Goal: Task Accomplishment & Management: Manage account settings

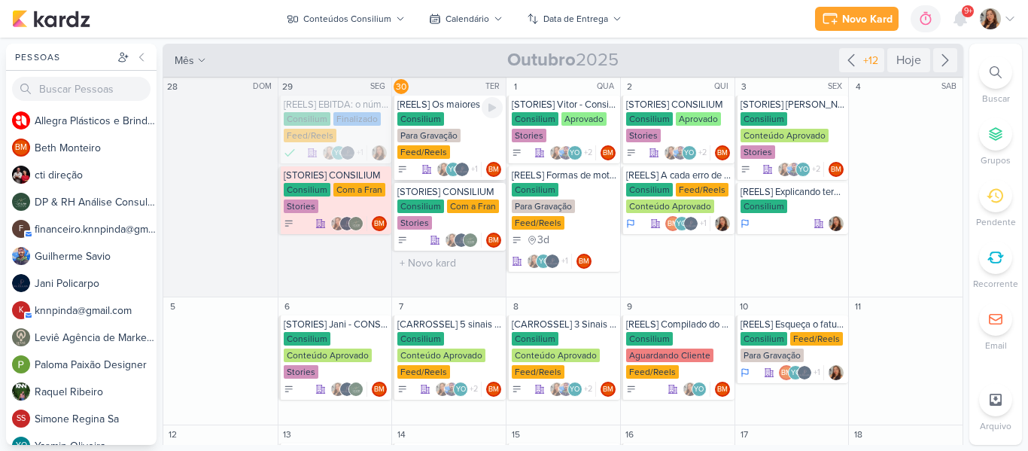
click at [471, 128] on div "Consilium Para Gravação Feed/Reels" at bounding box center [449, 136] width 105 height 48
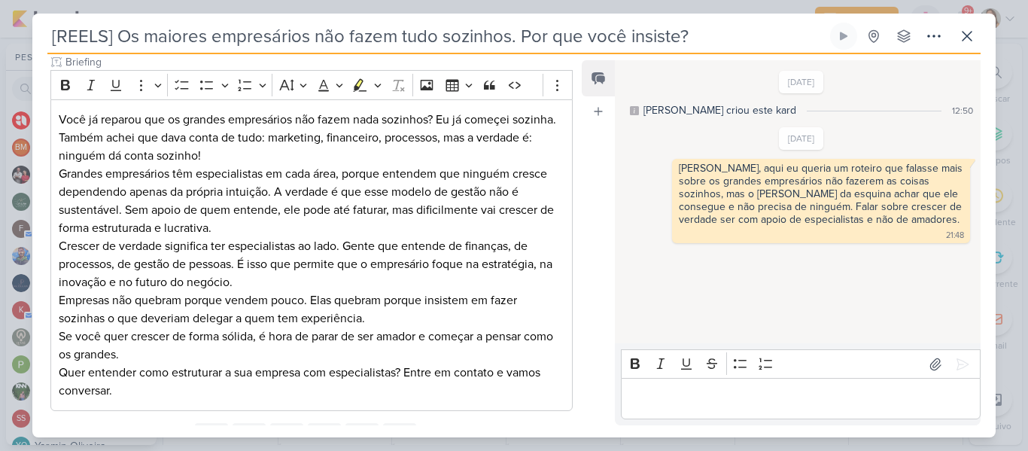
scroll to position [206, 0]
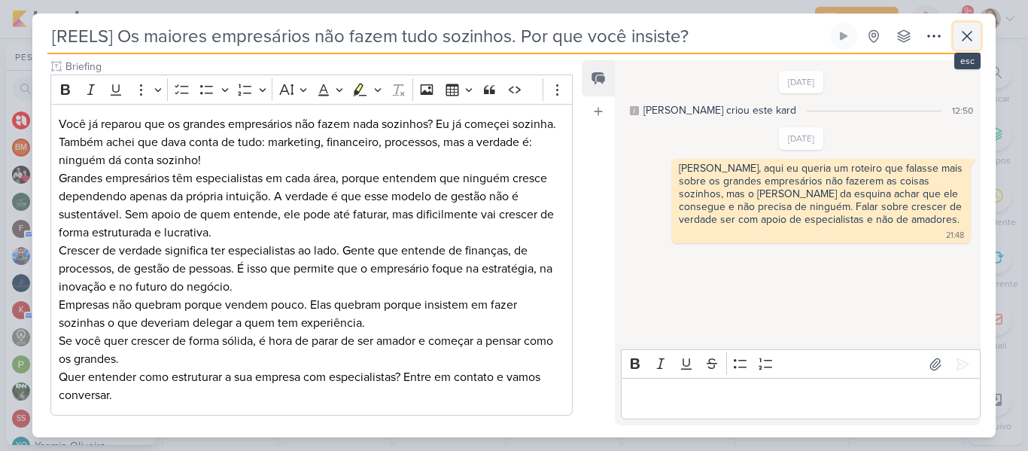
click at [972, 31] on icon at bounding box center [967, 36] width 18 height 18
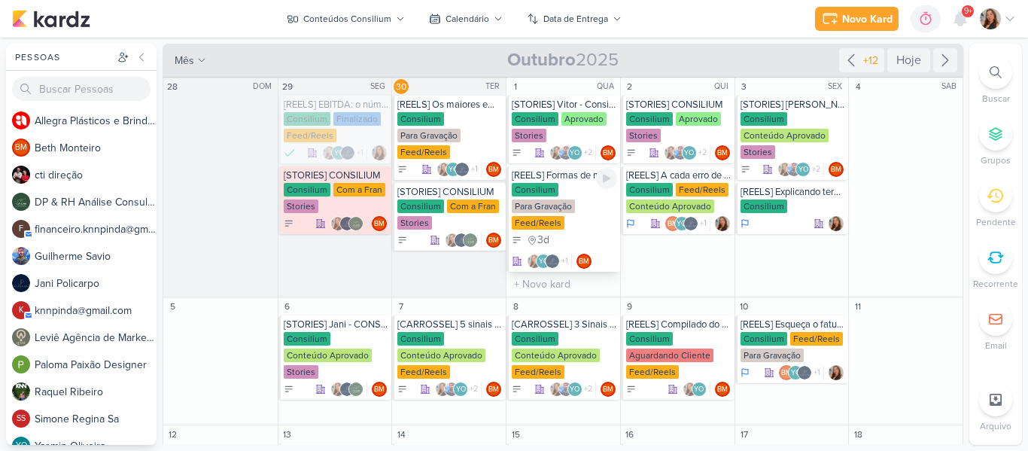
click at [536, 192] on div "Consilium" at bounding box center [535, 190] width 47 height 14
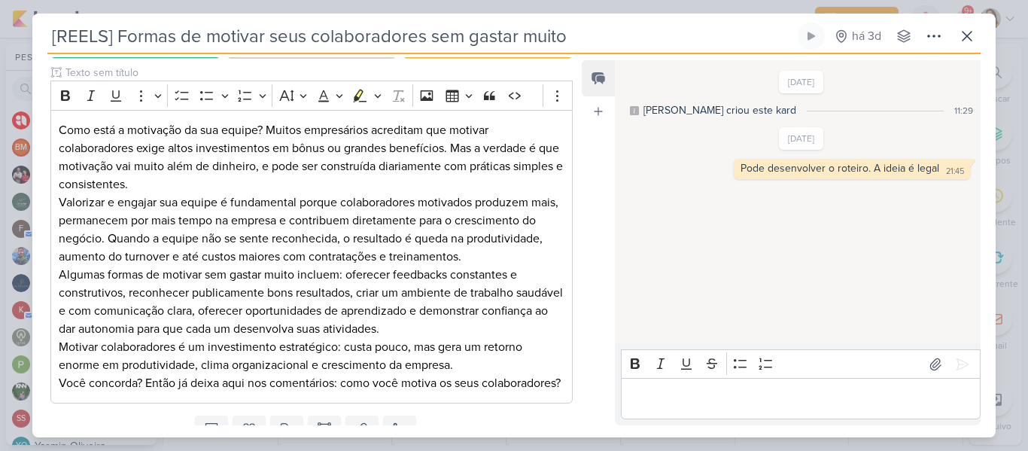
scroll to position [201, 0]
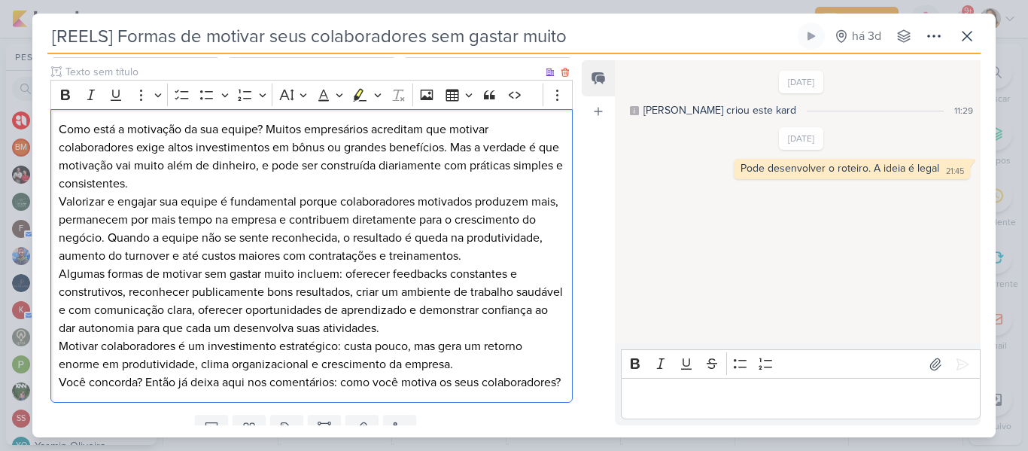
click at [482, 199] on p "Valorizar e engajar sua equipe é fundamental porque colaboradores motivados pro…" at bounding box center [312, 229] width 506 height 72
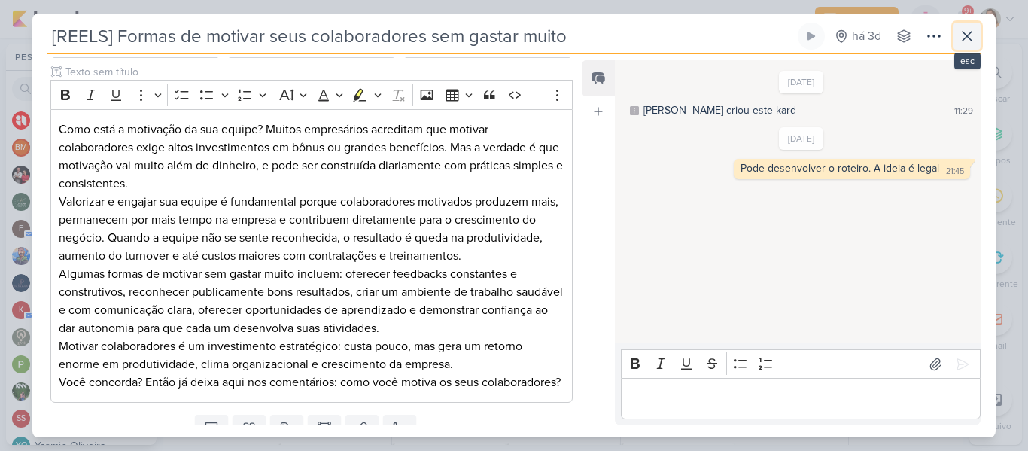
click at [955, 29] on button at bounding box center [966, 36] width 27 height 27
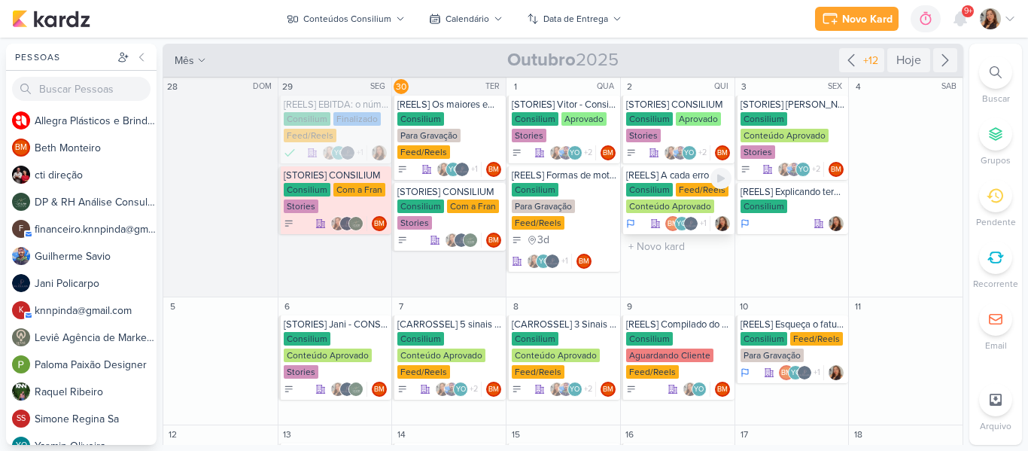
click at [682, 191] on div "Feed/Reels" at bounding box center [702, 190] width 53 height 14
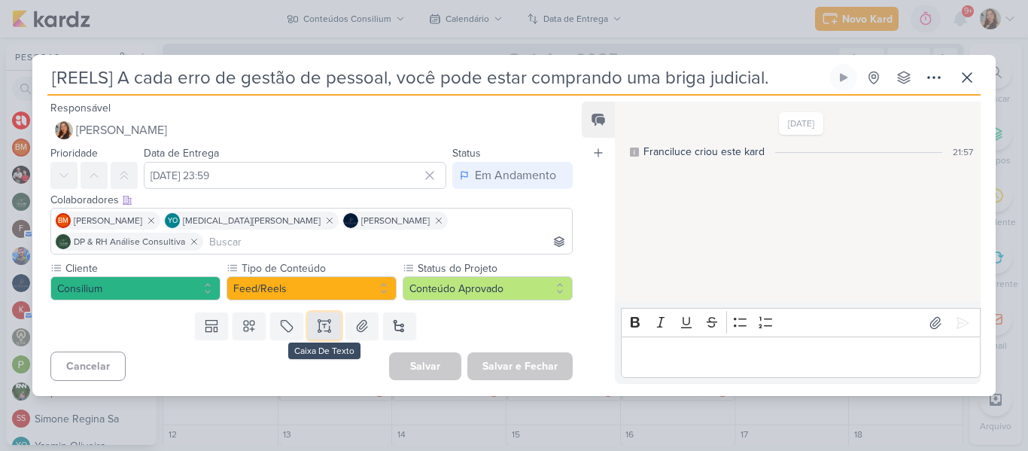
click at [320, 320] on icon at bounding box center [324, 325] width 15 height 15
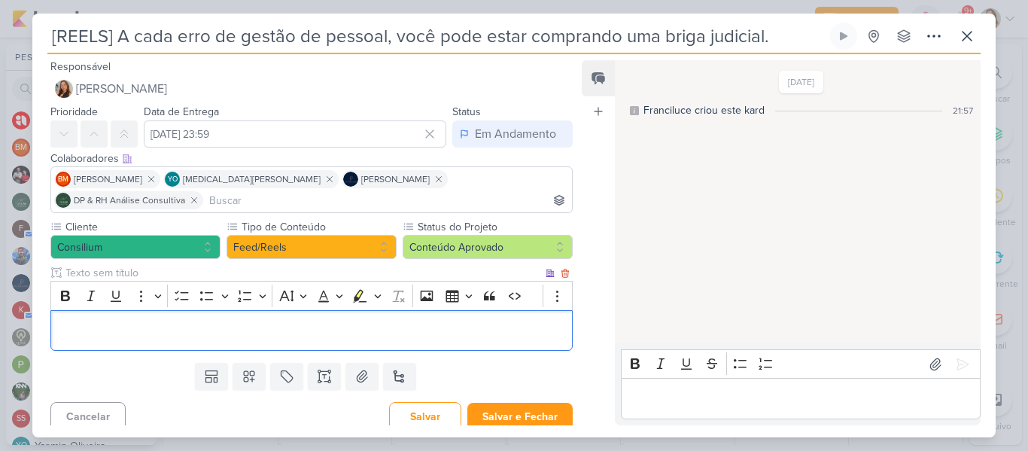
click at [262, 265] on input "text" at bounding box center [302, 273] width 480 height 16
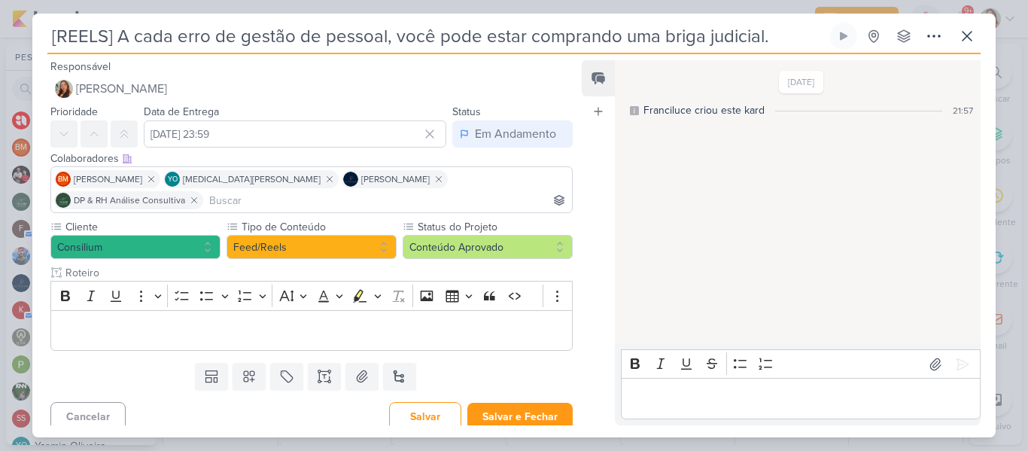
type input "Roteiro"
click at [390, 46] on input "[REELS] A cada erro de gestão de pessoal, você pode estar comprando uma briga j…" at bounding box center [436, 36] width 779 height 27
drag, startPoint x: 767, startPoint y: 44, endPoint x: 49, endPoint y: 50, distance: 718.4
click at [49, 50] on input "[REELS] A cada erro de gestão de pessoal, você pode estar comprando uma briga j…" at bounding box center [436, 36] width 779 height 27
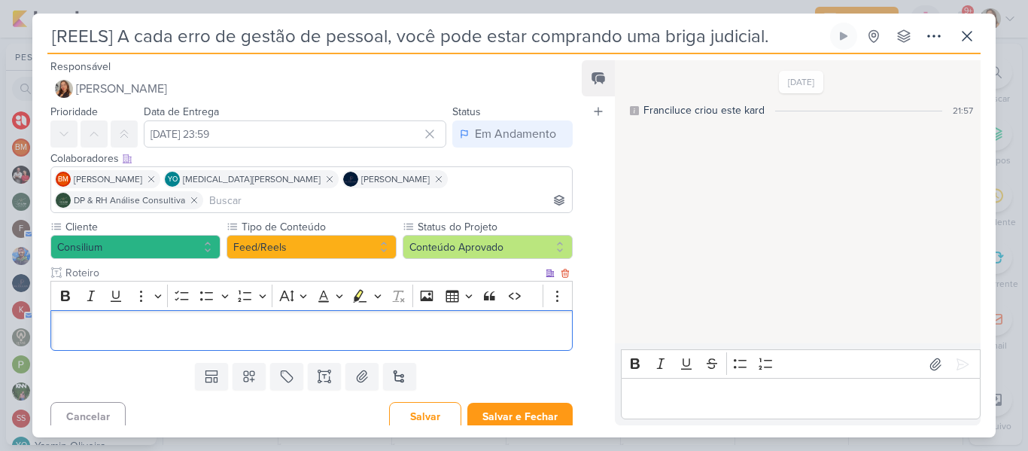
click at [362, 321] on p "Editor editing area: main" at bounding box center [312, 330] width 506 height 18
click at [339, 321] on p "Editor editing area: main" at bounding box center [312, 330] width 506 height 18
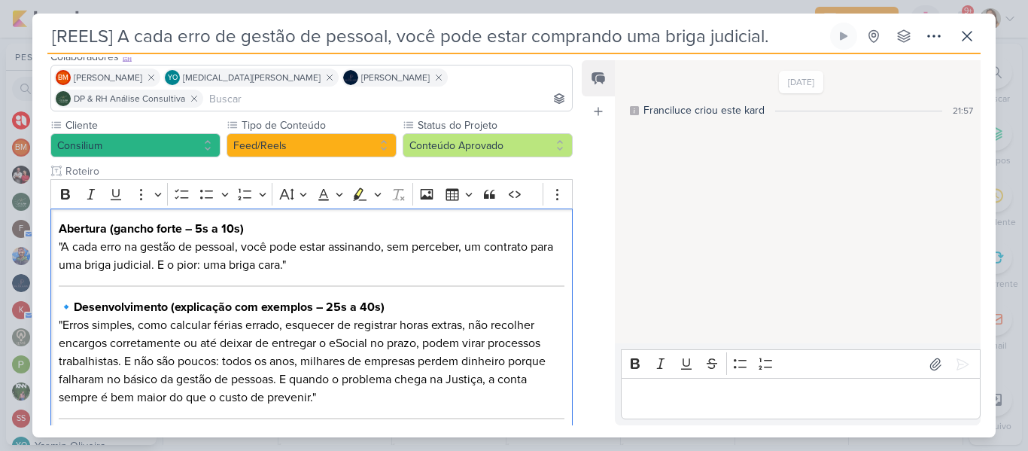
scroll to position [106, 0]
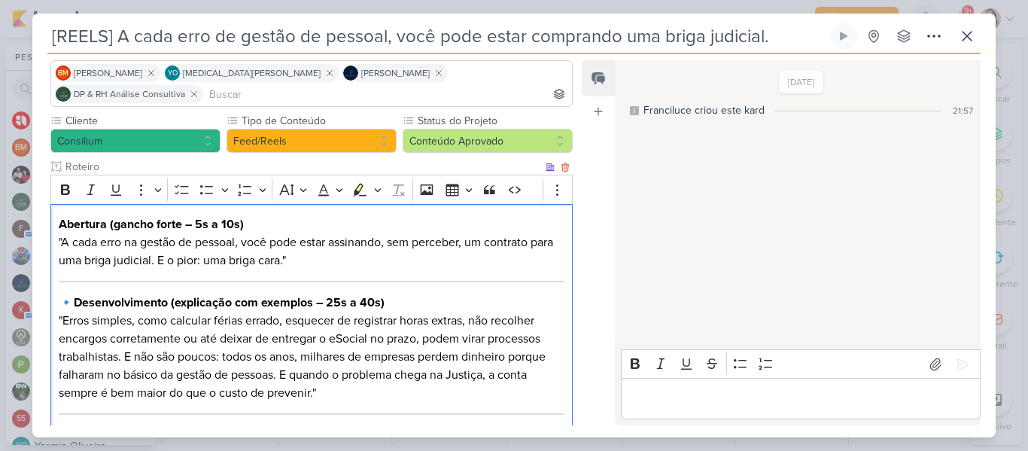
click at [59, 217] on strong "Abertura (gancho forte – 5s a 10s)" at bounding box center [151, 224] width 185 height 15
drag, startPoint x: 62, startPoint y: 217, endPoint x: 57, endPoint y: 205, distance: 13.6
click at [57, 205] on div "Abertura (gancho forte – 5s a 10s) "A cada erro na gestão de pessoal, você pode…" at bounding box center [311, 453] width 522 height 499
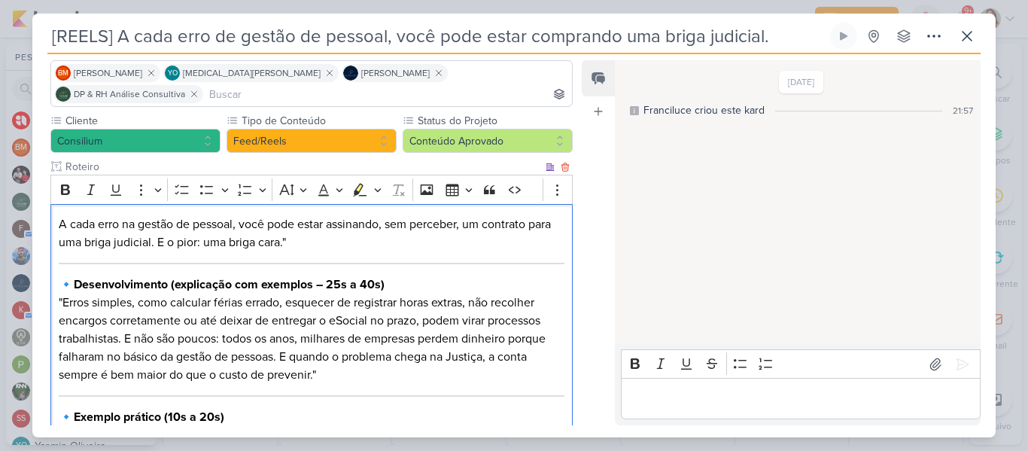
click at [231, 217] on p "A cada erro na gestão de pessoal, você pode estar assinando, sem perceber, um c…" at bounding box center [312, 233] width 506 height 36
click at [298, 220] on p "A cada erro na gestão de pessoal, você pode estar assinando, sem perceber, um c…" at bounding box center [312, 233] width 506 height 36
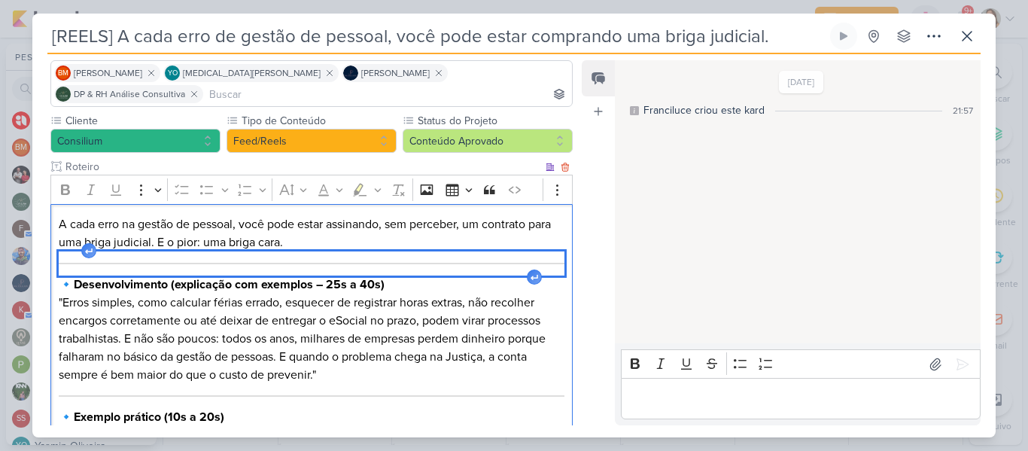
click at [323, 251] on div "Editor editing area: main" at bounding box center [312, 263] width 506 height 24
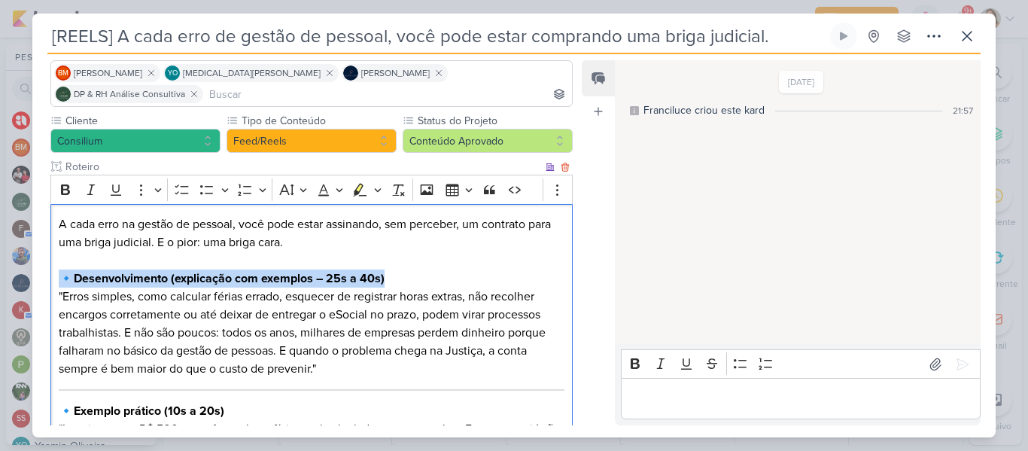
drag, startPoint x: 62, startPoint y: 256, endPoint x: 468, endPoint y: 260, distance: 405.5
click at [468, 269] on p "🔹 Desenvolvimento (explicação com exemplos – 25s a 40s) "Erros simples, como ca…" at bounding box center [312, 323] width 506 height 108
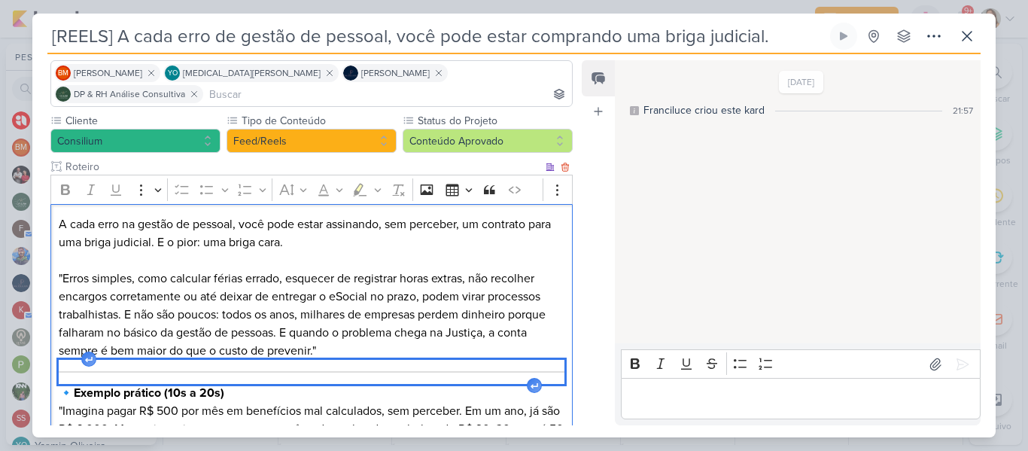
click at [524, 360] on div "Editor editing area: main" at bounding box center [312, 372] width 506 height 24
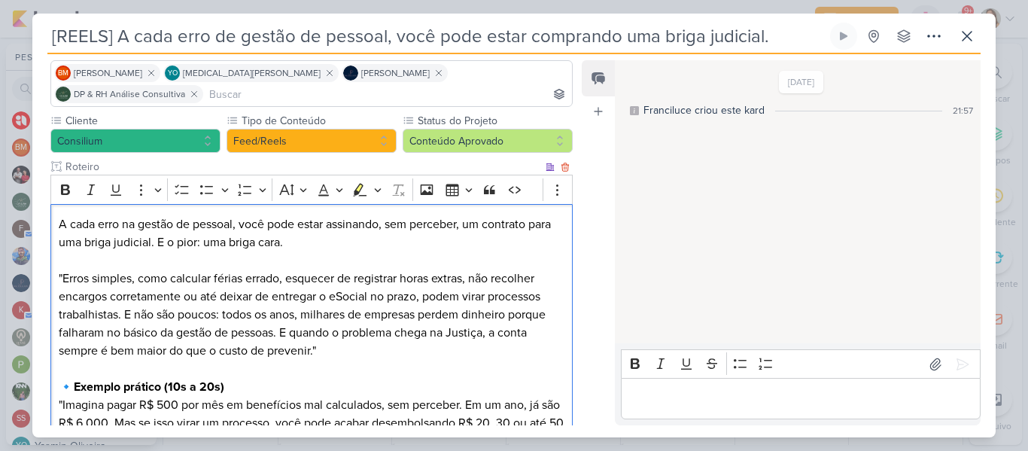
click at [62, 260] on p ""Erros simples, como calcular férias errado, esquecer de registrar horas extras…" at bounding box center [312, 305] width 506 height 108
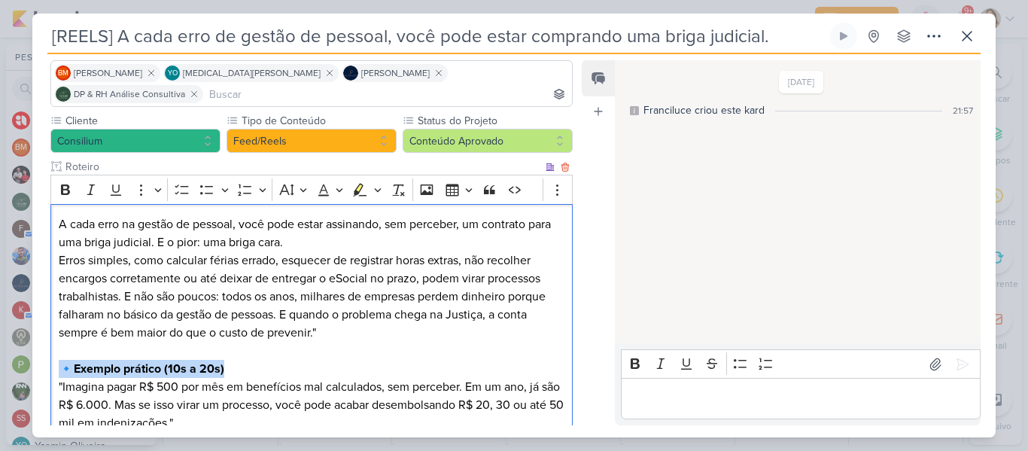
drag, startPoint x: 62, startPoint y: 348, endPoint x: 260, endPoint y: 342, distance: 198.0
click at [260, 360] on p "🔹 Exemplo prático (10s a 20s) "Imagina pagar R$ 500 por mês em benefícios mal c…" at bounding box center [312, 396] width 506 height 72
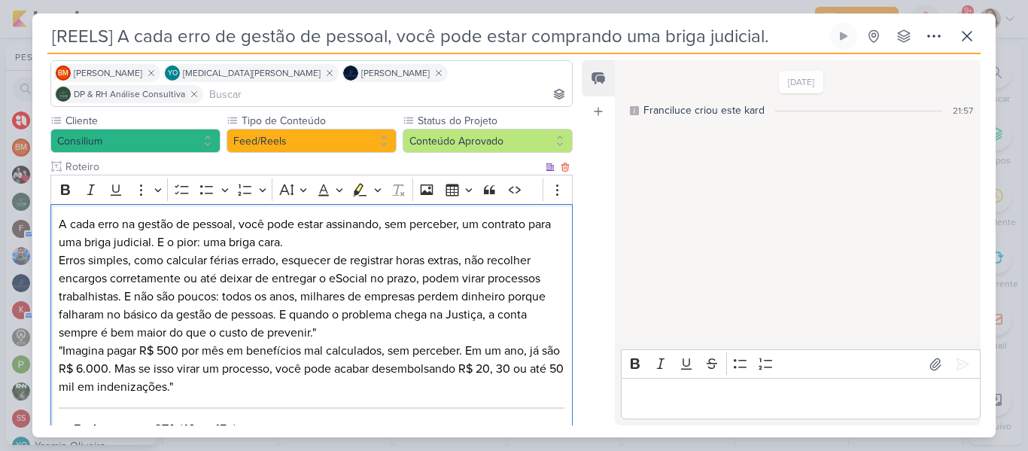
click at [62, 328] on p "Erros simples, como calcular férias errado, esquecer de registrar horas extras,…" at bounding box center [312, 323] width 506 height 144
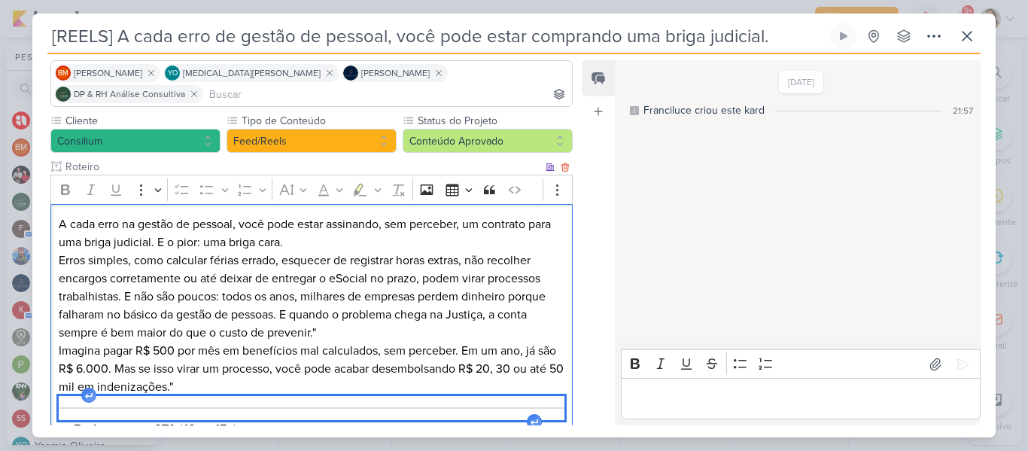
click at [83, 397] on div "Editor editing area: main" at bounding box center [312, 408] width 506 height 24
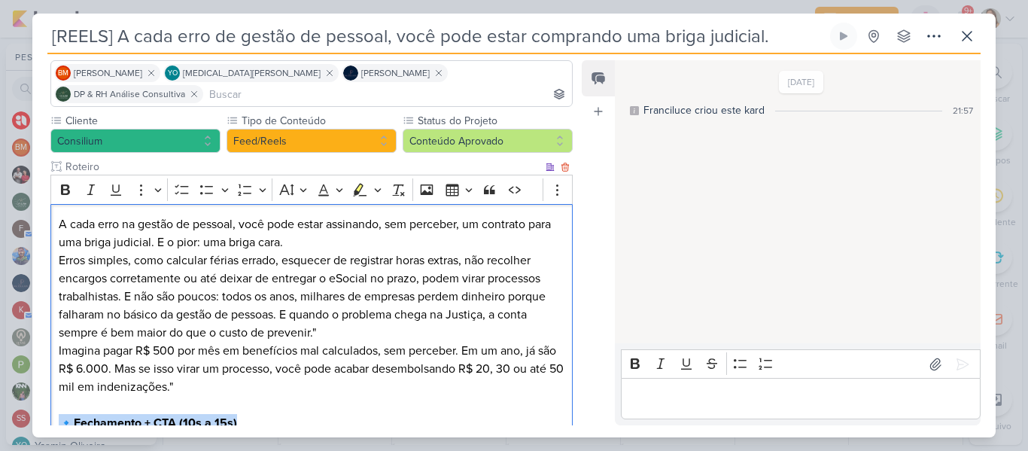
drag, startPoint x: 61, startPoint y: 398, endPoint x: 275, endPoint y: 408, distance: 213.9
click at [275, 414] on p "🔹 Fechamento + CTA (10s a 15s) "Gestão de pessoal não é detalhe, é proteção par…" at bounding box center [312, 450] width 506 height 72
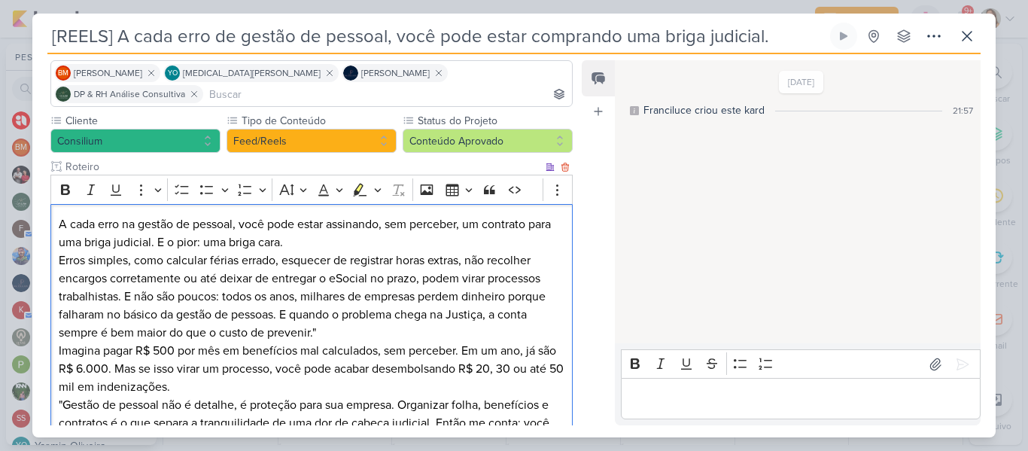
click at [62, 383] on p "Erros simples, como calcular férias errado, esquecer de registrar horas extras,…" at bounding box center [312, 350] width 506 height 199
click at [341, 314] on p "Erros simples, como calcular férias errado, esquecer de registrar horas extras,…" at bounding box center [312, 350] width 506 height 199
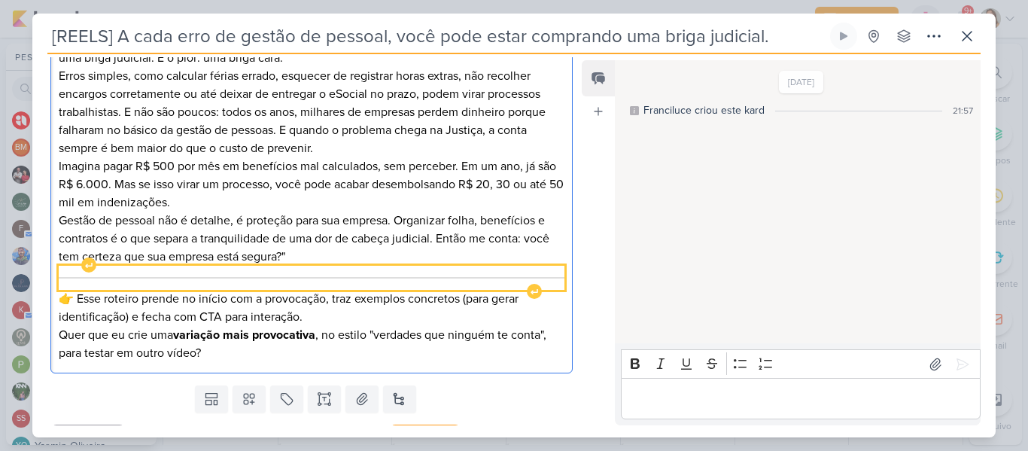
click at [284, 243] on div "A cada erro na gestão de pessoal, você pode estar assinando, sem perceber, um c…" at bounding box center [311, 197] width 522 height 354
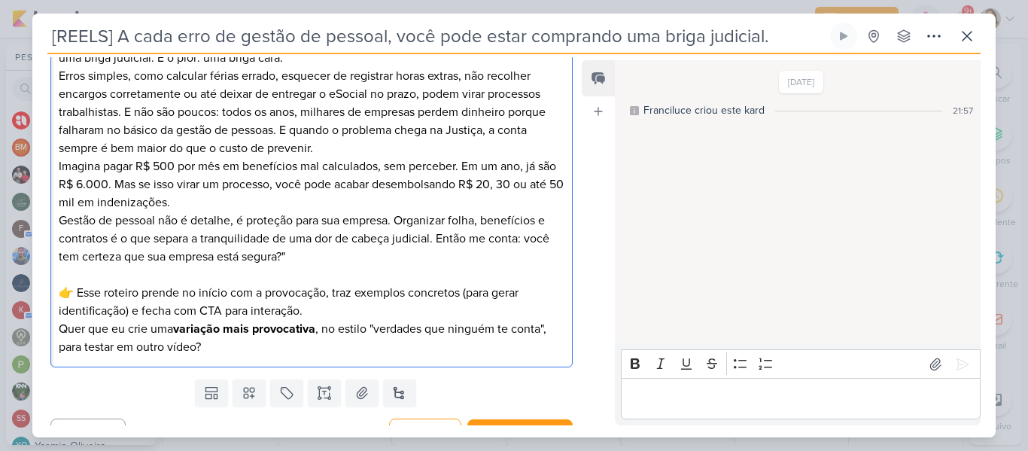
scroll to position [295, 0]
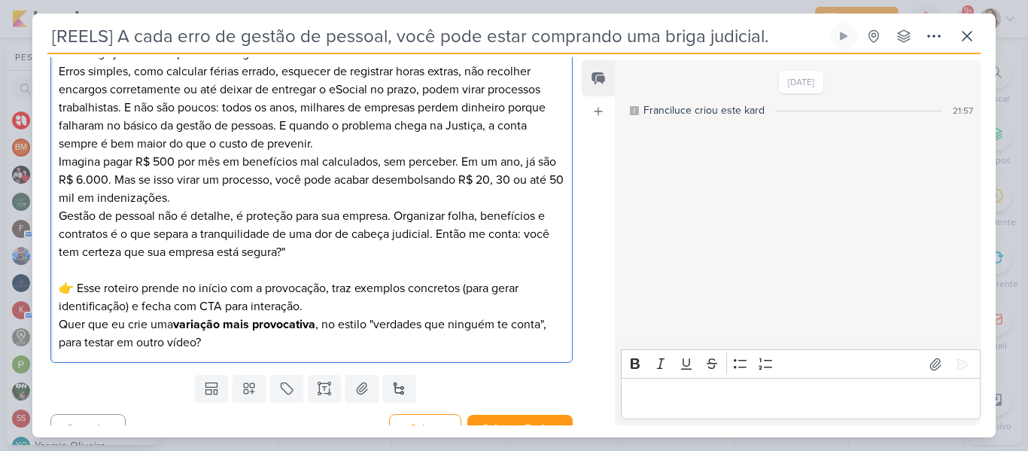
click at [260, 320] on p "Quer que eu crie uma variação mais provocativa , no estilo "verdades que ningué…" at bounding box center [312, 333] width 506 height 36
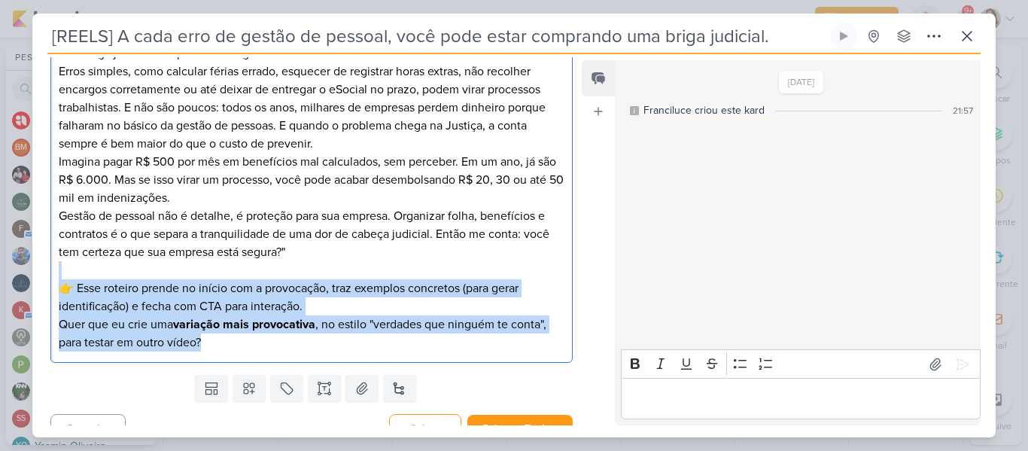
drag, startPoint x: 264, startPoint y: 325, endPoint x: 69, endPoint y: 251, distance: 208.3
click at [69, 251] on div "A cada erro na gestão de pessoal, você pode estar assinando, sem perceber, um c…" at bounding box center [311, 189] width 522 height 348
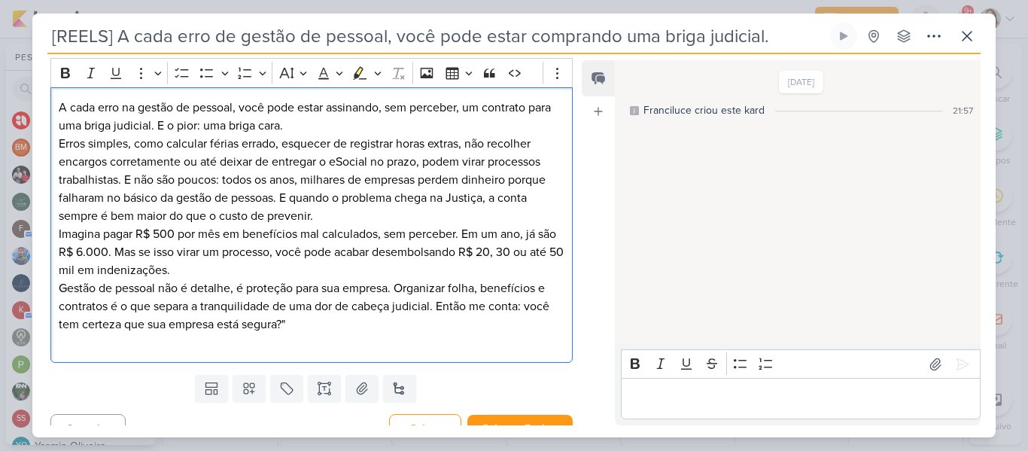
scroll to position [205, 0]
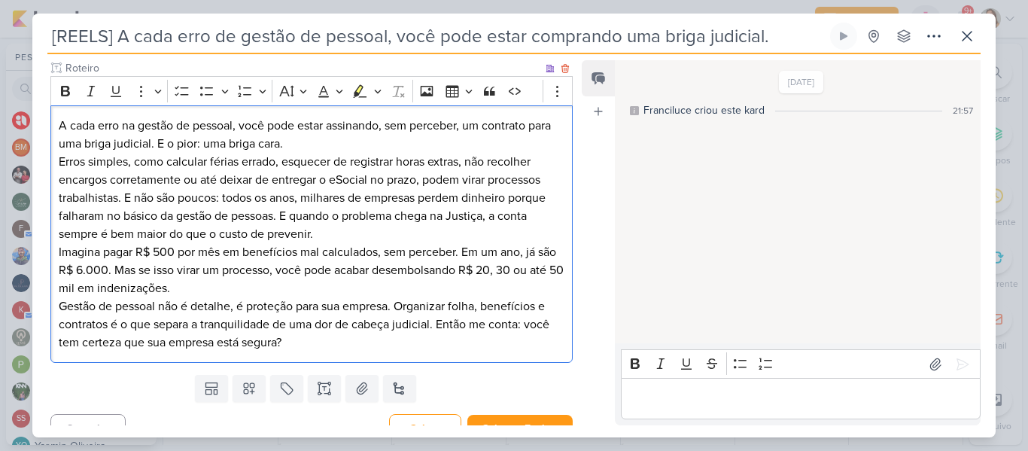
click at [173, 129] on p "A cada erro na gestão de pessoal, você pode estar assinando, sem perceber, um c…" at bounding box center [312, 135] width 506 height 36
click at [298, 118] on p "A cada erro na gestão de pessoal, você pode estar assinando, sem perceber, um c…" at bounding box center [312, 135] width 506 height 36
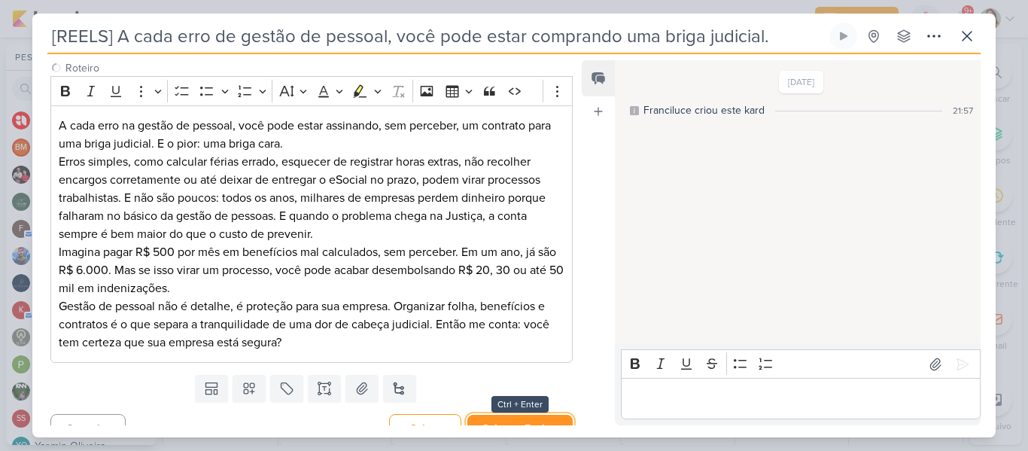
click at [478, 418] on button "Salvar e Fechar" at bounding box center [519, 428] width 105 height 28
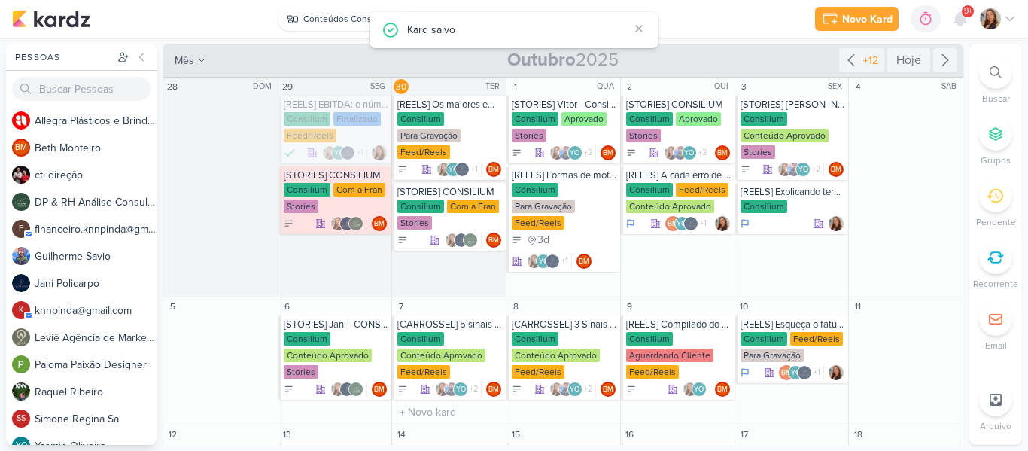
scroll to position [0, 0]
click at [449, 119] on div "Consilium Para Gravação Feed/Reels" at bounding box center [449, 136] width 105 height 48
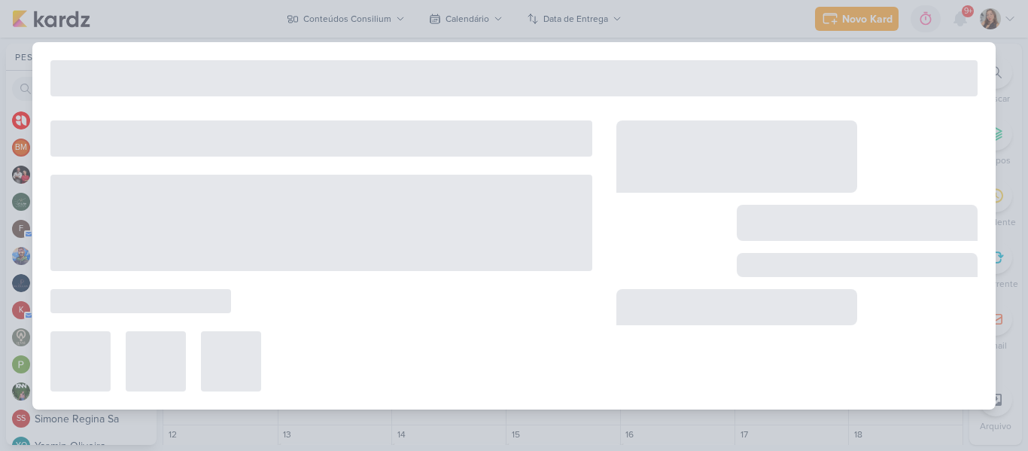
type input "[REELS] Os maiores empresários não fazem tudo sozinhos. Por que você insiste?"
type input "30 de setembro de 2025 às 23:59"
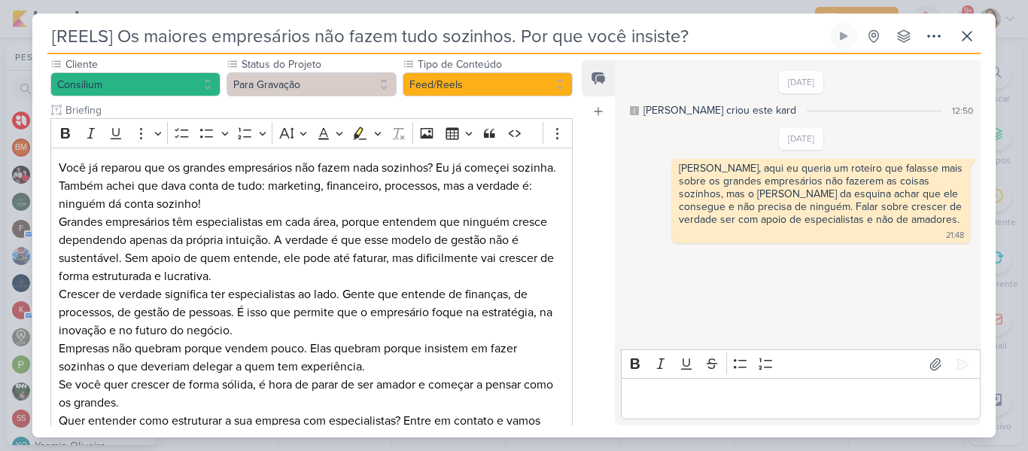
scroll to position [185, 0]
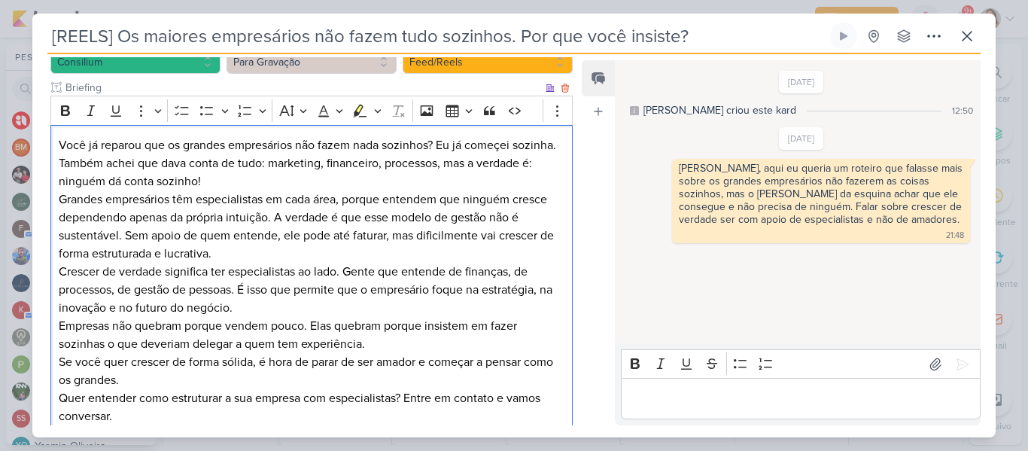
click at [420, 238] on p "Você já reparou que os grandes empresários não fazem nada sozinhos? Eu já começ…" at bounding box center [312, 199] width 506 height 126
click at [369, 317] on p "Empresas não quebram porque vendem pouco. Elas quebram porque insistem em fazer…" at bounding box center [312, 371] width 506 height 108
click at [254, 323] on p "Empresas não quebram porque vendem pouco. Elas quebram porque insistem em fazer…" at bounding box center [312, 371] width 506 height 108
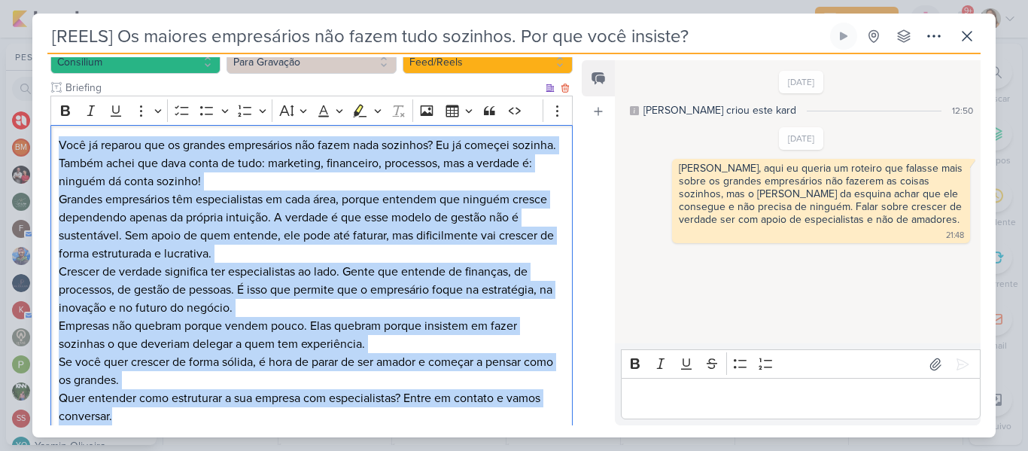
drag, startPoint x: 59, startPoint y: 124, endPoint x: 151, endPoint y: 399, distance: 290.5
click at [151, 399] on div "Você já reparou que os grandes empresários não fazem nada sozinhos? Eu já começ…" at bounding box center [311, 281] width 522 height 312
copy div "Você já reparou que os grandes empresários não fazem nada sozinhos? Eu já começ…"
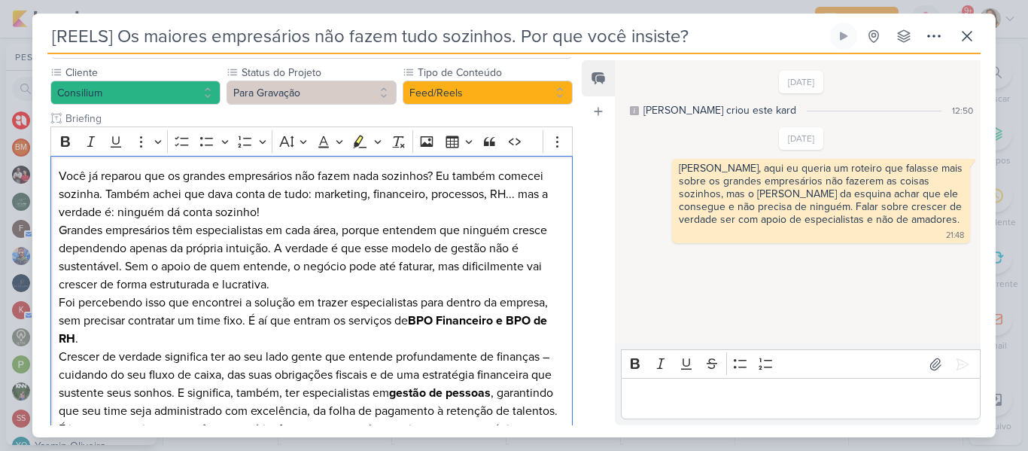
scroll to position [152, 0]
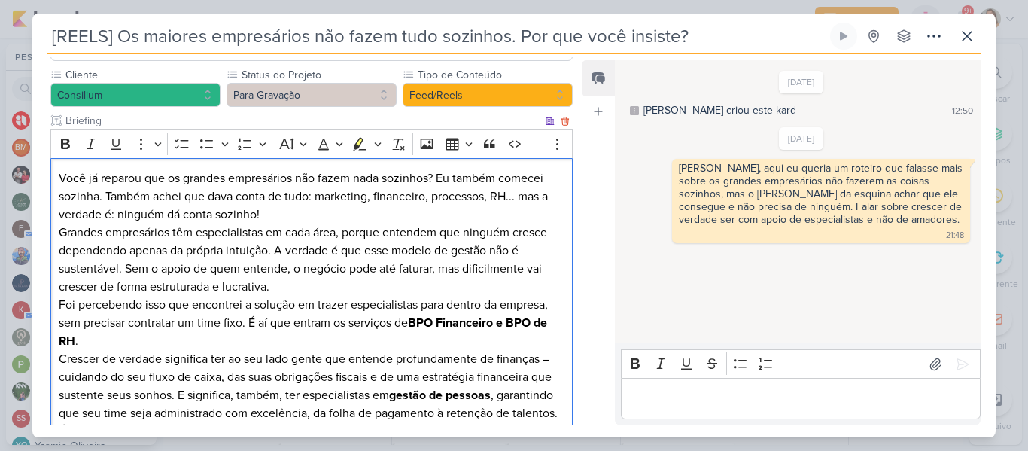
click at [441, 196] on p "Você já reparou que os grandes empresários não fazem nada sozinhos? Eu também c…" at bounding box center [312, 196] width 506 height 54
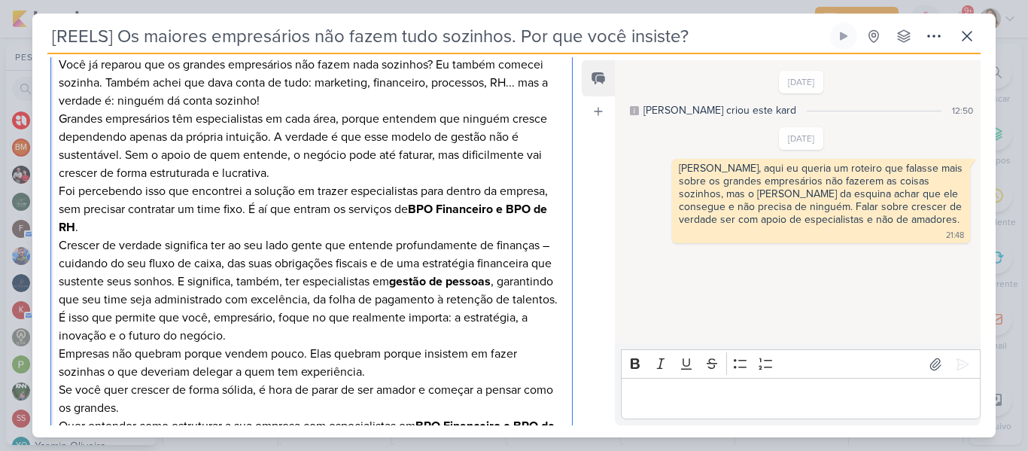
scroll to position [266, 0]
click at [279, 235] on p "Crescer de verdade significa ter ao seu lado gente que entende profundamente de…" at bounding box center [312, 271] width 506 height 72
click at [167, 181] on p "Foi percebendo isso que encontrei a solução em trazer especialistas para dentro…" at bounding box center [312, 208] width 506 height 54
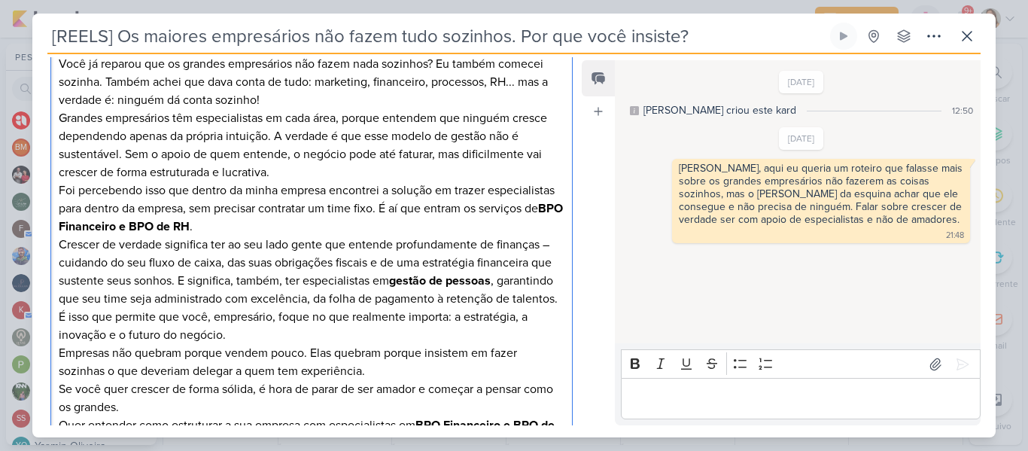
click at [439, 181] on p "Foi percebendo isso que dentro da minha empresa encontrei a solução em trazer e…" at bounding box center [312, 208] width 506 height 54
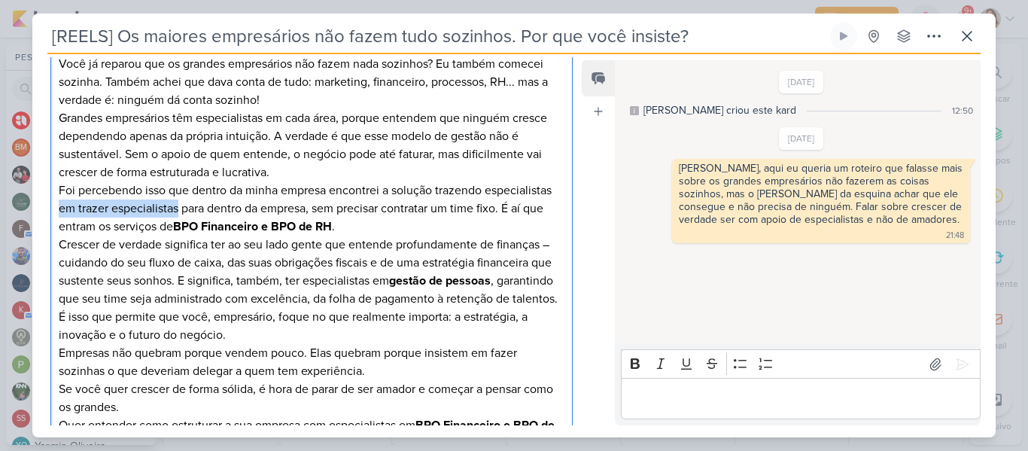
drag, startPoint x: 58, startPoint y: 189, endPoint x: 180, endPoint y: 187, distance: 121.9
click at [180, 187] on p "Foi percebendo isso que dentro da minha empresa encontrei a solução trazendo es…" at bounding box center [312, 208] width 506 height 54
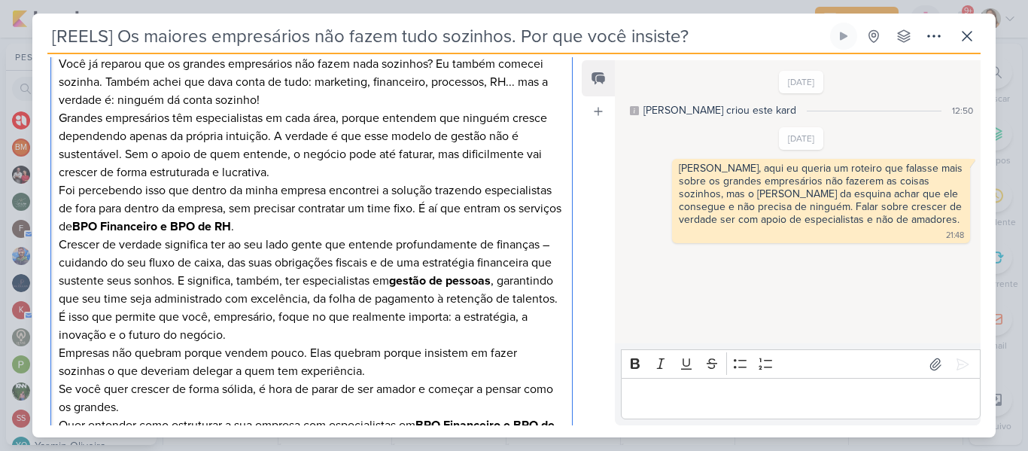
click at [205, 187] on p "Foi percebendo isso que dentro da minha empresa encontrei a solução trazendo es…" at bounding box center [312, 208] width 506 height 54
click at [317, 195] on p "Foi percebendo isso que dentro da minha empresa encontrei a solução trazendo es…" at bounding box center [312, 208] width 506 height 54
click at [316, 208] on p "Foi percebendo isso que dentro da minha empresa encontrei a solução trazendo es…" at bounding box center [312, 208] width 506 height 54
click at [425, 190] on p "Foi percebendo isso que dentro da minha empresa encontrei a solução trazendo es…" at bounding box center [312, 208] width 506 height 54
click at [427, 202] on p "Foi percebendo isso que dentro da minha empresa encontrei a solução trazendo es…" at bounding box center [312, 208] width 506 height 54
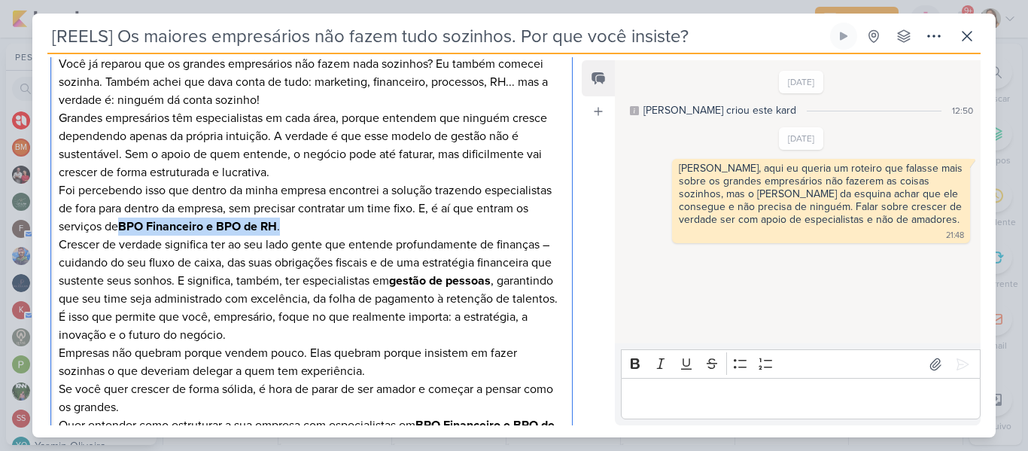
drag, startPoint x: 123, startPoint y: 202, endPoint x: 288, endPoint y: 203, distance: 164.7
click at [288, 203] on p "Foi percebendo isso que dentro da minha empresa encontrei a solução trazendo es…" at bounding box center [312, 208] width 506 height 54
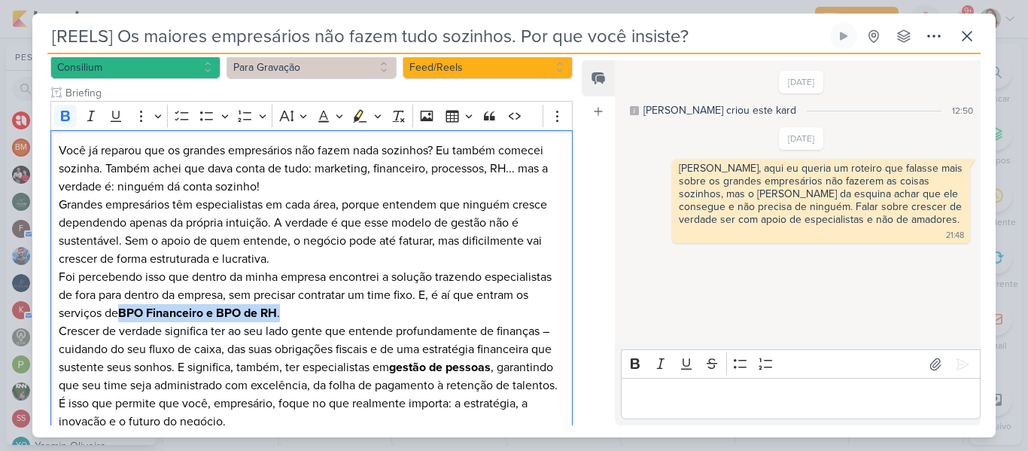
scroll to position [176, 0]
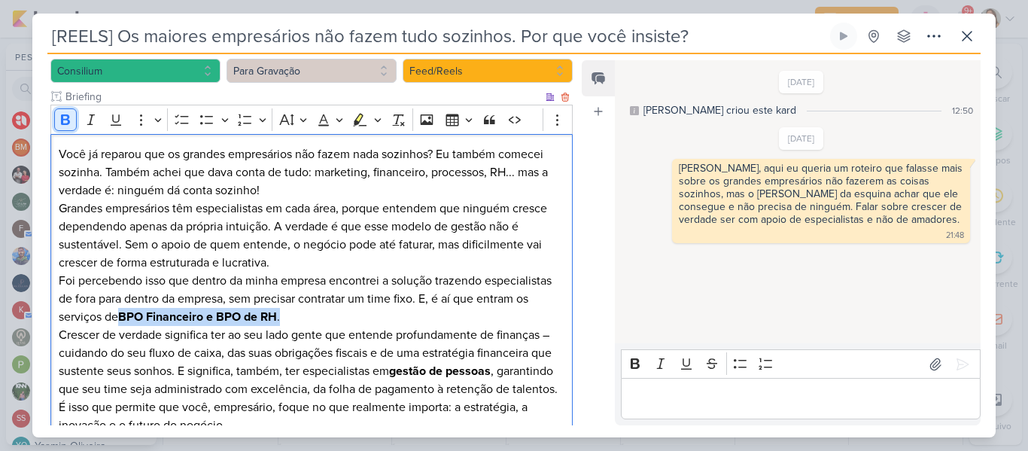
click at [64, 114] on icon "Editor toolbar" at bounding box center [65, 119] width 9 height 11
click at [222, 247] on p "Grandes empresários têm especialistas em cada área, porque entendem que ninguém…" at bounding box center [312, 235] width 506 height 72
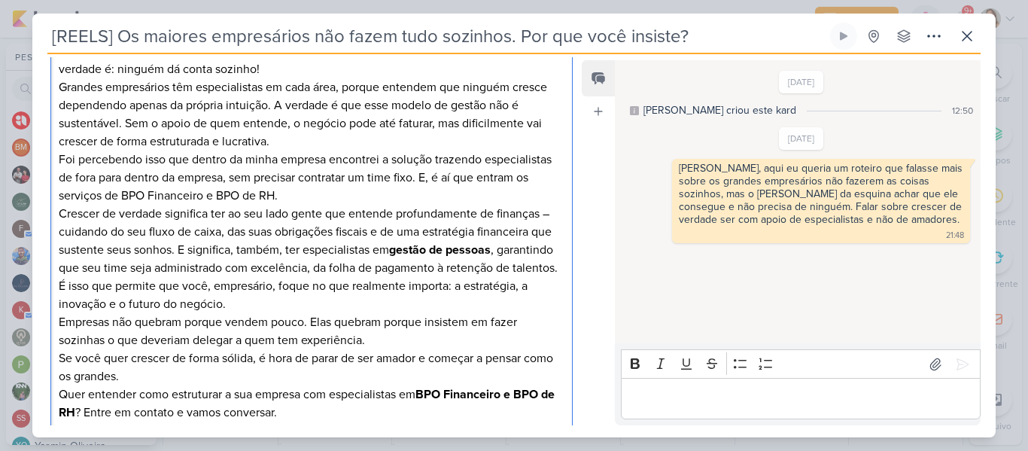
scroll to position [308, 0]
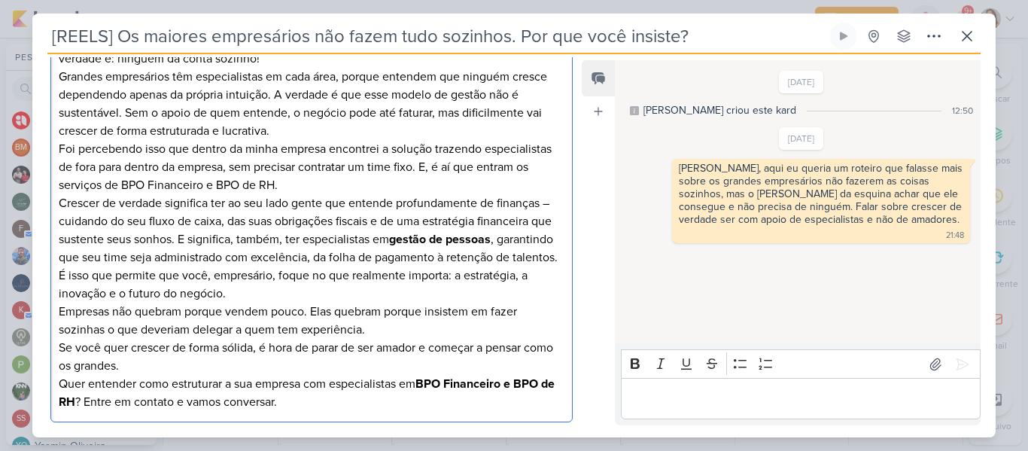
click at [545, 194] on p "Crescer de verdade significa ter ao seu lado gente que entende profundamente de…" at bounding box center [312, 230] width 506 height 72
drag, startPoint x: 545, startPoint y: 184, endPoint x: 553, endPoint y: 185, distance: 7.7
click at [553, 194] on p "Crescer de verdade significa ter ao seu lado gente que entende profundamente de…" at bounding box center [312, 230] width 506 height 72
drag, startPoint x: 395, startPoint y: 217, endPoint x: 493, endPoint y: 222, distance: 98.6
click at [490, 232] on strong "gestão de pessoas" at bounding box center [440, 239] width 102 height 15
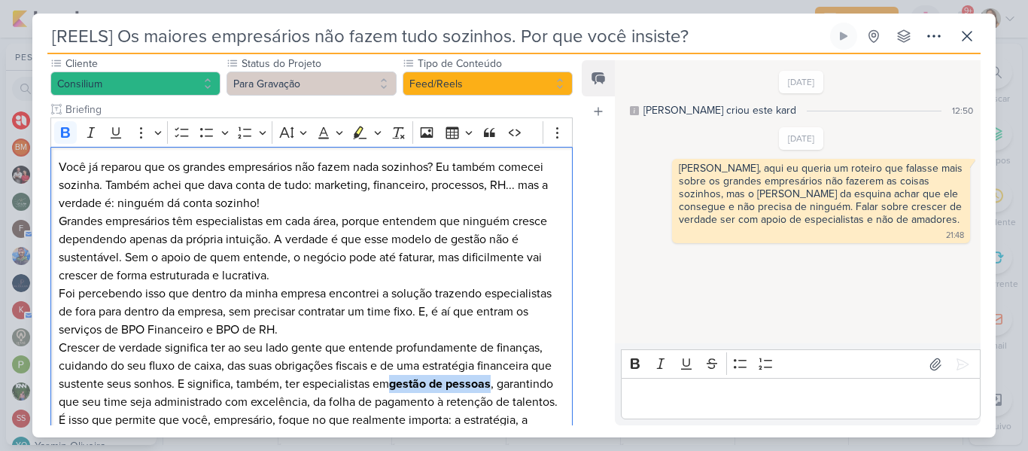
scroll to position [157, 0]
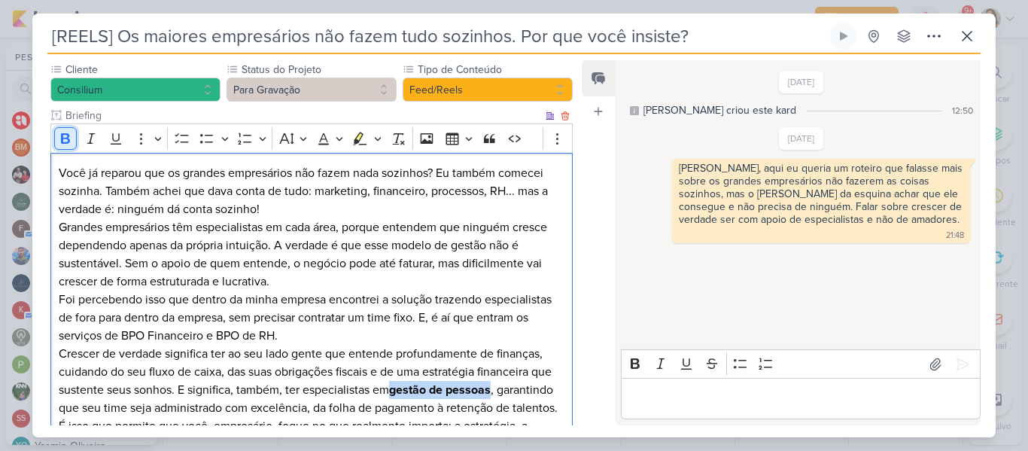
click at [71, 131] on icon "Editor toolbar" at bounding box center [65, 138] width 15 height 15
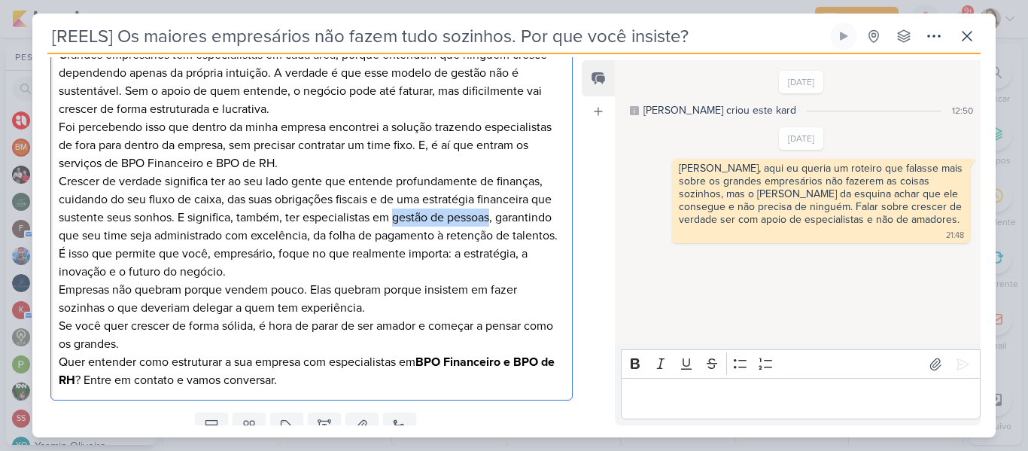
scroll to position [385, 0]
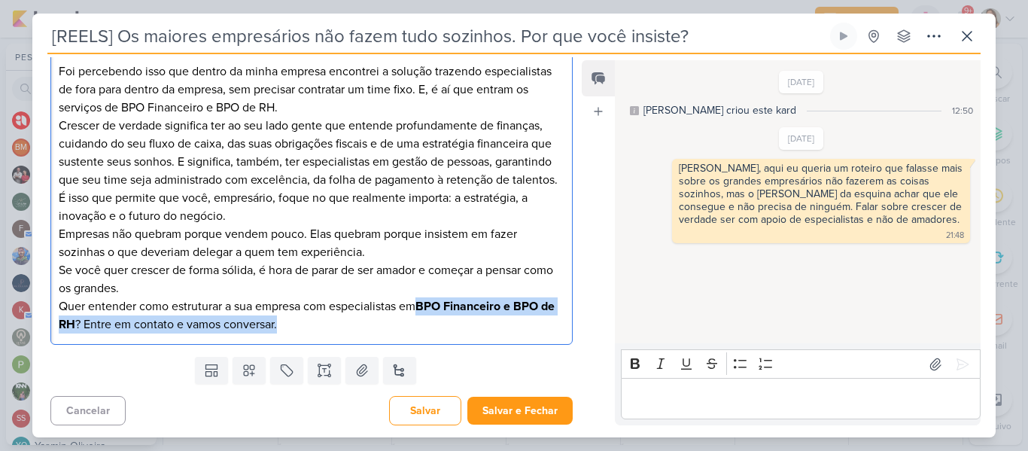
drag, startPoint x: 424, startPoint y: 304, endPoint x: 469, endPoint y: 339, distance: 56.7
click at [469, 339] on div "Você já reparou que os grandes empresários não fazem nada sozinhos? Eu também c…" at bounding box center [311, 135] width 522 height 421
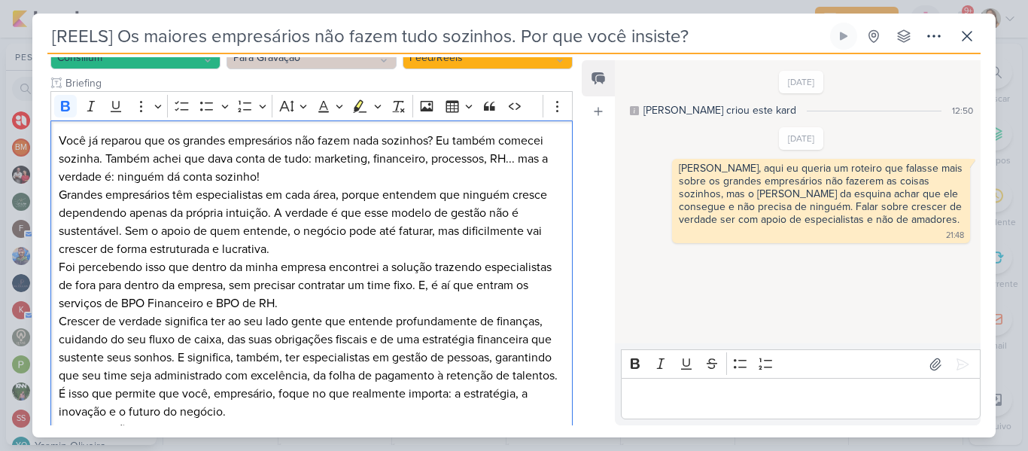
scroll to position [181, 0]
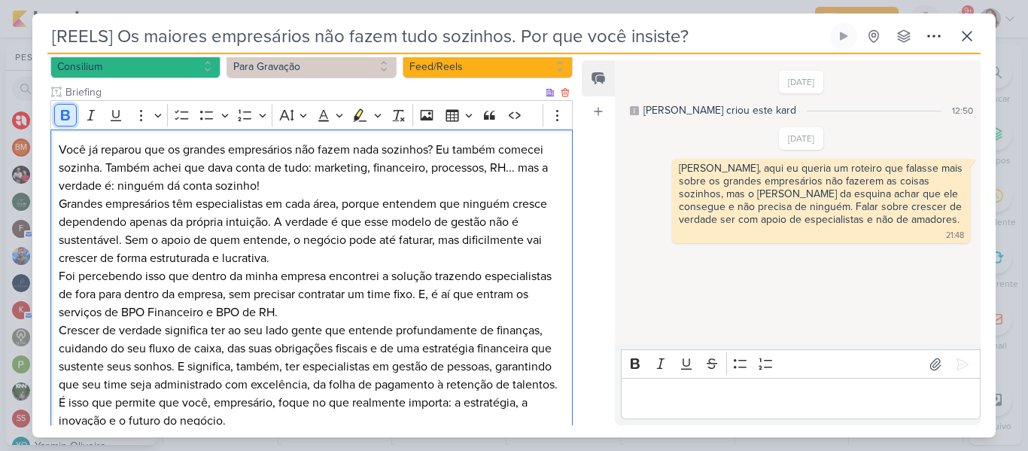
click at [71, 108] on icon "Editor toolbar" at bounding box center [65, 115] width 15 height 15
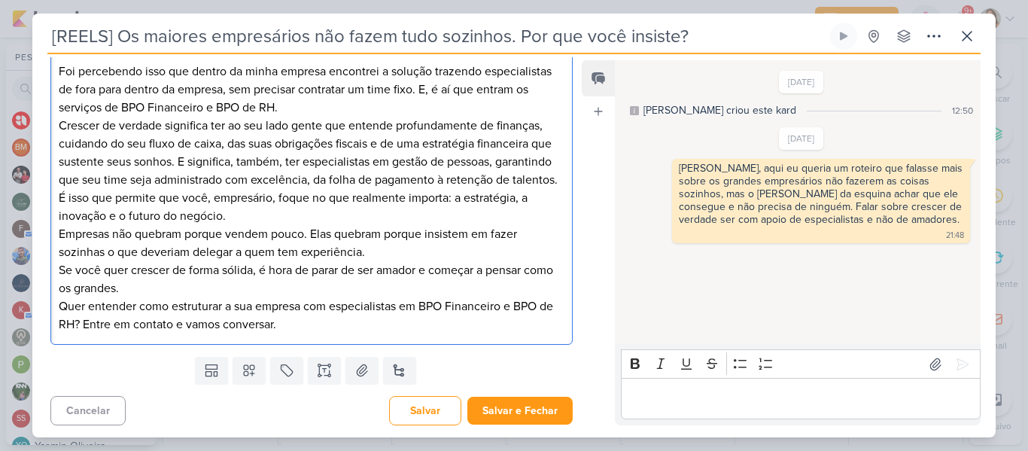
click at [462, 272] on p "Se você quer crescer de forma sólida, é hora de parar de ser amador e começar a…" at bounding box center [312, 279] width 506 height 36
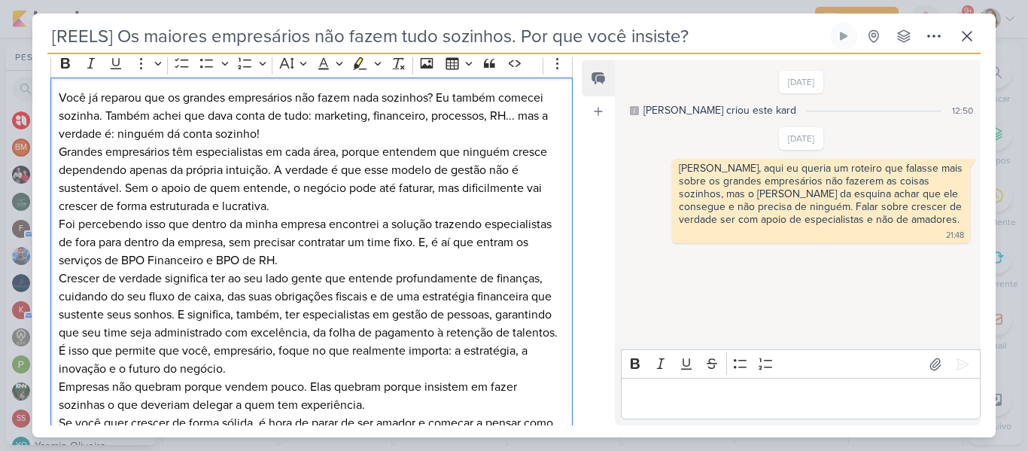
scroll to position [226, 0]
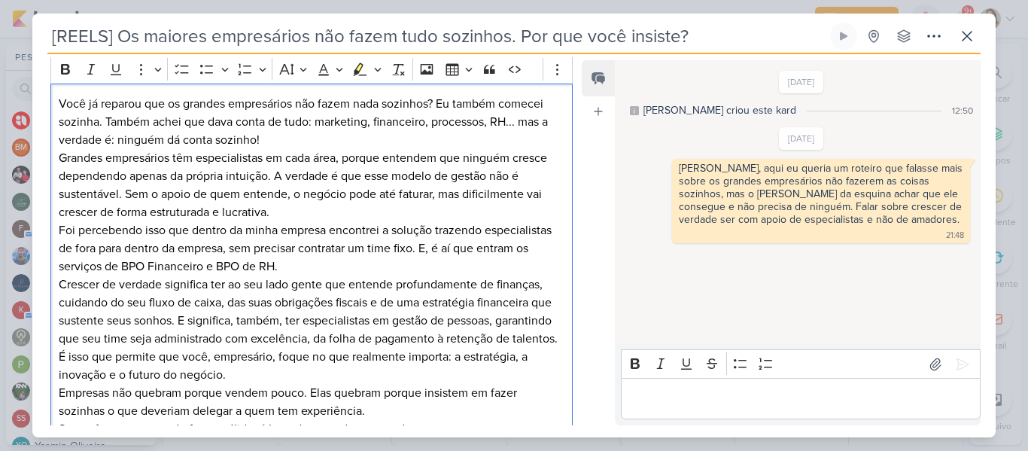
click at [396, 221] on p "Foi percebendo isso que dentro da minha empresa encontrei a solução trazendo es…" at bounding box center [312, 248] width 506 height 54
click at [448, 281] on p "Crescer de verdade significa ter ao seu lado gente que entende profundamente de…" at bounding box center [312, 311] width 506 height 72
click at [548, 223] on p "Foi percebendo isso que dentro da minha empresa encontrei a solução trazendo es…" at bounding box center [312, 248] width 506 height 54
click at [366, 175] on p "Grandes empresários têm especialistas em cada área, porque entendem que ninguém…" at bounding box center [312, 185] width 506 height 72
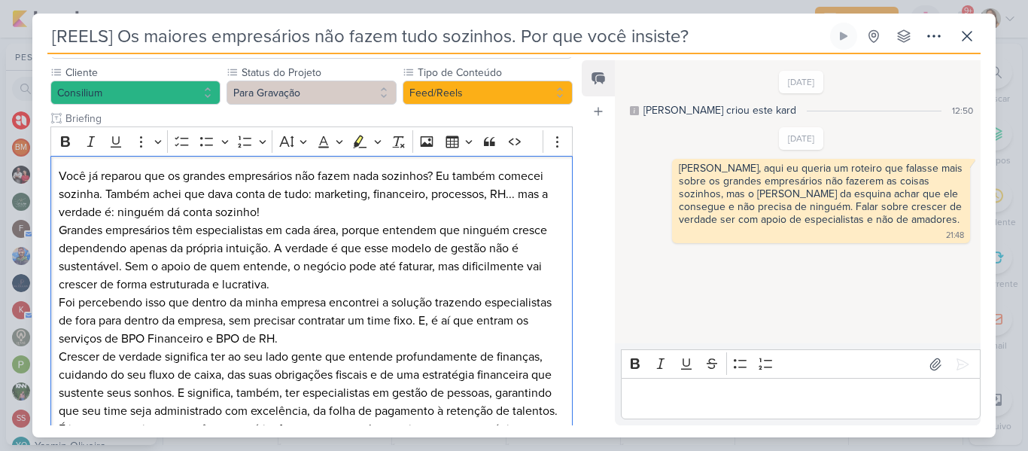
scroll to position [162, 0]
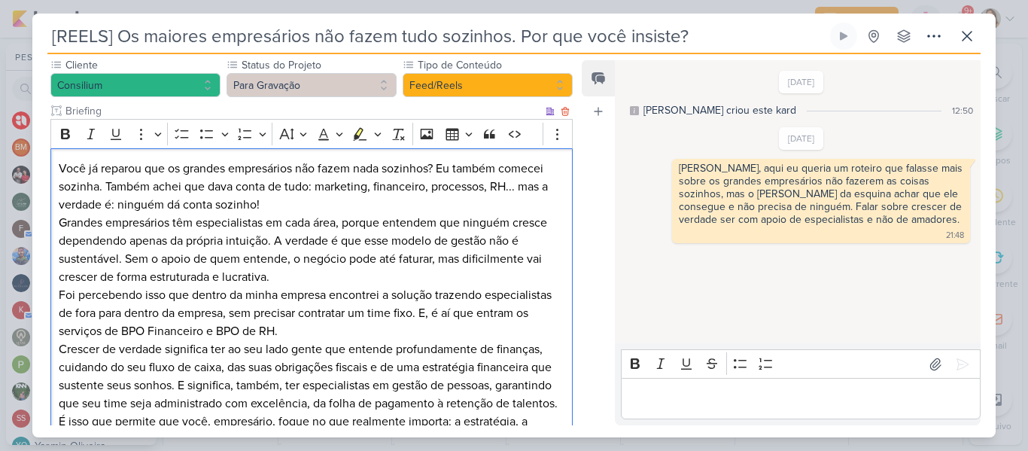
click at [226, 192] on p "Você já reparou que os grandes empresários não fazem nada sozinhos? Eu também c…" at bounding box center [312, 186] width 506 height 54
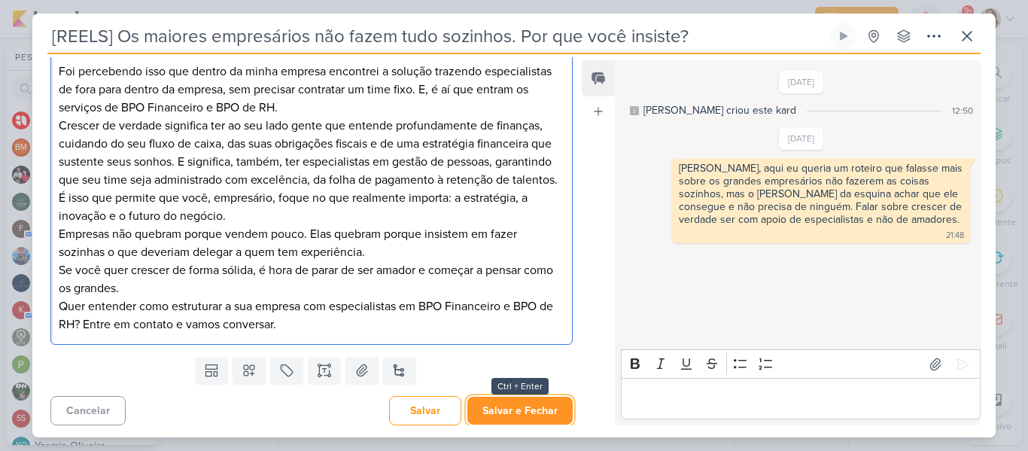
click at [545, 408] on button "Salvar e Fechar" at bounding box center [519, 410] width 105 height 28
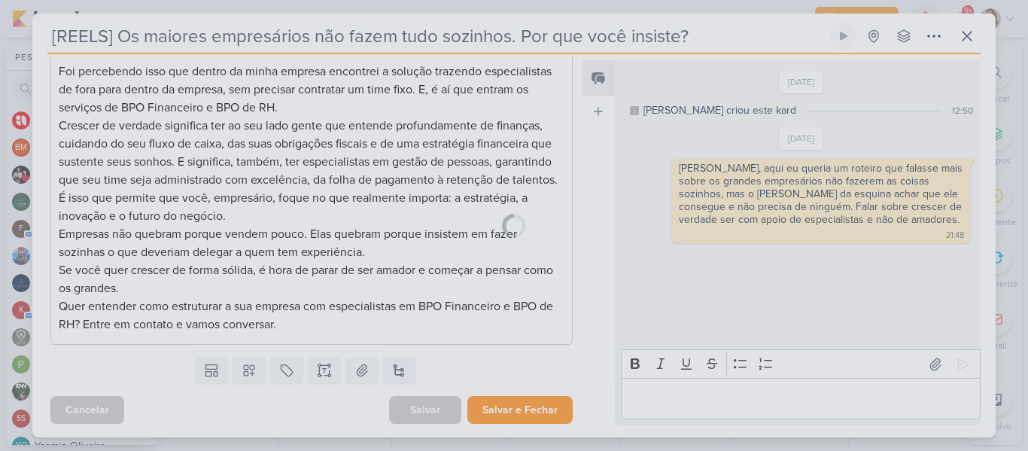
scroll to position [384, 0]
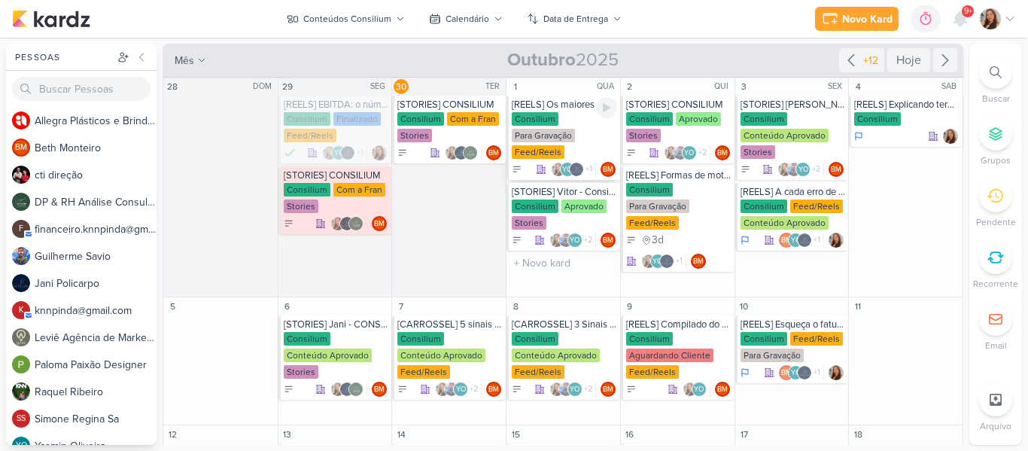
click at [515, 129] on div "Para Gravação" at bounding box center [543, 136] width 63 height 14
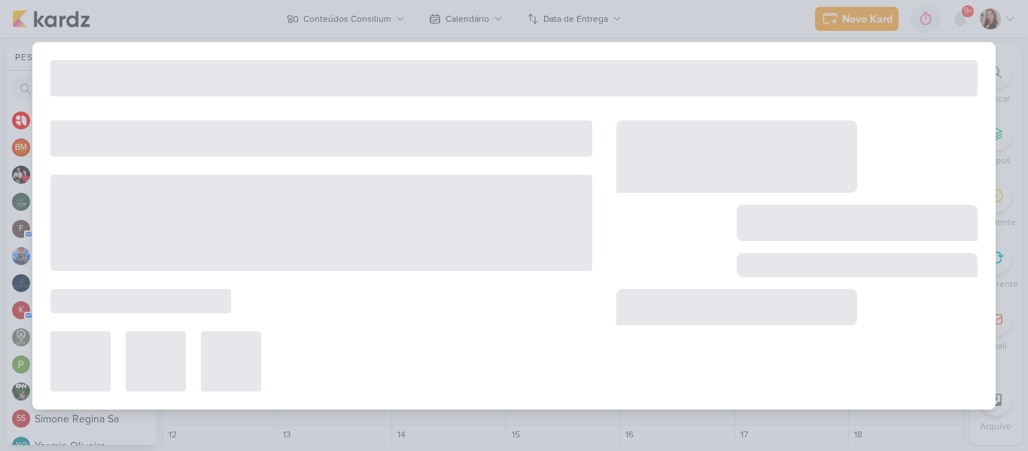
type input "1 de outubro de 2025 às 23:59"
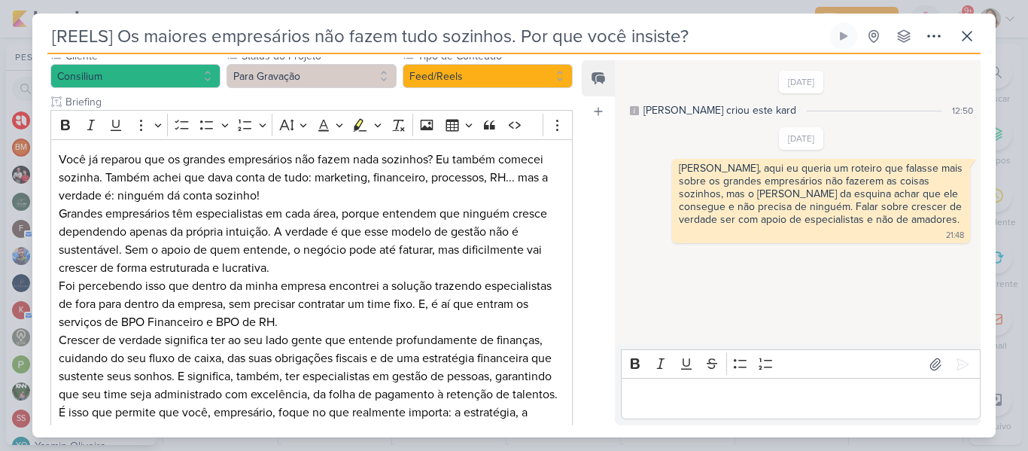
scroll to position [178, 0]
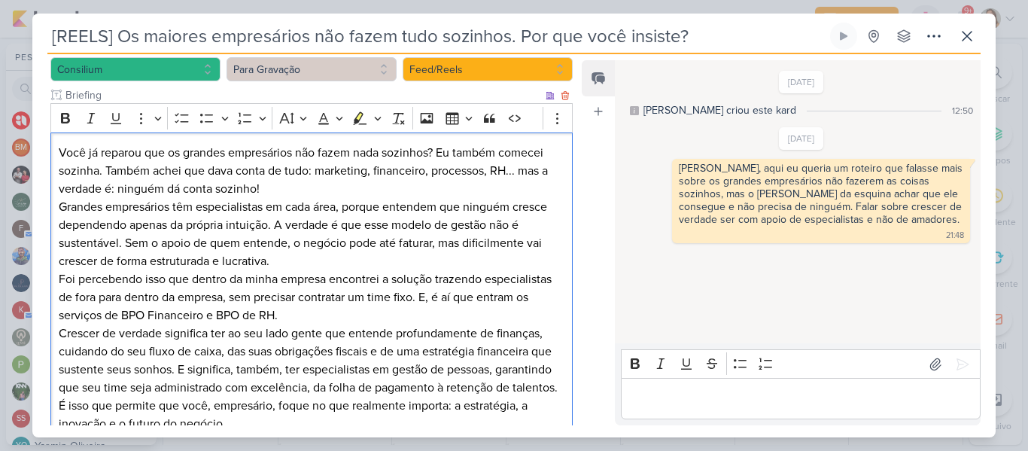
click at [461, 174] on p "Você já reparou que os grandes empresários não fazem nada sozinhos? Eu também c…" at bounding box center [312, 171] width 506 height 54
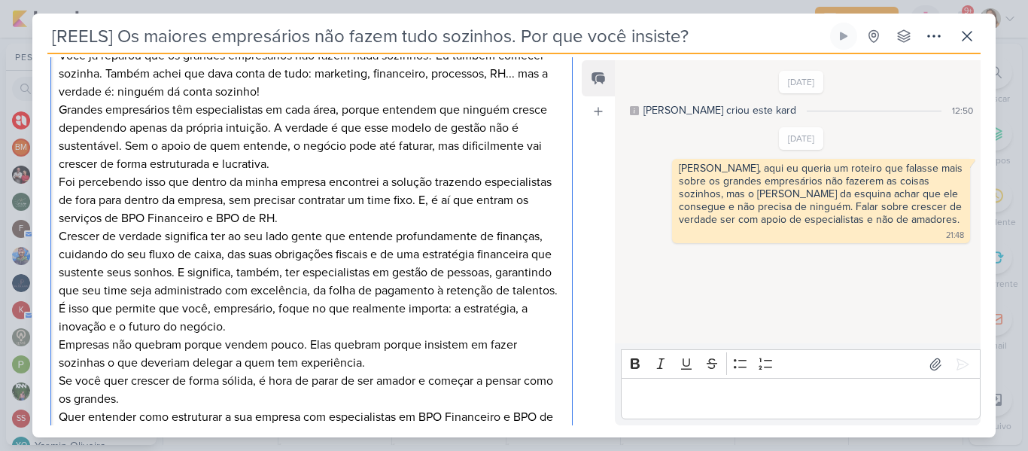
scroll to position [275, 0]
click at [311, 226] on p "Crescer de verdade significa ter ao seu lado gente que entende profundamente de…" at bounding box center [312, 262] width 506 height 72
click at [330, 196] on p "Foi percebendo isso que dentro da minha empresa encontrei a solução trazendo es…" at bounding box center [312, 199] width 506 height 54
click at [415, 246] on p "Crescer de verdade significa ter ao seu lado gente que entende profundamente de…" at bounding box center [312, 262] width 506 height 72
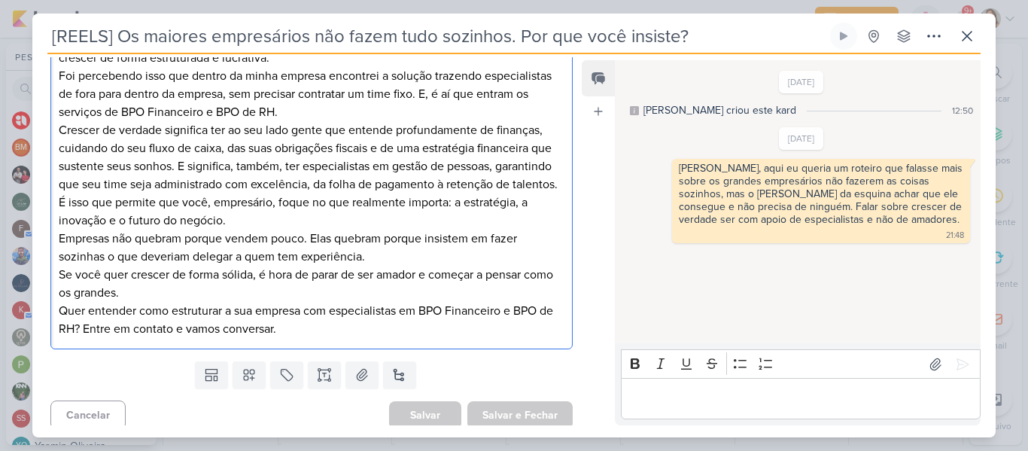
scroll to position [382, 0]
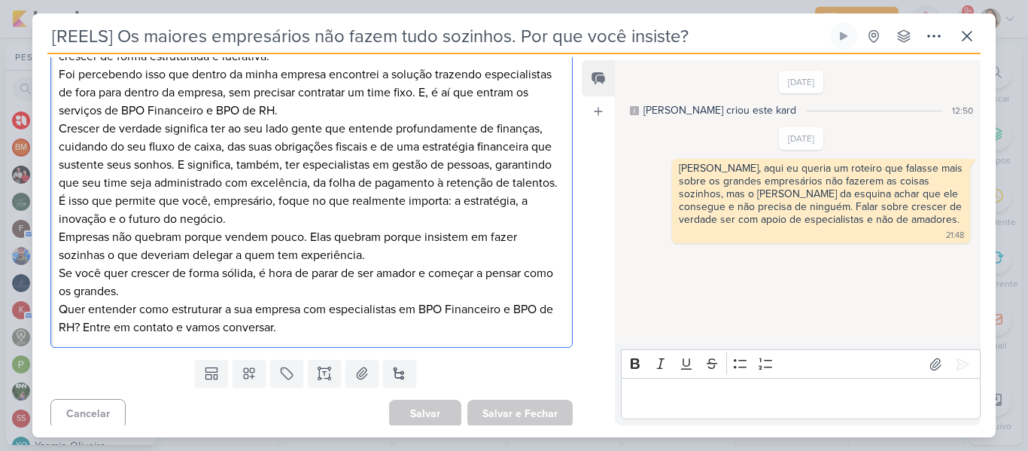
click at [451, 272] on p "Se você quer crescer de forma sólida, é hora de parar de ser amador e começar a…" at bounding box center [312, 282] width 506 height 36
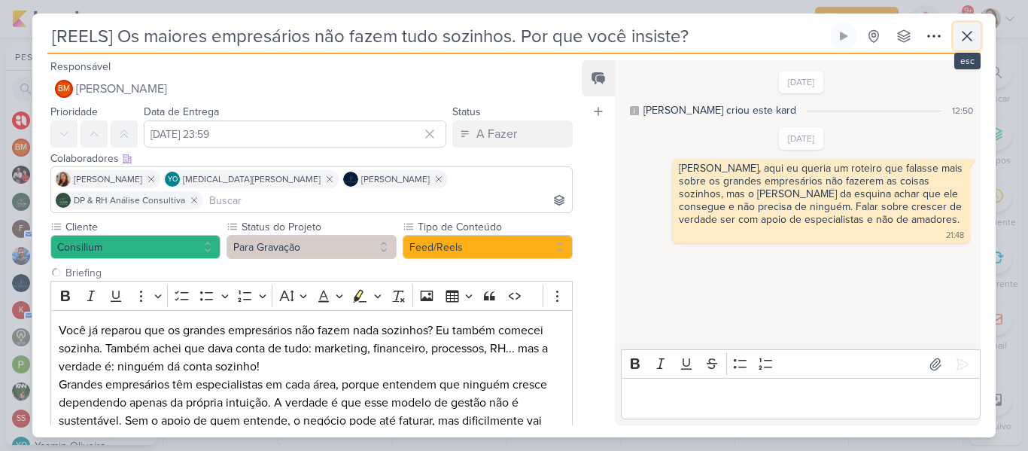
click at [969, 46] on button at bounding box center [966, 36] width 27 height 27
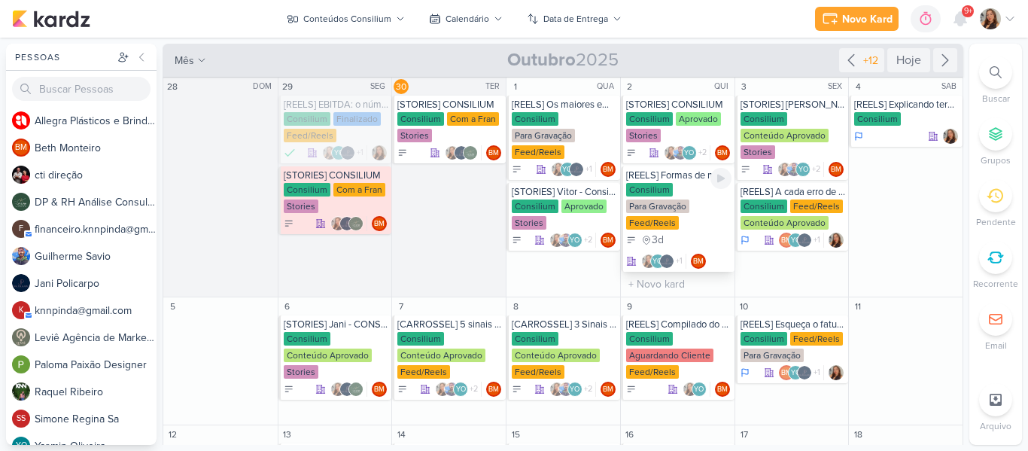
click at [654, 203] on div "Para Gravação" at bounding box center [657, 206] width 63 height 14
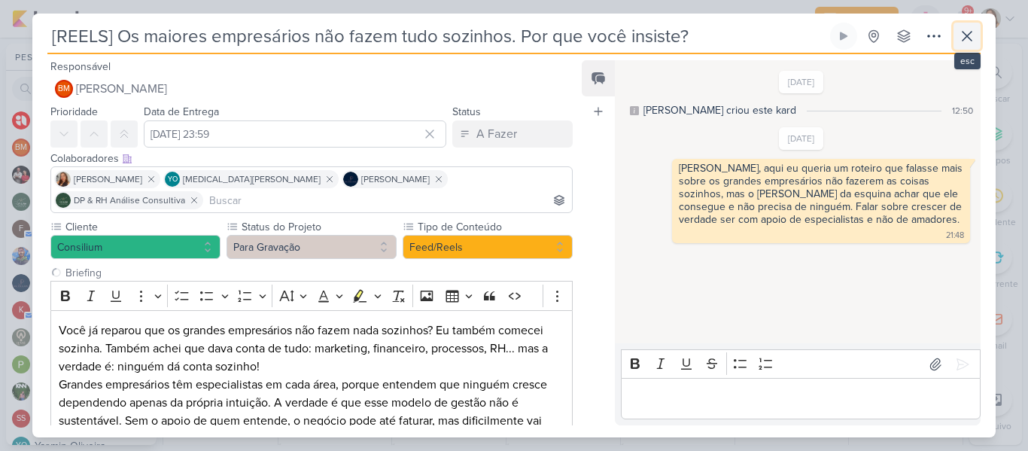
click at [963, 47] on button at bounding box center [966, 36] width 27 height 27
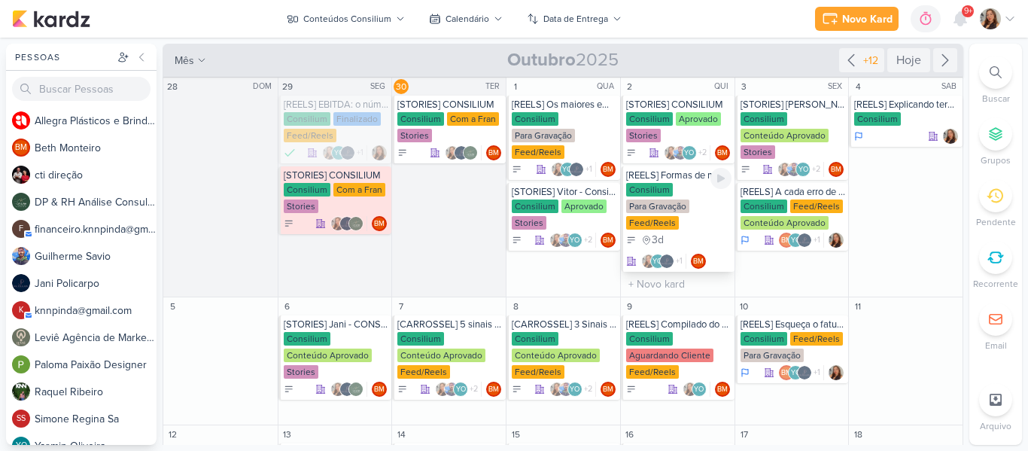
click at [654, 197] on div "Consilium Para Gravação Feed/Reels" at bounding box center [678, 207] width 105 height 48
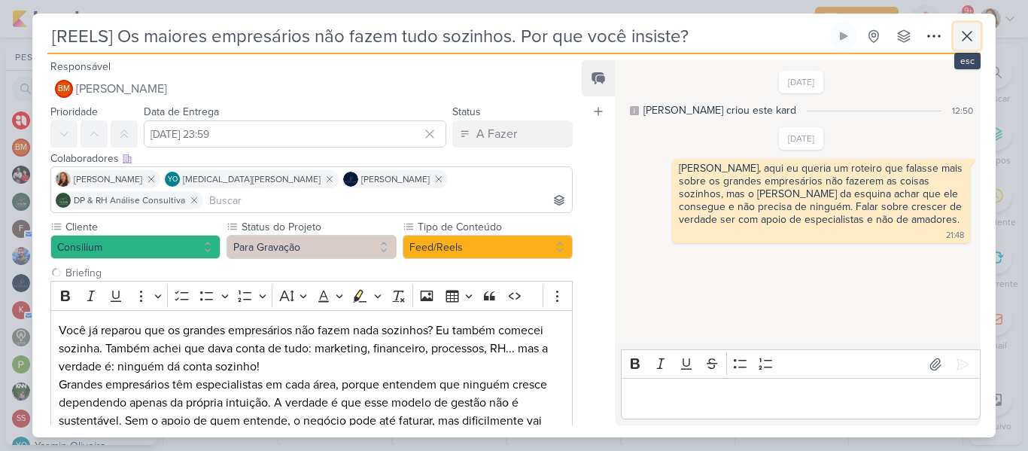
click at [967, 43] on icon at bounding box center [967, 36] width 18 height 18
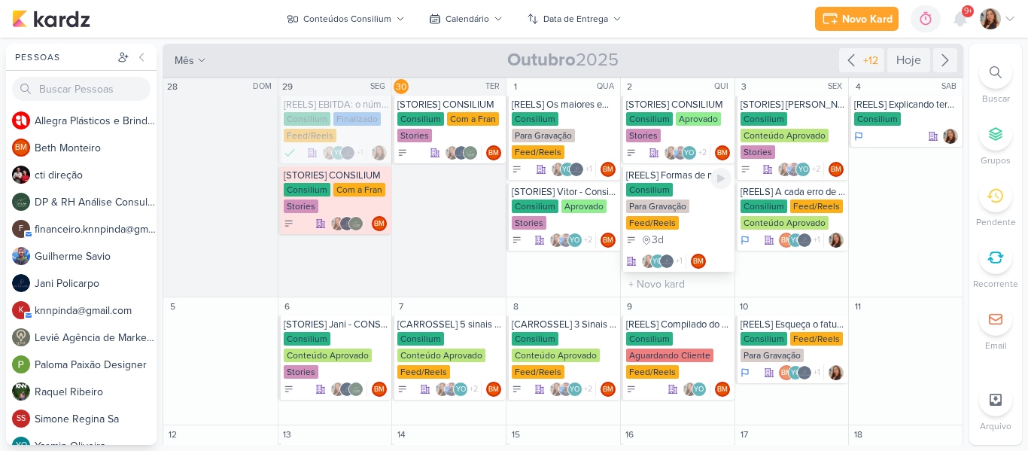
click at [648, 193] on div "Consilium" at bounding box center [649, 190] width 47 height 14
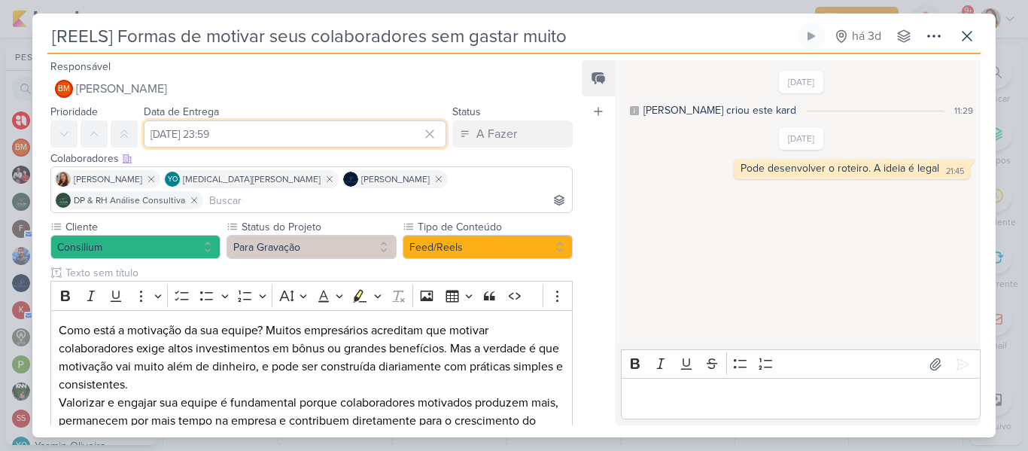
click at [263, 130] on input "[DATE] 23:59" at bounding box center [295, 133] width 302 height 27
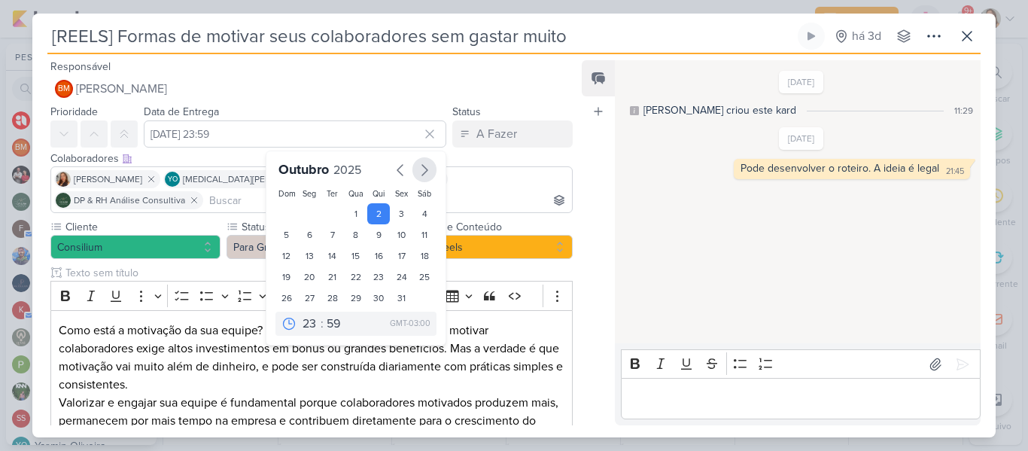
click at [422, 169] on icon "button" at bounding box center [424, 170] width 5 height 11
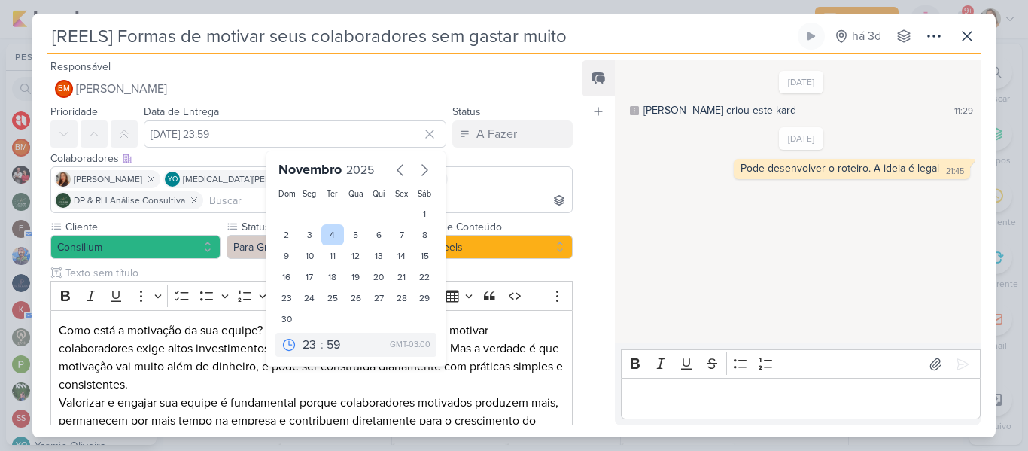
click at [332, 230] on div "4" at bounding box center [332, 234] width 23 height 21
type input "[DATE] 23:59"
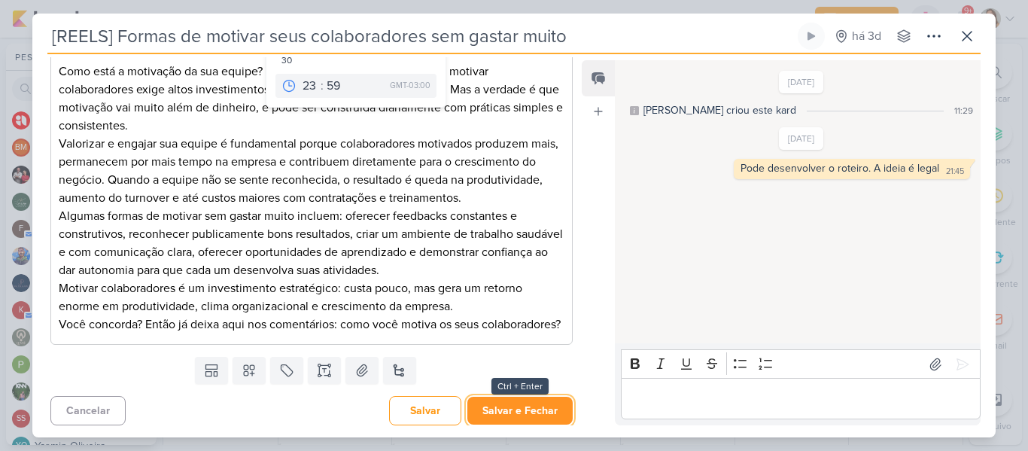
click at [536, 411] on button "Salvar e Fechar" at bounding box center [519, 410] width 105 height 28
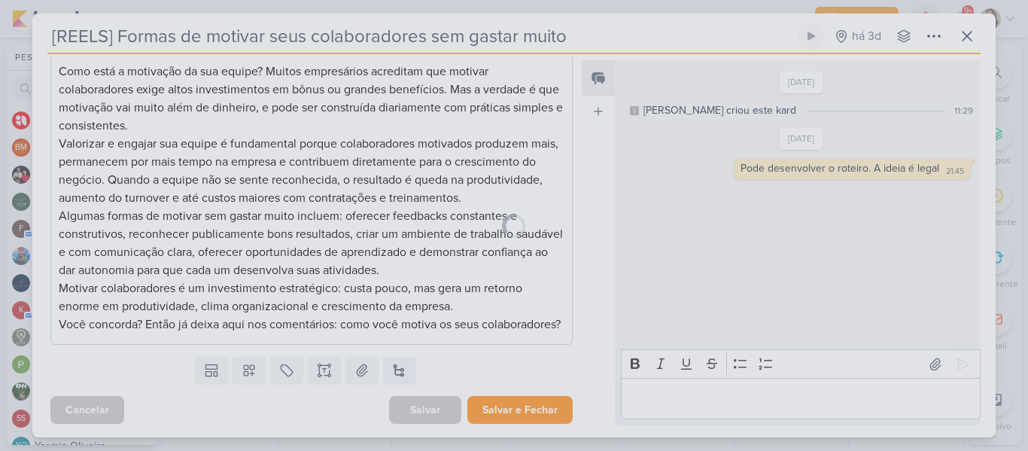
scroll to position [257, 0]
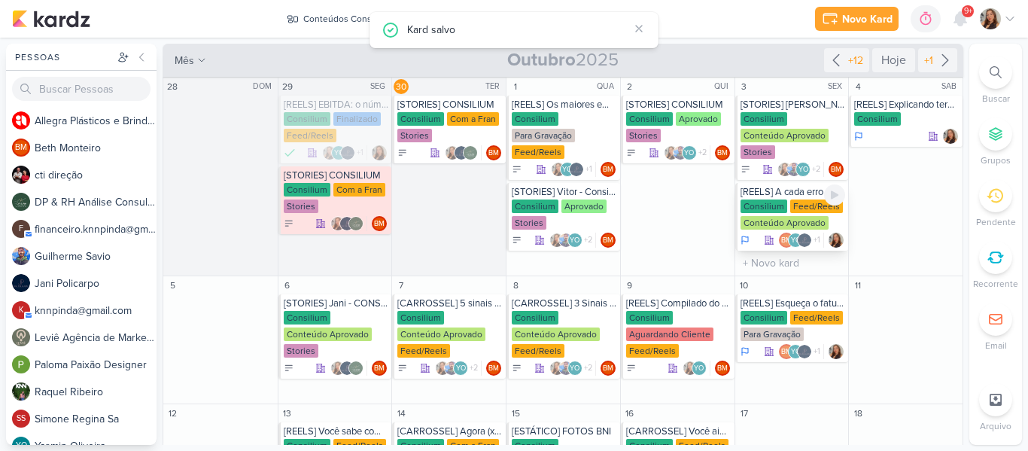
click at [761, 217] on div "Conteúdo Aprovado" at bounding box center [784, 223] width 88 height 14
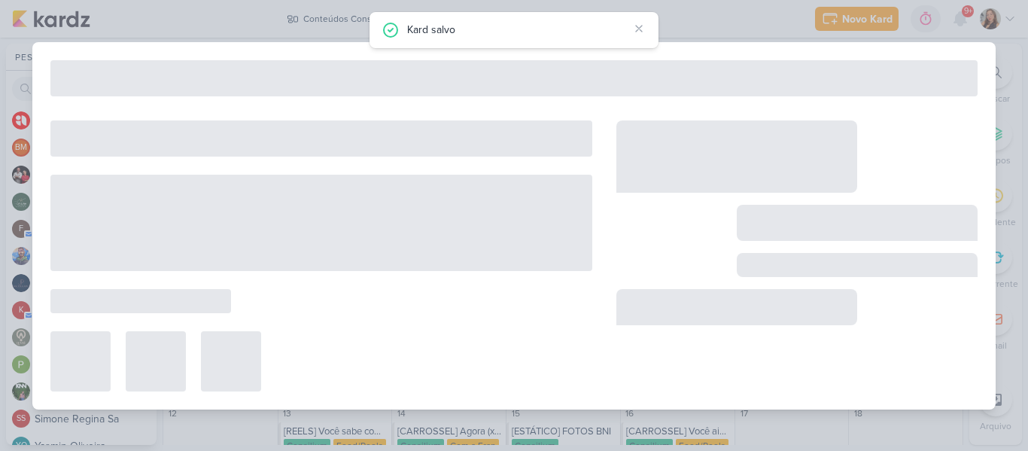
type input "[REELS] A cada erro de gestão de pessoal, você pode estar comprando uma briga j…"
type input "[DATE] 23:59"
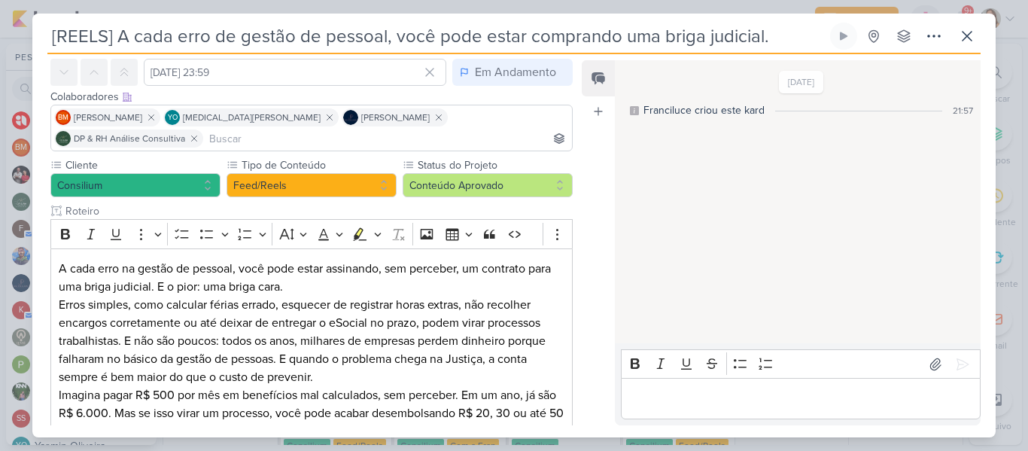
scroll to position [31, 0]
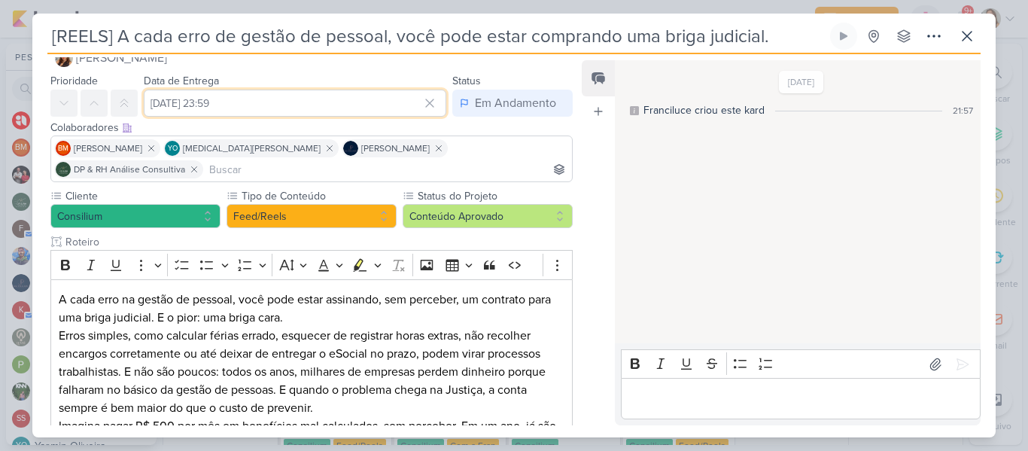
click at [336, 110] on input "[DATE] 23:59" at bounding box center [295, 103] width 302 height 27
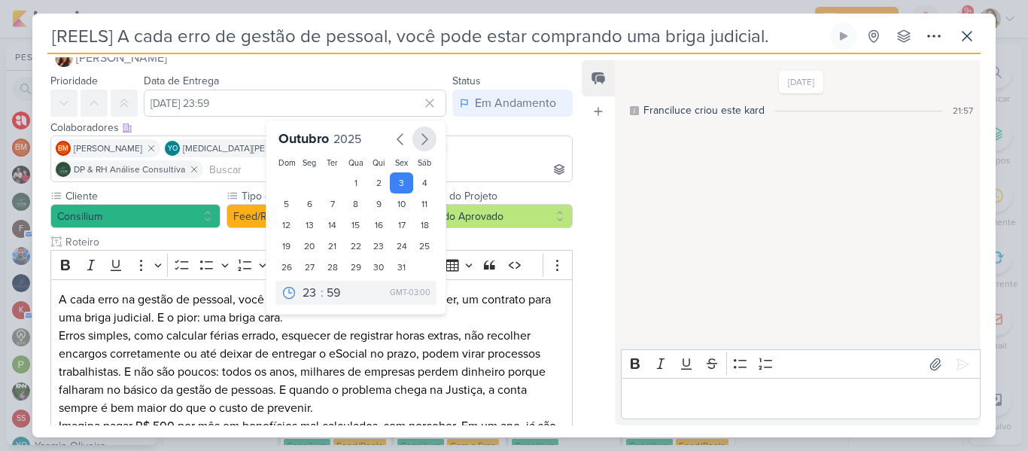
click at [424, 135] on icon "button" at bounding box center [424, 139] width 18 height 18
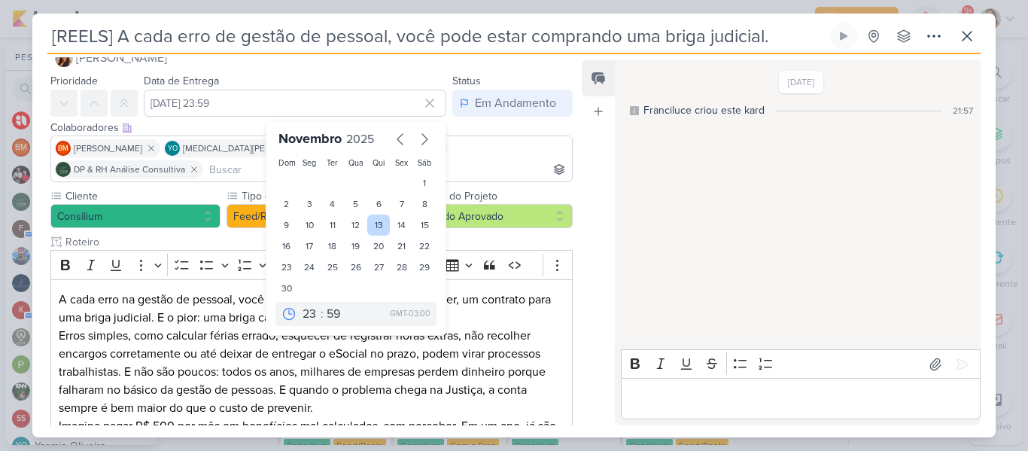
click at [380, 226] on div "13" at bounding box center [378, 224] width 23 height 21
type input "[DATE] 23:59"
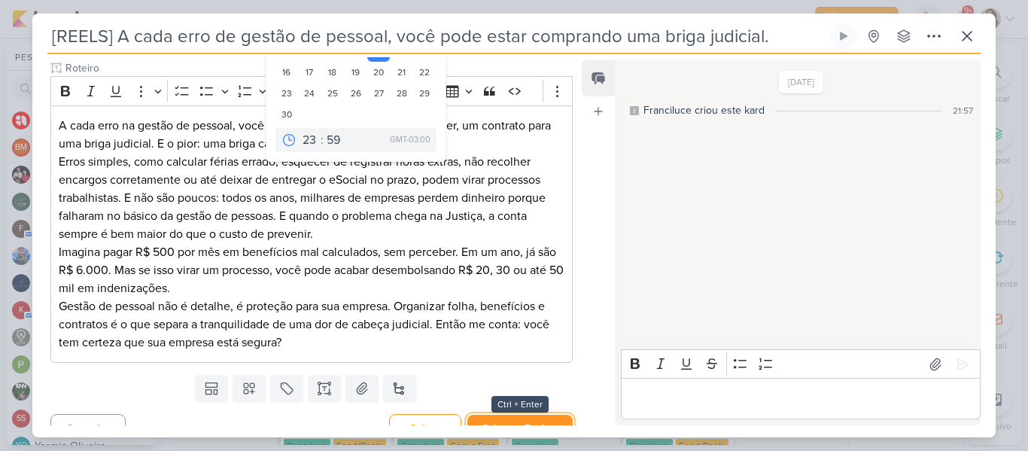
click at [541, 421] on button "Salvar e Fechar" at bounding box center [519, 428] width 105 height 28
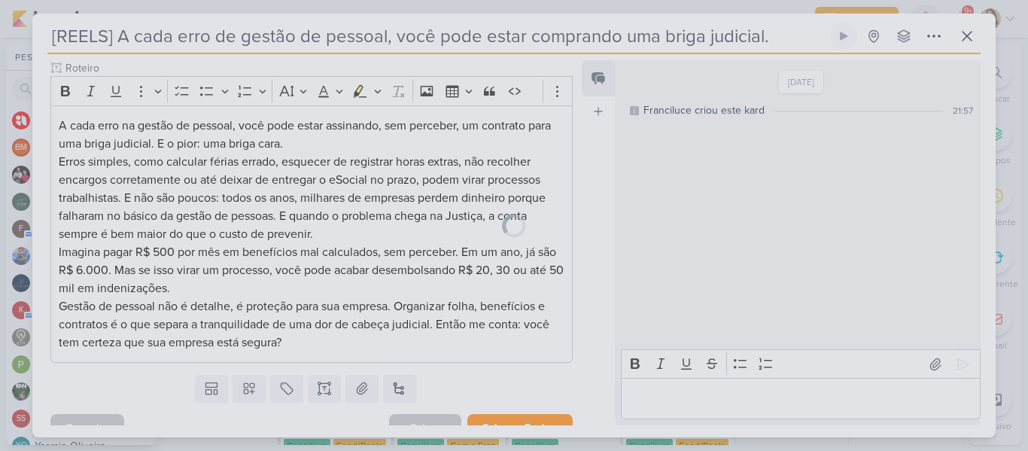
scroll to position [203, 0]
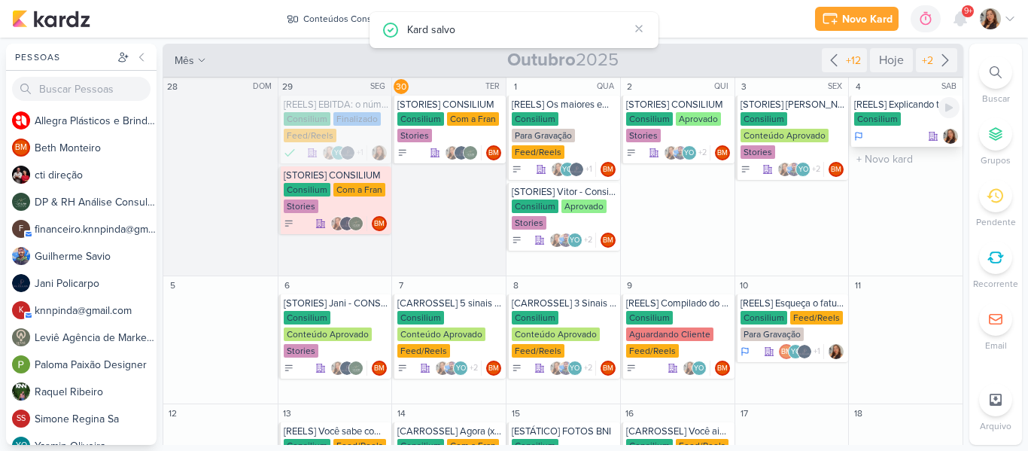
click at [878, 111] on div "[REELS] Explicando termos de finanças como se fosse uma criança de 8 anos Consi…" at bounding box center [906, 121] width 114 height 51
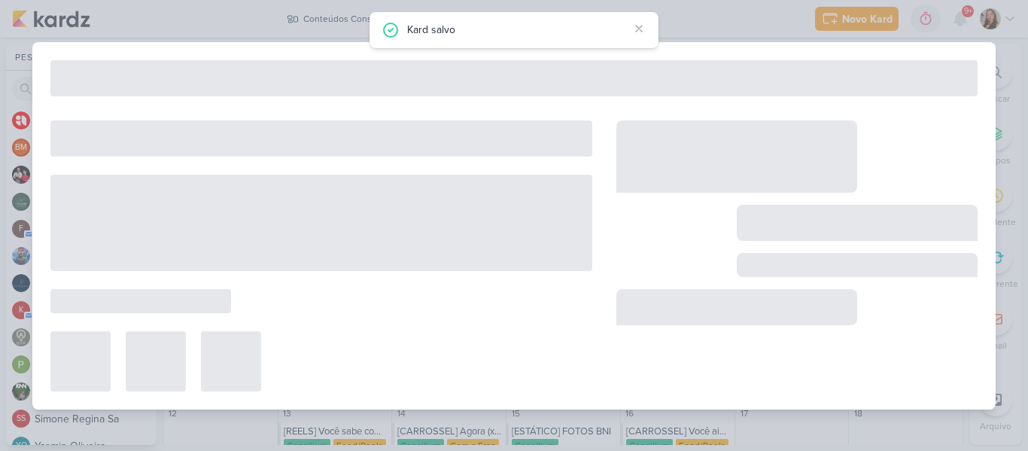
type input "[REELS] Explicando termos de finanças como se fosse uma criança de 8 anos"
type input "[DATE] 23:59"
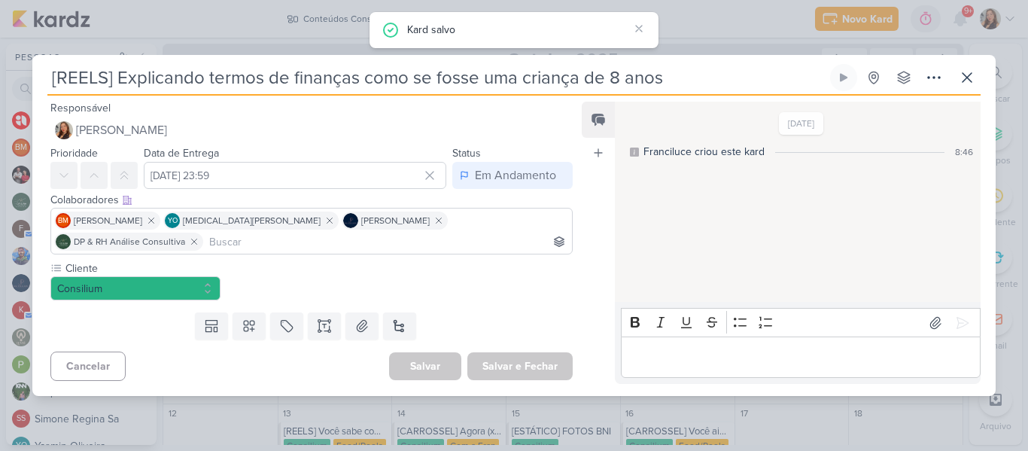
scroll to position [0, 0]
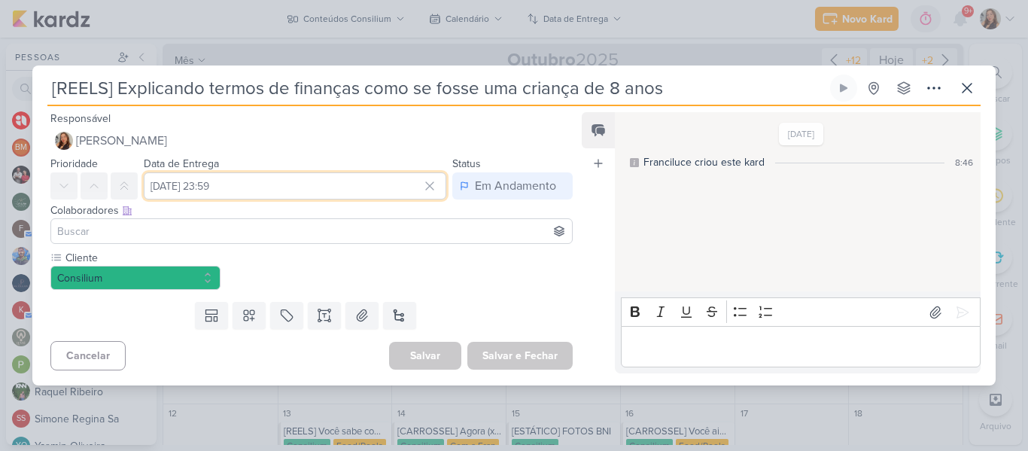
click at [385, 193] on input "[DATE] 23:59" at bounding box center [295, 185] width 302 height 27
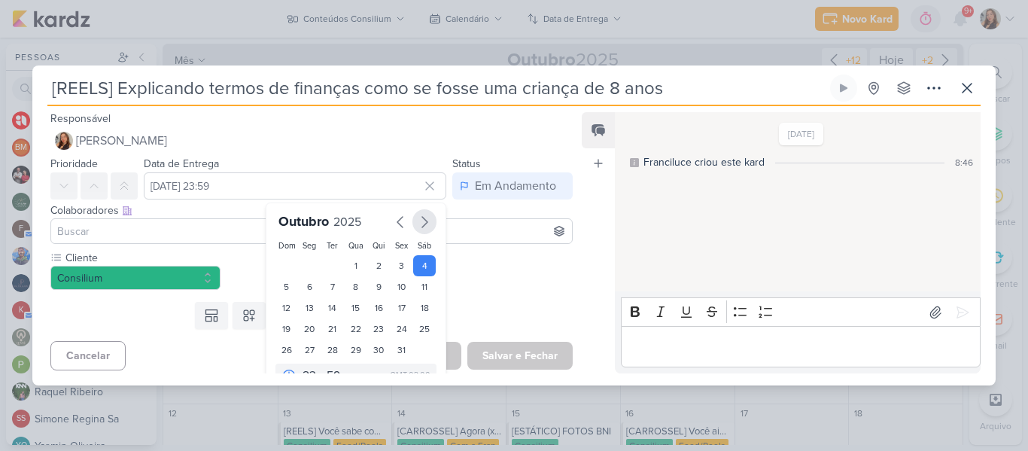
click at [416, 228] on icon "button" at bounding box center [424, 222] width 18 height 18
click at [354, 305] on div "12" at bounding box center [355, 307] width 23 height 21
type input "[DATE] 23:59"
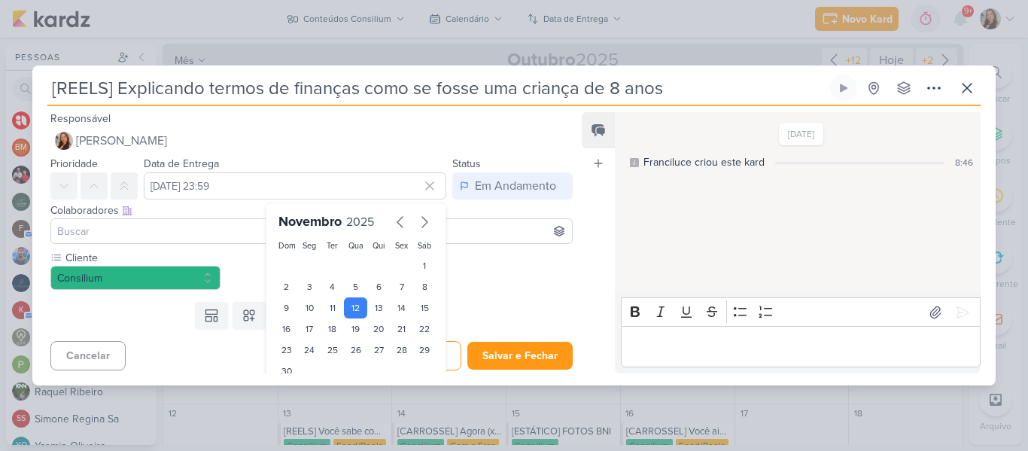
click at [478, 296] on div "Templates Campos Personalizados Marcadores Caixa De Texto Anexo [GEOGRAPHIC_DAT…" at bounding box center [305, 315] width 546 height 39
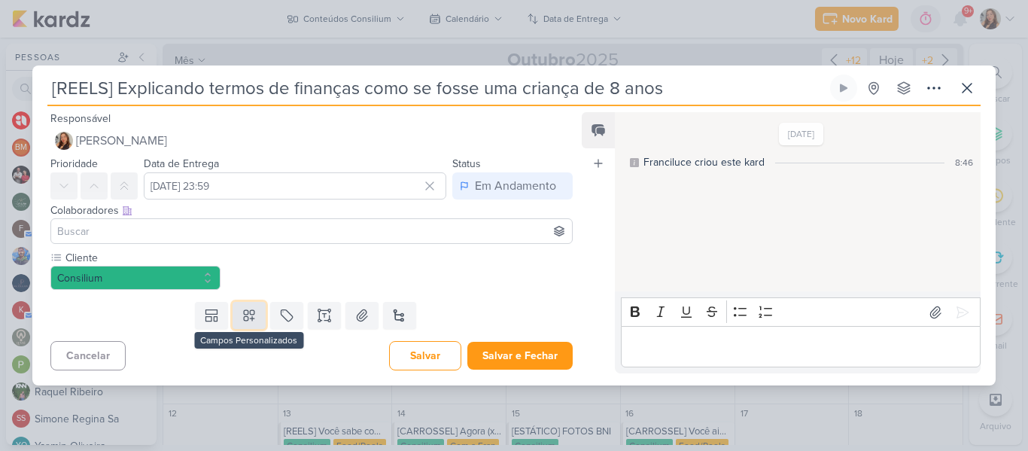
click at [258, 311] on button at bounding box center [248, 315] width 33 height 27
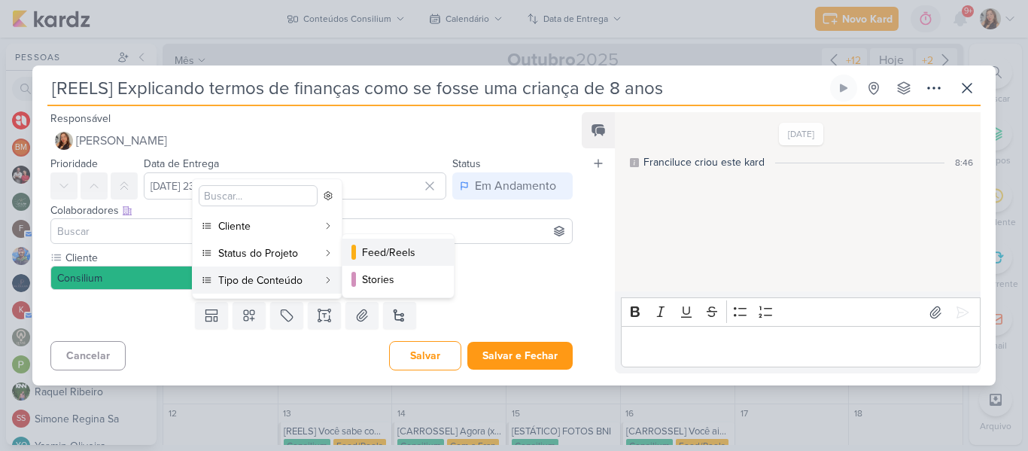
click at [372, 257] on div "Feed/Reels" at bounding box center [399, 252] width 74 height 16
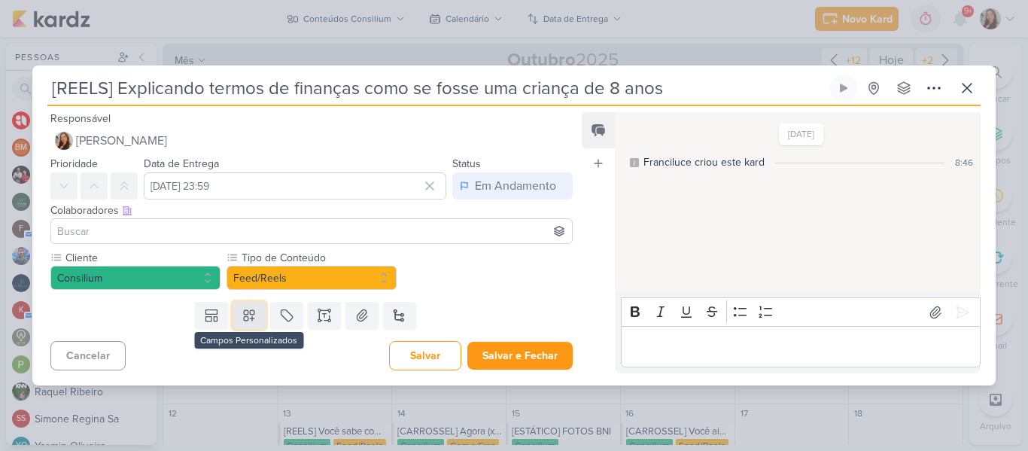
click at [253, 313] on icon at bounding box center [248, 315] width 15 height 15
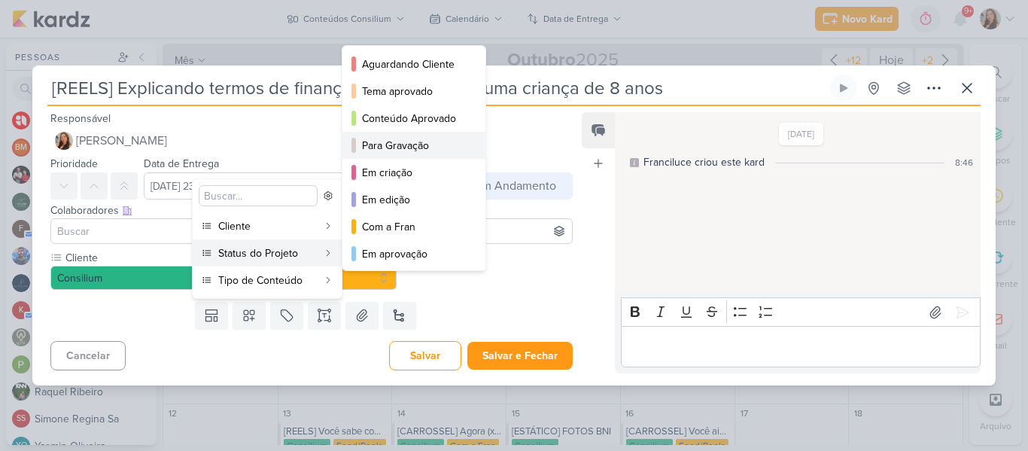
click at [381, 153] on div "Para Gravação" at bounding box center [414, 146] width 105 height 16
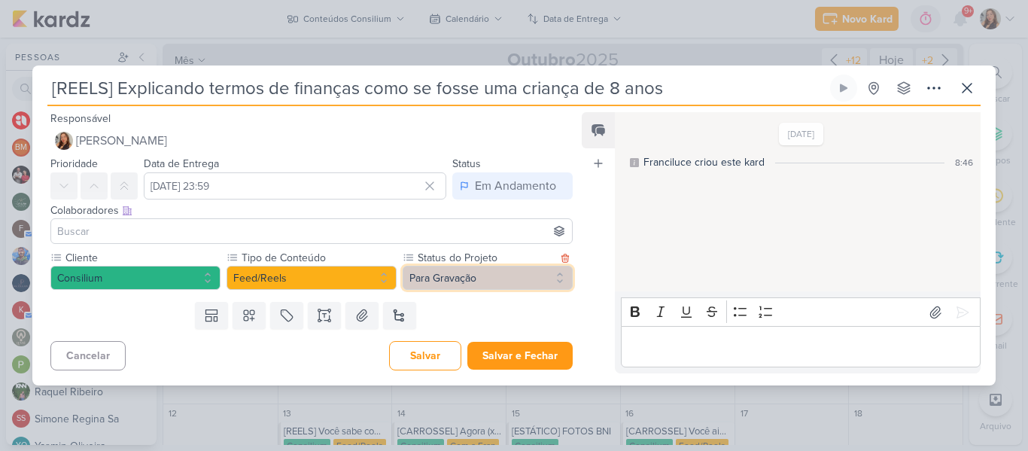
click at [432, 280] on button "Para Gravação" at bounding box center [487, 278] width 170 height 24
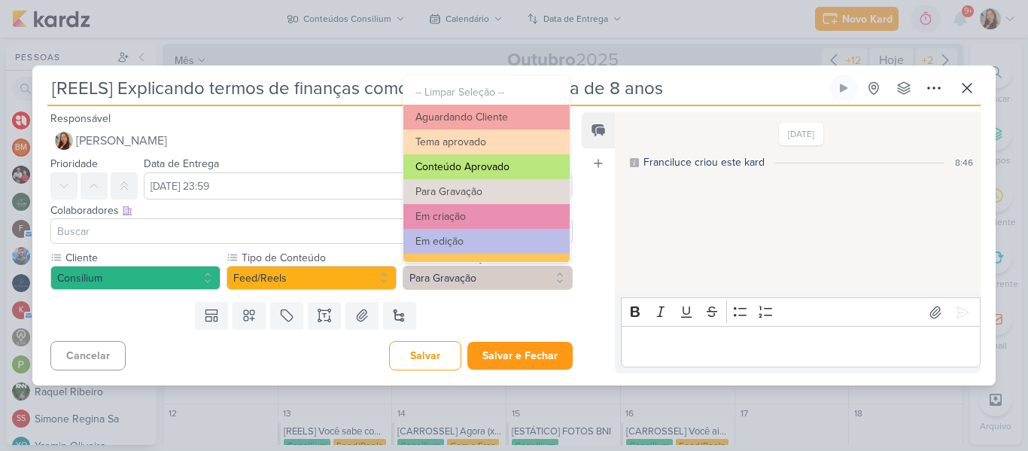
click at [465, 158] on button "Conteúdo Aprovado" at bounding box center [486, 166] width 166 height 25
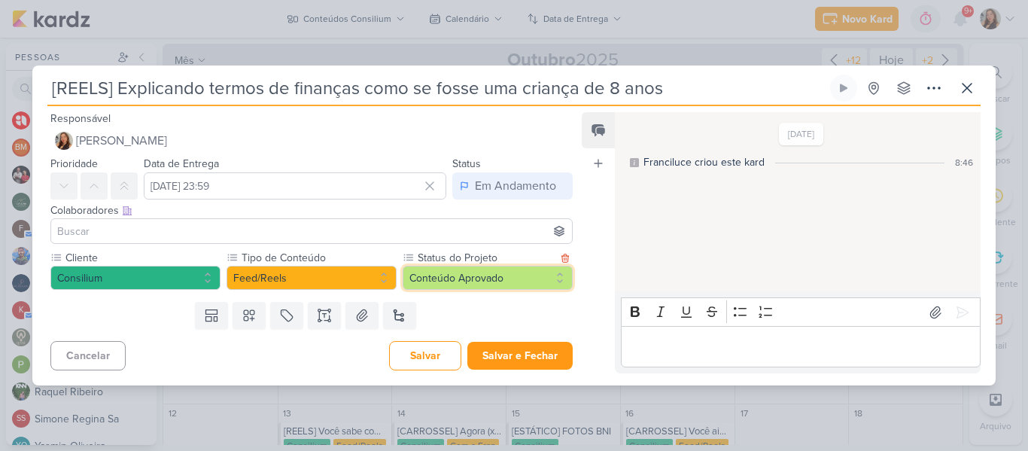
click at [467, 275] on button "Conteúdo Aprovado" at bounding box center [487, 278] width 170 height 24
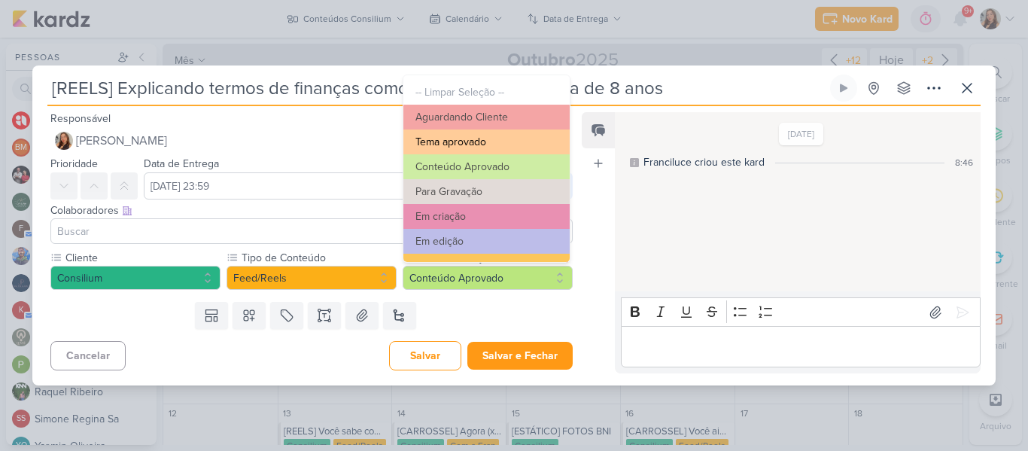
click at [445, 144] on button "Tema aprovado" at bounding box center [486, 141] width 166 height 25
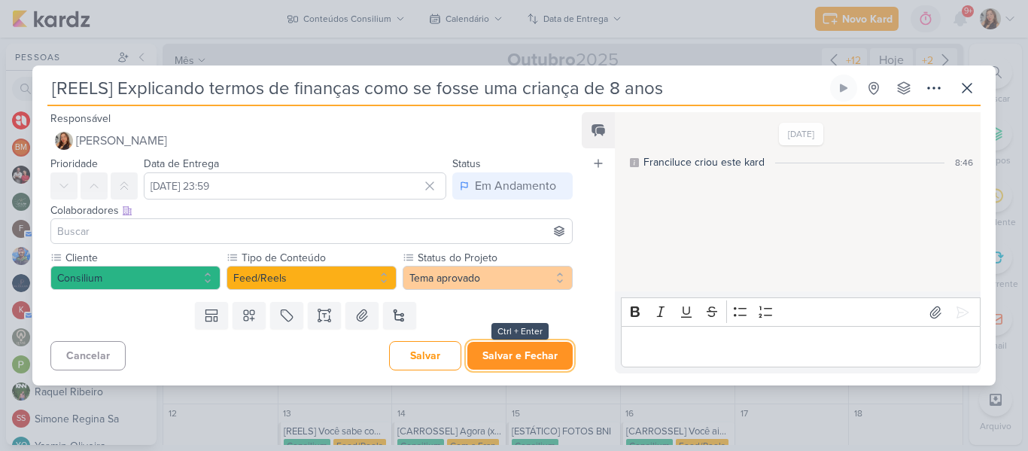
click at [486, 350] on button "Salvar e Fechar" at bounding box center [519, 356] width 105 height 28
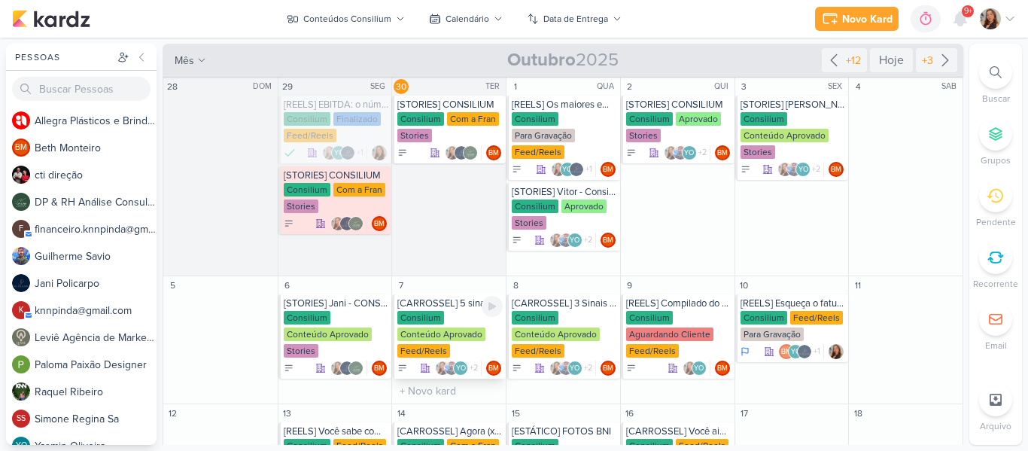
click at [444, 326] on div "Consilium Conteúdo Aprovado Feed/Reels" at bounding box center [449, 335] width 105 height 48
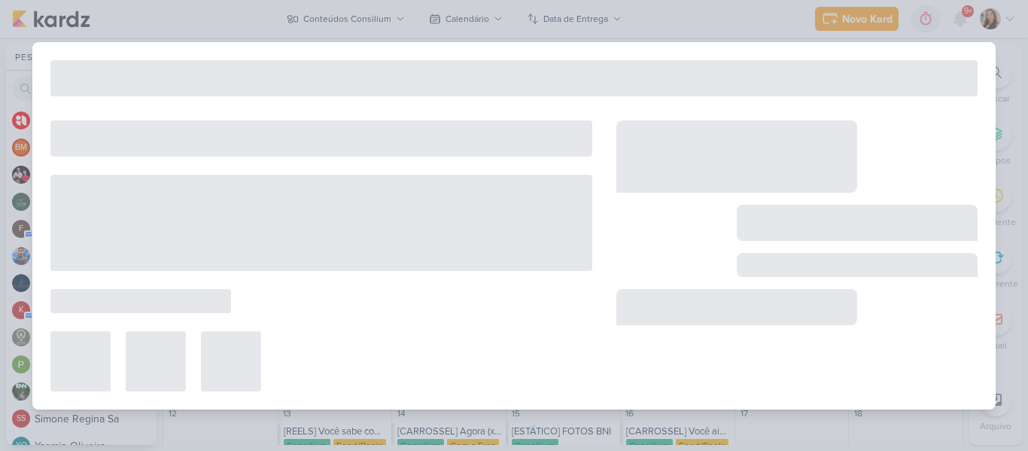
type input "[CARROSSEL] 5 sinais de que sua empresa precisa de BPO Financeiro"
type input "[DATE] 23:59"
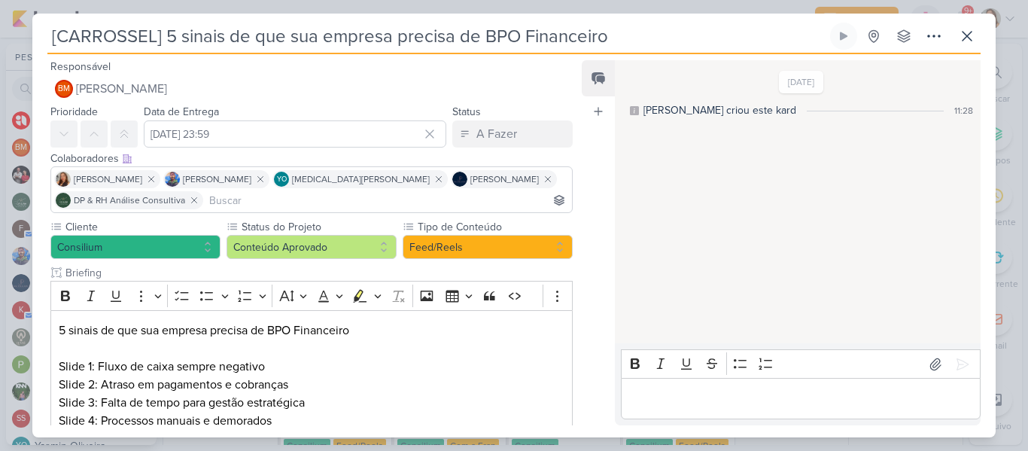
click at [980, 35] on div "[CARROSSEL] 5 sinais de que sua empresa precisa de BPO Financeiro Criado por [P…" at bounding box center [513, 230] width 963 height 414
click at [973, 35] on icon at bounding box center [967, 36] width 18 height 18
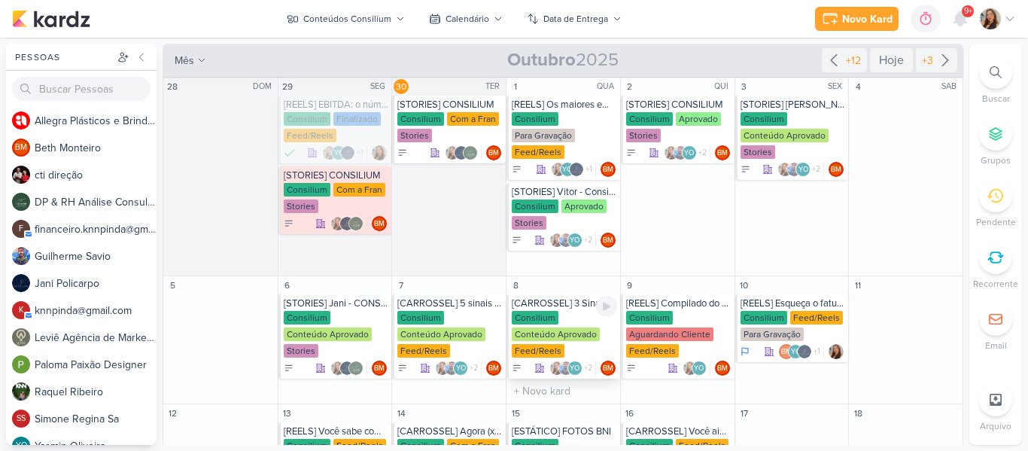
click at [573, 306] on div "[CARROSSEL] 3 Sinais que sua empresa precisa de um BPO financeiro" at bounding box center [564, 303] width 105 height 12
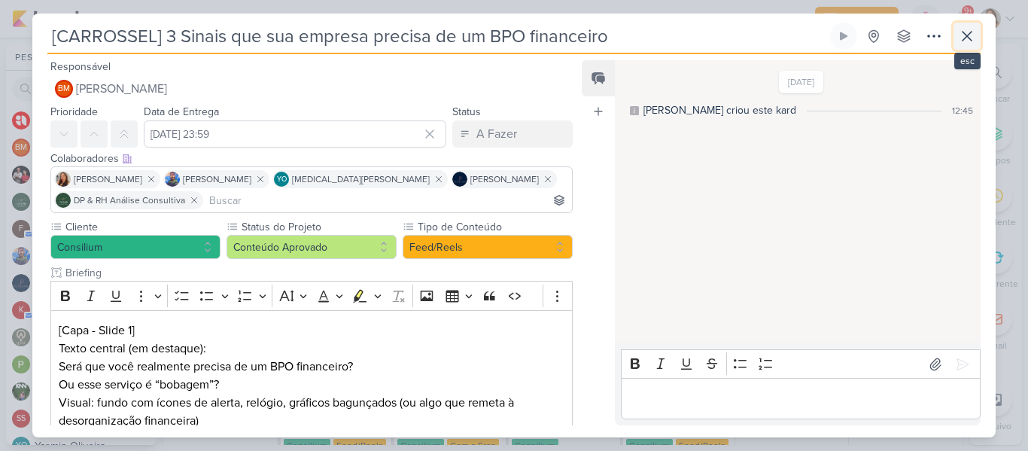
click at [961, 46] on button at bounding box center [966, 36] width 27 height 27
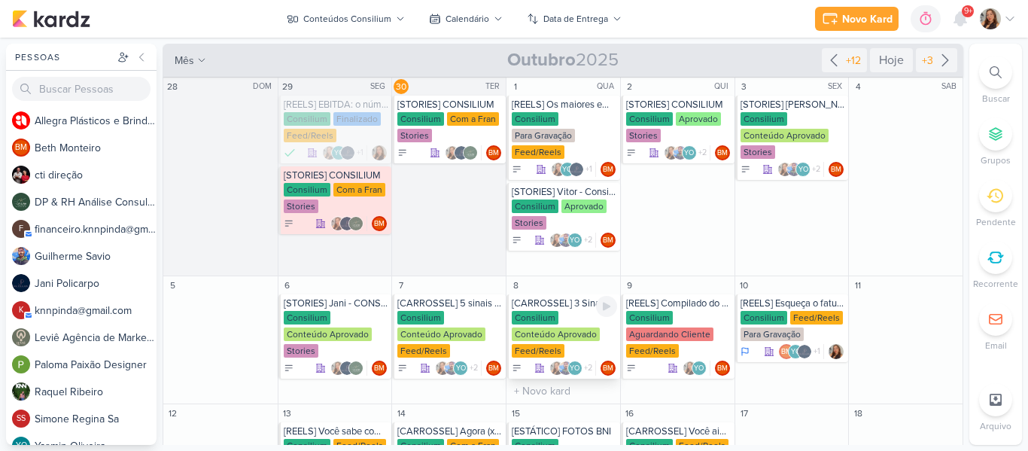
click at [537, 311] on div "Consilium" at bounding box center [535, 318] width 47 height 14
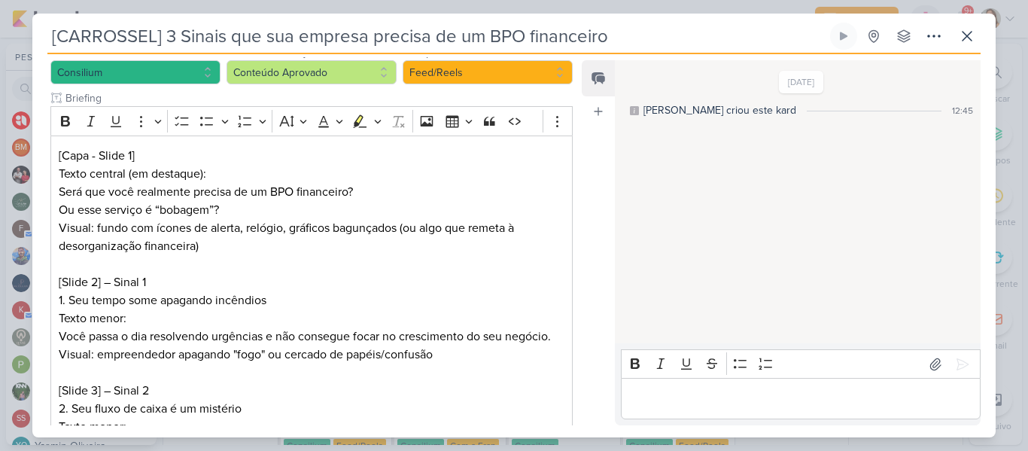
scroll to position [172, 0]
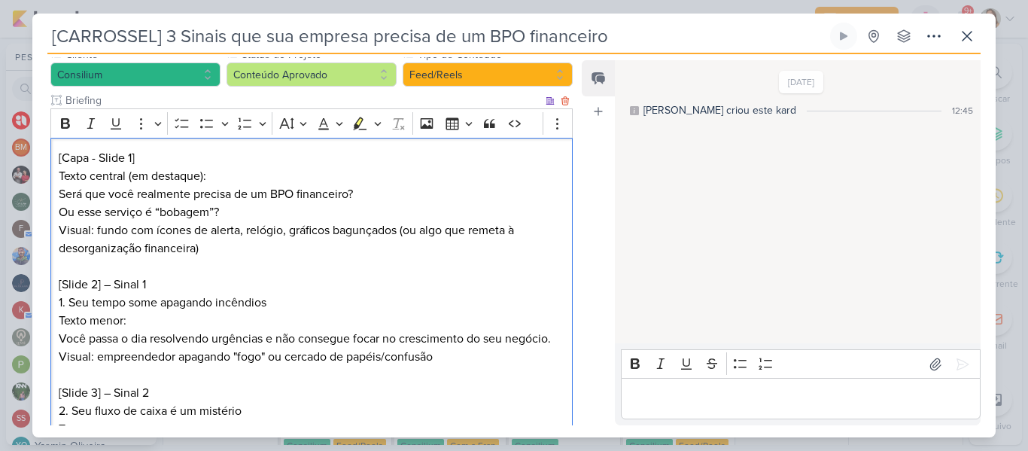
click at [142, 183] on p "Texto central (em destaque):" at bounding box center [312, 176] width 506 height 18
click at [231, 251] on p "Visual: fundo com ícones de alerta, relógio, gráficos bagunçados (ou algo que r…" at bounding box center [312, 239] width 506 height 36
drag, startPoint x: 225, startPoint y: 176, endPoint x: 50, endPoint y: 169, distance: 175.4
click at [50, 169] on div "Cliente Consilium Status do Projeto" at bounding box center [305, 395] width 546 height 697
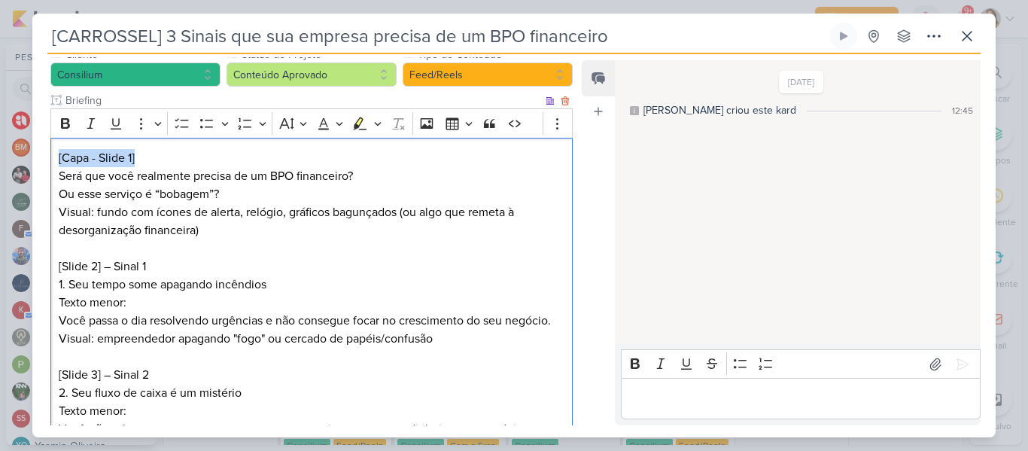
drag, startPoint x: 141, startPoint y: 159, endPoint x: 51, endPoint y: 153, distance: 90.5
click at [51, 153] on div "[Capa - Slide 1] Será que você realmente precisa de um BPO financeiro? Ou esse …" at bounding box center [311, 429] width 522 height 583
drag, startPoint x: 102, startPoint y: 267, endPoint x: 50, endPoint y: 264, distance: 52.0
click at [50, 264] on div "CARD 1 Será que você realmente precisa de um BPO financeiro? Ou esse serviço é …" at bounding box center [311, 429] width 522 height 583
click at [126, 284] on p "1. Seu tempo some apagando incêndios" at bounding box center [312, 284] width 506 height 18
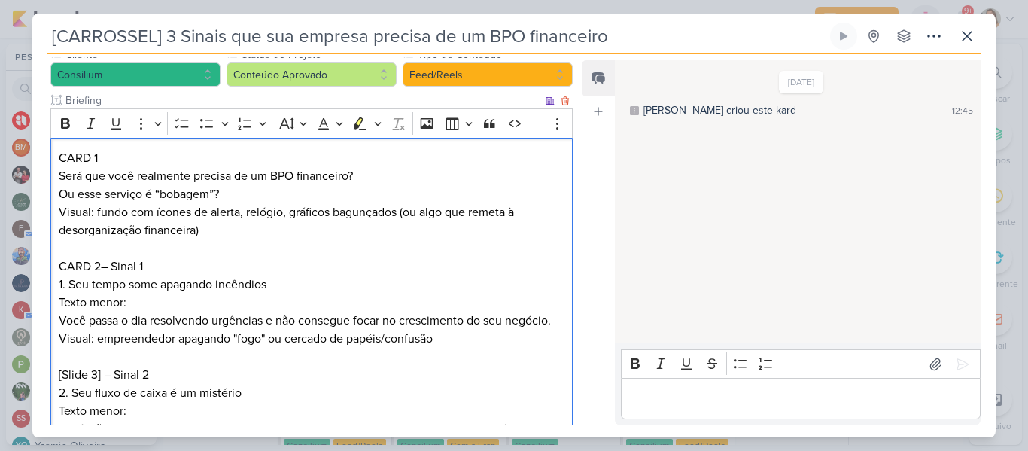
click at [68, 285] on p "1. Seu tempo some apagando incêndios" at bounding box center [312, 284] width 506 height 18
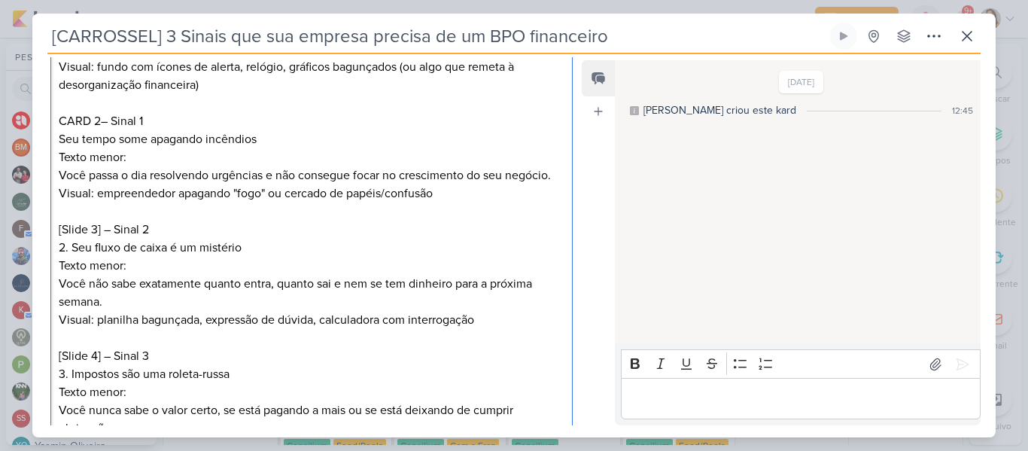
scroll to position [323, 0]
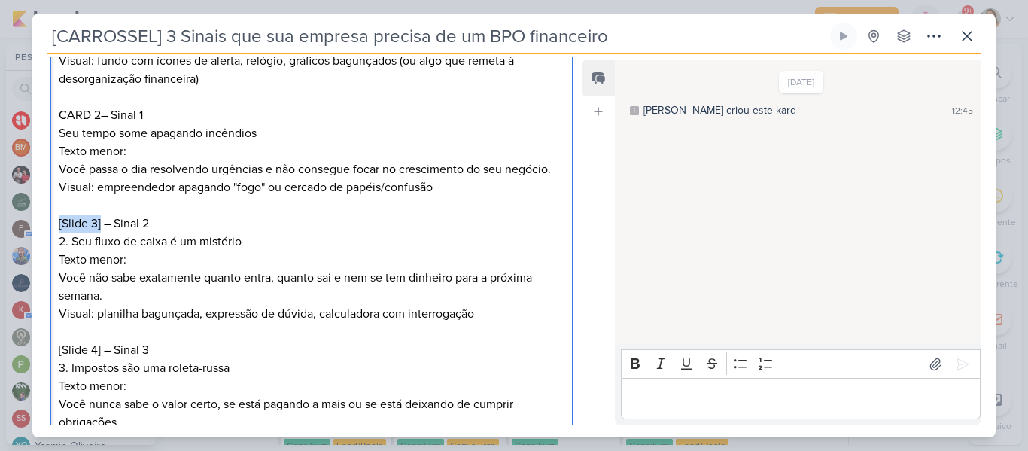
drag, startPoint x: 102, startPoint y: 225, endPoint x: 56, endPoint y: 223, distance: 45.9
click at [56, 223] on div "CARD 1 Será que você realmente precisa de um BPO financeiro? Ou esse serviço é …" at bounding box center [311, 277] width 522 height 583
click at [144, 259] on p "Texto menor:" at bounding box center [312, 260] width 506 height 18
click at [69, 244] on p "2. Seu fluxo de caixa é um mistério" at bounding box center [312, 241] width 506 height 18
click at [72, 244] on p "2. Seu fluxo de caixa é um mistério" at bounding box center [312, 241] width 506 height 18
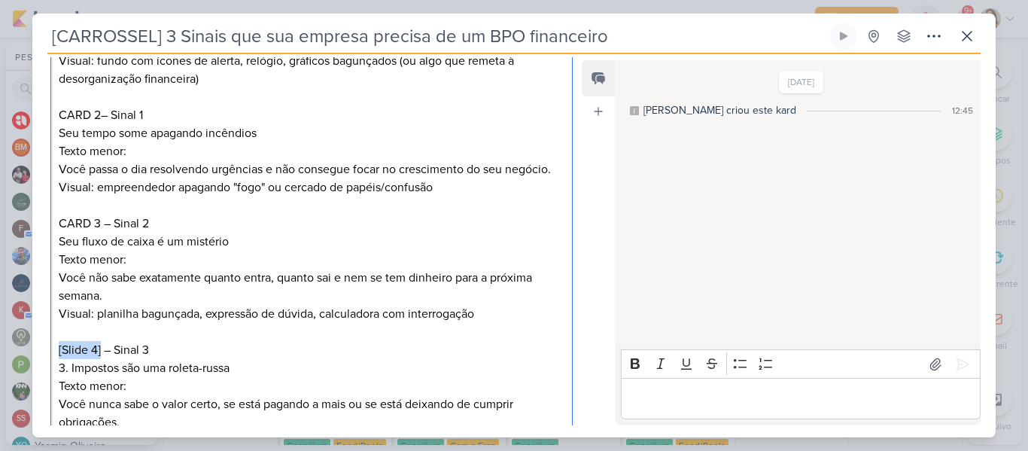
drag, startPoint x: 102, startPoint y: 348, endPoint x: 59, endPoint y: 345, distance: 43.0
click at [59, 345] on p "[Slide 4] – Sinal 3" at bounding box center [312, 350] width 506 height 18
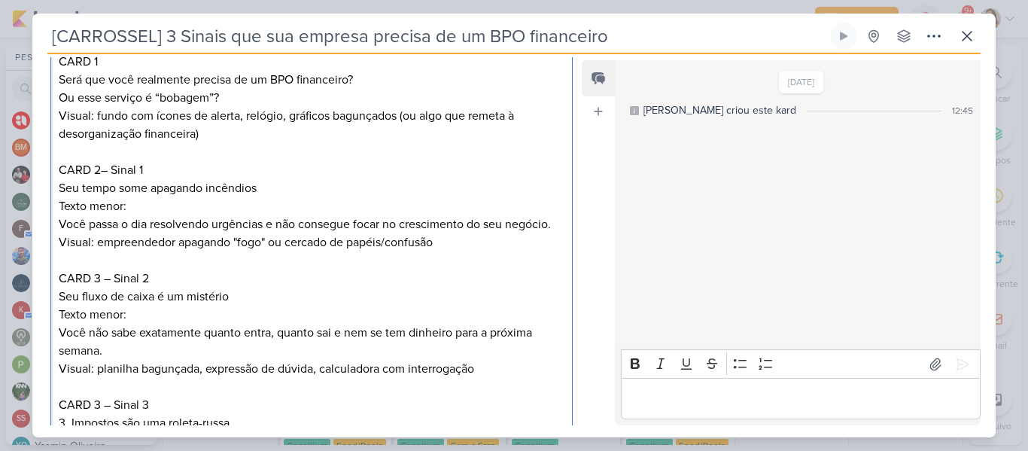
scroll to position [263, 0]
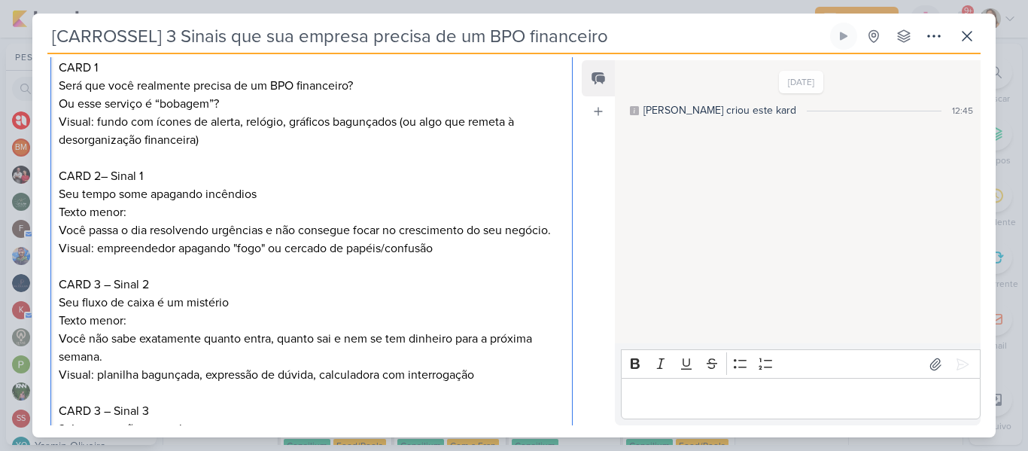
click at [56, 193] on div "CARD 1 Será que você realmente precisa de um BPO financeiro? Ou esse serviço é …" at bounding box center [311, 338] width 522 height 583
click at [114, 180] on p "CARD 2– Sinal 1" at bounding box center [312, 176] width 506 height 18
click at [62, 193] on p "Seu tempo some apagando incêndios" at bounding box center [312, 194] width 506 height 18
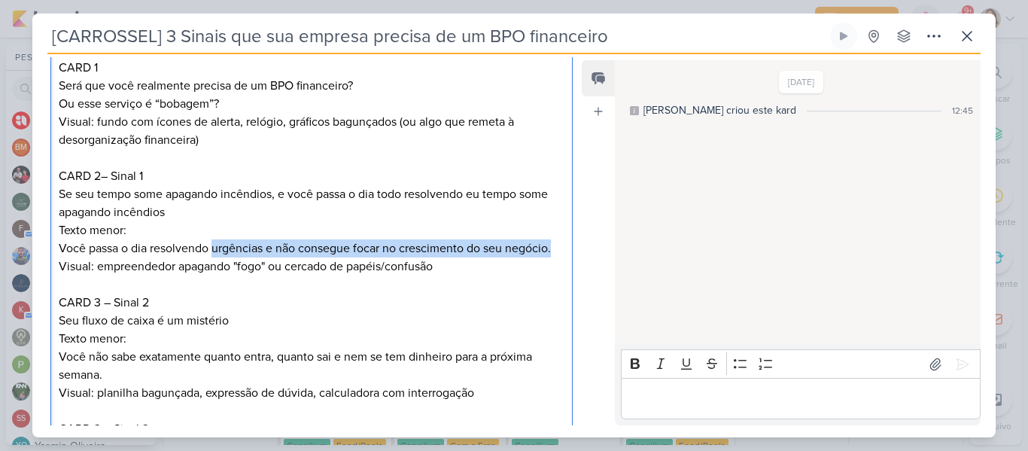
drag, startPoint x: 214, startPoint y: 247, endPoint x: 591, endPoint y: 250, distance: 377.6
click at [591, 250] on div "Responsável BM [GEOGRAPHIC_DATA] Nenhum contato encontrado create new contact N…" at bounding box center [513, 245] width 963 height 383
copy p "urgências e não consegue focar no crescimento do seu negócio."
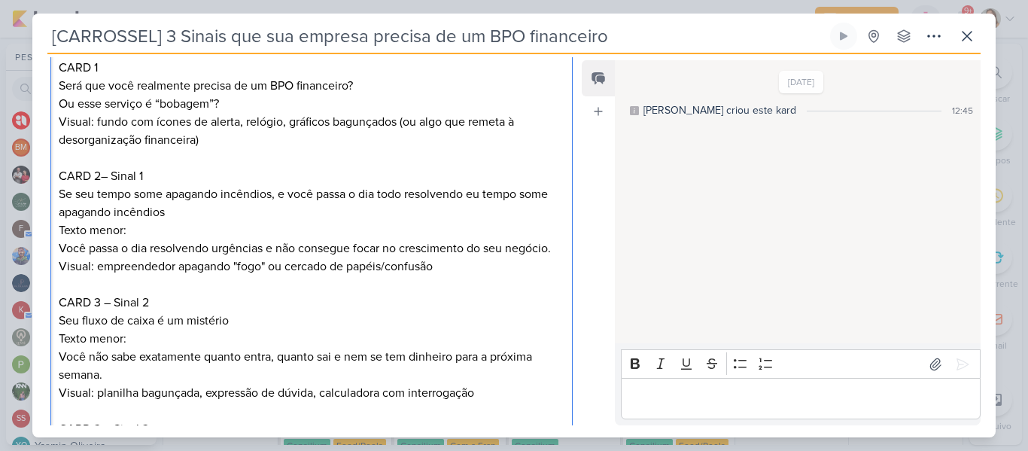
click at [472, 194] on p "Se seu tempo some apagando incêndios, e você passa o dia todo resolvendo eu tem…" at bounding box center [312, 203] width 506 height 36
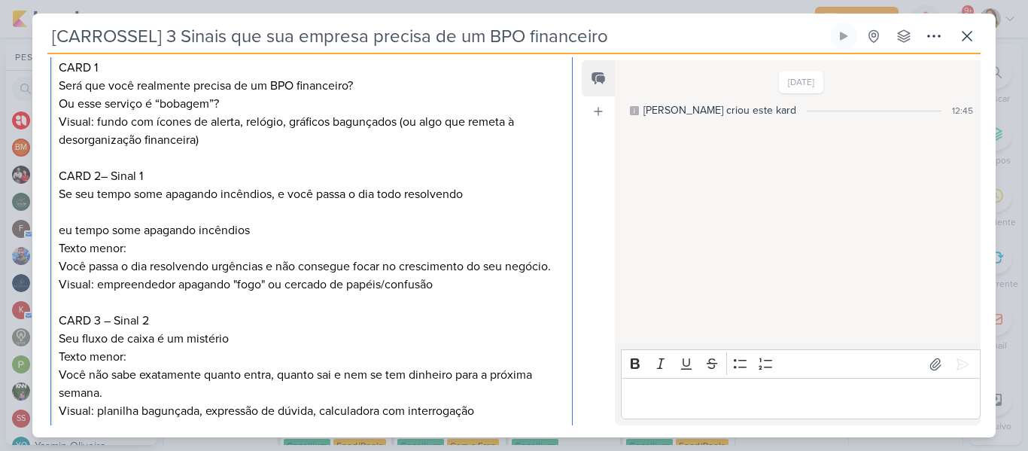
click at [490, 197] on p "Se seu tempo some apagando incêndios, e você passa o dia todo resolvendo eu tem…" at bounding box center [312, 212] width 506 height 54
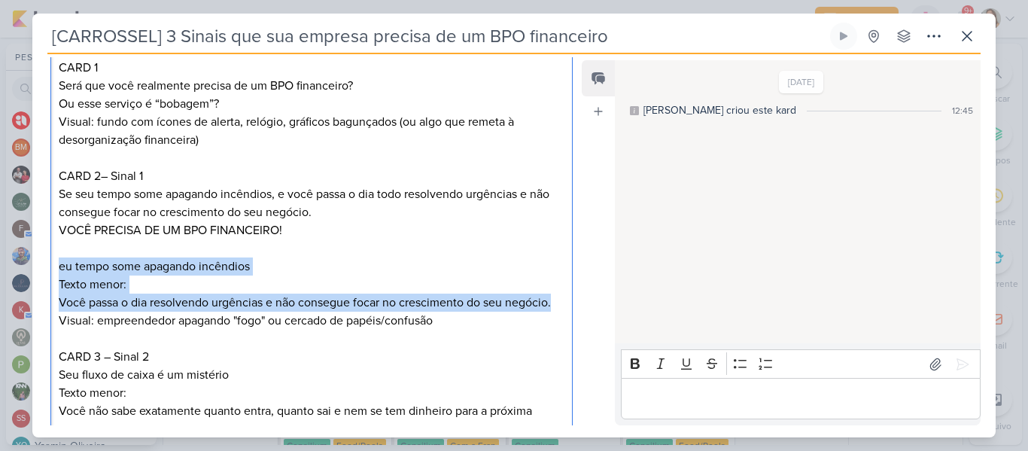
drag, startPoint x: 56, startPoint y: 264, endPoint x: 575, endPoint y: 298, distance: 519.4
click at [575, 298] on div "Responsável BM [GEOGRAPHIC_DATA] Nenhum contato encontrado create new contact N…" at bounding box center [305, 241] width 546 height 368
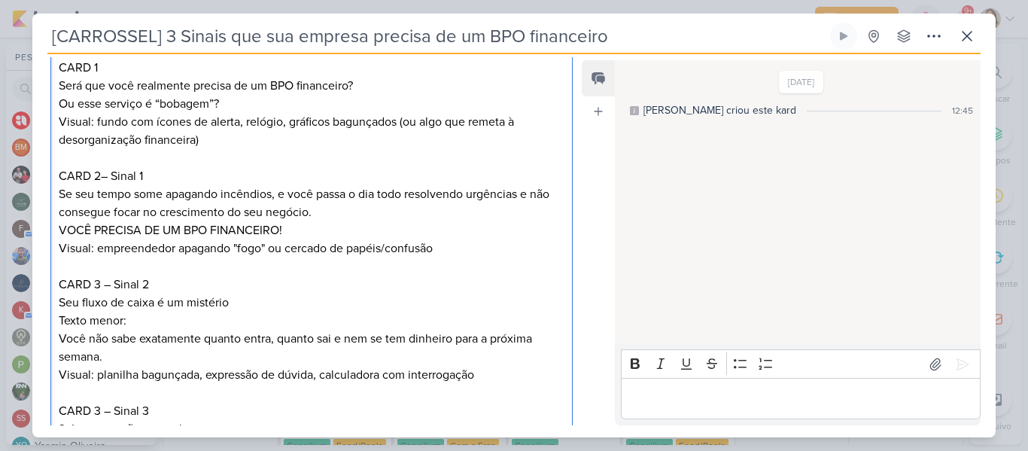
click at [105, 283] on p "CARD 3 – Sinal 2" at bounding box center [312, 284] width 506 height 18
click at [59, 299] on p "Seu fluxo de caixa é um mistério" at bounding box center [312, 302] width 506 height 18
click at [118, 303] on p "Se seu Seu fluxo de caixa é um mistério" at bounding box center [312, 302] width 506 height 18
click at [269, 297] on p "Se seu fluxo de caixa é um mistério" at bounding box center [312, 302] width 506 height 18
drag, startPoint x: 140, startPoint y: 339, endPoint x: 61, endPoint y: 323, distance: 80.6
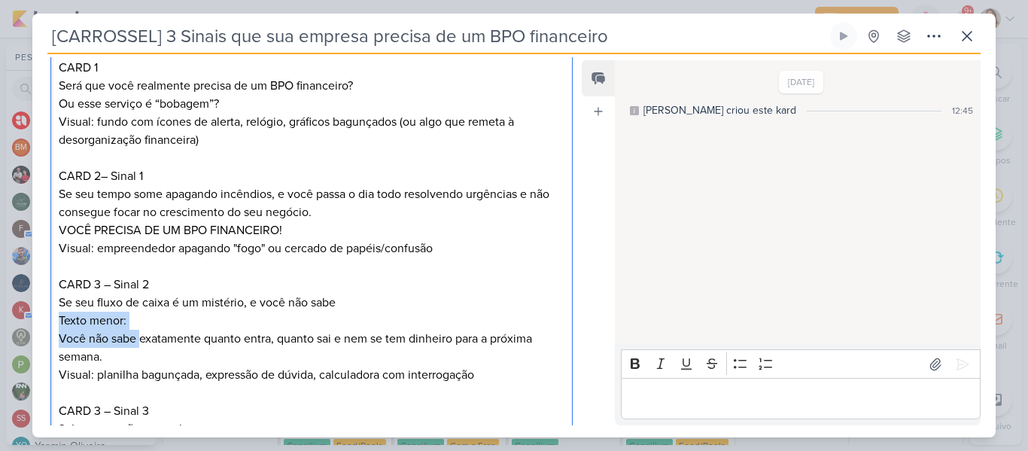
click at [61, 323] on div "CARD 1 Será que você realmente precisa de um BPO financeiro? Ou esse serviço é …" at bounding box center [311, 338] width 522 height 583
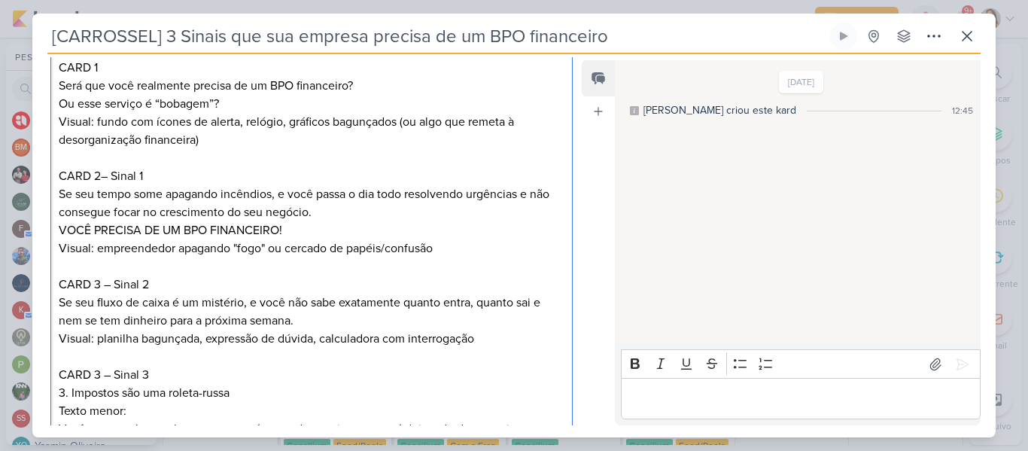
click at [356, 326] on p "Se seu fluxo de caixa é um mistério, e você não sabe exatamente quanto entra, q…" at bounding box center [312, 311] width 506 height 36
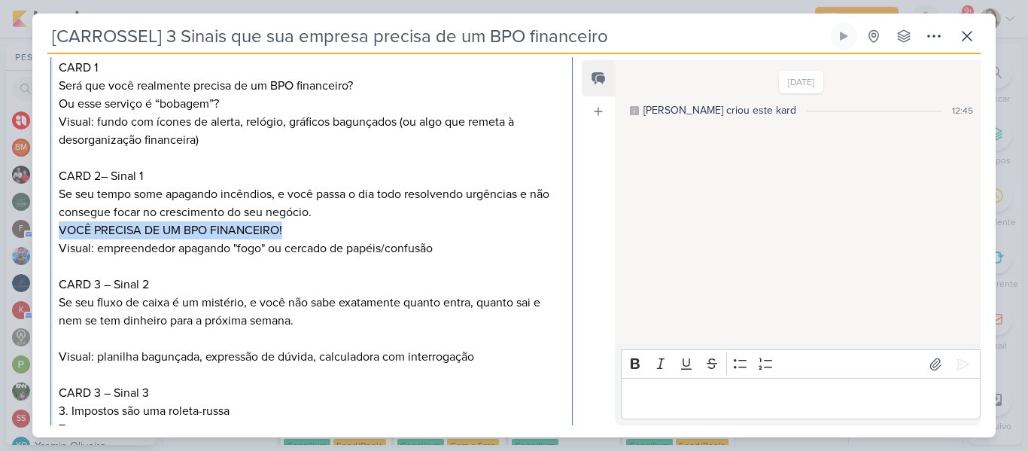
drag, startPoint x: 58, startPoint y: 226, endPoint x: 299, endPoint y: 229, distance: 241.5
click at [299, 229] on p "Se seu tempo some apagando incêndios, e você passa o dia todo resolvendo urgênc…" at bounding box center [312, 212] width 506 height 54
copy p "VOCÊ PRECISA DE UM BPO FINANCEIRO!"
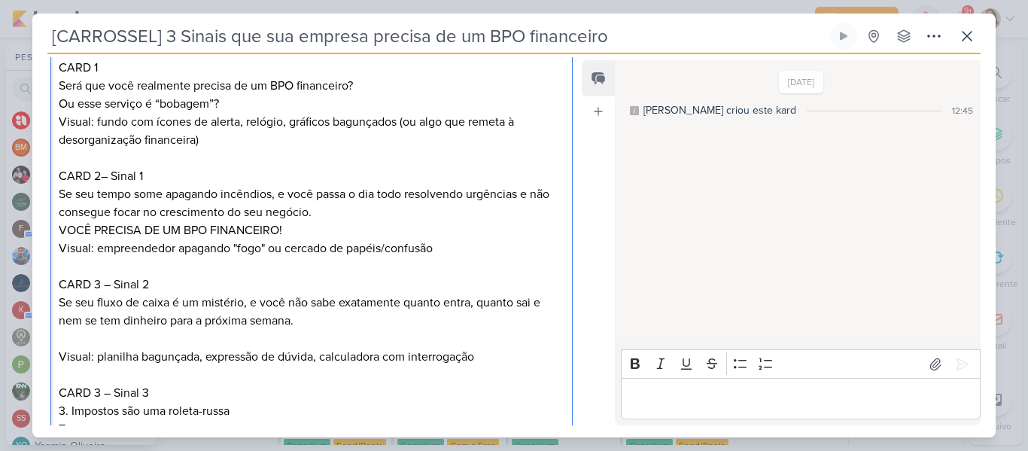
click at [211, 342] on p "Se seu fluxo de caixa é um mistério, e você não sabe exatamente quanto entra, q…" at bounding box center [312, 320] width 506 height 54
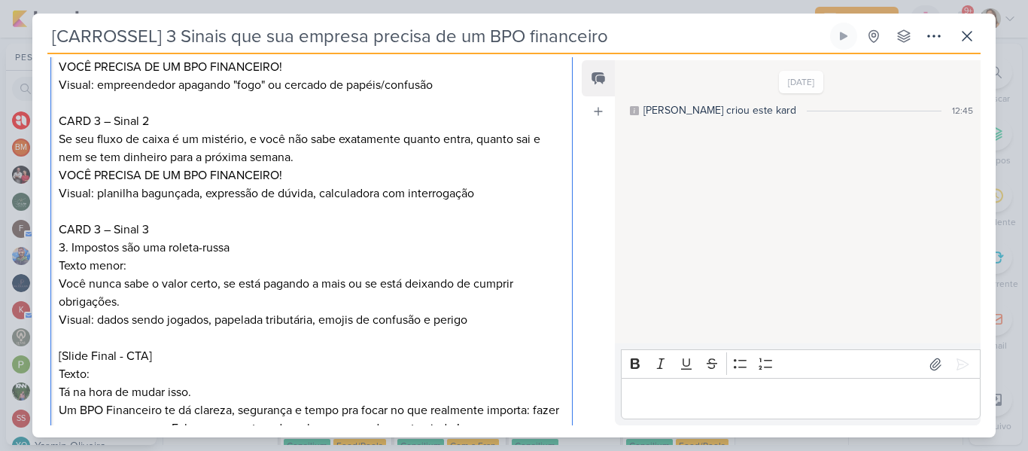
scroll to position [433, 0]
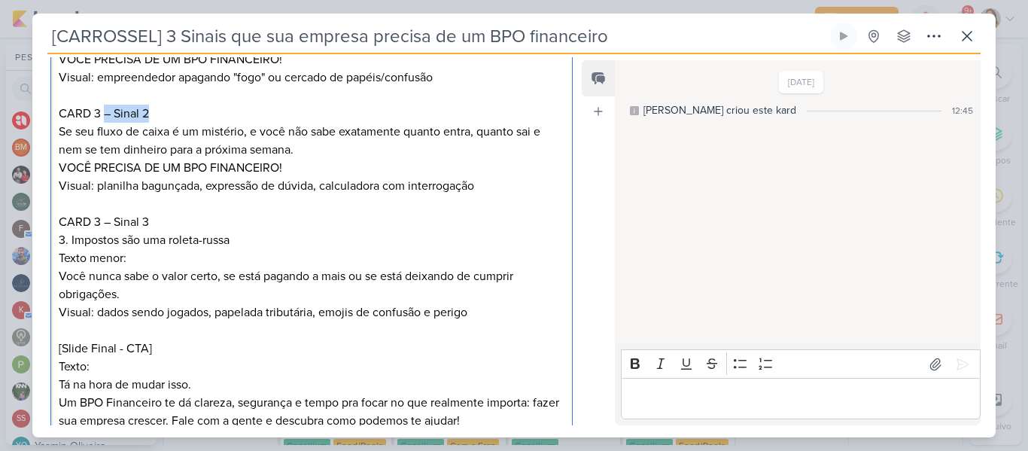
drag, startPoint x: 105, startPoint y: 114, endPoint x: 153, endPoint y: 112, distance: 48.2
click at [153, 112] on p "CARD 3 – Sinal 2" at bounding box center [312, 114] width 506 height 18
click at [147, 223] on p "CARD 3 – Sinal 3" at bounding box center [312, 222] width 506 height 18
click at [69, 238] on p "3. Impostos são uma roleta-russa" at bounding box center [312, 240] width 506 height 18
click at [263, 245] on p "Se seus impostos são uma roleta-russa" at bounding box center [312, 240] width 506 height 18
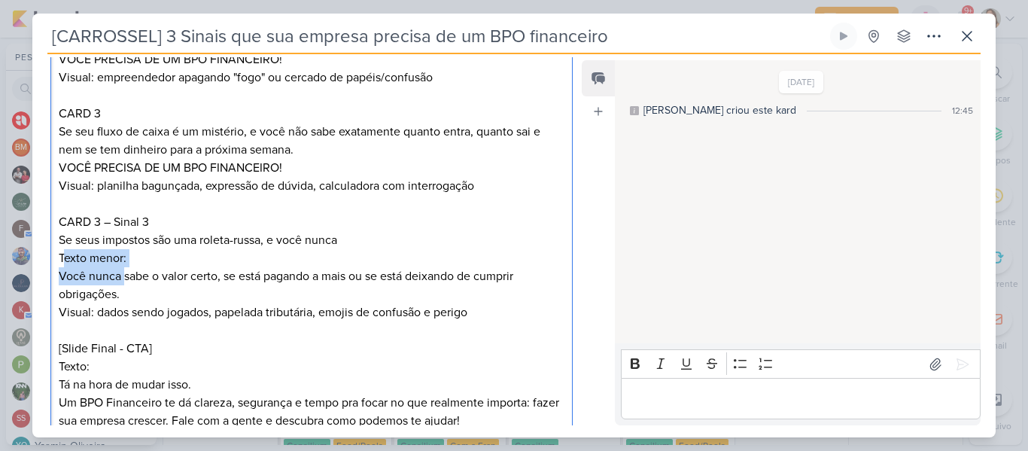
drag, startPoint x: 125, startPoint y: 276, endPoint x: 62, endPoint y: 259, distance: 64.8
click at [62, 259] on div "CARD 1 Será que você realmente precisa de um BPO financeiro? Ou esse serviço é …" at bounding box center [311, 159] width 522 height 565
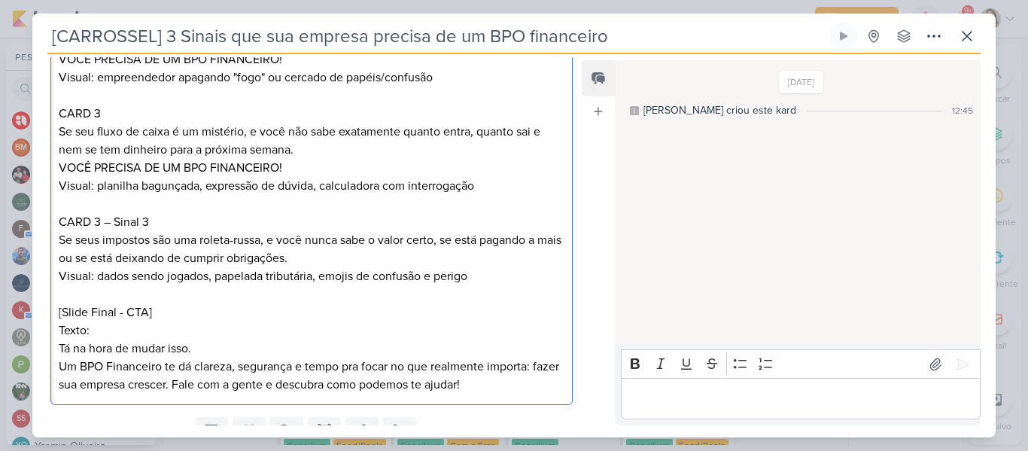
click at [373, 262] on p "Se seus impostos são uma roleta-russa, e você nunca sabe o valor certo, se está…" at bounding box center [312, 249] width 506 height 36
click at [443, 239] on p "Se seus impostos são uma roleta-russa, e você nunca sabe o valor certo, se está…" at bounding box center [312, 249] width 506 height 36
click at [445, 261] on p "Se seus impostos são uma roleta-russa, e você nunca sabe o valor certo; não sae…" at bounding box center [312, 249] width 506 height 36
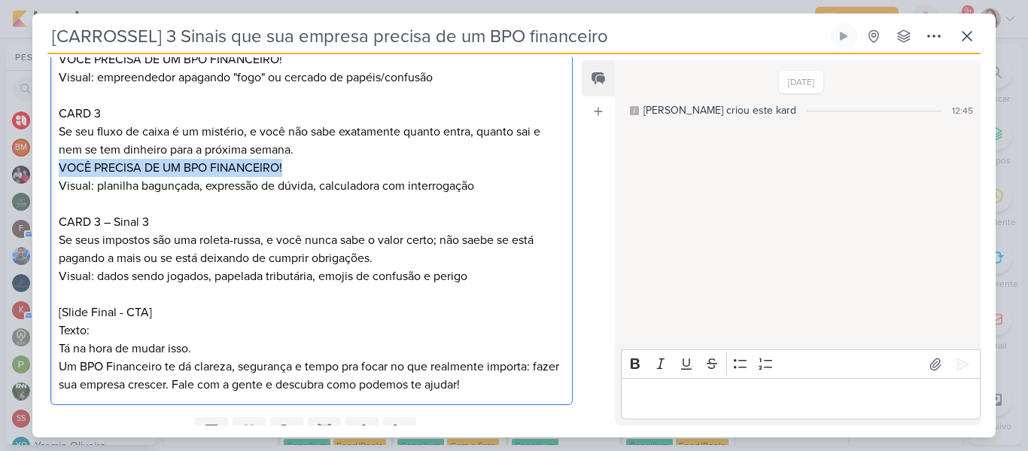
drag, startPoint x: 61, startPoint y: 165, endPoint x: 326, endPoint y: 165, distance: 265.5
click at [326, 165] on p "Se seu fluxo de caixa é um mistério, e você não sabe exatamente quanto entra, q…" at bounding box center [312, 150] width 506 height 54
copy p "VOCÊ PRECISA DE UM BPO FINANCEIRO!"
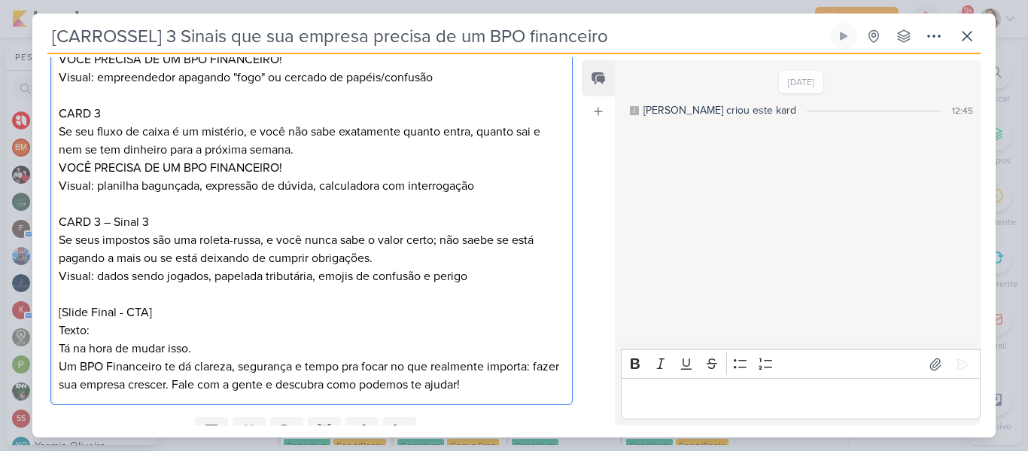
click at [388, 256] on p "Se seus impostos são uma roleta-russa, e você nunca sabe o valor certo; não sae…" at bounding box center [312, 249] width 506 height 36
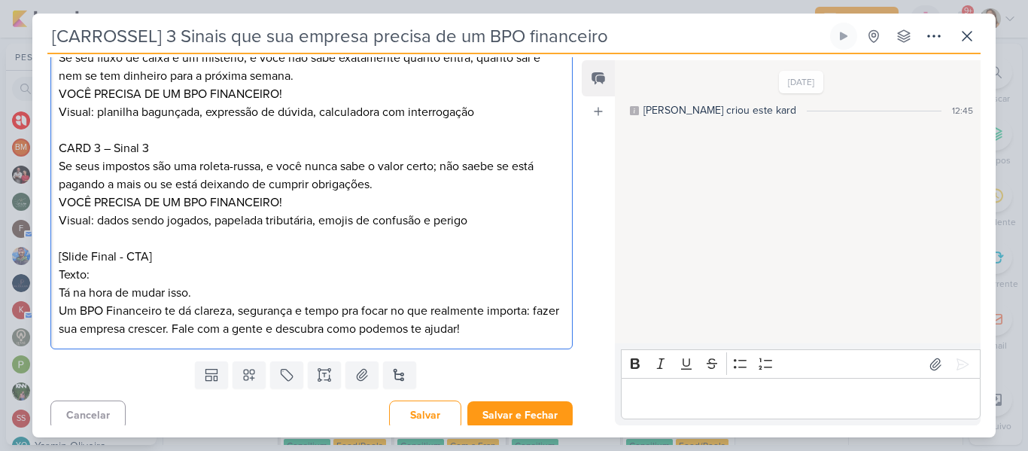
scroll to position [515, 0]
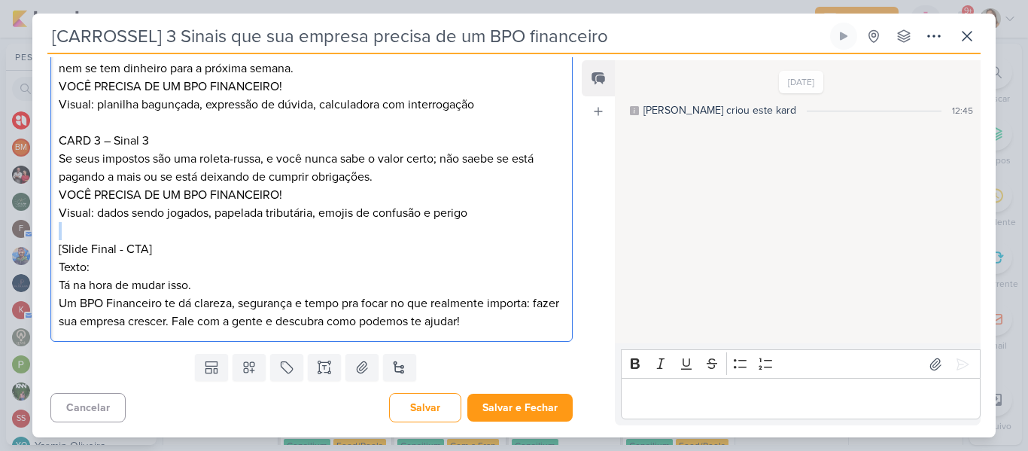
drag, startPoint x: 59, startPoint y: 249, endPoint x: 245, endPoint y: 238, distance: 186.9
click at [245, 238] on div "CARD 1 Será que você realmente precisa de um BPO financeiro? Ou esse serviço é …" at bounding box center [311, 68] width 522 height 547
click at [242, 244] on p "[Slide Final - CTA]" at bounding box center [312, 249] width 506 height 18
drag, startPoint x: 57, startPoint y: 247, endPoint x: 156, endPoint y: 248, distance: 99.3
click at [156, 248] on div "CARD 1 Será que você realmente precisa de um BPO financeiro? Ou esse serviço é …" at bounding box center [311, 68] width 522 height 547
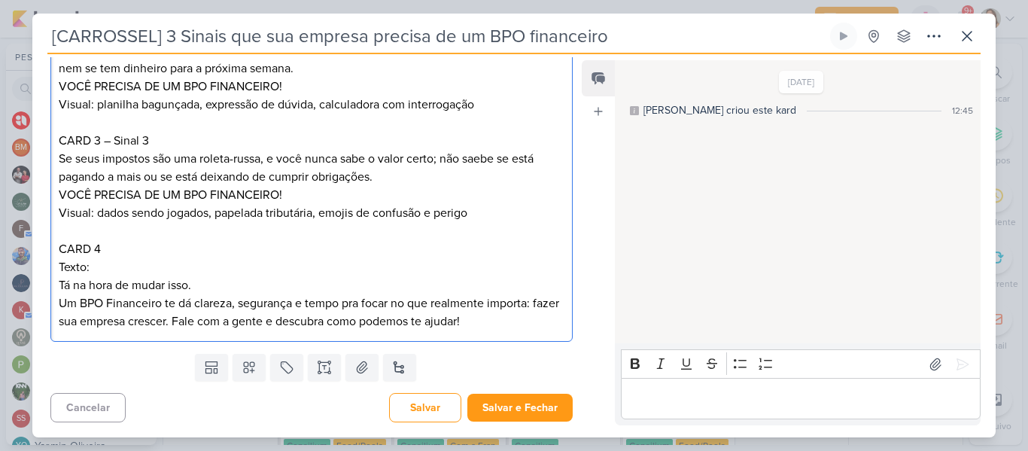
click at [59, 286] on p "Tá na hora de mudar isso." at bounding box center [312, 285] width 506 height 18
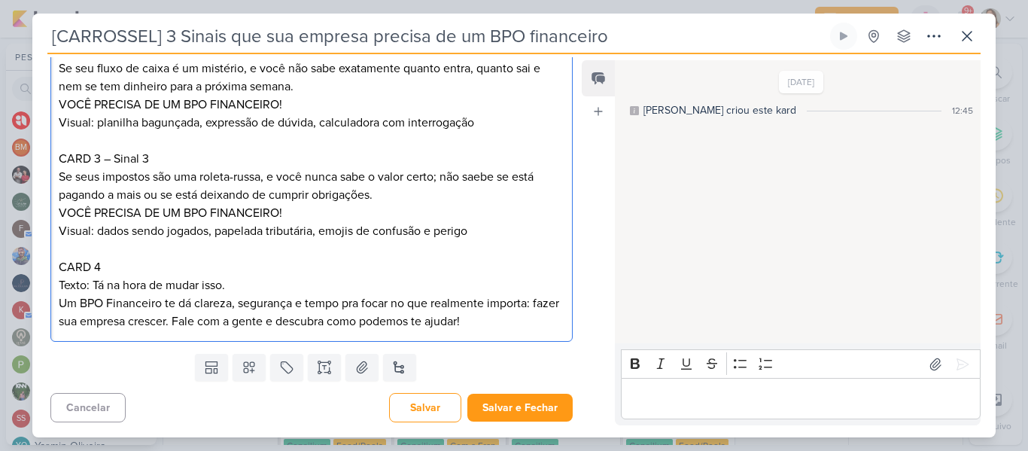
click at [95, 299] on p "Um BPO Financeiro te dá clareza, segurança e tempo pra focar no que realmente i…" at bounding box center [312, 312] width 506 height 36
click at [202, 323] on p "Um BPO Financeiro te dá clareza, segurança e tempo pra focar no que realmente i…" at bounding box center [312, 312] width 506 height 36
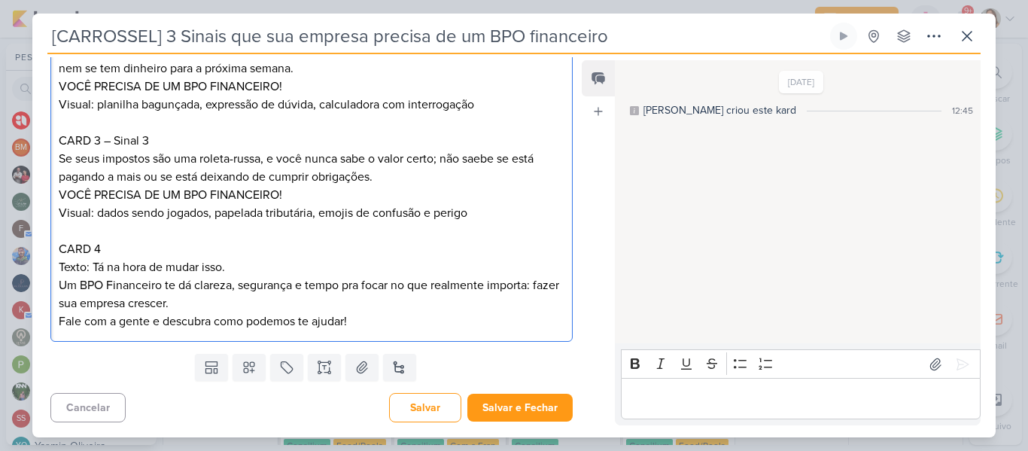
click at [354, 311] on p "Um BPO Financeiro te dá clareza, segurança e tempo pra focar no que realmente i…" at bounding box center [312, 303] width 506 height 54
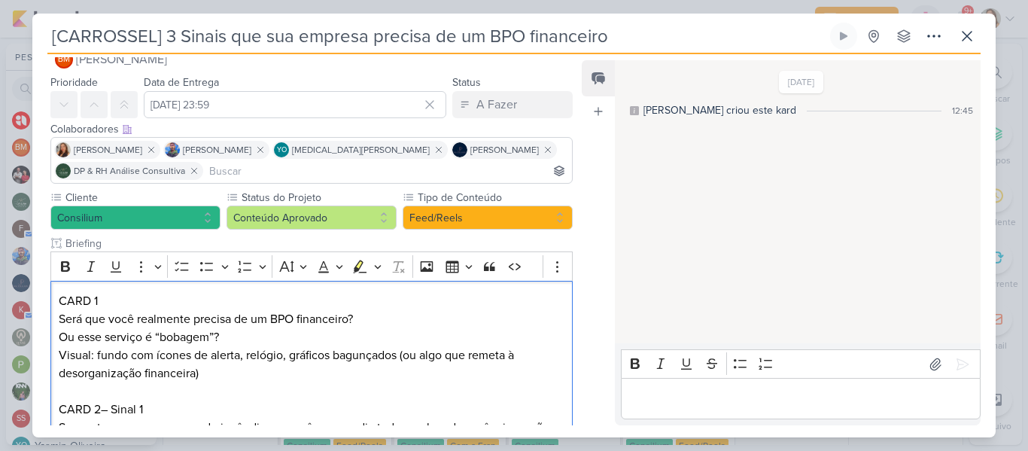
scroll to position [5, 0]
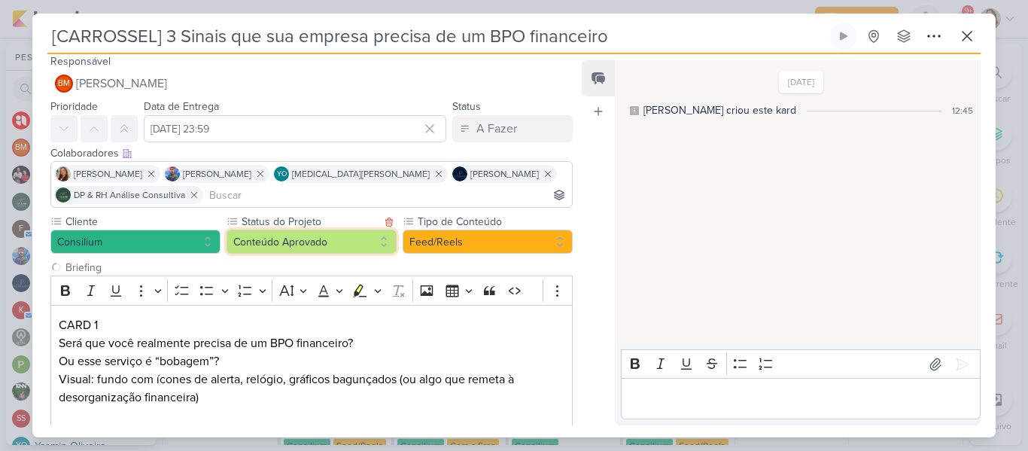
click at [360, 244] on button "Conteúdo Aprovado" at bounding box center [311, 241] width 170 height 24
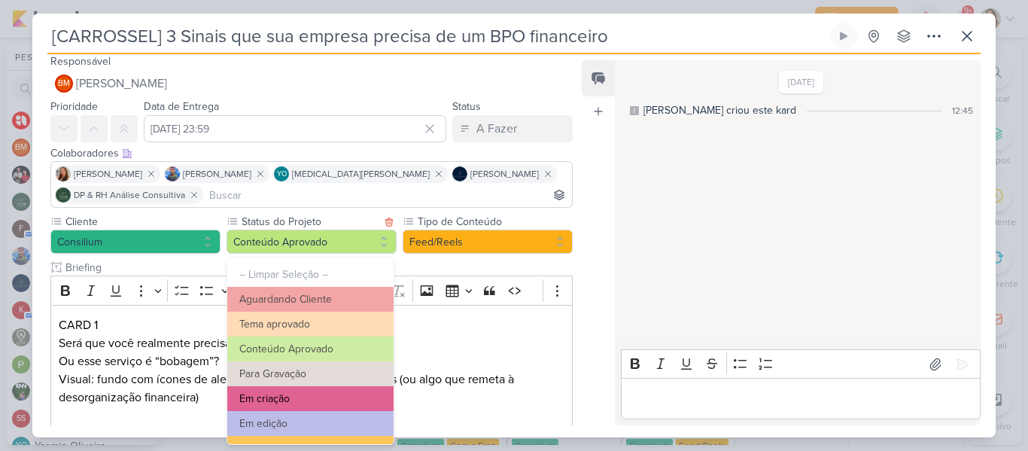
click at [365, 390] on button "Em criação" at bounding box center [310, 398] width 166 height 25
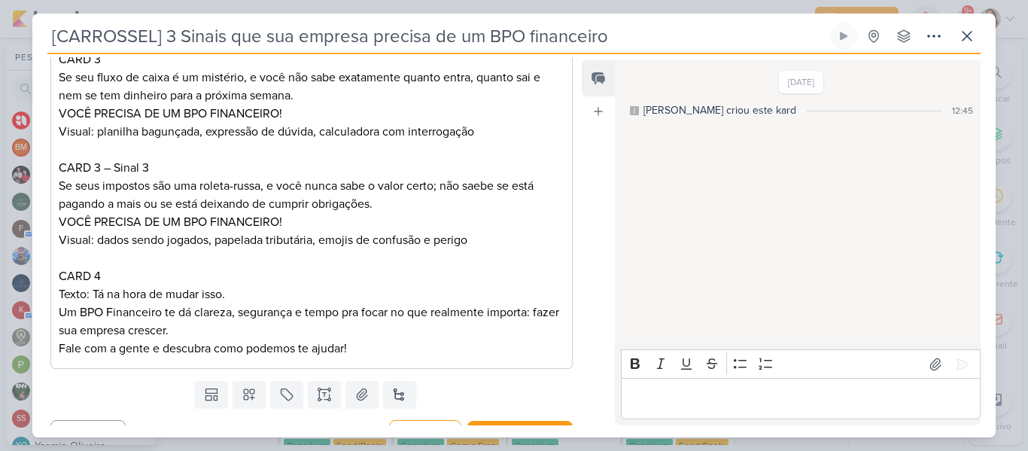
scroll to position [515, 0]
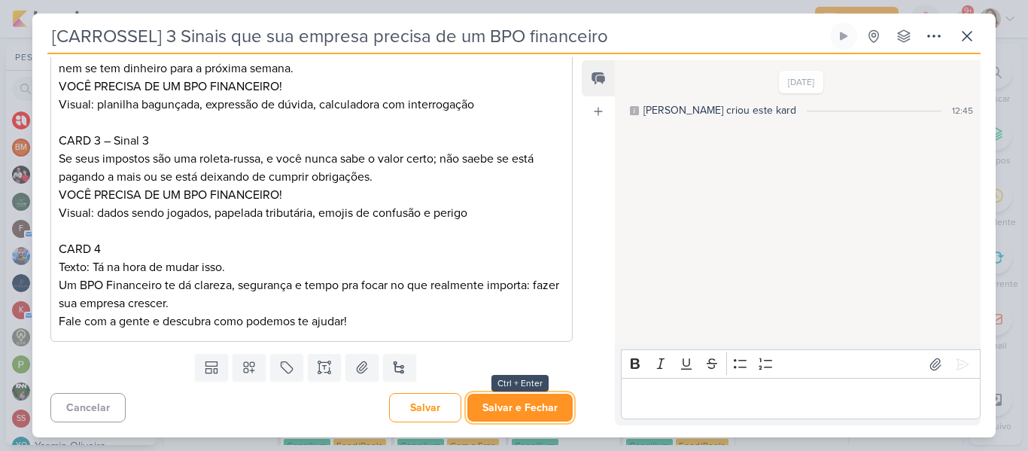
click at [554, 405] on button "Salvar e Fechar" at bounding box center [519, 407] width 105 height 28
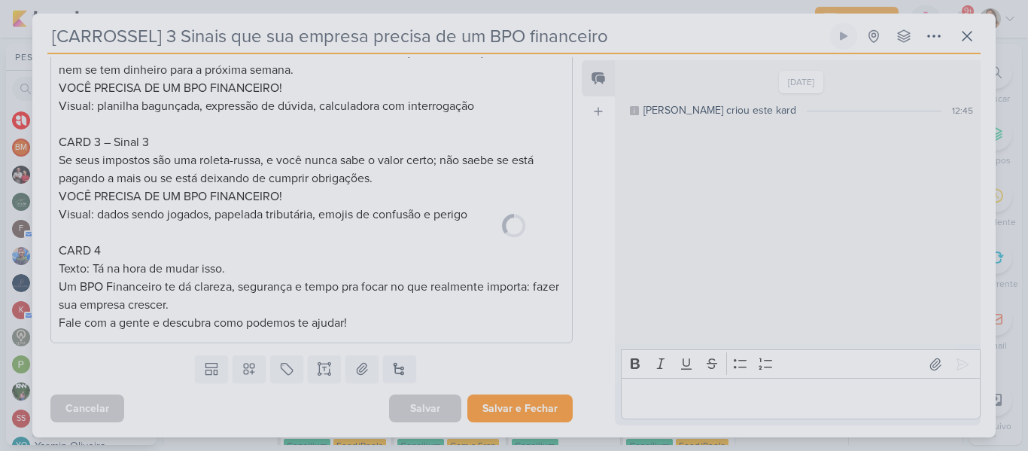
scroll to position [513, 0]
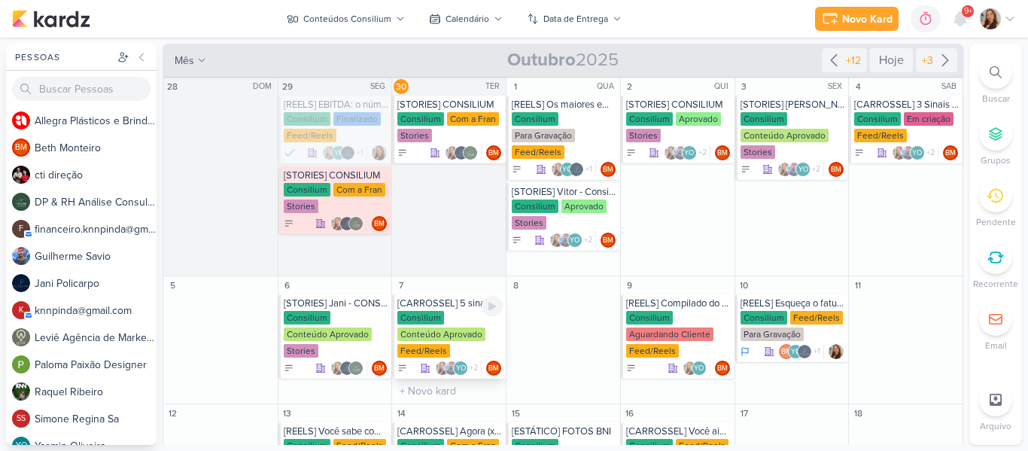
click at [437, 318] on div "Consilium" at bounding box center [420, 318] width 47 height 14
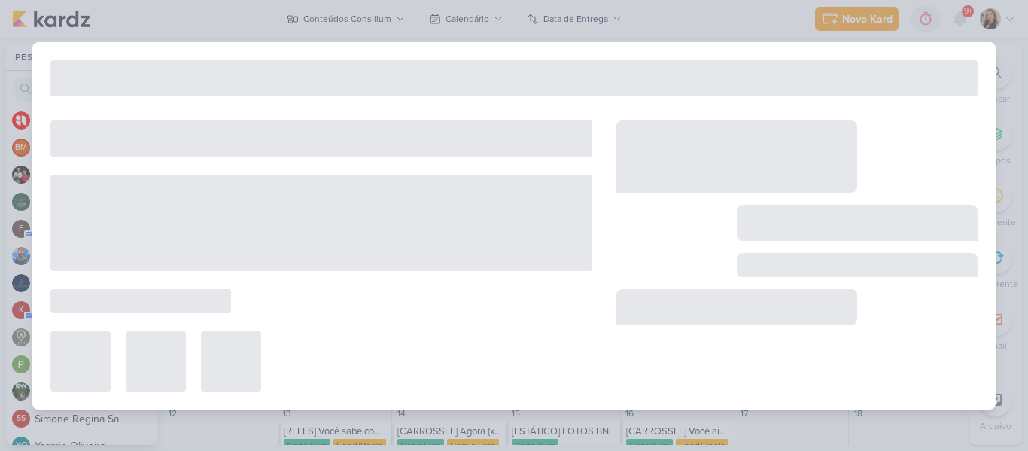
type input "[CARROSSEL] 5 sinais de que sua empresa precisa de BPO Financeiro"
type input "[DATE] 23:59"
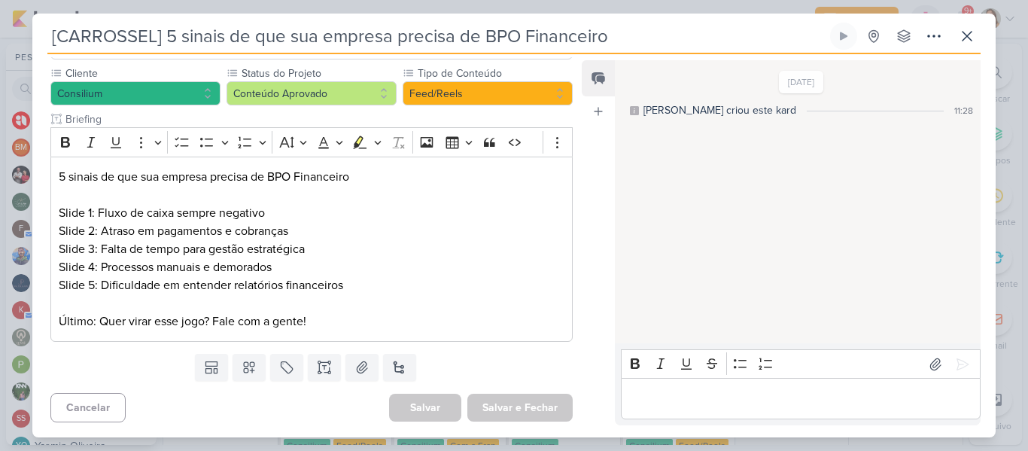
scroll to position [0, 0]
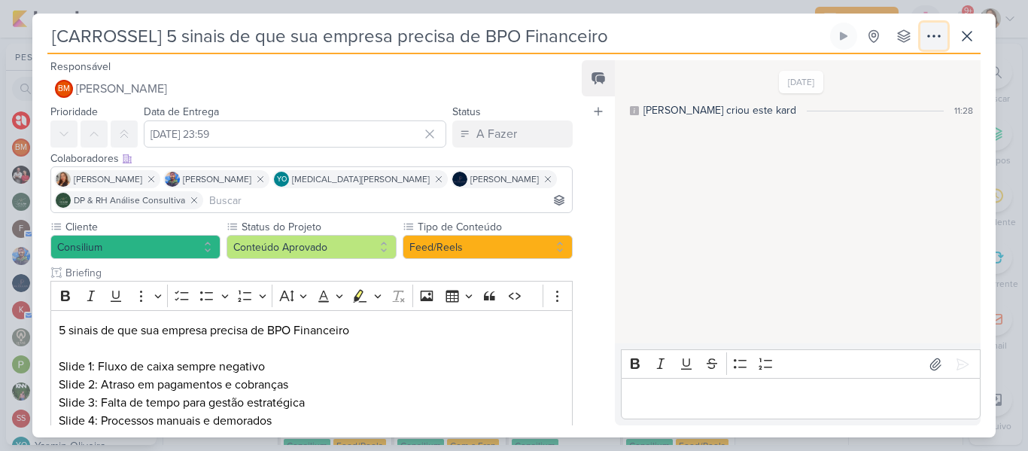
click at [939, 40] on icon at bounding box center [934, 36] width 18 height 18
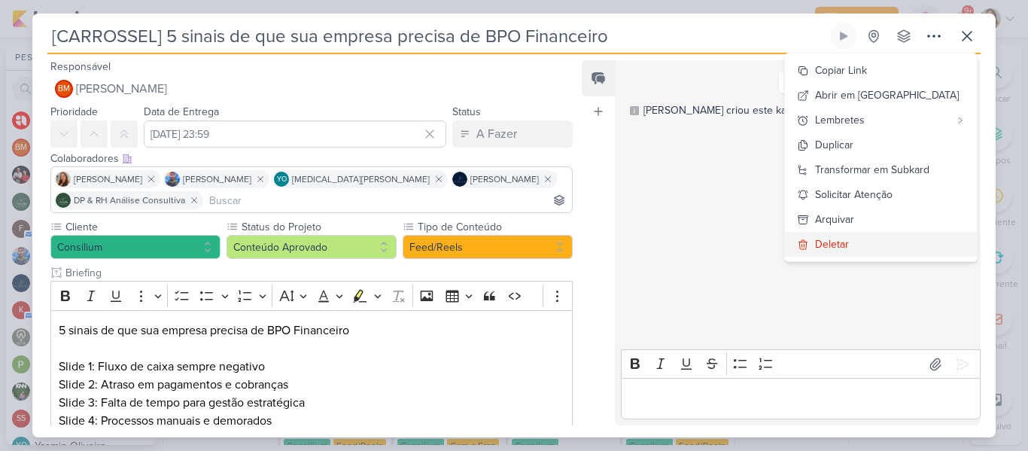
click at [809, 245] on icon at bounding box center [803, 244] width 12 height 12
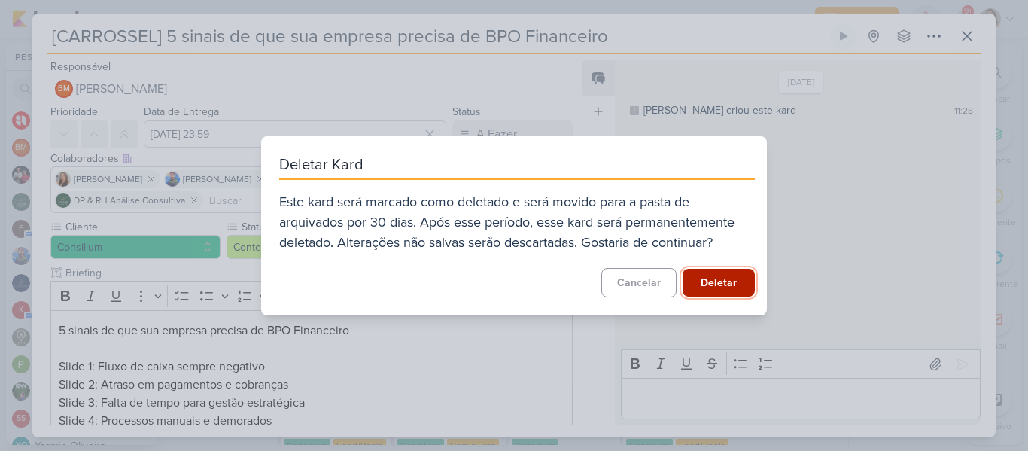
click at [714, 270] on button "Deletar" at bounding box center [718, 283] width 72 height 28
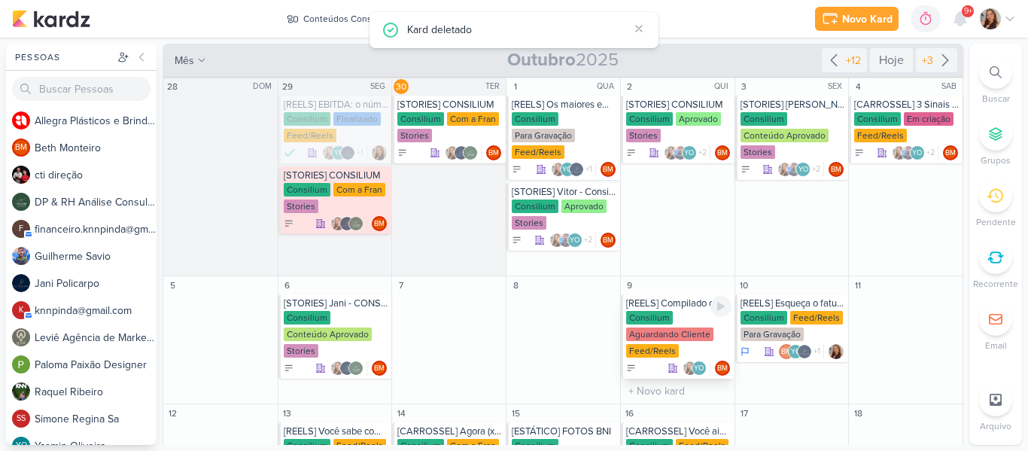
click at [669, 320] on div "Consilium Aguardando Cliente Feed/Reels" at bounding box center [678, 335] width 105 height 48
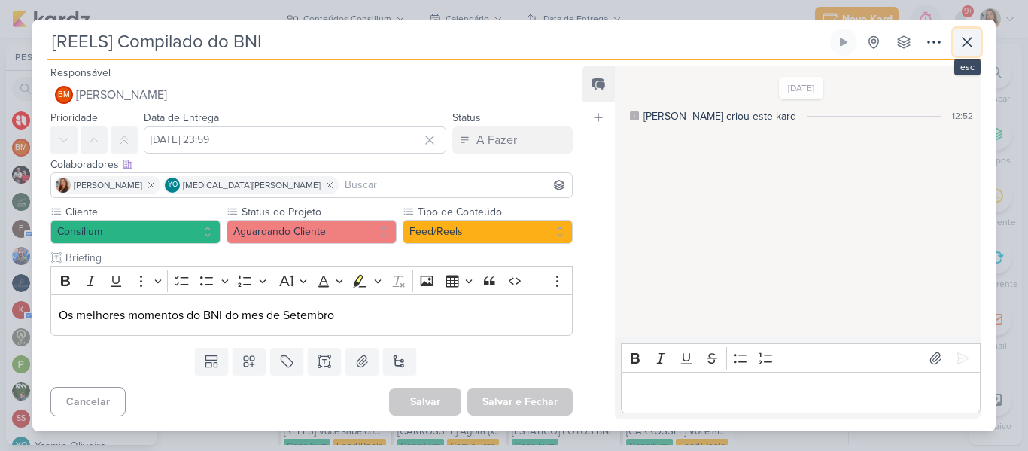
click at [961, 53] on button at bounding box center [966, 42] width 27 height 27
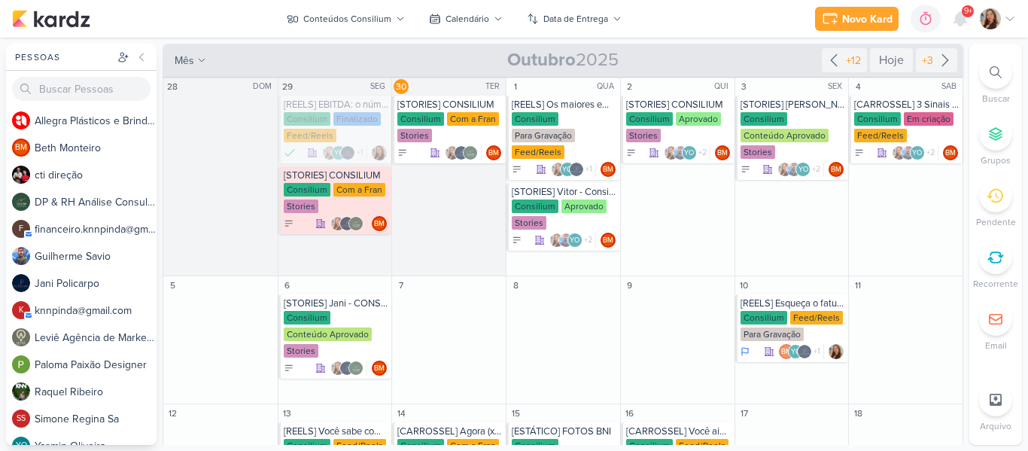
scroll to position [29, 0]
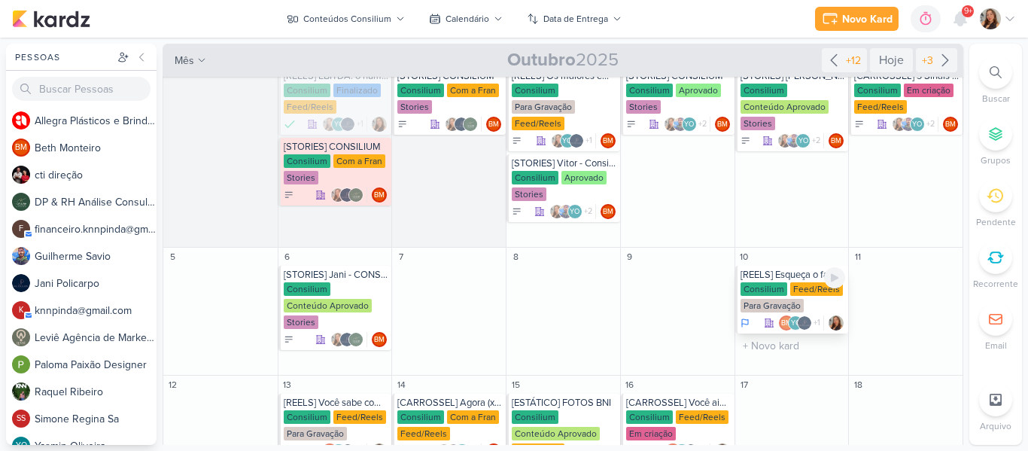
click at [745, 299] on div "Para Gravação" at bounding box center [771, 306] width 63 height 14
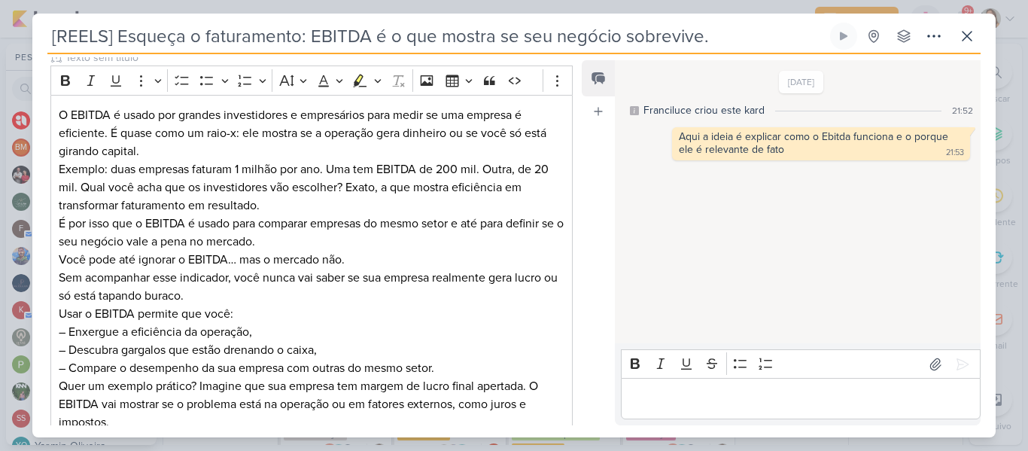
scroll to position [238, 0]
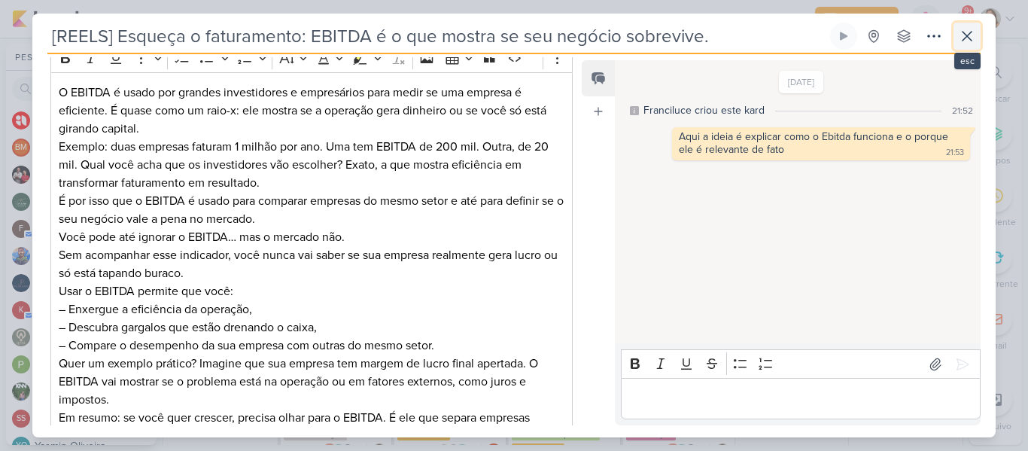
click at [963, 41] on icon at bounding box center [967, 36] width 18 height 18
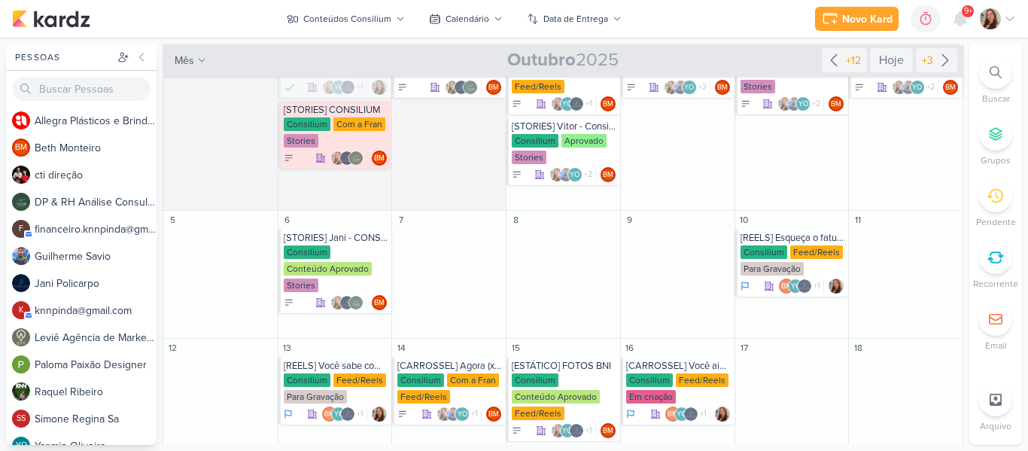
scroll to position [0, 0]
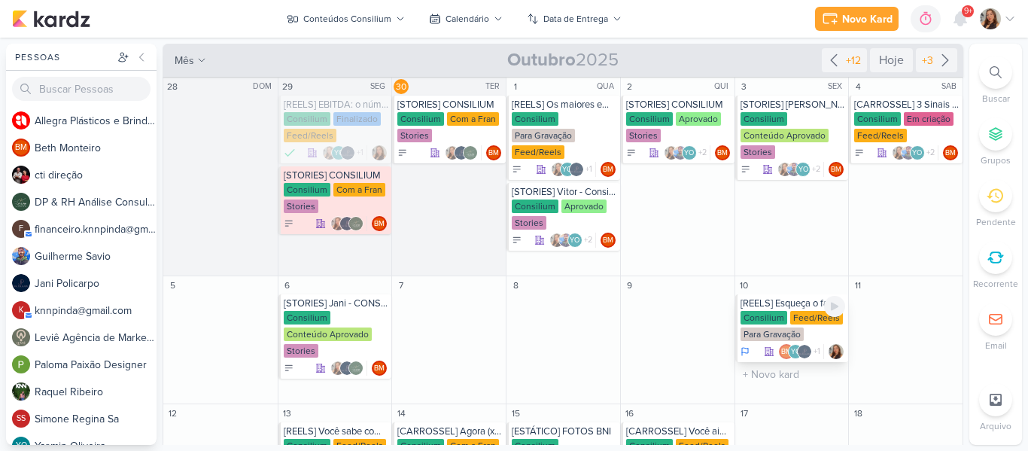
click at [804, 314] on div "Feed/Reels" at bounding box center [816, 318] width 53 height 14
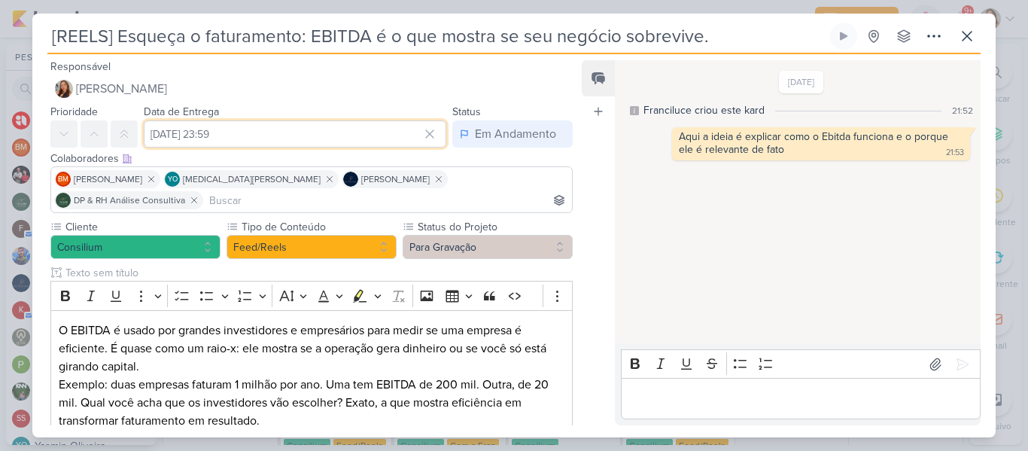
click at [368, 144] on input "[DATE] 23:59" at bounding box center [295, 133] width 302 height 27
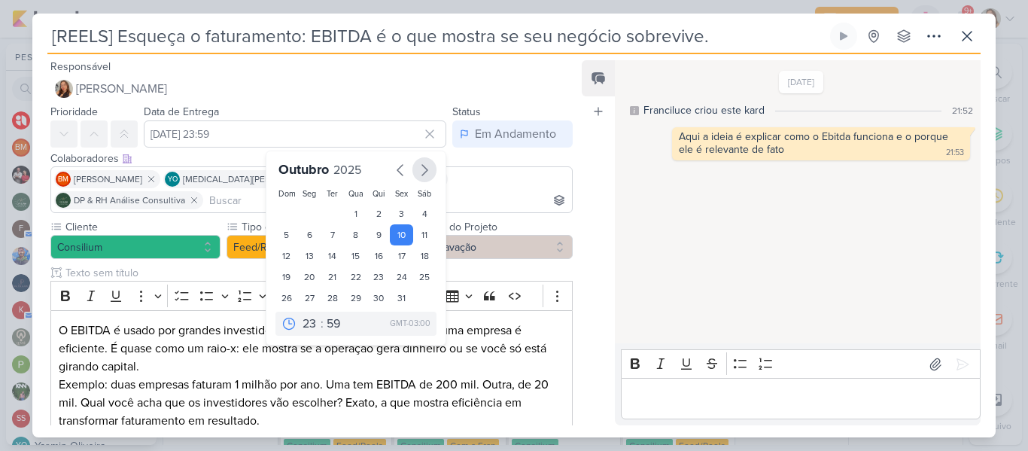
click at [416, 167] on icon "button" at bounding box center [424, 170] width 18 height 18
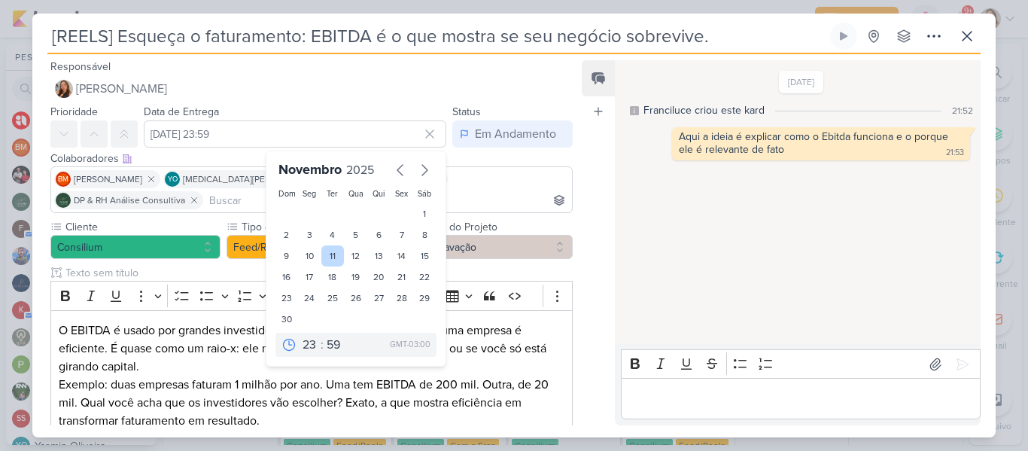
click at [329, 252] on div "11" at bounding box center [332, 255] width 23 height 21
type input "[DATE] 23:59"
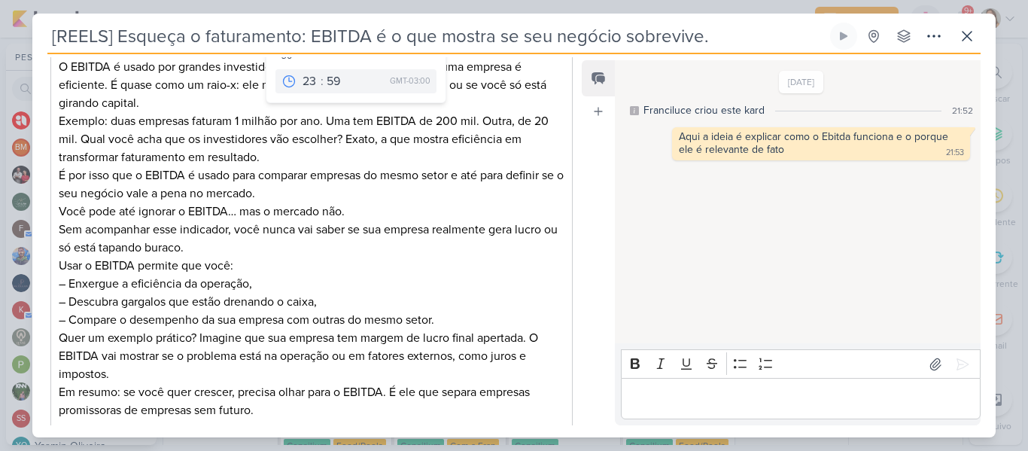
scroll to position [424, 0]
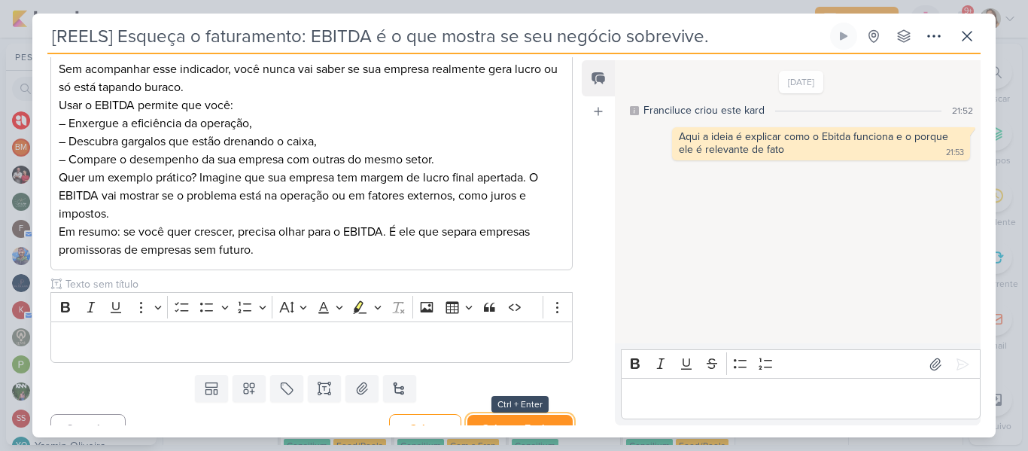
click at [535, 414] on button "Salvar e Fechar" at bounding box center [519, 428] width 105 height 28
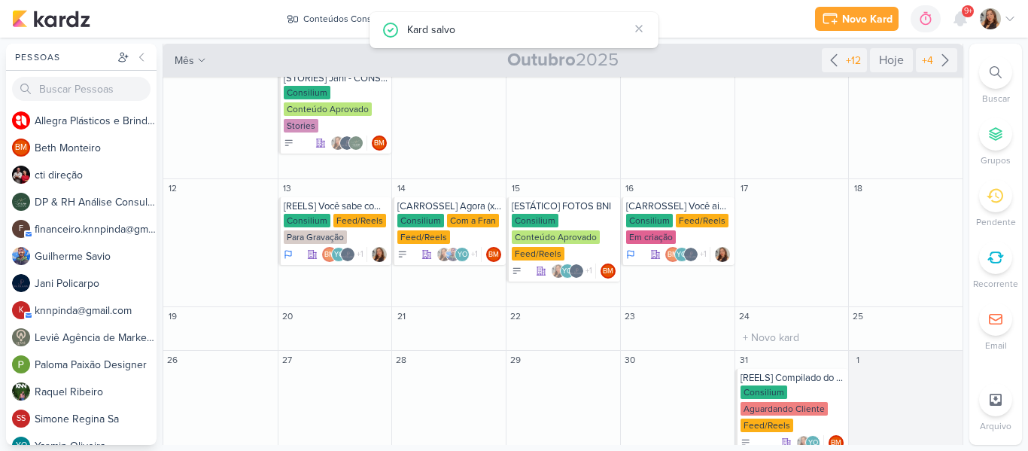
scroll to position [234, 0]
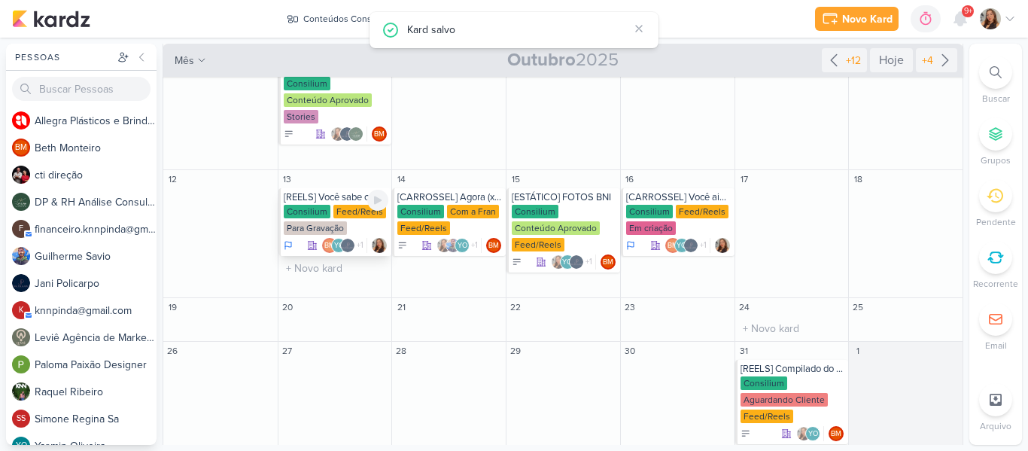
click at [299, 214] on div "Consilium" at bounding box center [307, 212] width 47 height 14
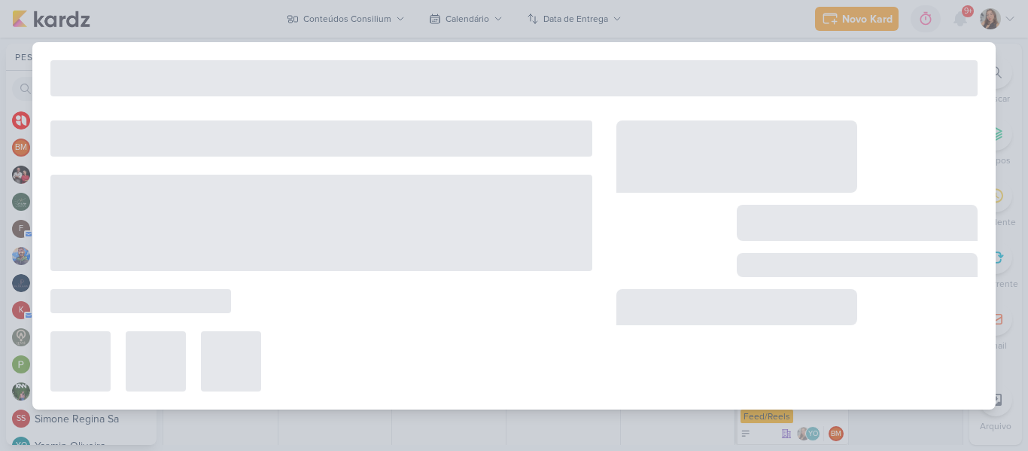
type input "[REELS] Você sabe como aplicar o EBITDA? Spoiler: pode mudar sua gestão hoje me…"
type input "[DATE] 23:59"
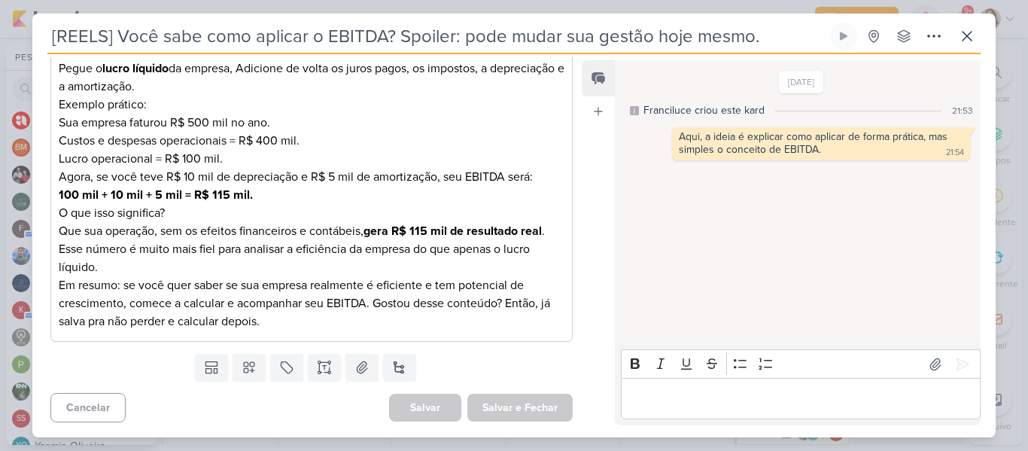
scroll to position [0, 0]
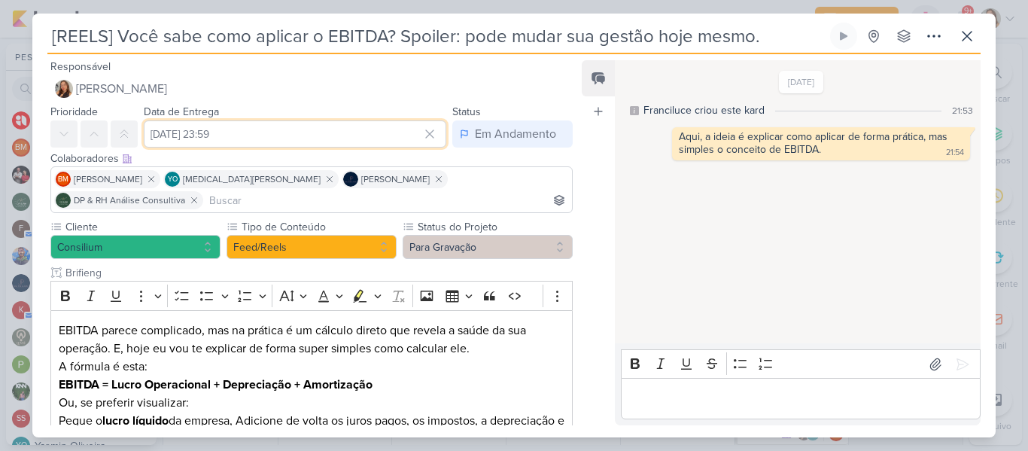
click at [268, 144] on input "[DATE] 23:59" at bounding box center [295, 133] width 302 height 27
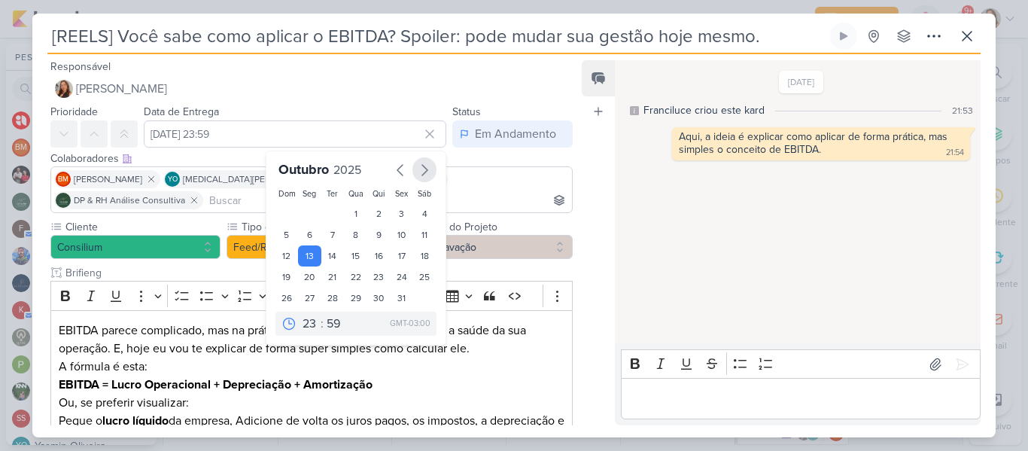
click at [415, 176] on icon "button" at bounding box center [424, 170] width 18 height 18
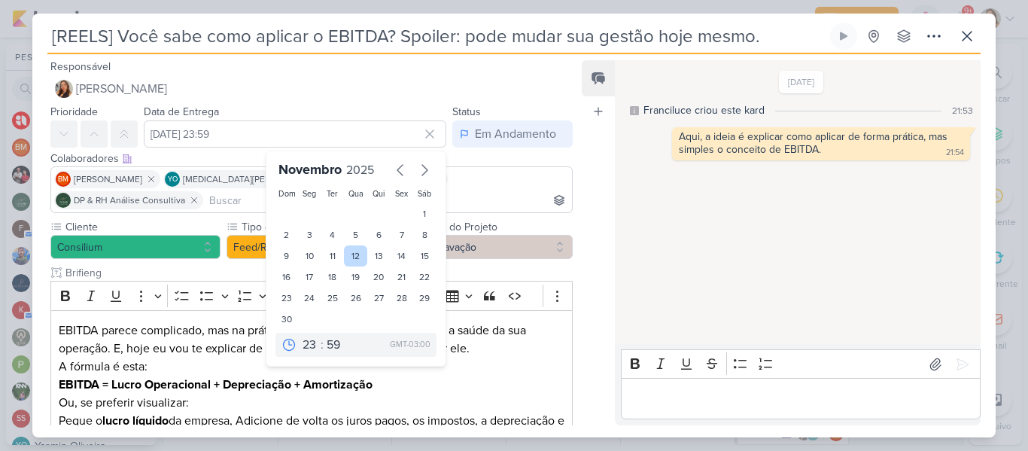
click at [352, 259] on div "12" at bounding box center [355, 255] width 23 height 21
type input "[DATE] 23:59"
click at [593, 202] on div "Feed Atrelar email Solte o email para atrelar ao kard" at bounding box center [597, 242] width 33 height 365
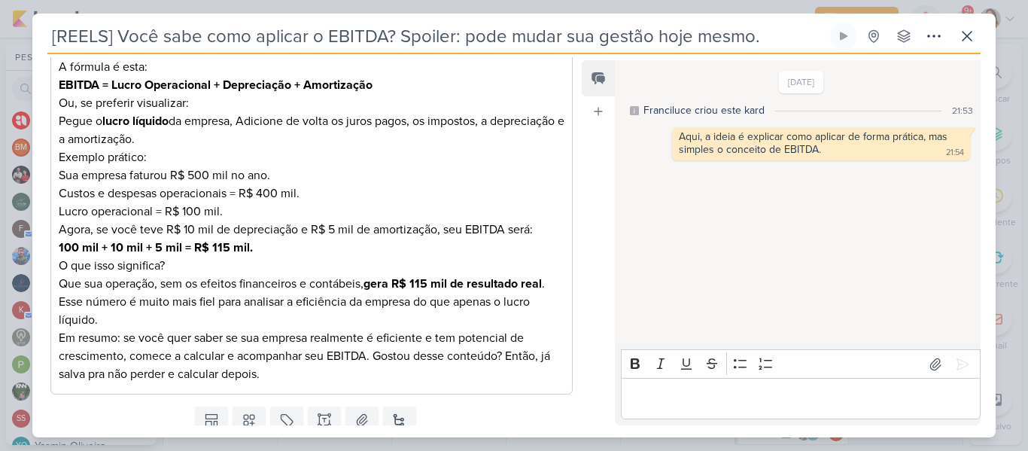
scroll to position [331, 0]
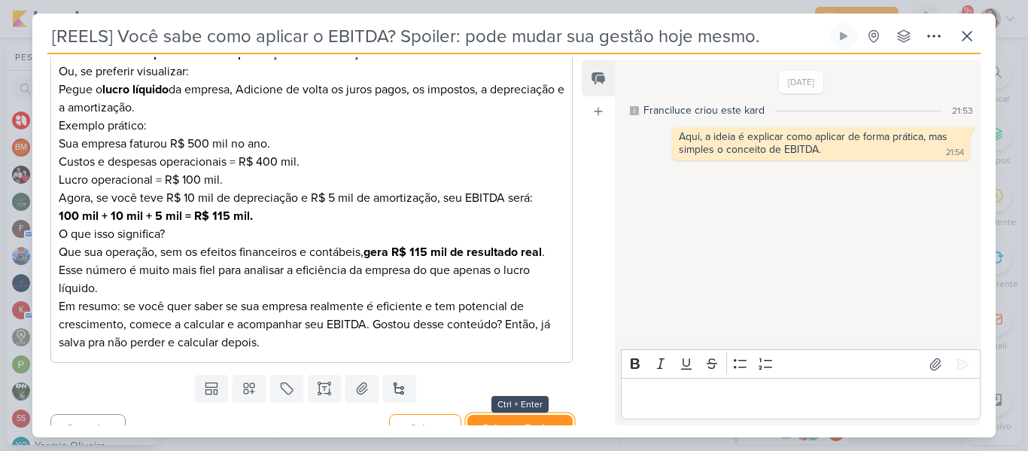
click at [531, 414] on button "Salvar e Fechar" at bounding box center [519, 428] width 105 height 28
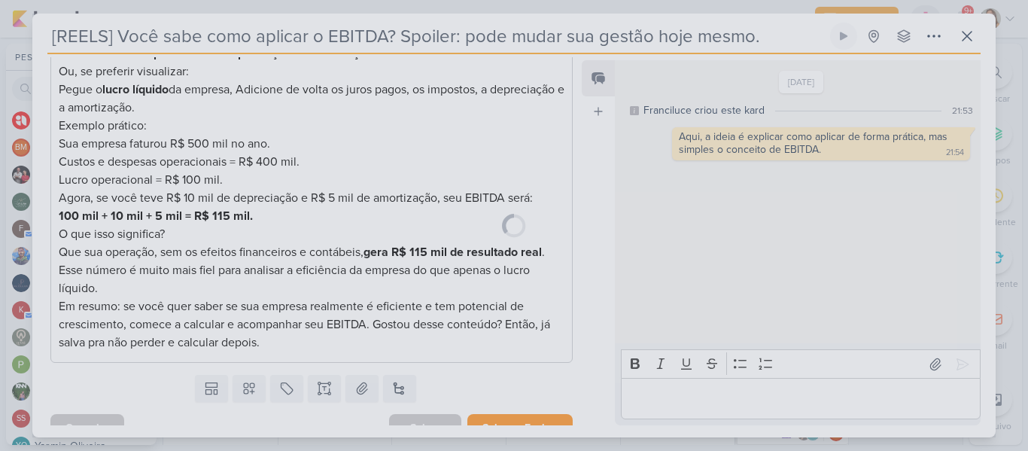
scroll to position [329, 0]
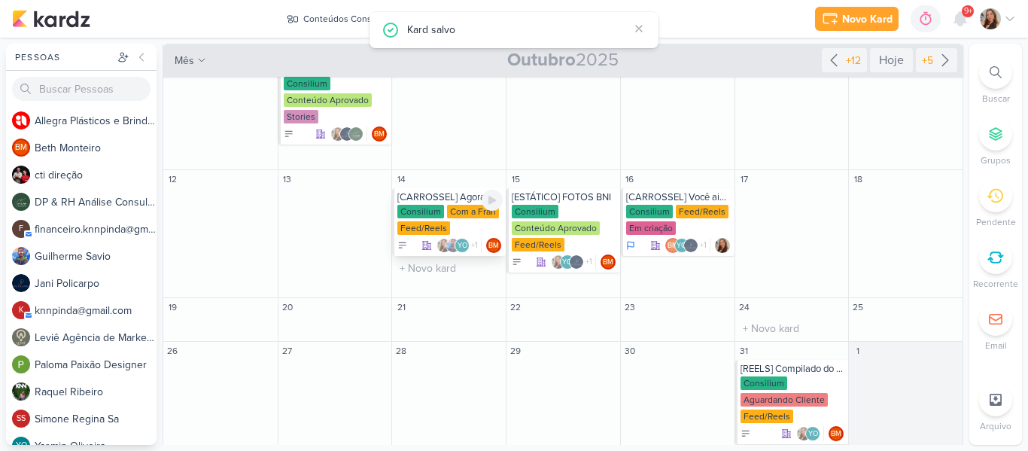
click at [441, 226] on div "Feed/Reels" at bounding box center [423, 228] width 53 height 14
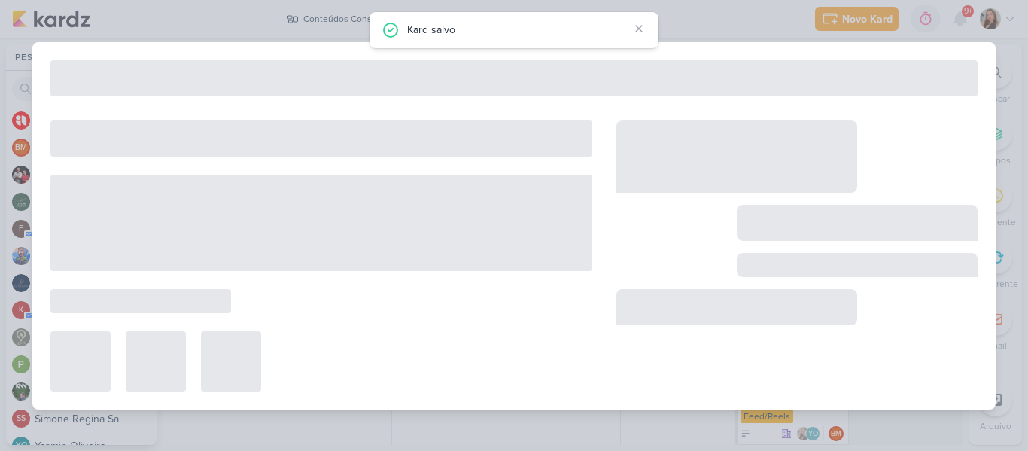
type input "[CARROSSEL] Agora (x) cliente faz parte da Consilium"
type input "[DATE] 23:59"
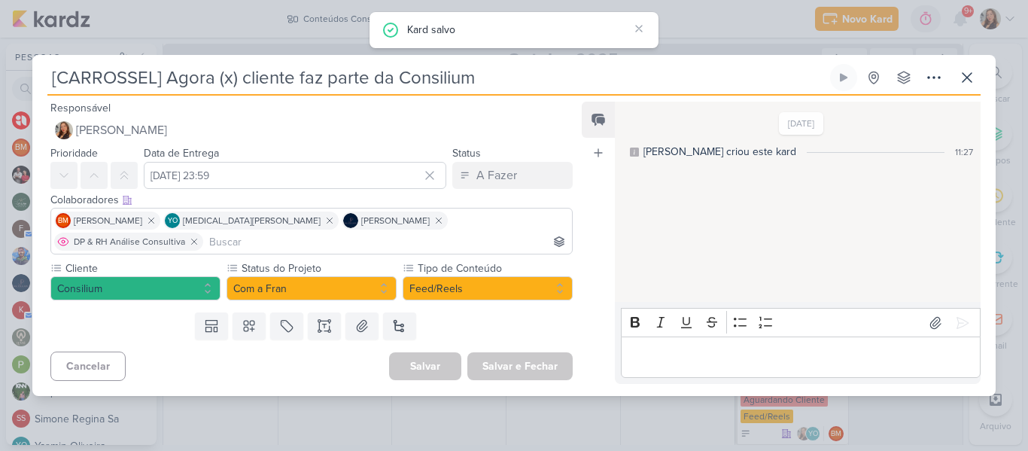
scroll to position [0, 0]
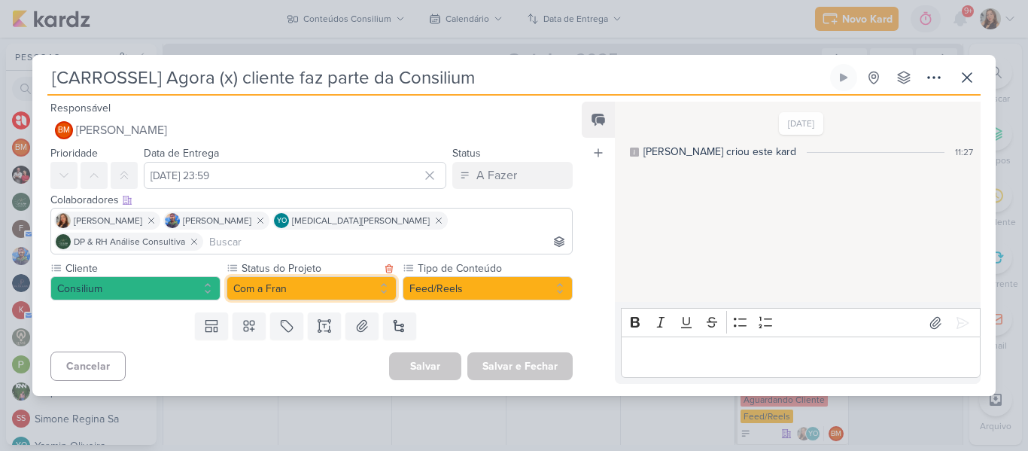
click at [349, 276] on button "Com a Fran" at bounding box center [311, 288] width 170 height 24
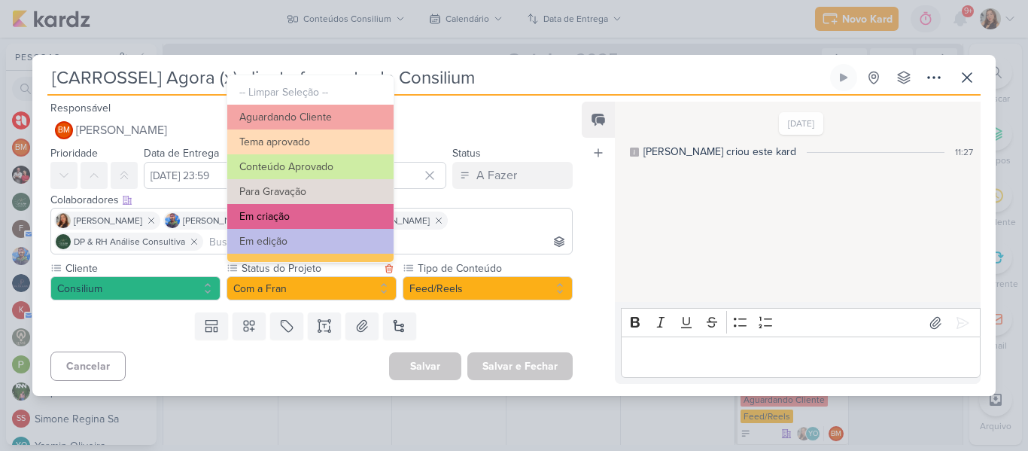
click at [346, 215] on button "Em criação" at bounding box center [310, 216] width 166 height 25
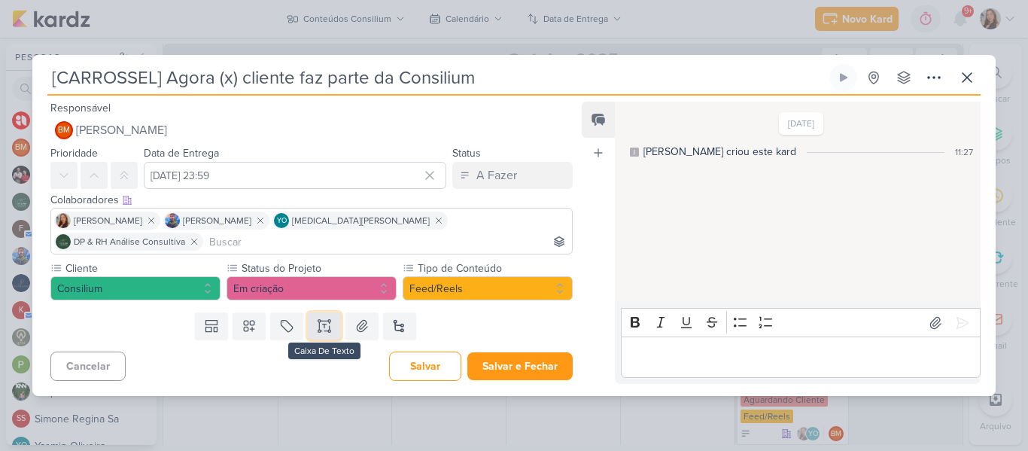
click at [326, 318] on icon at bounding box center [324, 325] width 15 height 15
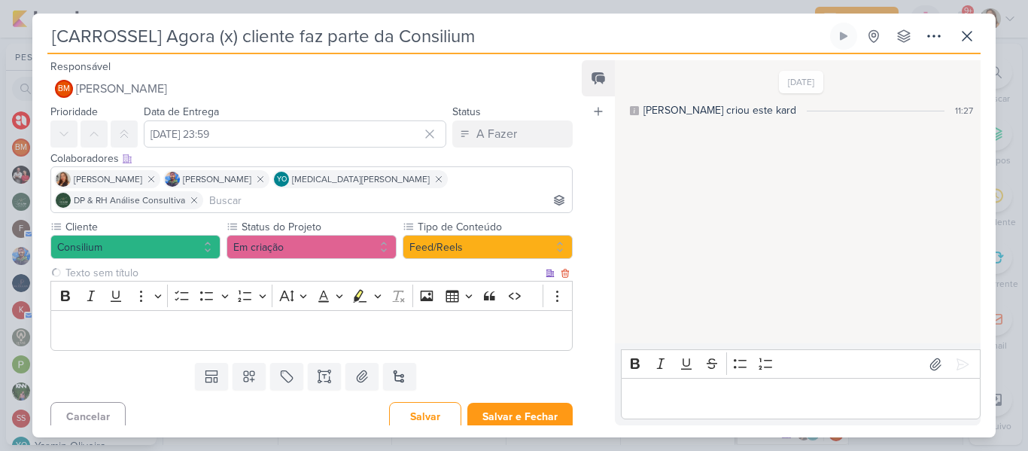
click at [275, 265] on input "text" at bounding box center [302, 273] width 480 height 16
type input "b"
type input "BRIFIENG"
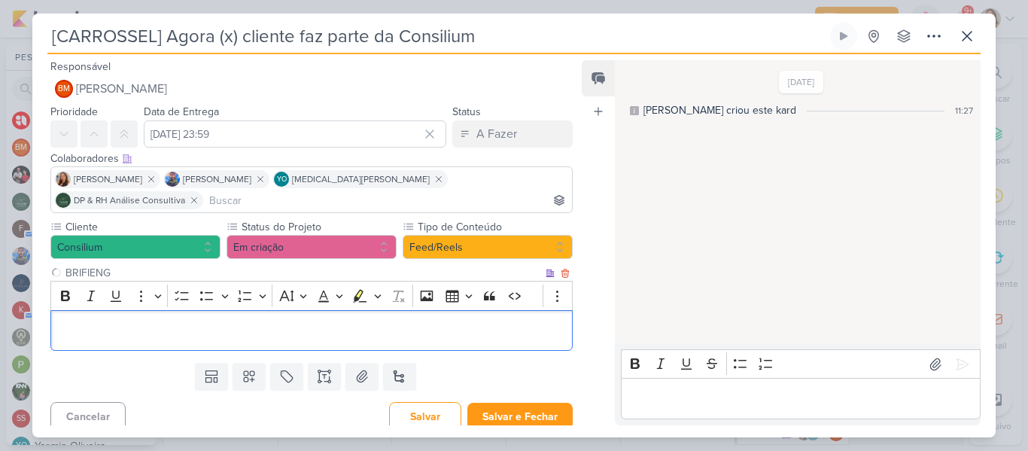
click at [272, 323] on p "Editor editing area: main" at bounding box center [312, 330] width 506 height 18
click at [247, 321] on p "Editor editing area: main" at bounding box center [312, 330] width 506 height 18
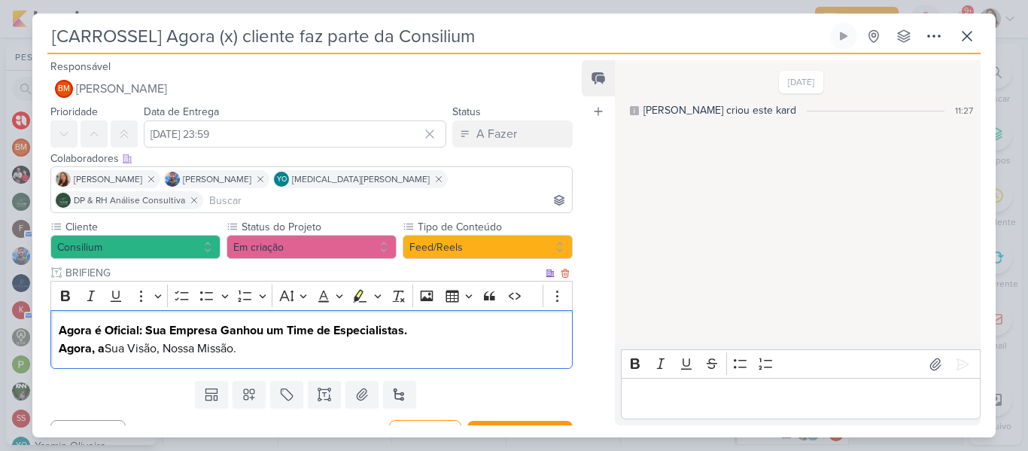
click at [165, 341] on span "Sua Visão, Nossa Missão." at bounding box center [171, 348] width 132 height 15
click at [301, 334] on p "Agora é Oficial: Sua Empresa Ganhou um Time de Especialistas. Agora, a Sua Visã…" at bounding box center [312, 339] width 506 height 36
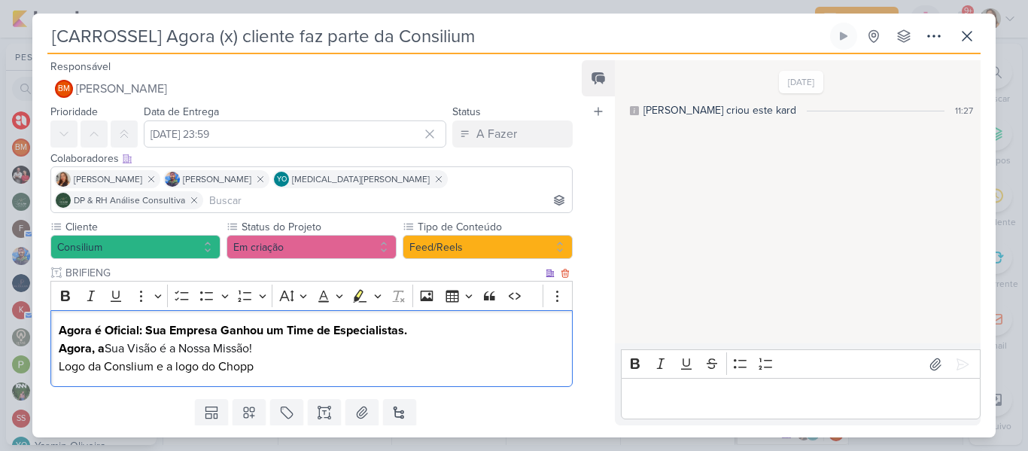
drag, startPoint x: 268, startPoint y: 356, endPoint x: 223, endPoint y: 345, distance: 46.5
click at [223, 345] on div "Agora é Oficial: Sua Empresa Ganhou um Time de Especialistas. Agora, a Sua Visã…" at bounding box center [311, 348] width 522 height 77
drag, startPoint x: 452, startPoint y: 345, endPoint x: 221, endPoint y: 343, distance: 230.9
click at [221, 343] on p "Agora é Oficial: Sua Empresa Ganhou um Time de Especialistas. Agora, a Sua Visã…" at bounding box center [312, 348] width 506 height 54
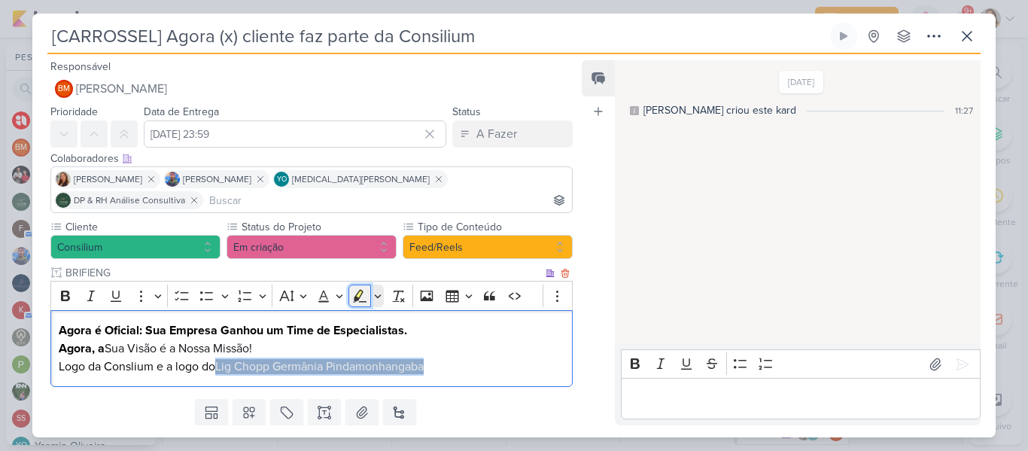
click at [356, 289] on icon "Editor toolbar" at bounding box center [361, 295] width 14 height 13
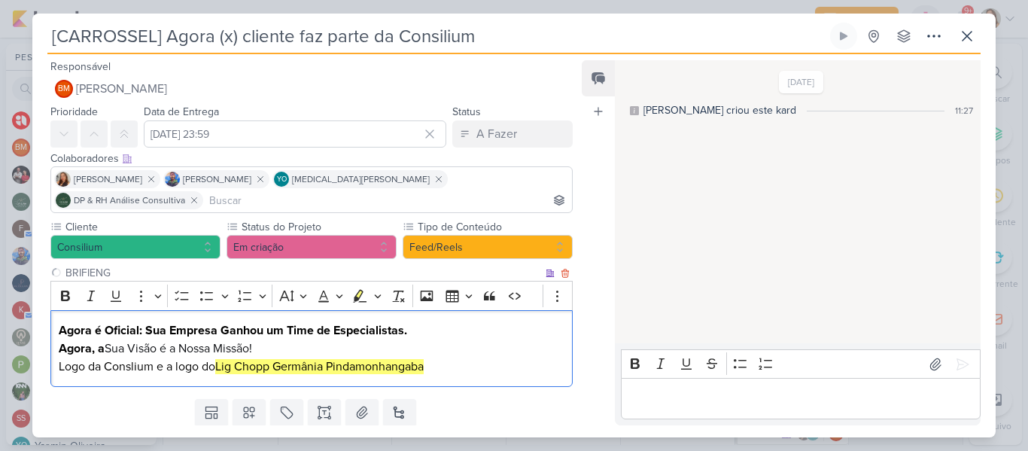
click at [427, 332] on p "Agora é Oficial: Sua Empresa Ganhou um Time de Especialistas. Agora, a Sua Visã…" at bounding box center [312, 348] width 506 height 54
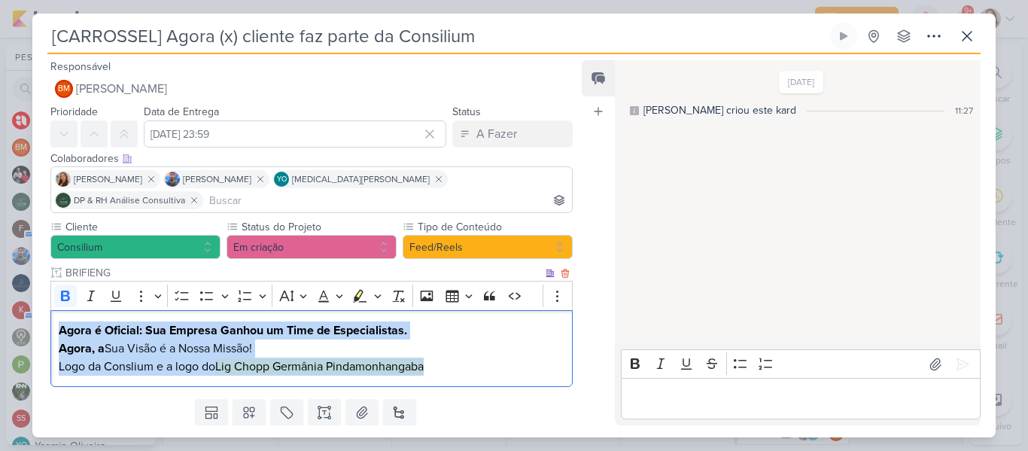
drag, startPoint x: 59, startPoint y: 310, endPoint x: 450, endPoint y: 343, distance: 391.8
click at [450, 343] on p "Agora é Oficial: Sua Empresa Ganhou um Time de Especialistas. Agora, a Sua Visã…" at bounding box center [312, 348] width 506 height 54
click at [64, 288] on icon "Editor toolbar" at bounding box center [65, 295] width 15 height 15
click at [178, 342] on p "Agora é Oficial: Sua Empresa Ganhou um Time de Especialistas. Agora, a Sua Visã…" at bounding box center [312, 348] width 506 height 54
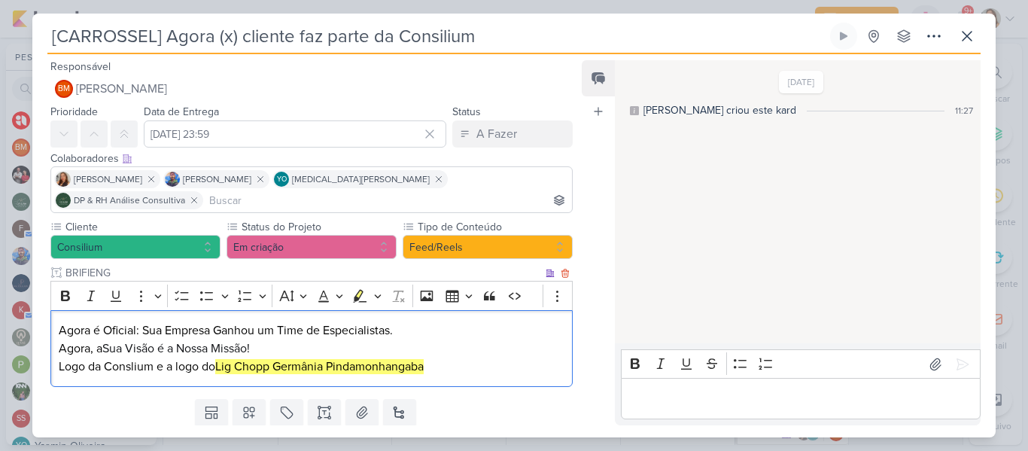
click at [54, 346] on div "Agora é Oficial: Sua Empresa Ganhou um Time de Especialistas. Agora, a Sua Visã…" at bounding box center [311, 348] width 522 height 77
click at [487, 345] on p "Agora é Oficial: Sua Empresa Ganhou um Time de Especialistas. Agora, a Sua Visã…" at bounding box center [312, 348] width 506 height 54
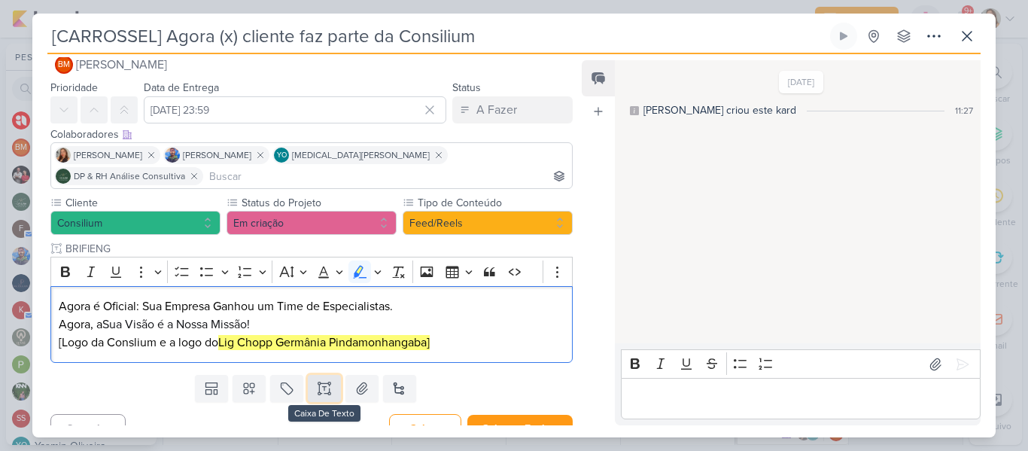
click at [332, 375] on button at bounding box center [324, 388] width 33 height 27
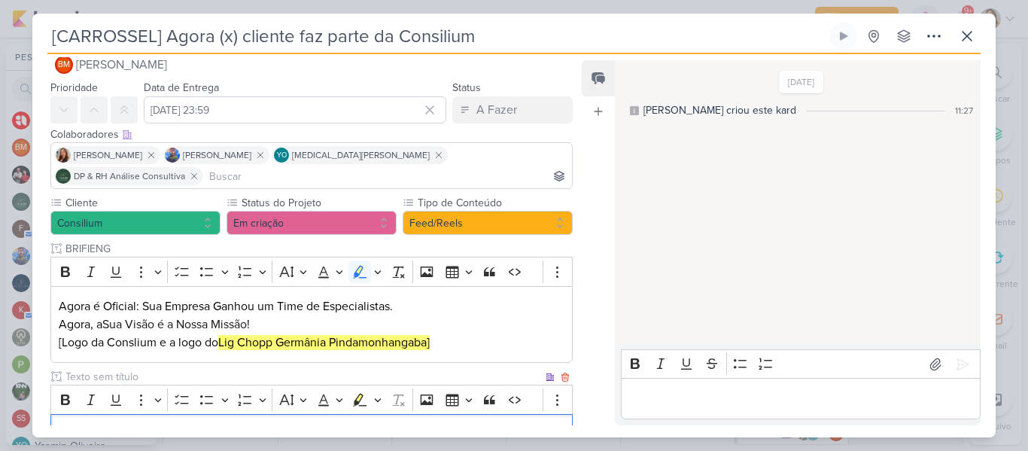
click at [306, 369] on input "text" at bounding box center [302, 377] width 480 height 16
type input "Legenda"
click at [219, 426] on p "Editor editing area: main" at bounding box center [312, 435] width 506 height 18
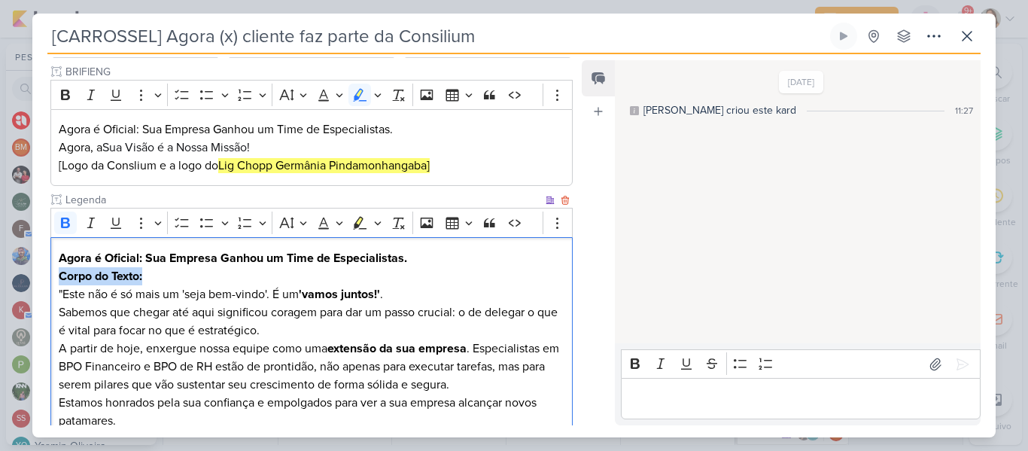
drag, startPoint x: 56, startPoint y: 251, endPoint x: 152, endPoint y: 254, distance: 95.6
click at [152, 254] on div "Agora é Oficial: Sua Empresa Ganhou um Time de Especialistas. Corpo do Texto: "…" at bounding box center [311, 348] width 522 height 222
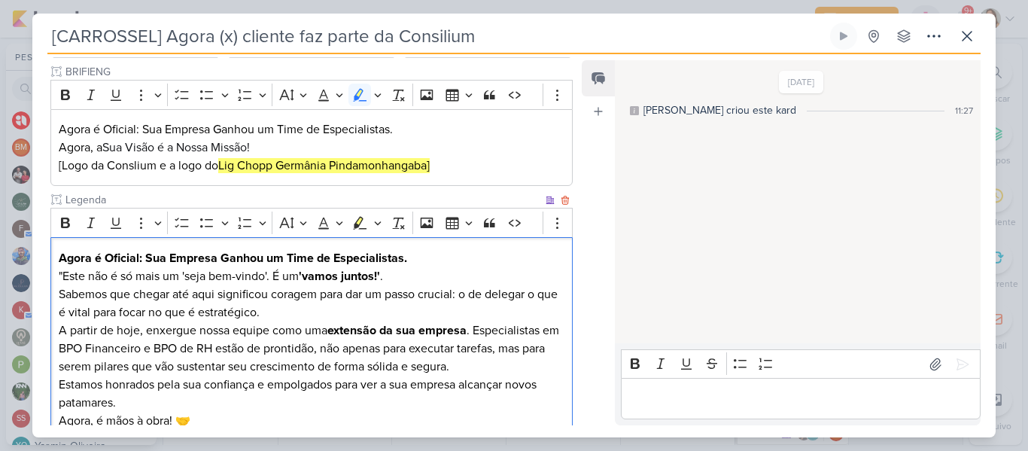
click at [62, 253] on p "Agora é Oficial: Sua Empresa Ganhou um Time de Especialistas. "Este não é só ma…" at bounding box center [312, 267] width 506 height 36
click at [268, 287] on p "Sabemos que chegar até aqui significou coragem para dar um passo crucial: o de …" at bounding box center [312, 303] width 506 height 36
click at [312, 287] on p "Sabemos que chegar até aqui significou coragem para dar um passo crucial: o de …" at bounding box center [312, 303] width 506 height 36
click at [330, 381] on p "Estamos honrados pela sua confiança e empolgados para ver a sua empresa alcança…" at bounding box center [312, 393] width 506 height 36
click at [62, 375] on p "Estamos honrados pela sua confiança e empolgados para ver a sua empresa alcança…" at bounding box center [312, 393] width 506 height 36
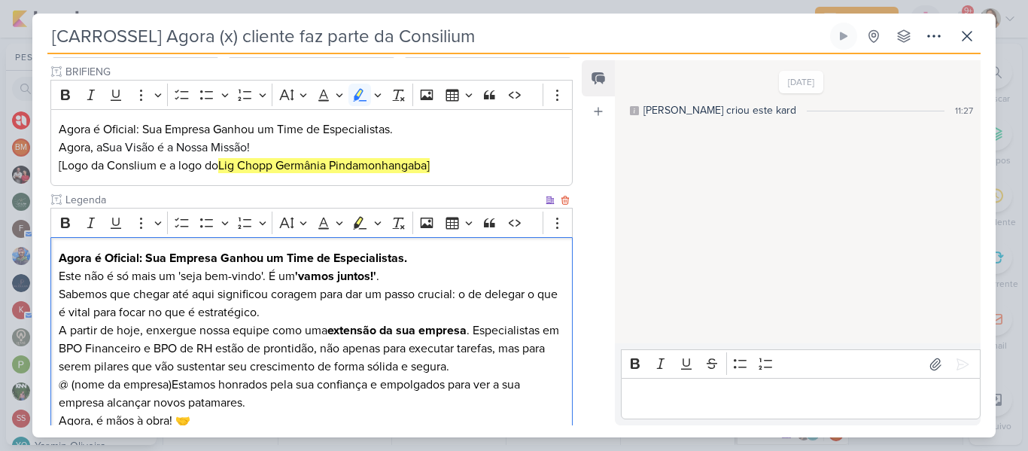
click at [71, 375] on p "@ (nome da empresa)Estamos honrados pela sua confiança e empolgados para ver a …" at bounding box center [312, 393] width 506 height 36
click at [170, 375] on p "@(nome da empresa)Estamos honrados pela sua confiança e empolgados para ver a s…" at bounding box center [312, 393] width 506 height 36
click at [201, 285] on p "Sabemos que chegar até aqui significou coragem para dar um passo crucial: o de …" at bounding box center [312, 303] width 506 height 36
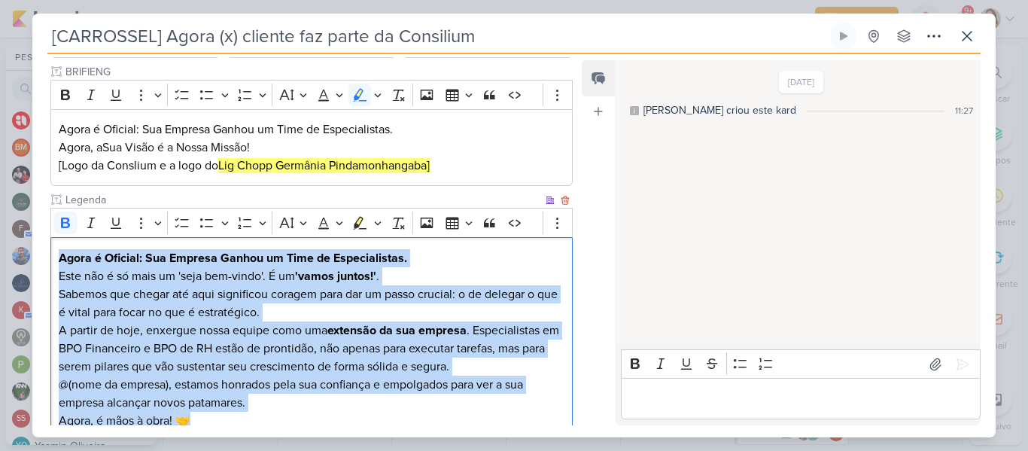
drag, startPoint x: 61, startPoint y: 235, endPoint x: 220, endPoint y: 399, distance: 228.8
click at [220, 399] on div "Agora é Oficial: Sua Empresa Ganhou um Time de Especialistas. Este não é só mai…" at bounding box center [311, 339] width 522 height 204
click at [65, 217] on icon "Editor toolbar" at bounding box center [65, 222] width 9 height 11
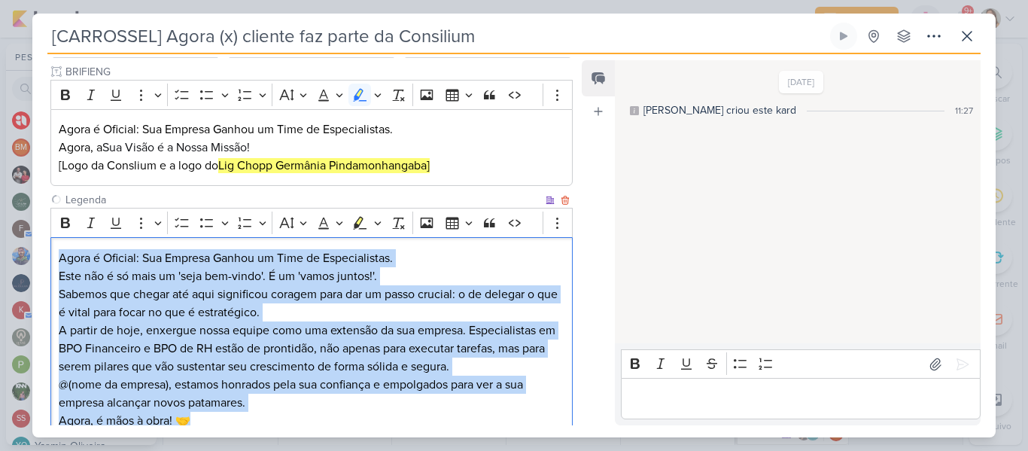
click at [103, 254] on p "Agora é Oficial: Sua Empresa Ganhou um Time de Especialistas. Este não é só mai…" at bounding box center [312, 267] width 506 height 36
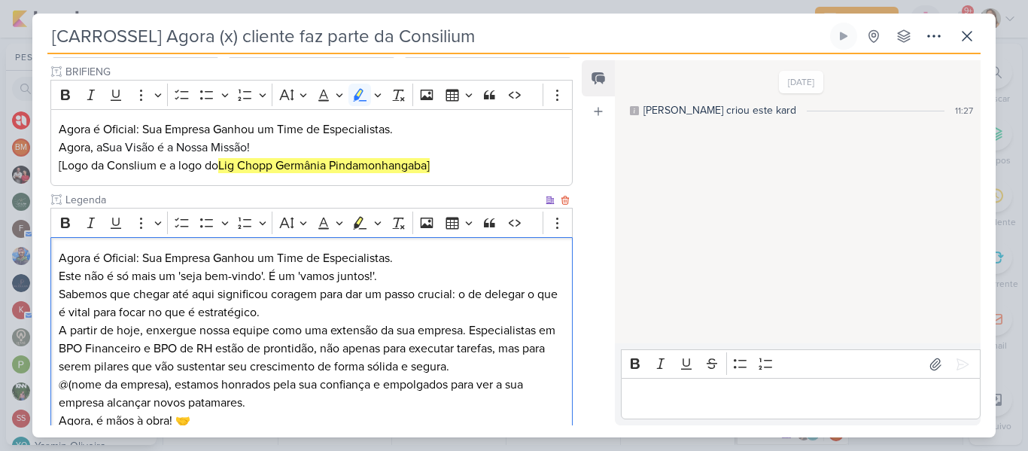
click at [167, 285] on p "Sabemos que chegar até aqui significou coragem para dar um passo crucial: o de …" at bounding box center [312, 303] width 506 height 36
click at [189, 285] on p "Sabemos que chegar até aqui significou coragem para dar um passo crucial: o de …" at bounding box center [312, 303] width 506 height 36
click at [144, 249] on p "Agora é Oficial: Sua Empresa Ganhou um Time de Especialistas. Este não é só mai…" at bounding box center [312, 267] width 506 height 36
drag, startPoint x: 346, startPoint y: 238, endPoint x: 267, endPoint y: 237, distance: 79.0
click at [267, 249] on p "Agora é Oficial: A Lig Chopp Germânia Sua Empresa Ganhou um Time de Especialist…" at bounding box center [312, 267] width 506 height 36
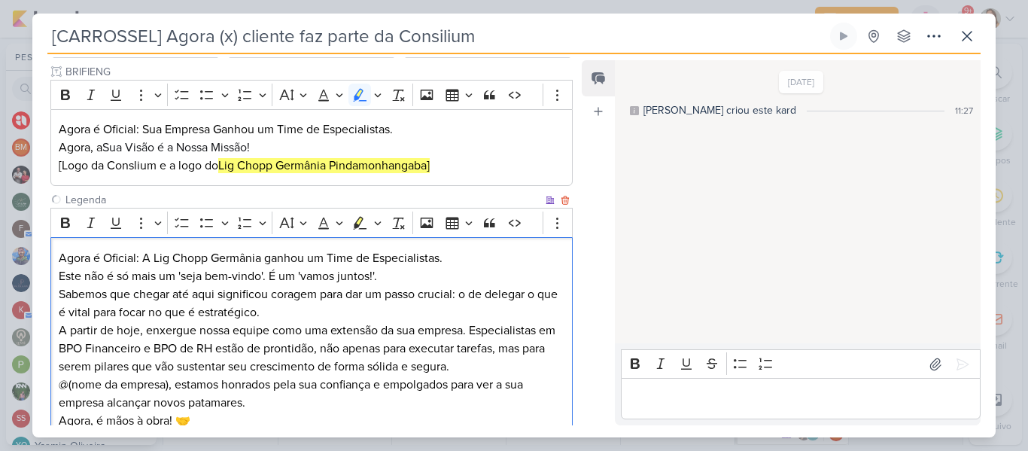
click at [347, 249] on p "Agora é Oficial: A Lig Chopp Germânia ganhou um Time de Especialistas. Este não…" at bounding box center [312, 267] width 506 height 36
click at [99, 285] on p "Sabemos que chegar até aqui significou coragem para dar um passo crucial: o de …" at bounding box center [312, 303] width 506 height 36
click at [107, 330] on p "A partir de hoje, enxergue nossa equipe como uma extensão da sua empresa. Espec…" at bounding box center [312, 348] width 506 height 54
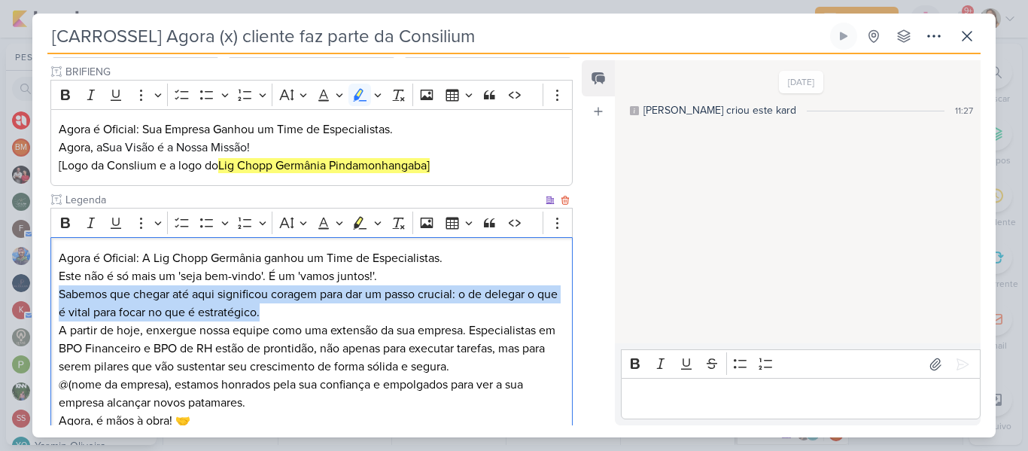
drag, startPoint x: 59, startPoint y: 272, endPoint x: 304, endPoint y: 296, distance: 245.7
click at [304, 296] on p "Sabemos que chegar até aqui significou coragem para dar um passo crucial: o de …" at bounding box center [312, 303] width 506 height 36
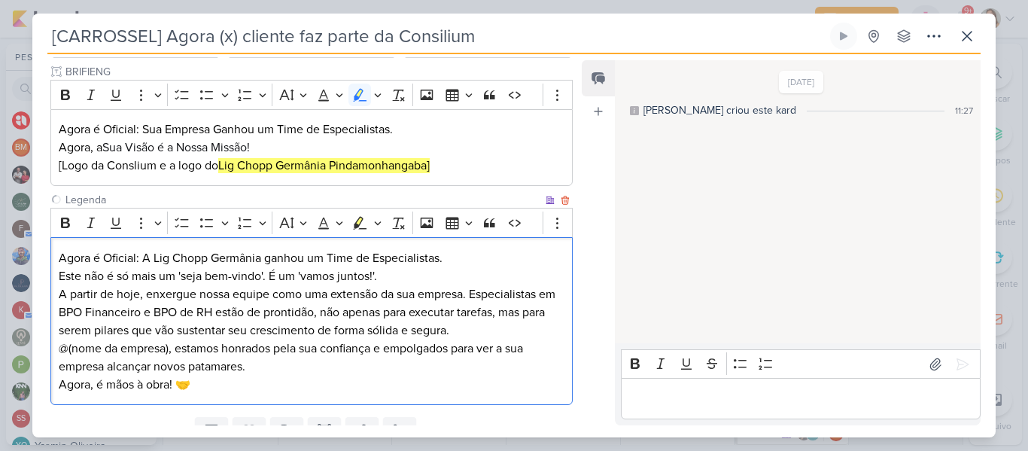
click at [361, 292] on p "A partir de hoje, enxergue nossa equipe como uma extensão da sua empresa. Espec…" at bounding box center [312, 312] width 506 height 54
click at [332, 343] on p "@(nome da empresa), estamos honrados pela sua confiança e empolgados para ver a…" at bounding box center [312, 357] width 506 height 36
click at [214, 375] on p "Agora, é mãos à obra! 🤝" at bounding box center [312, 384] width 506 height 18
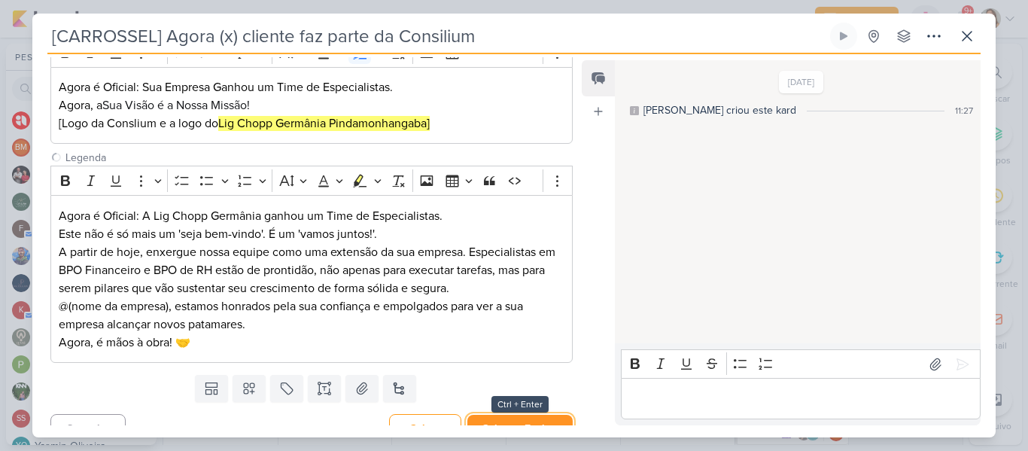
click at [528, 418] on button "Salvar e Fechar" at bounding box center [519, 428] width 105 height 28
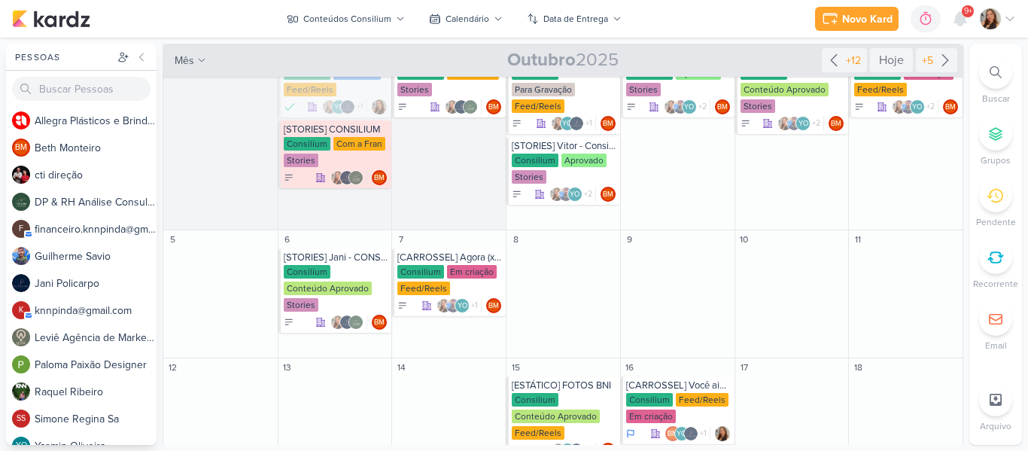
scroll to position [0, 0]
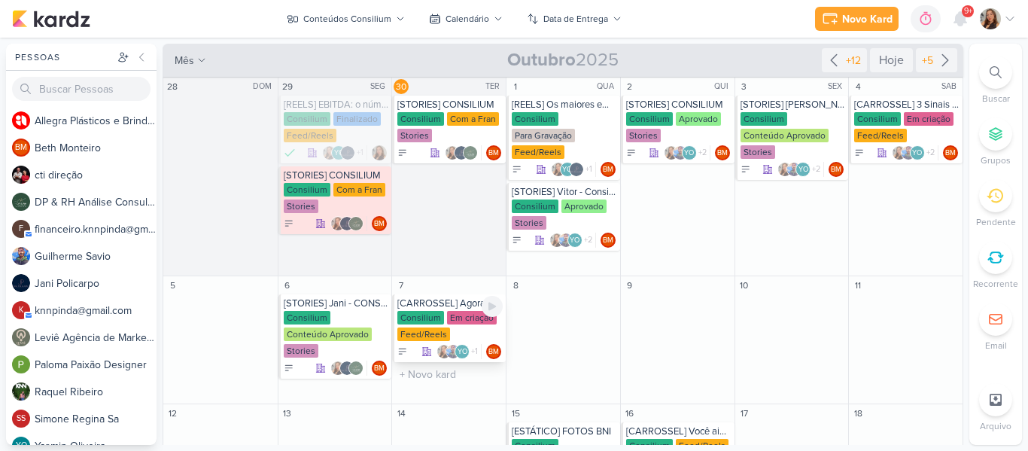
click at [443, 326] on div "Consilium Em criação Feed/Reels" at bounding box center [449, 327] width 105 height 32
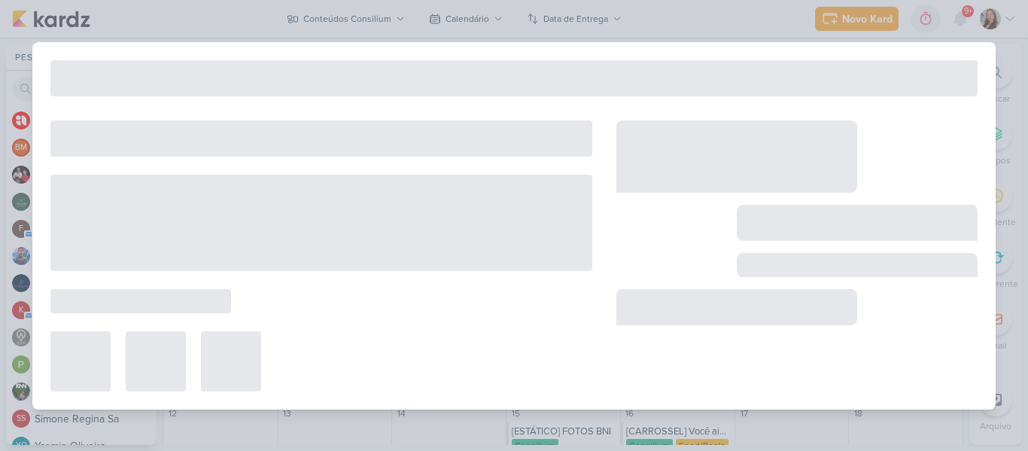
type input "[DATE] 23:59"
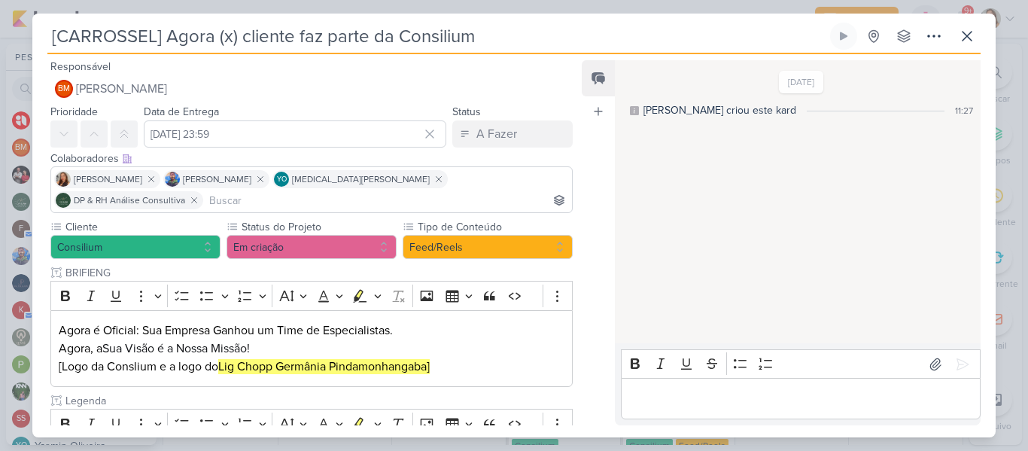
click at [154, 42] on input "[CARROSSEL] Agora (x) cliente faz parte da Consilium" at bounding box center [436, 36] width 779 height 27
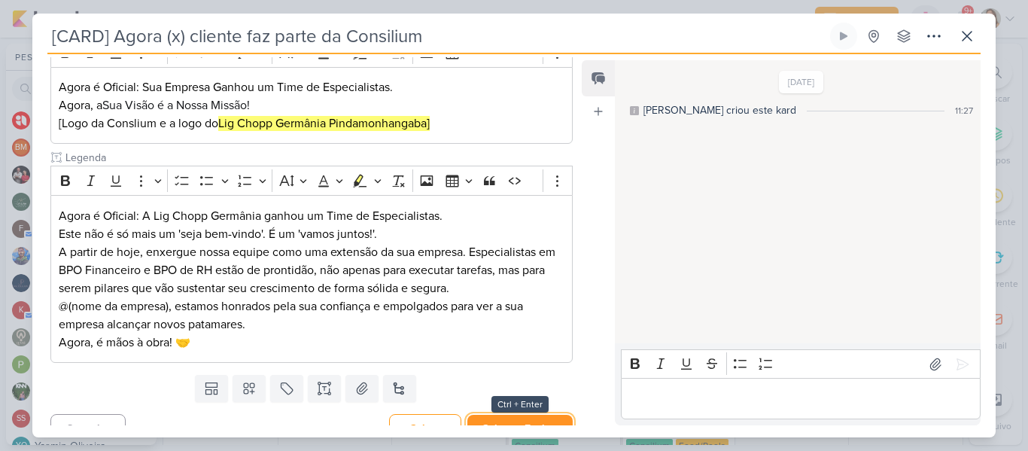
click at [533, 414] on button "Salvar e Fechar" at bounding box center [519, 428] width 105 height 28
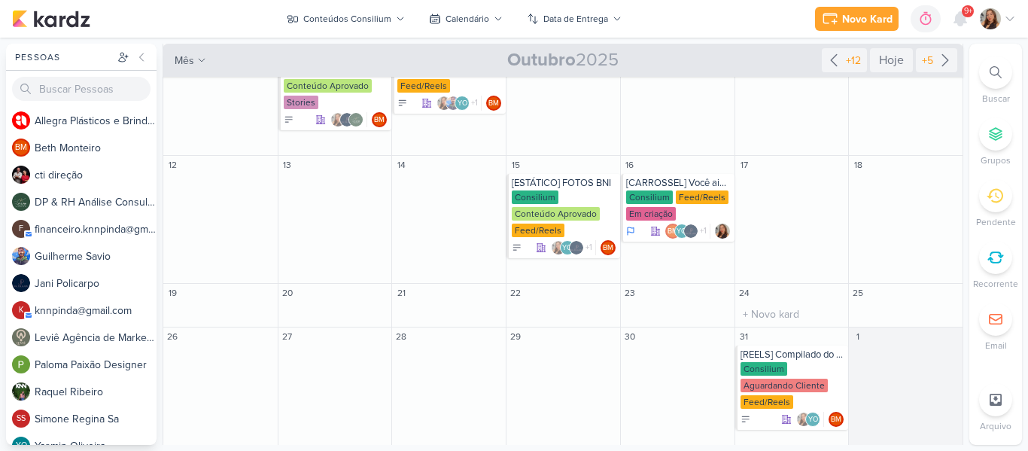
scroll to position [259, 0]
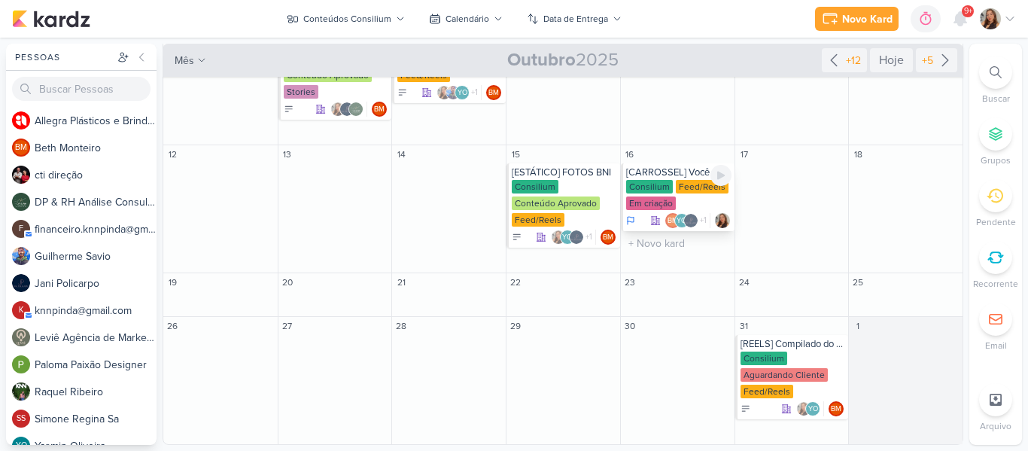
click at [676, 190] on div "Feed/Reels" at bounding box center [702, 187] width 53 height 14
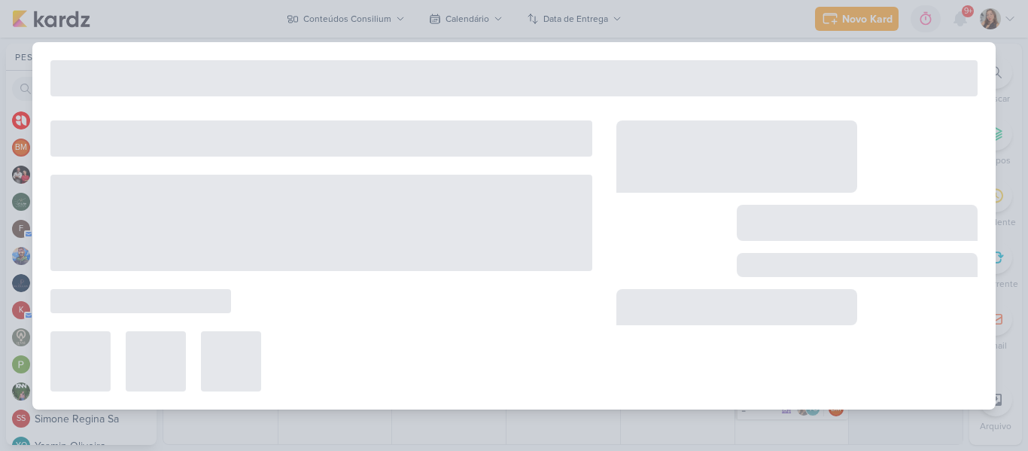
type input "[CARROSSEL] Você ainda acha que consultoria é custo? Então olha esse case."
type input "[DATE] 23:59"
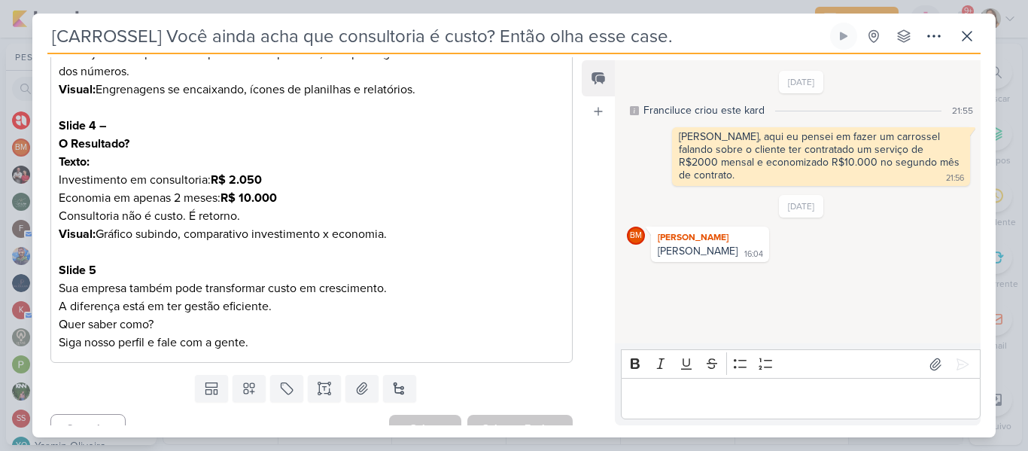
scroll to position [0, 0]
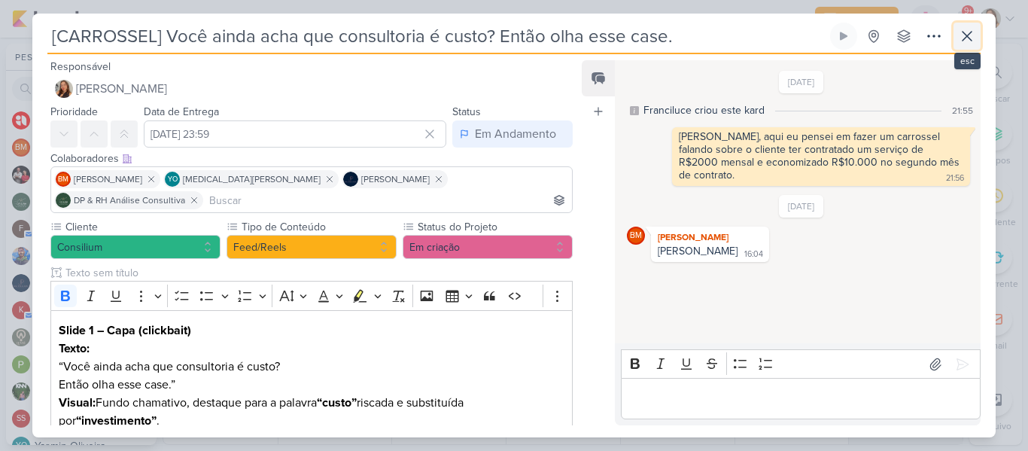
click at [973, 46] on button at bounding box center [966, 36] width 27 height 27
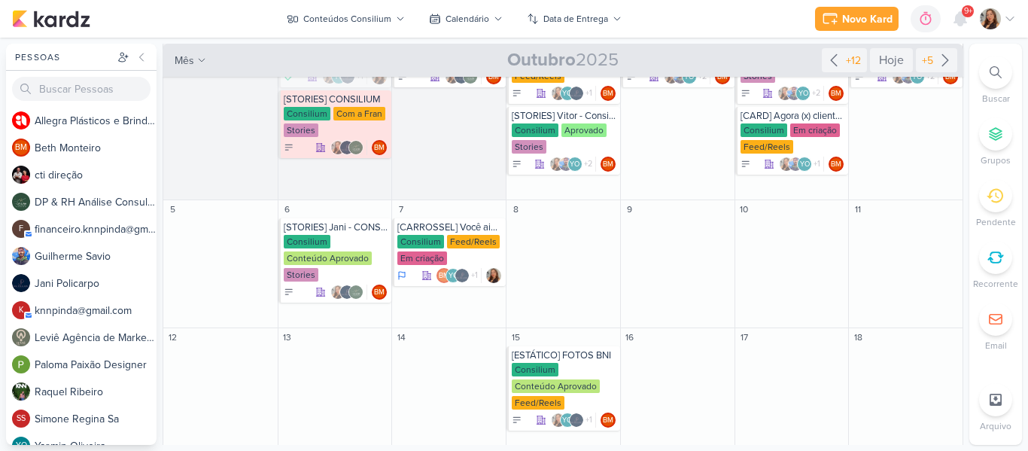
scroll to position [74, 0]
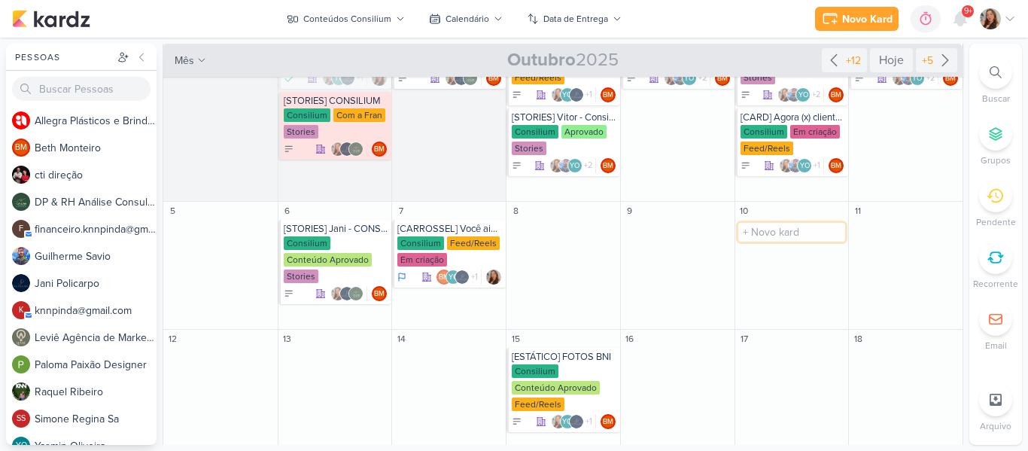
click at [787, 231] on input "text" at bounding box center [792, 232] width 108 height 19
paste input "Seu RH é só folha de pagamento? Então você não tem RH de verdade"
type input "[REELS] Seu RH é só folha de pagamento? Então você não tem RH de verdade"
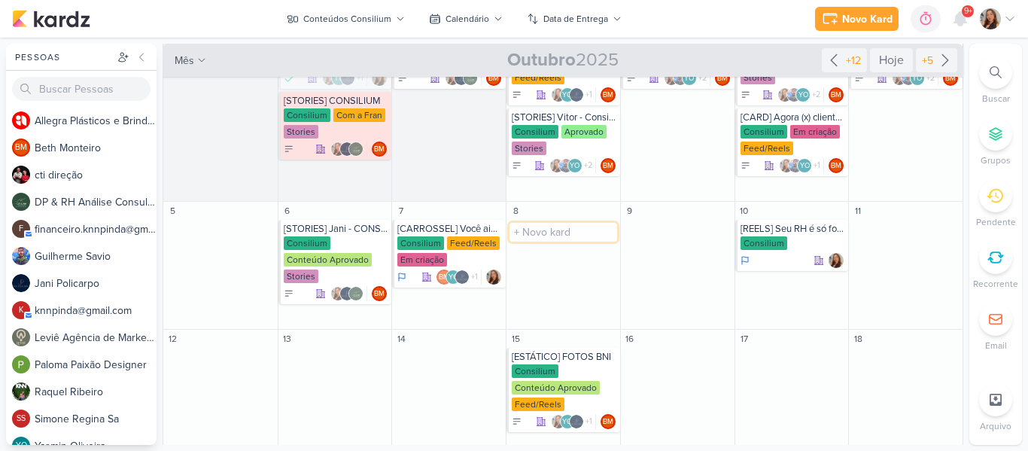
click at [556, 235] on input "text" at bounding box center [563, 232] width 108 height 19
paste input "Processos trabalhistas não começam no tribunal, começam dentro da sua empresa."
type input "[CARROSSEL] Processos trabalhistas não começam no tribunal, começam dentro da s…"
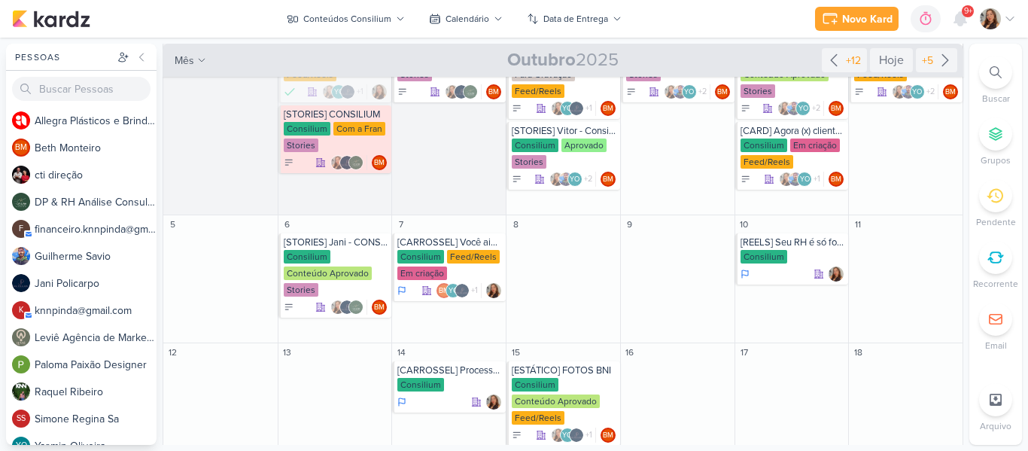
scroll to position [56, 0]
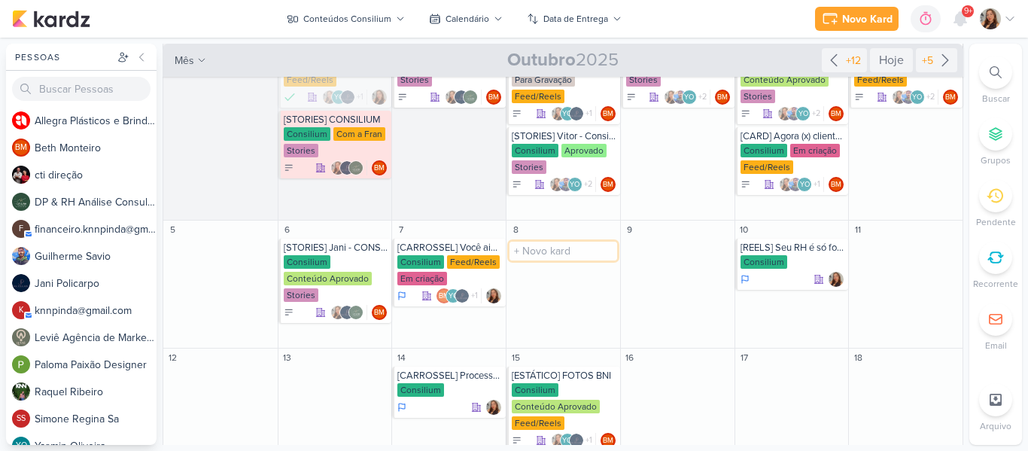
click at [557, 256] on input "text" at bounding box center [563, 250] width 108 height 19
paste input "Você sabia que pode estar perdendo clientes só porque ninguém respondeu suas me…"
type input "[CARD] Você sabia que pode estar perdendo clientes"
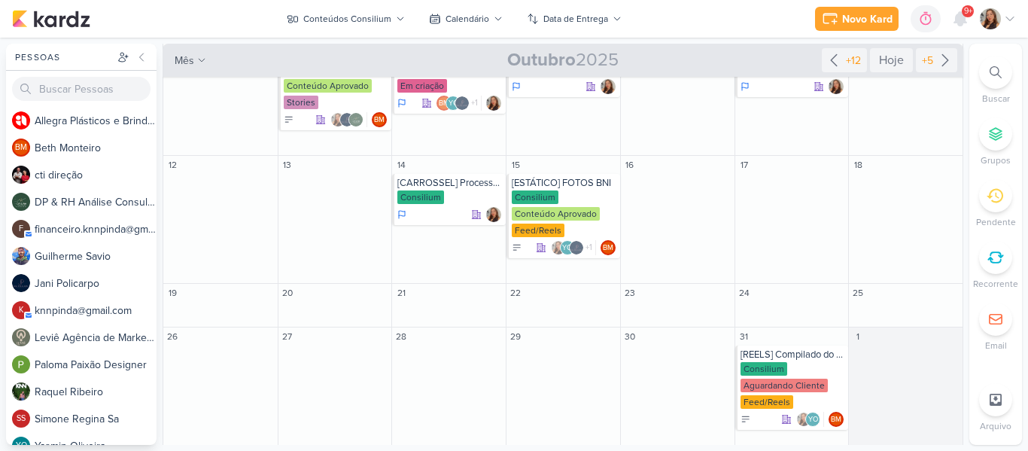
scroll to position [259, 0]
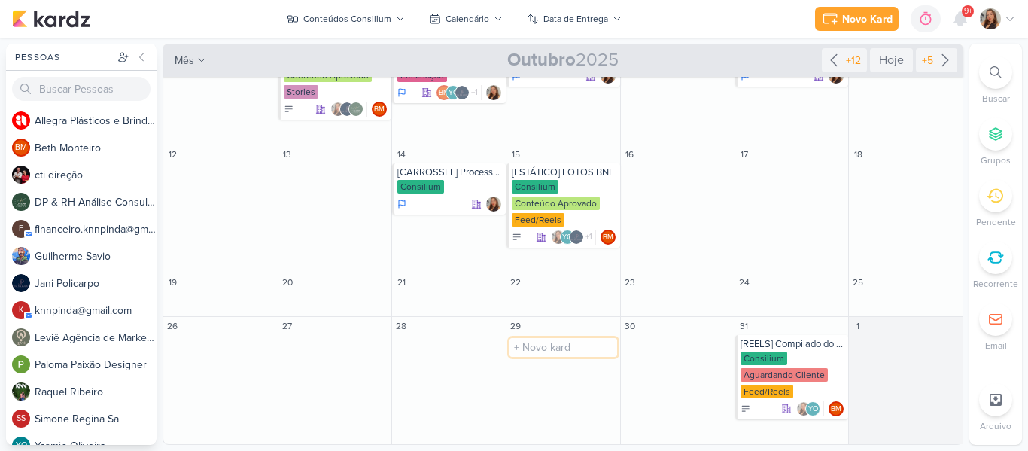
click at [532, 341] on input "text" at bounding box center [563, 347] width 108 height 19
click at [571, 340] on input "[" at bounding box center [563, 347] width 108 height 19
click at [573, 343] on input "[" at bounding box center [563, 347] width 108 height 19
paste input "Enquanto você lê esse post, pode ter um cliente desistindo de fechar com você."
type input "[CARROSSEL] Enquanto você lê esse post, pode ter um cliente desistindo de fecha…"
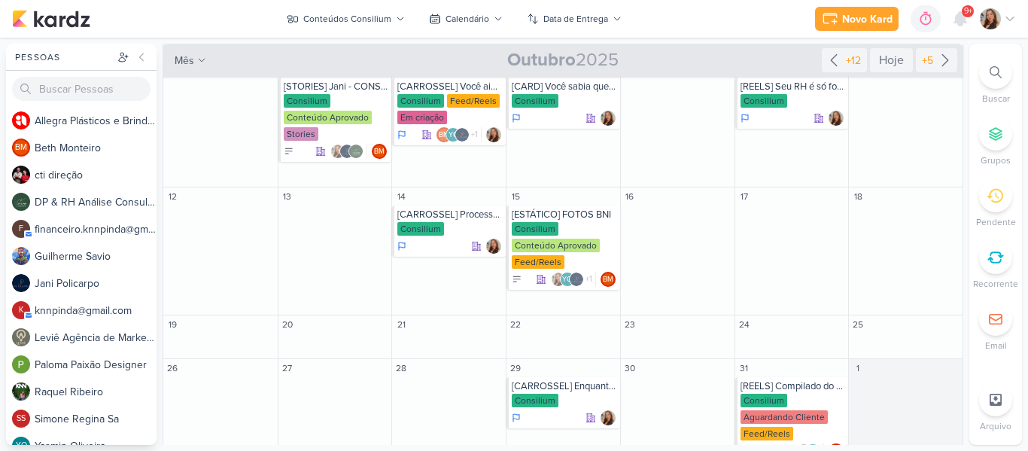
scroll to position [224, 0]
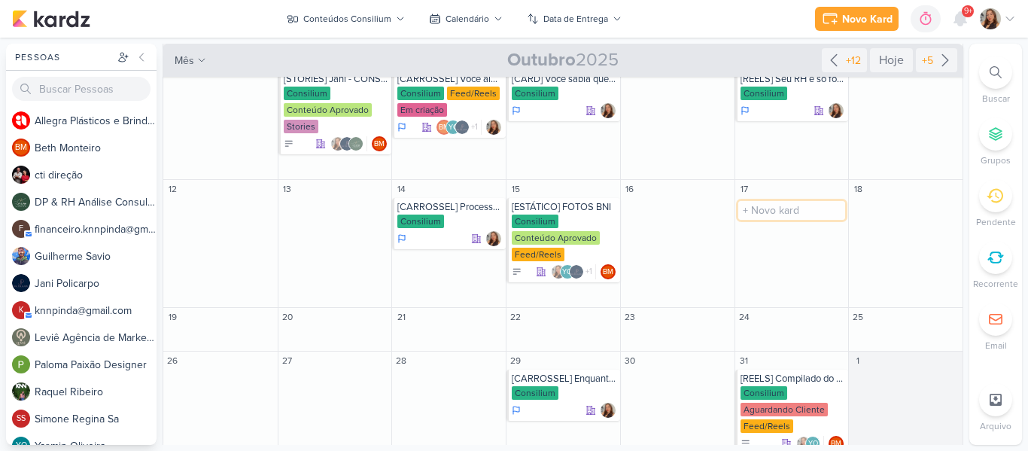
click at [752, 214] on input "text" at bounding box center [792, 210] width 108 height 19
paste input "O que custa mais: ter equipe interna ou terceirizar?"
type input "[REELS] O que custa mais: ter equipe interna ou terceirizar?"
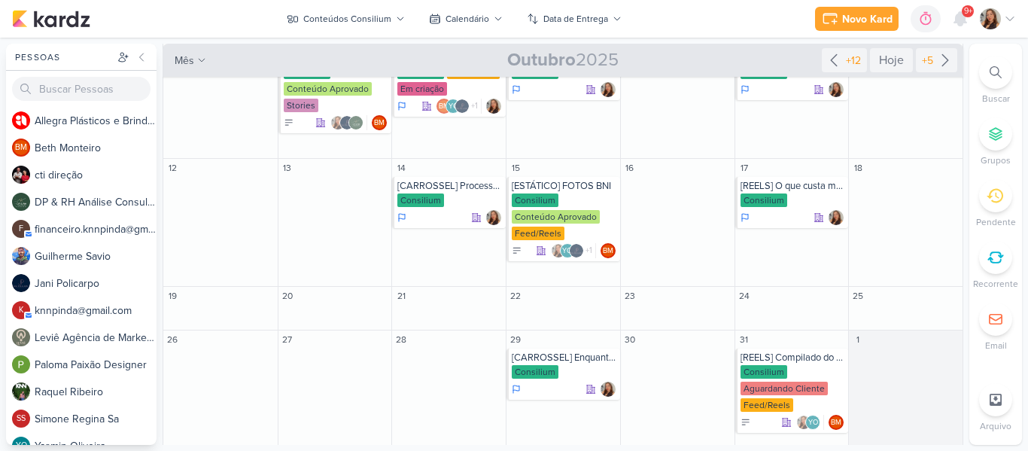
scroll to position [259, 0]
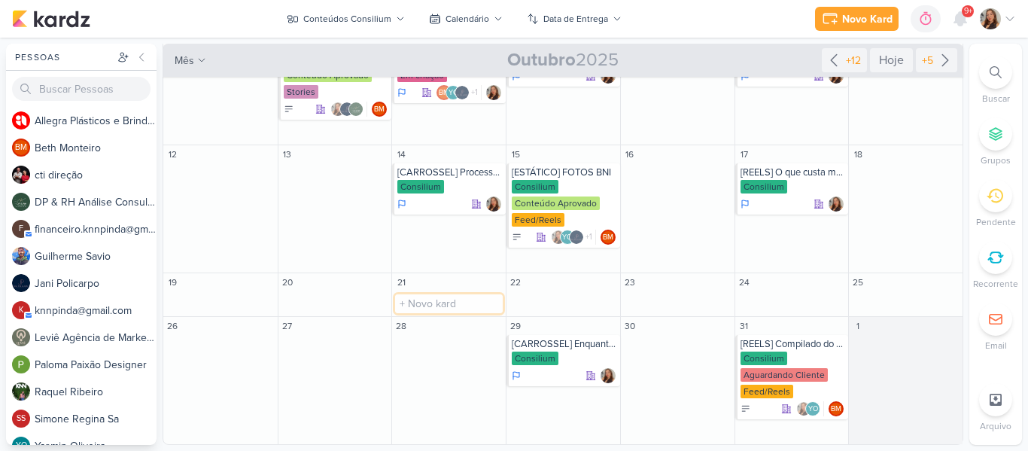
click at [409, 305] on input "text" at bounding box center [449, 303] width 108 height 19
paste input "Já calculou quanto tempo perde pagando boletos e conferindo extratos? Esse temp…"
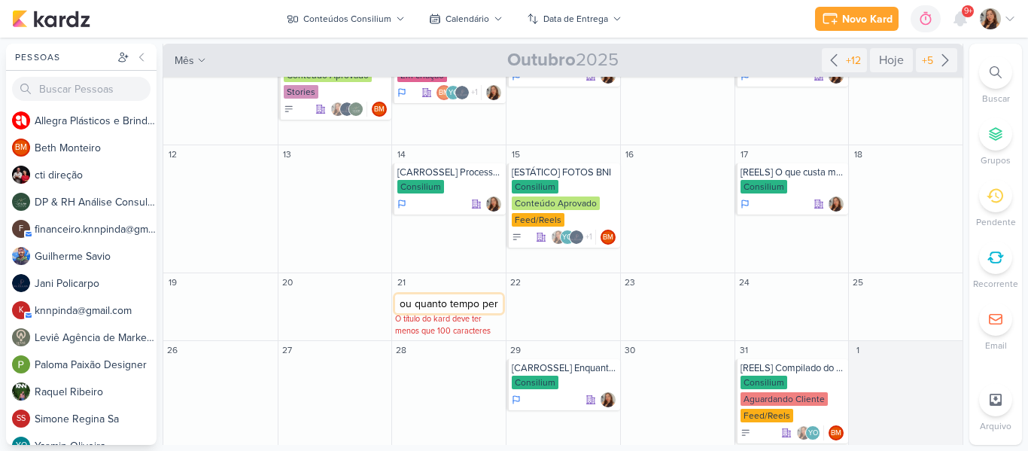
scroll to position [0, 84]
type input "[REELS] Já calculou quanto tempo perde"
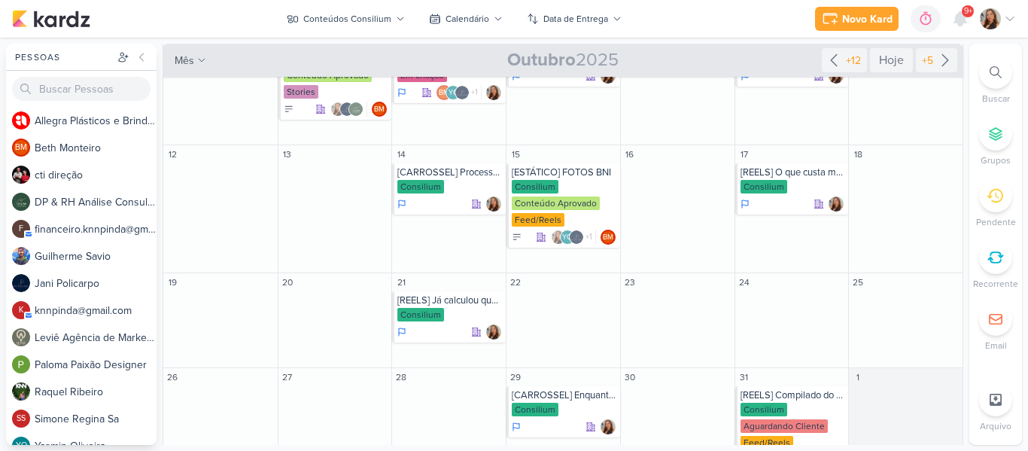
scroll to position [310, 0]
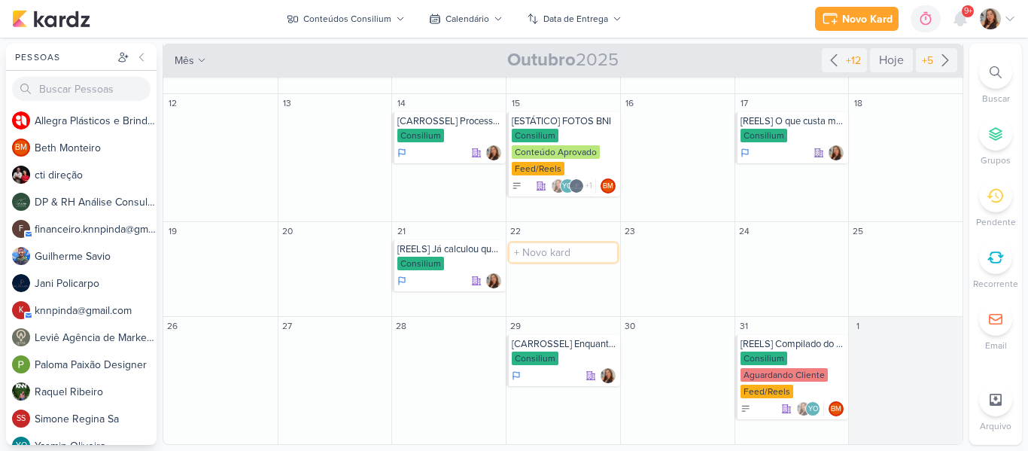
click at [569, 250] on input "text" at bounding box center [563, 252] width 108 height 19
paste input "Você ainda acha que planilha resolve seu financeiro? Então precisa ouvir isso."
type input "Você ainda acha que planilha resolve seu financeiro? Então precisa ouvir isso."
click at [559, 251] on input "Você ainda acha que planilha resolve seu financeiro? Então precisa ouvir isso." at bounding box center [563, 252] width 108 height 19
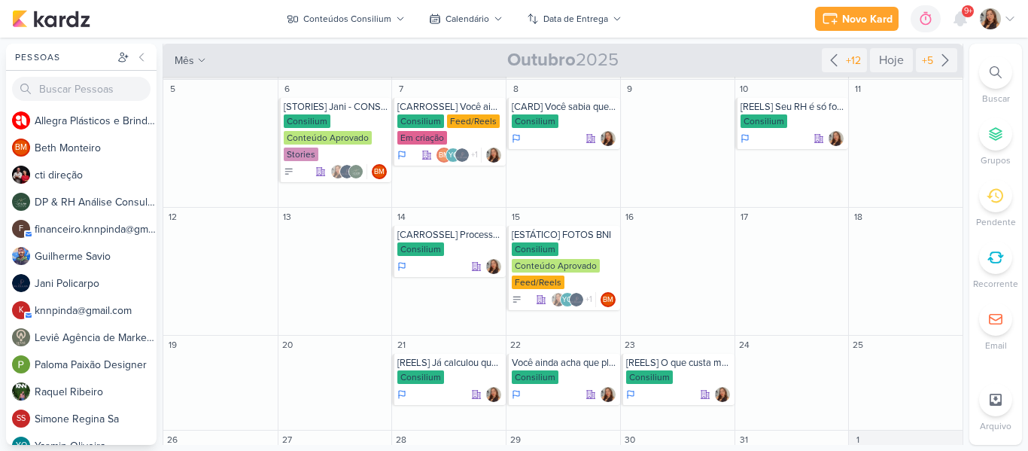
scroll to position [174, 0]
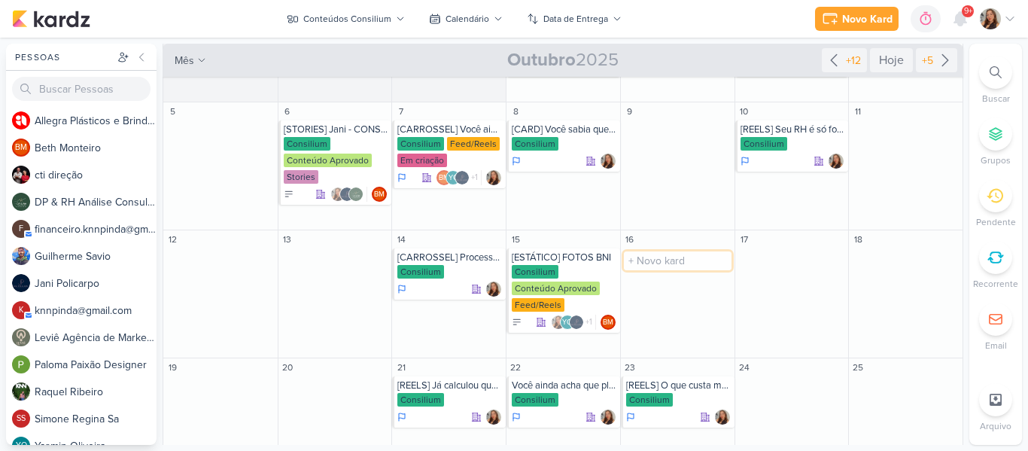
click at [670, 258] on input "text" at bounding box center [678, 260] width 108 height 19
paste input "O mercado está cheio de consultorias. Mas por que a Consilium não é só mais uma?"
type input "[CARROSSEL] O mercado está cheio de consultorias. Mas por que a Consilium não é…"
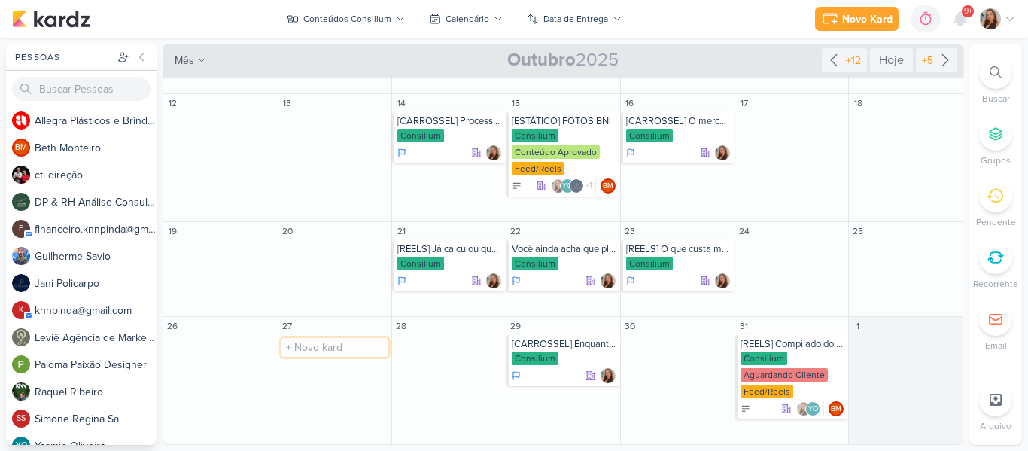
click at [352, 339] on input "text" at bounding box center [335, 347] width 108 height 19
paste input "Empresário, cuidado: o barato da ‘assessoria’ pode sair caro. Descubra por quê …"
click at [384, 350] on input "[CARROSSEL] Empresário, cuidado: o barato da ‘assessoria’ pode sair caro. Descu…" at bounding box center [335, 347] width 108 height 19
type input "[CARROSSEL] Empresário, cuidado: o barato da ‘assessoria’ pode sair caro."
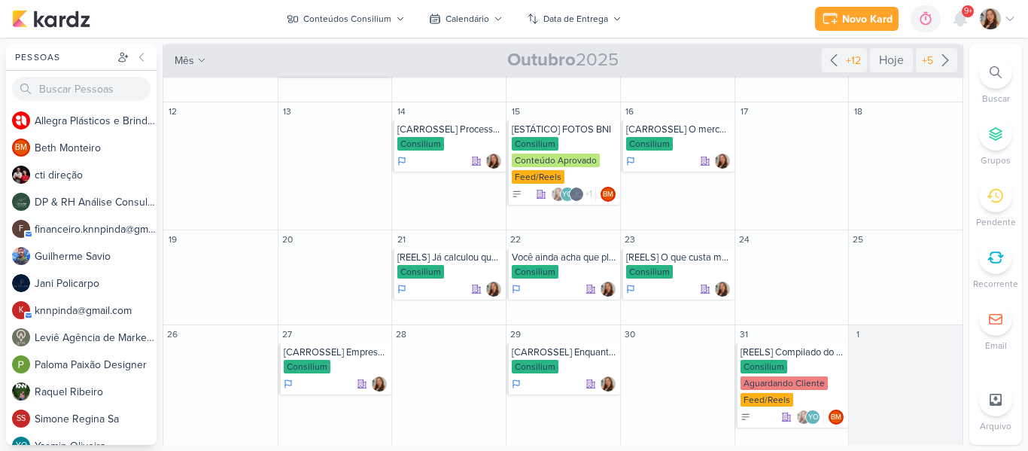
scroll to position [310, 0]
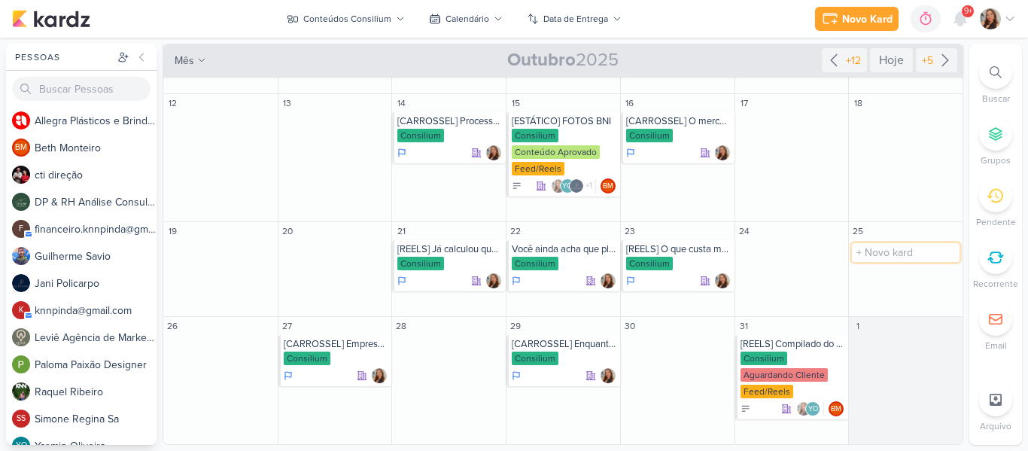
click at [870, 247] on input "text" at bounding box center [906, 252] width 108 height 19
paste input "Você quer alguém pra ‘fazer por fazer’ ou alguém que pensa a sua empresa como u…"
type input "Você quer alguém pra ‘fazer por fazer’ ou alguém que pensa a sua empresa como u…"
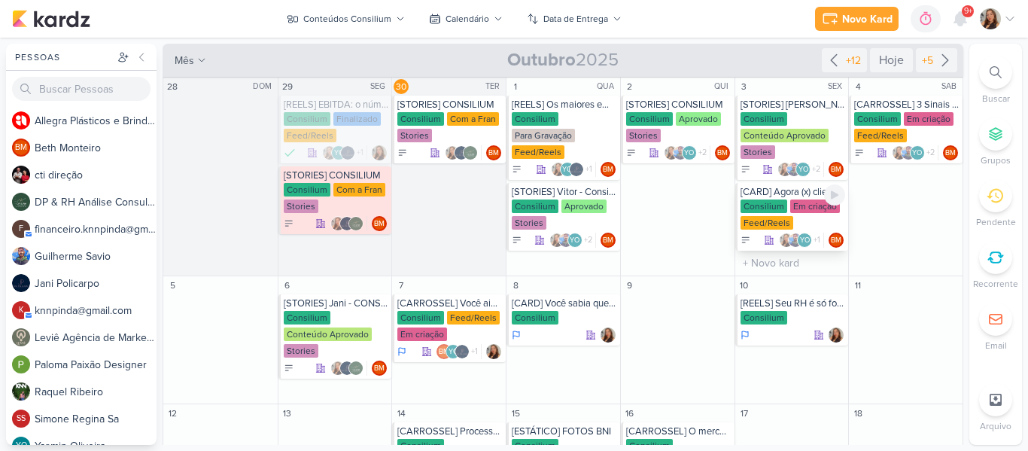
click at [795, 211] on div "Em criação" at bounding box center [815, 206] width 50 height 14
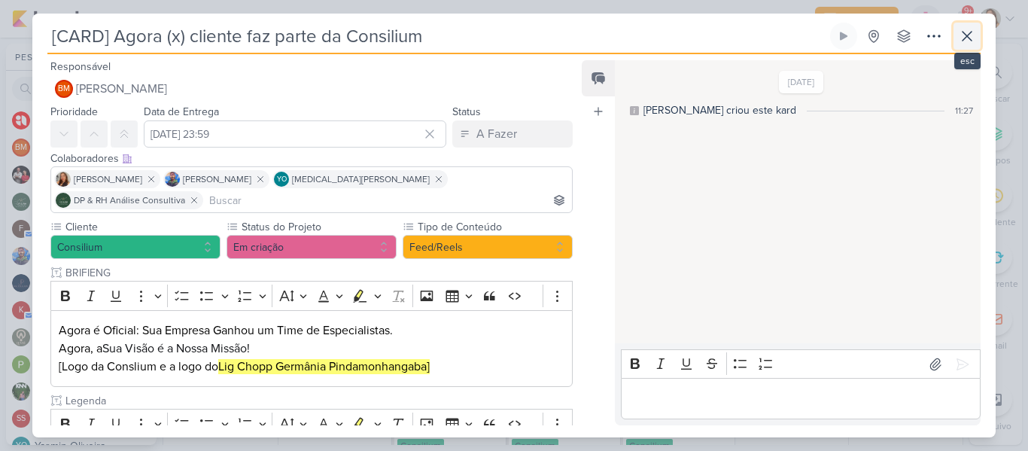
click at [970, 44] on icon at bounding box center [967, 36] width 18 height 18
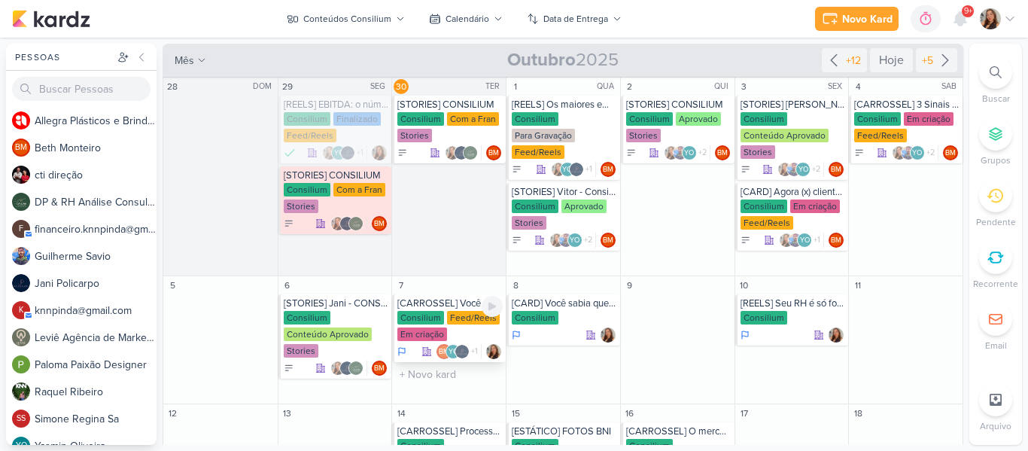
click at [421, 317] on div "Consilium" at bounding box center [420, 318] width 47 height 14
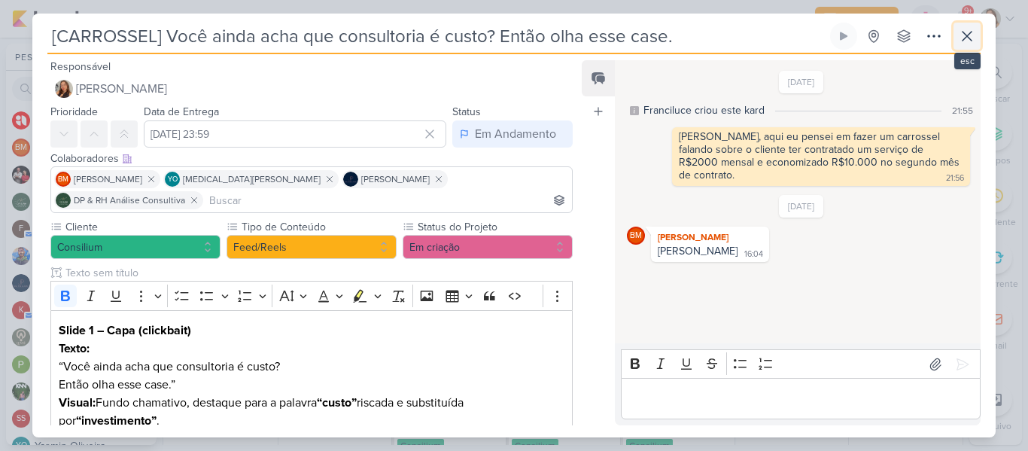
click at [976, 35] on button at bounding box center [966, 36] width 27 height 27
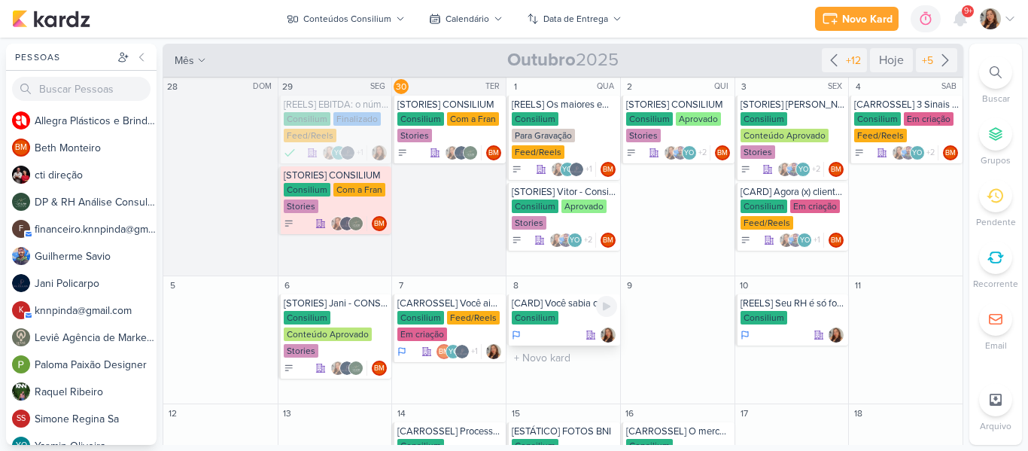
click at [557, 311] on div "Consilium" at bounding box center [564, 318] width 105 height 15
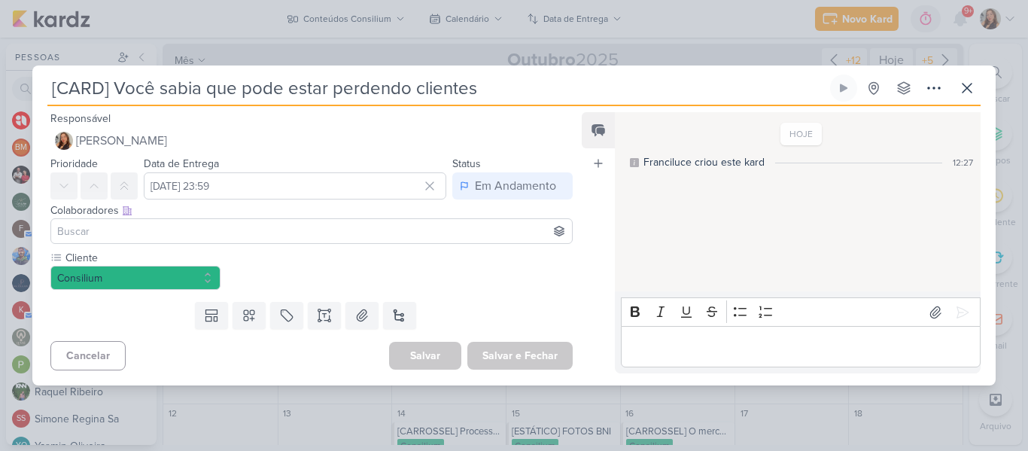
click at [290, 238] on input at bounding box center [311, 231] width 515 height 18
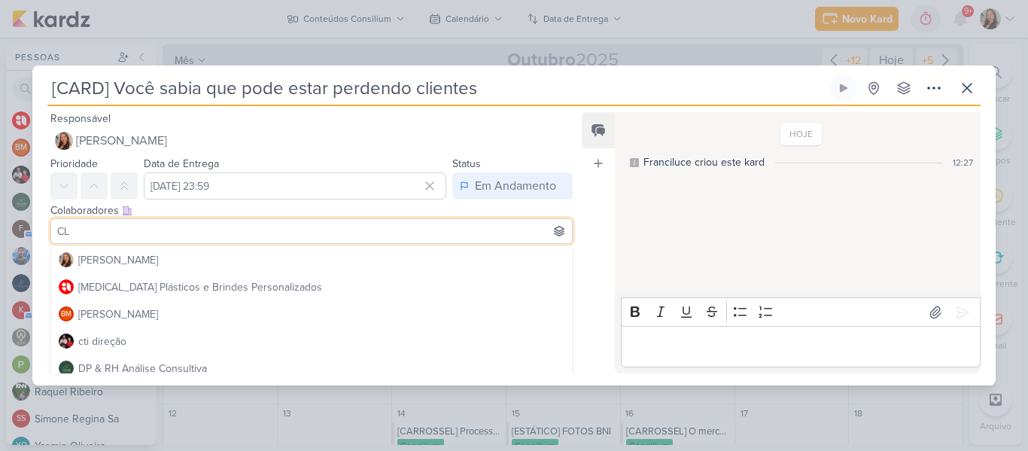
type input "C"
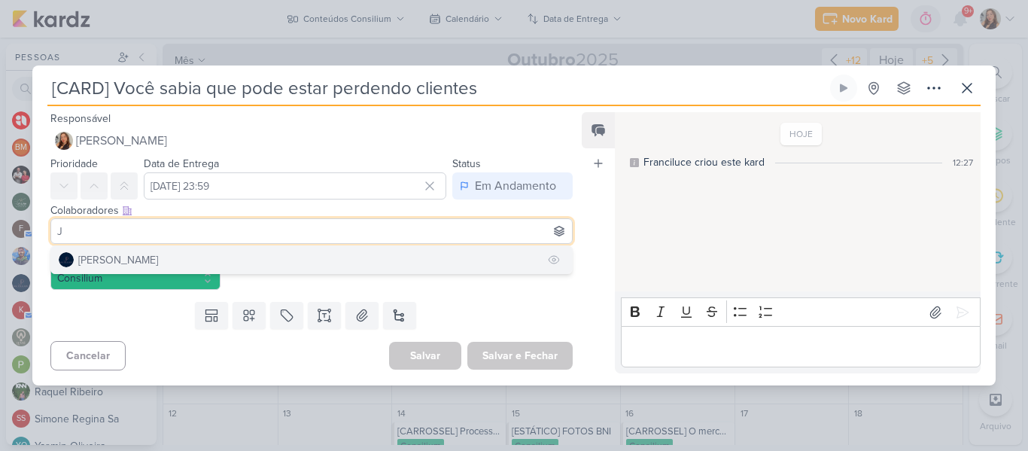
type input "J"
click at [271, 251] on button "[PERSON_NAME]" at bounding box center [311, 259] width 521 height 27
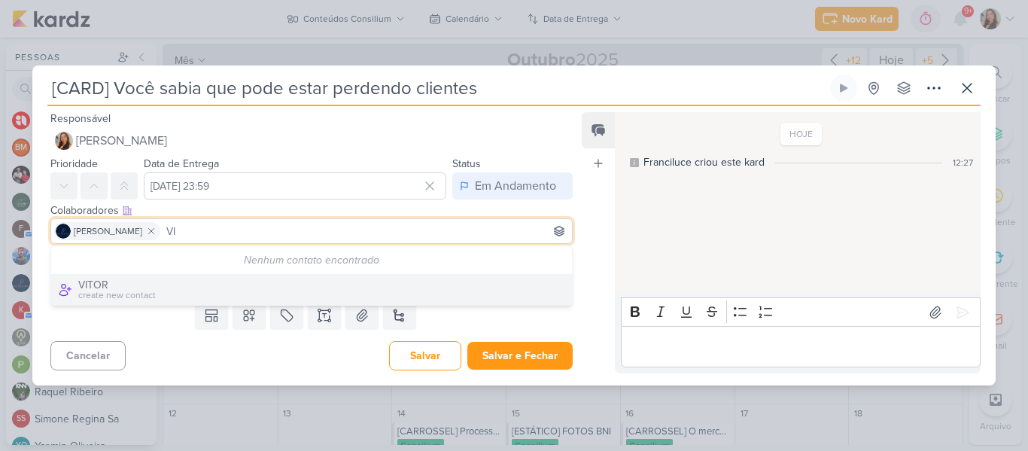
type input "V"
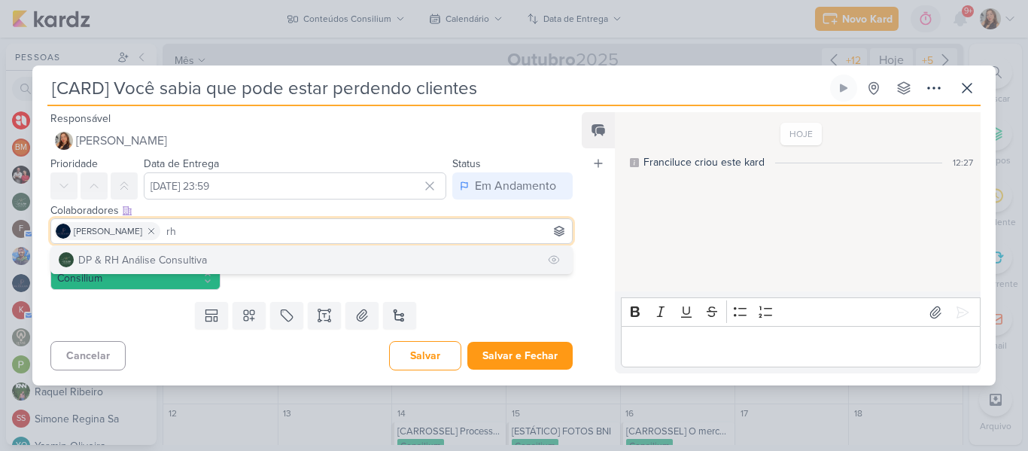
type input "rh"
click at [240, 266] on button "DP & RH Análise Consultiva" at bounding box center [311, 259] width 521 height 27
type input "beth"
click at [205, 258] on button "BM [GEOGRAPHIC_DATA]" at bounding box center [311, 259] width 521 height 27
type input "yasm"
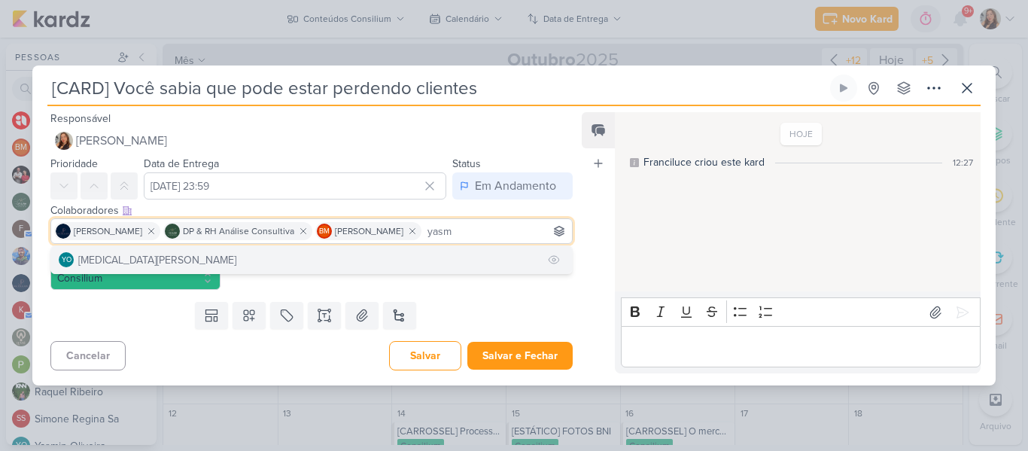
click at [205, 266] on button "YO [MEDICAL_DATA][PERSON_NAME]" at bounding box center [311, 259] width 521 height 27
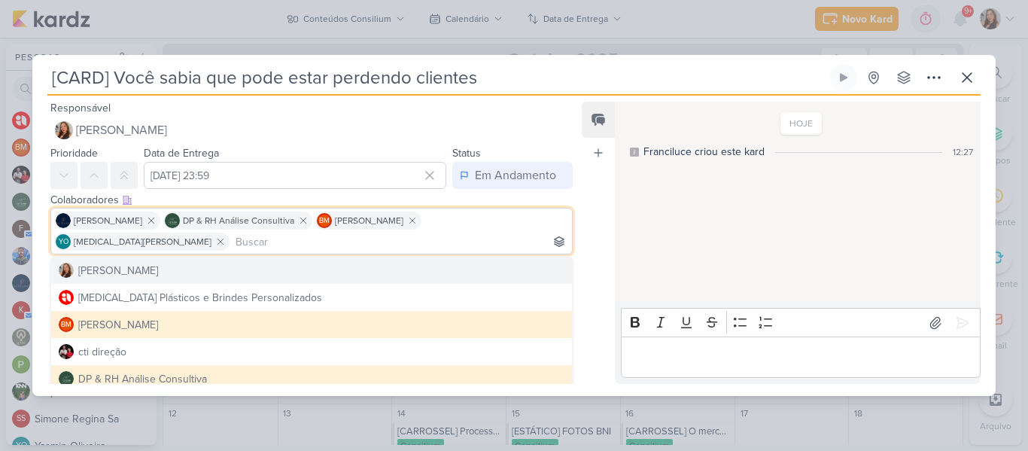
click at [600, 239] on div "Feed Atrelar email Solte o email para atrelar ao kard" at bounding box center [597, 243] width 33 height 282
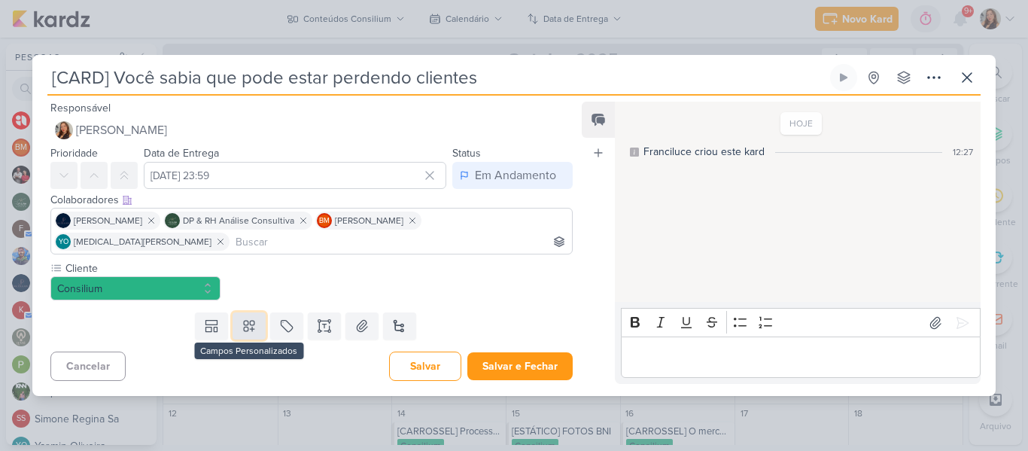
click at [262, 312] on button at bounding box center [248, 325] width 33 height 27
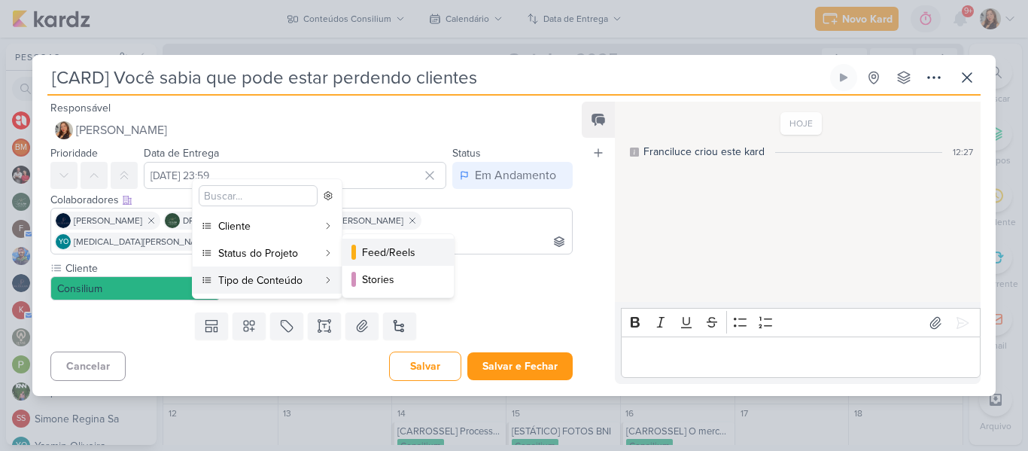
click at [369, 254] on div "Feed/Reels" at bounding box center [399, 252] width 74 height 16
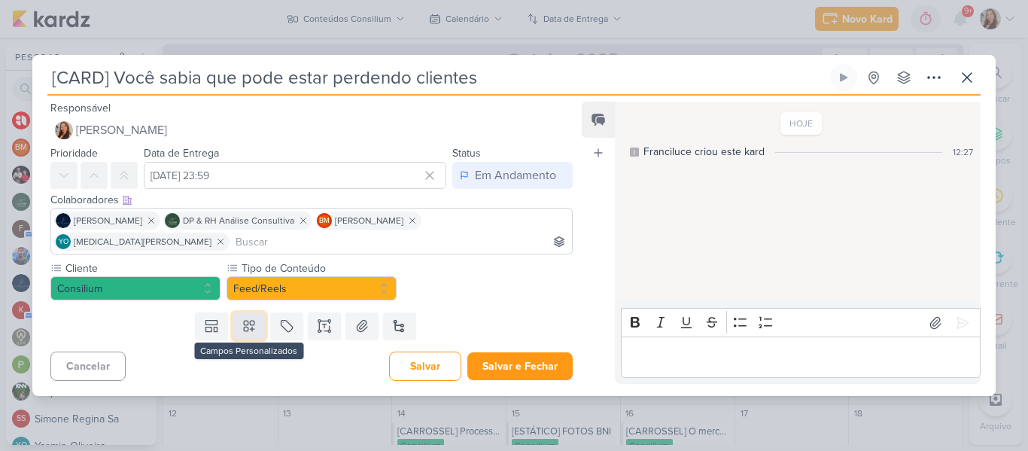
click at [262, 312] on button at bounding box center [248, 325] width 33 height 27
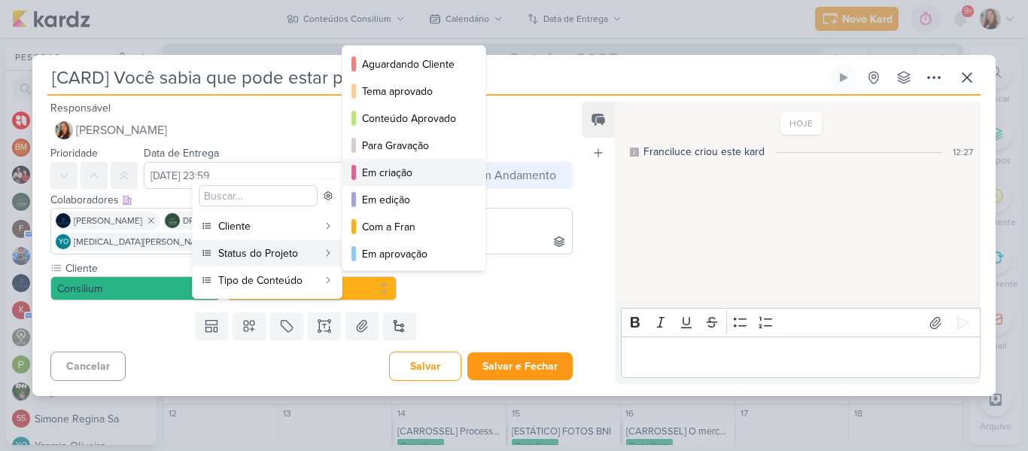
click at [381, 179] on div "Em criação" at bounding box center [414, 173] width 105 height 16
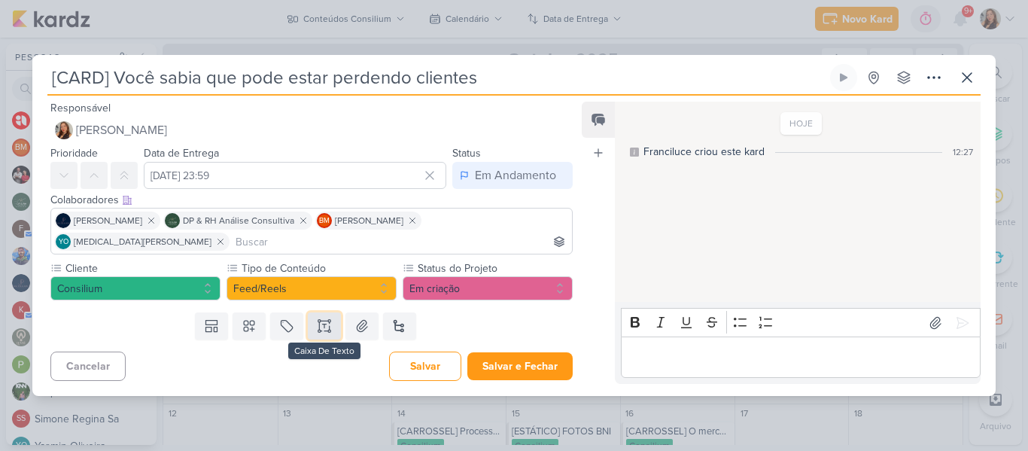
click at [320, 331] on icon at bounding box center [324, 331] width 8 height 0
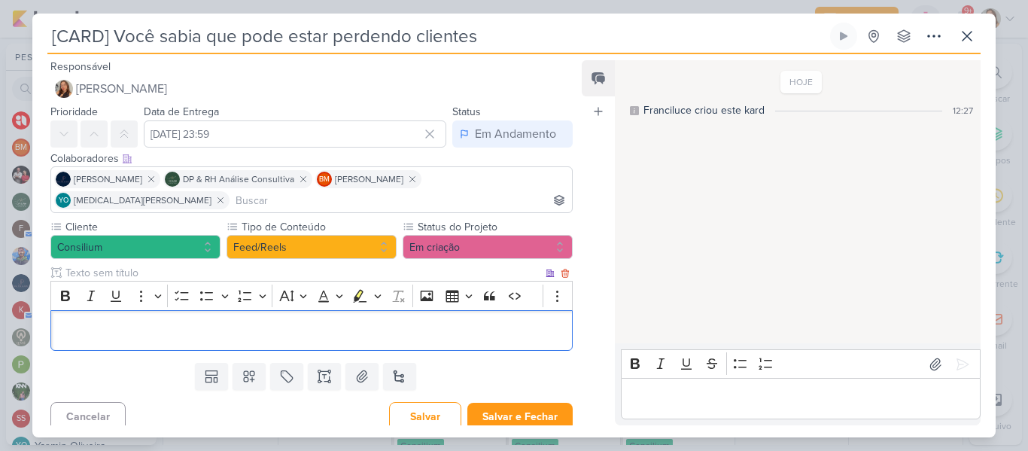
click at [275, 265] on input "text" at bounding box center [302, 273] width 480 height 16
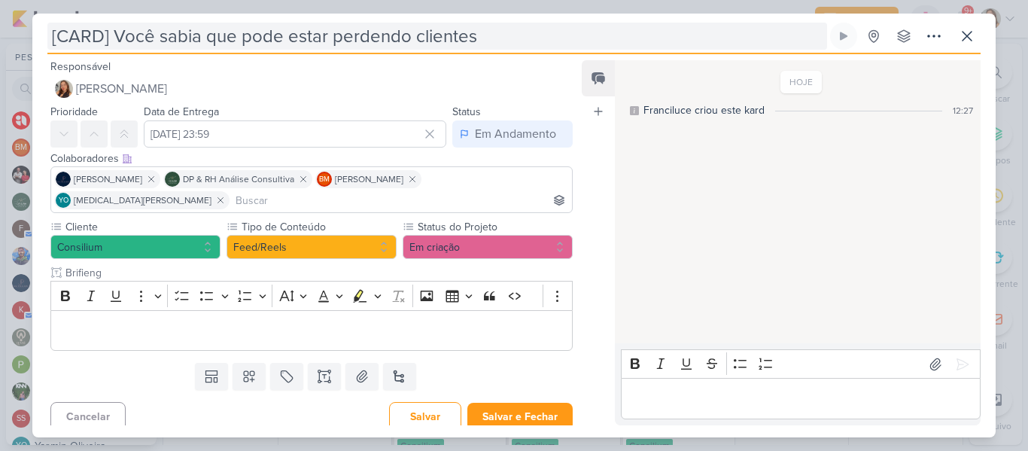
type input "Brifieng"
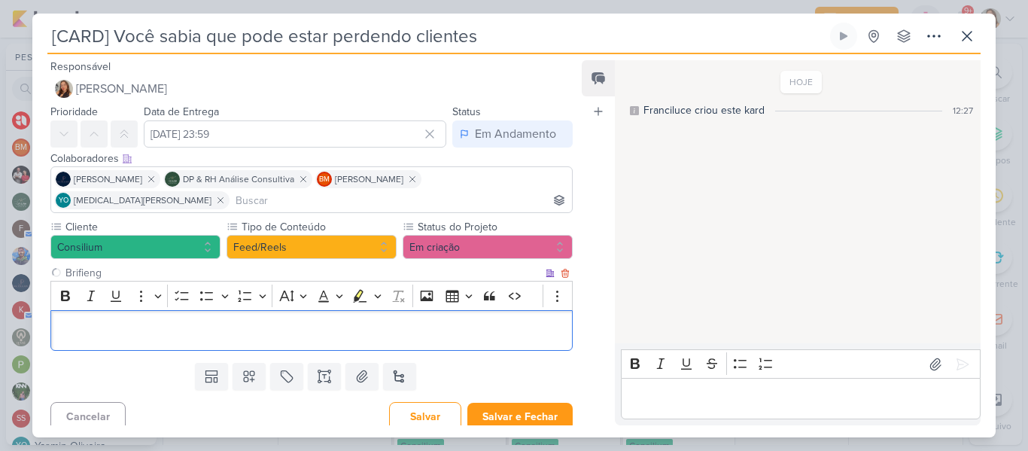
click at [323, 321] on p "Editor editing area: main" at bounding box center [312, 330] width 506 height 18
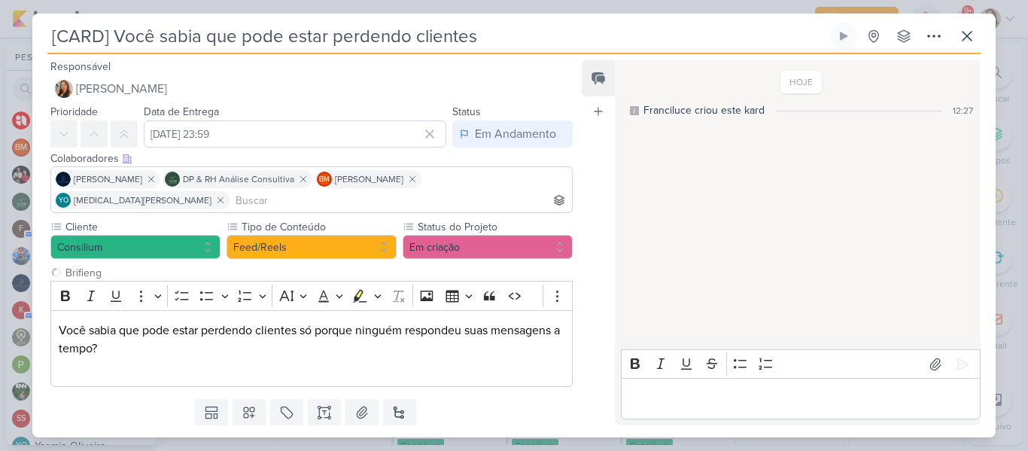
click at [479, 32] on input "[CARD] Você sabia que pode estar perdendo clientes" at bounding box center [436, 36] width 779 height 27
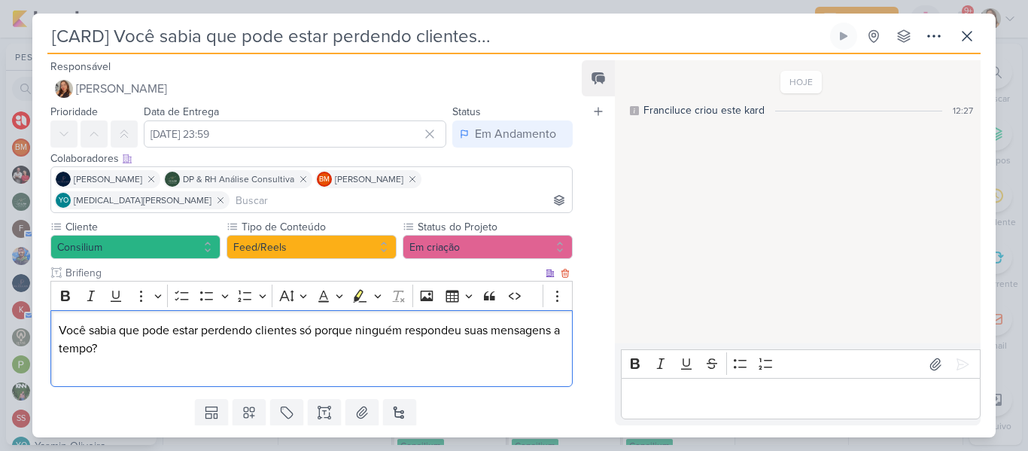
click at [202, 354] on p "Você sabia que pode estar perdendo clientes só porque ninguém respondeu suas me…" at bounding box center [312, 348] width 506 height 54
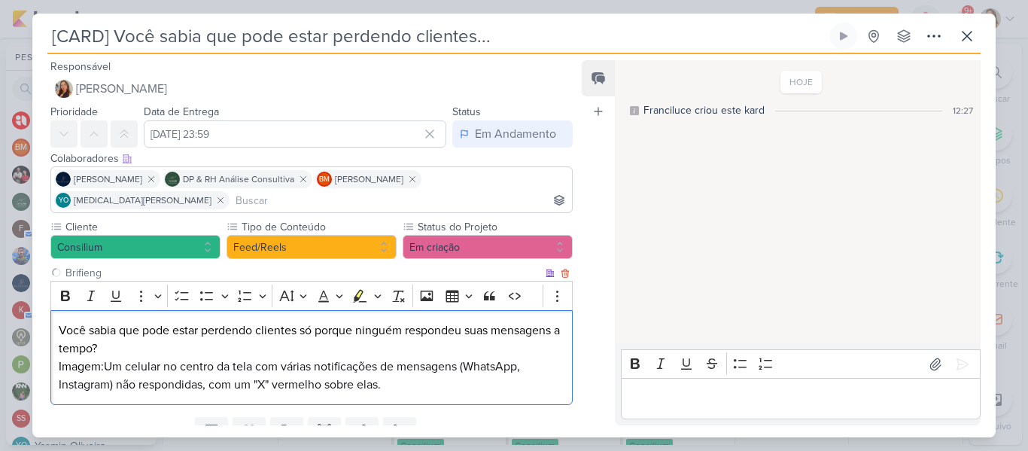
click at [163, 321] on p "Você sabia que pode estar perdendo clientes só porque ninguém respondeu suas me…" at bounding box center [312, 357] width 506 height 72
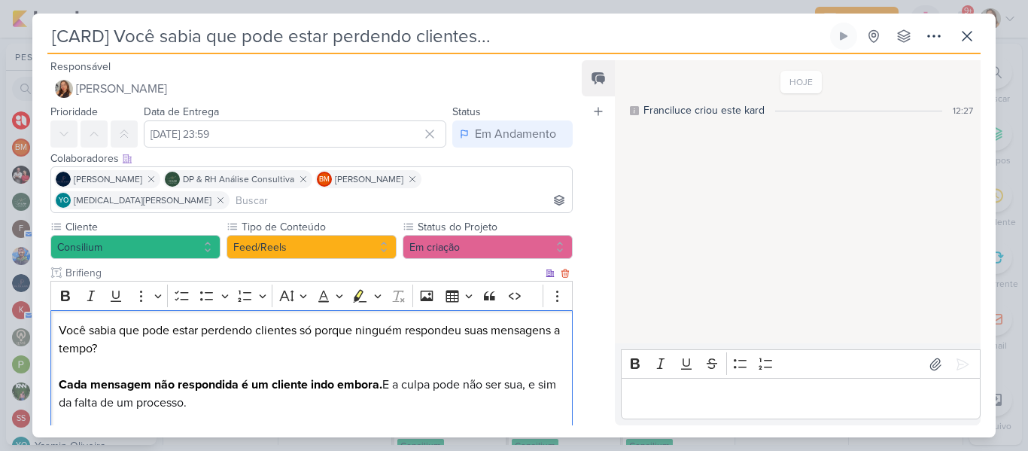
click at [317, 325] on p "Você sabia que pode estar perdendo clientes só porque ninguém respondeu suas me…" at bounding box center [312, 402] width 506 height 162
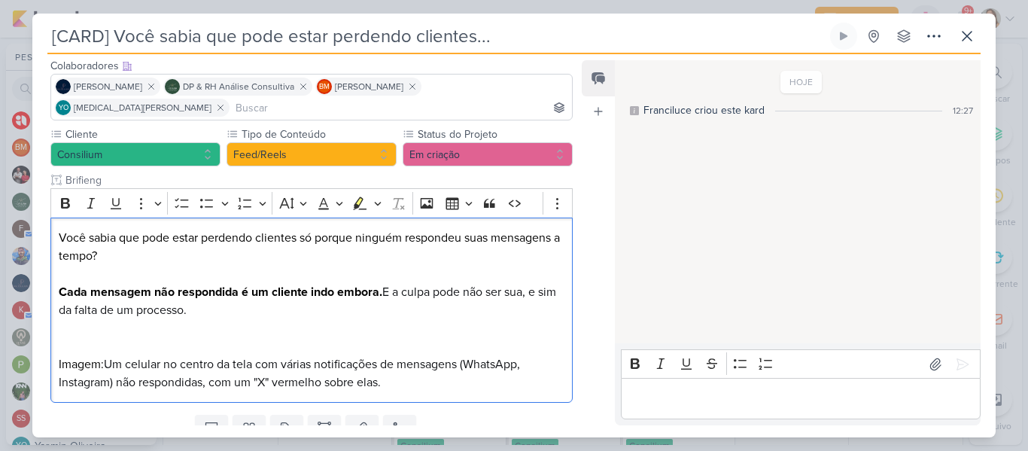
scroll to position [108, 0]
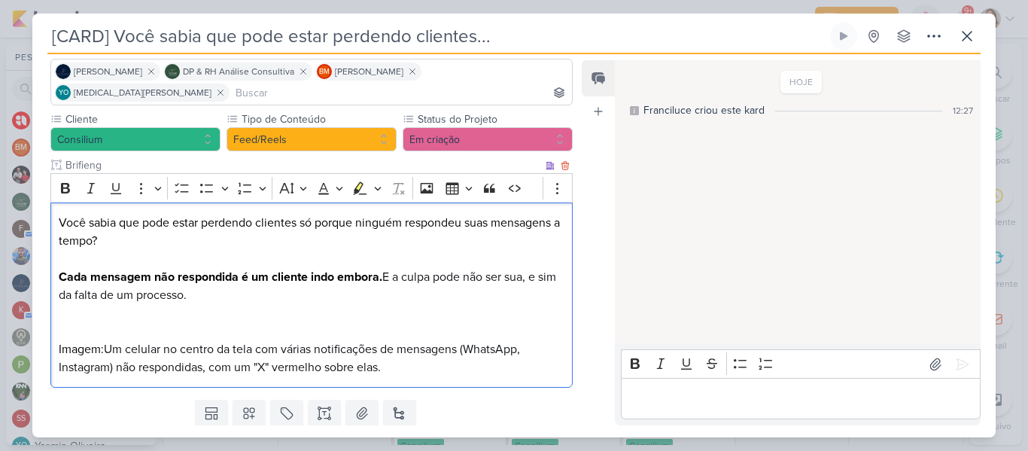
click at [324, 269] on strong "Cada mensagem não respondida é um cliente indo embora." at bounding box center [220, 276] width 323 height 15
click at [278, 221] on p "Você sabia que pode estar perdendo clientes só porque ninguém respondeu suas me…" at bounding box center [312, 295] width 506 height 162
click at [232, 269] on strong "Cada mensagem não respondida é um cliente indo embora." at bounding box center [220, 276] width 323 height 15
click at [166, 214] on p "Você sabia que pode estar perdendo clientes só porque ninguém respondeu suas me…" at bounding box center [312, 295] width 506 height 162
click at [161, 214] on p "Você sabia que pode estar perdendo clientes só porque ninguém respondeu suas me…" at bounding box center [312, 295] width 506 height 162
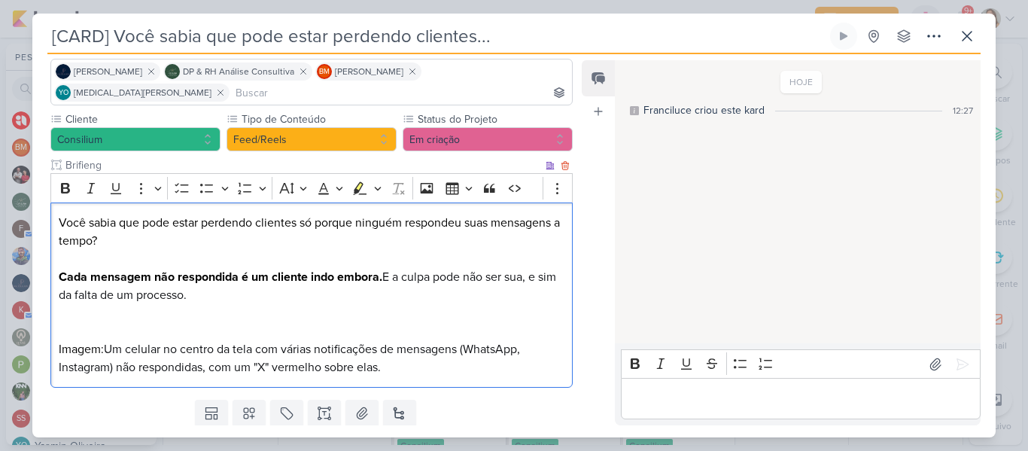
click at [194, 240] on p "Você sabia que pode estar perdendo clientes só porque ninguém respondeu suas me…" at bounding box center [312, 295] width 506 height 162
click at [363, 247] on p "Você sabia que pode estar perdendo clientes só porque ninguém respondeu suas me…" at bounding box center [312, 295] width 506 height 162
click at [373, 214] on p "Você sabia que pode estar perdendo clientes só porque ninguém respondeu suas me…" at bounding box center [312, 295] width 506 height 162
click at [253, 269] on strong "Cada mensagem não respondida é um cliente indo embora." at bounding box center [220, 276] width 323 height 15
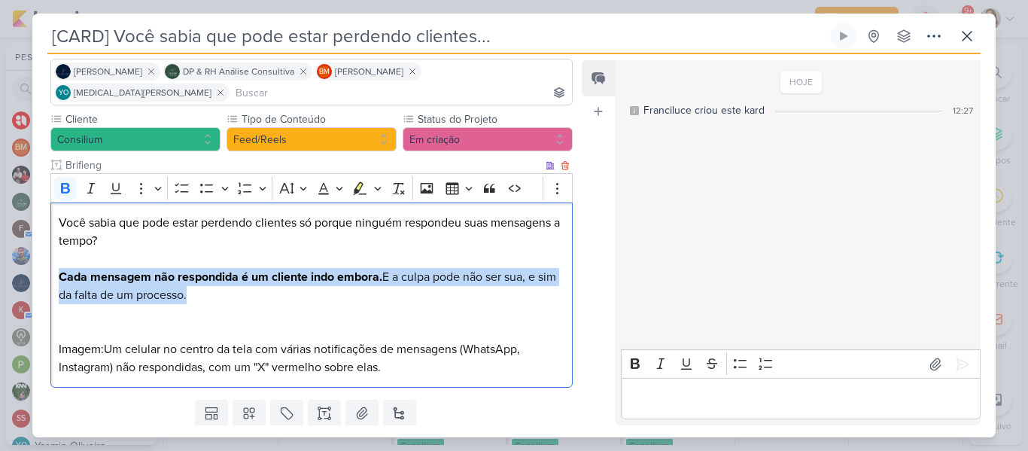
drag, startPoint x: 257, startPoint y: 283, endPoint x: 53, endPoint y: 252, distance: 206.2
click at [53, 252] on div "Você sabia que pode estar perdendo clientes só porque ninguém respondeu suas me…" at bounding box center [311, 295] width 522 height 186
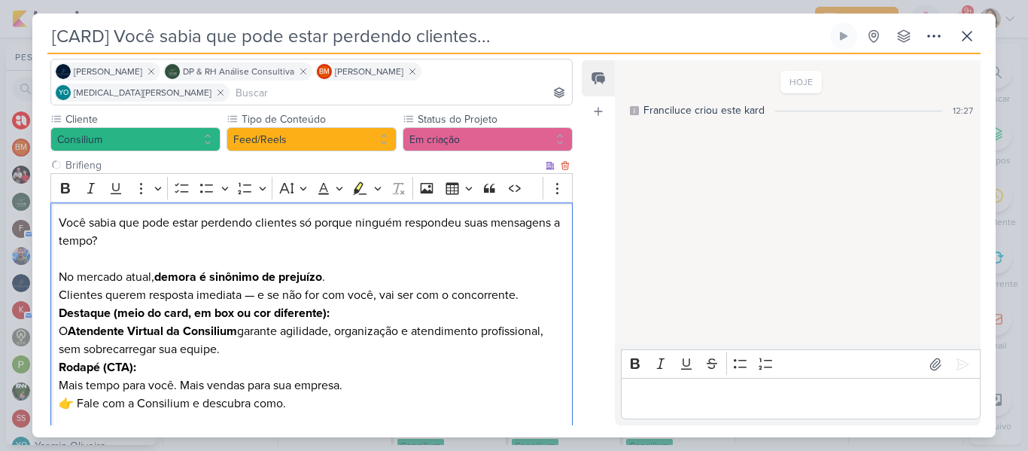
click at [181, 269] on p "Você sabia que pode estar perdendo clientes só porque ninguém respondeu suas me…" at bounding box center [312, 259] width 506 height 90
click at [258, 277] on p "Você sabia que pode estar perdendo clientes só porque ninguém respondeu suas me…" at bounding box center [312, 259] width 506 height 90
click at [429, 304] on p "Destaque (meio do card, em box ou cor diferente): O Atendente Virtual da Consil…" at bounding box center [312, 331] width 506 height 54
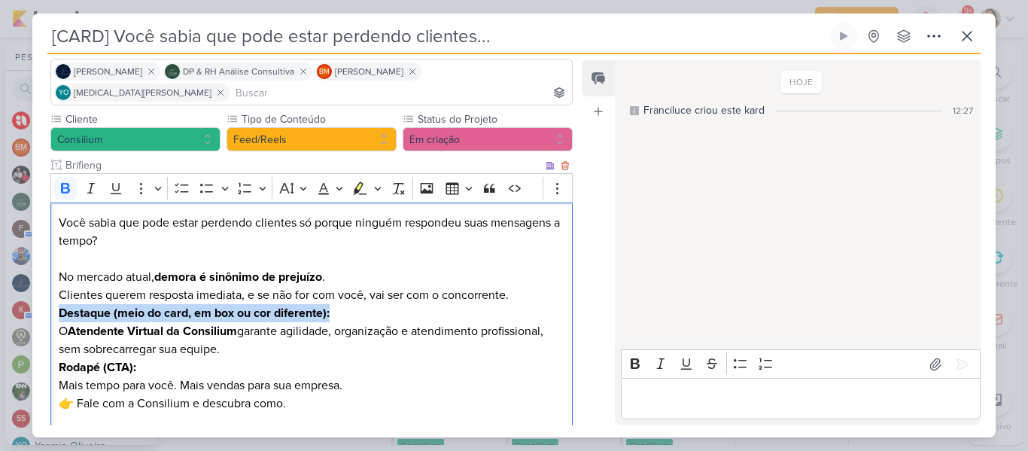
drag, startPoint x: 56, startPoint y: 291, endPoint x: 399, endPoint y: 285, distance: 343.1
click at [399, 285] on div "Você sabia que pode estar perdendo clientes só porque ninguém respondeu suas me…" at bounding box center [311, 349] width 522 height 294
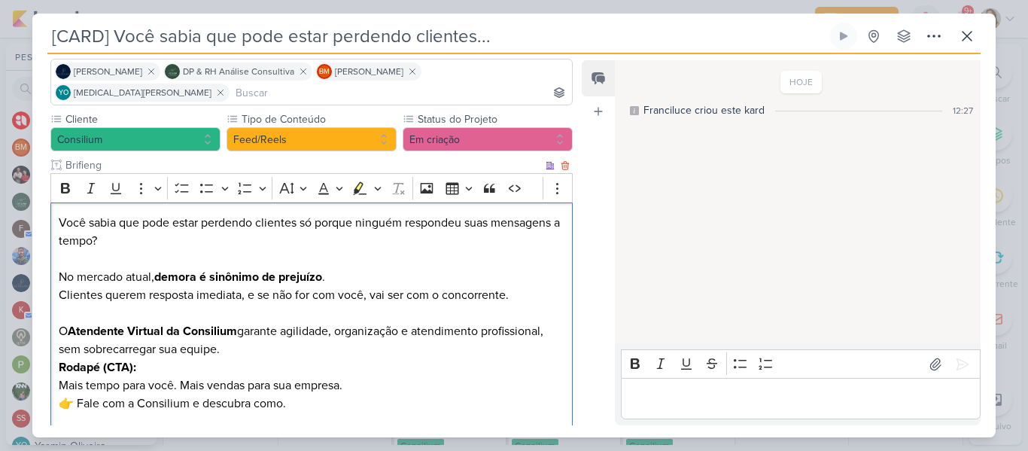
click at [266, 323] on p "⁠⁠⁠⁠⁠⁠⁠ O Atendente Virtual da Consilium garante agilidade, organização e atend…" at bounding box center [312, 331] width 506 height 54
click at [175, 358] on p "Rodapé (CTA): Mais tempo para você. Mais vendas para sua empresa. 👉 Fale com a …" at bounding box center [312, 421] width 506 height 126
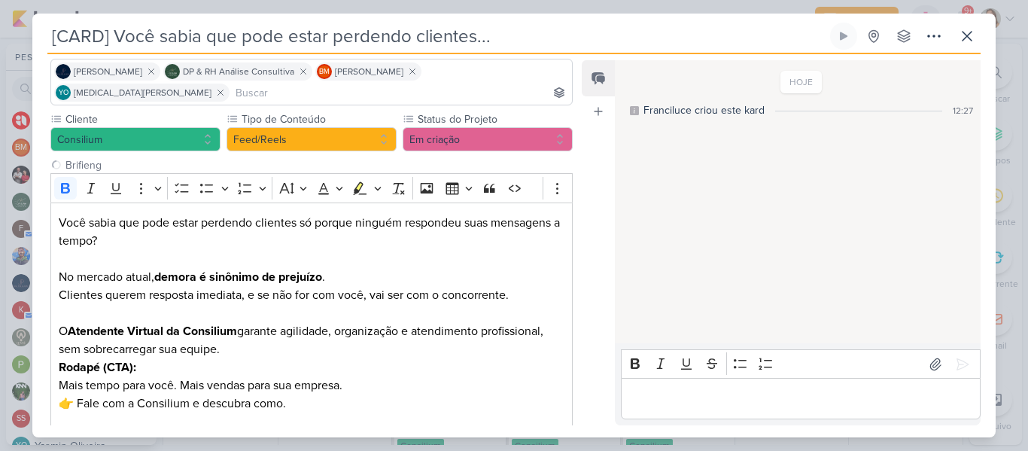
click at [102, 38] on input "[CARD] Você sabia que pode estar perdendo clientes..." at bounding box center [436, 36] width 779 height 27
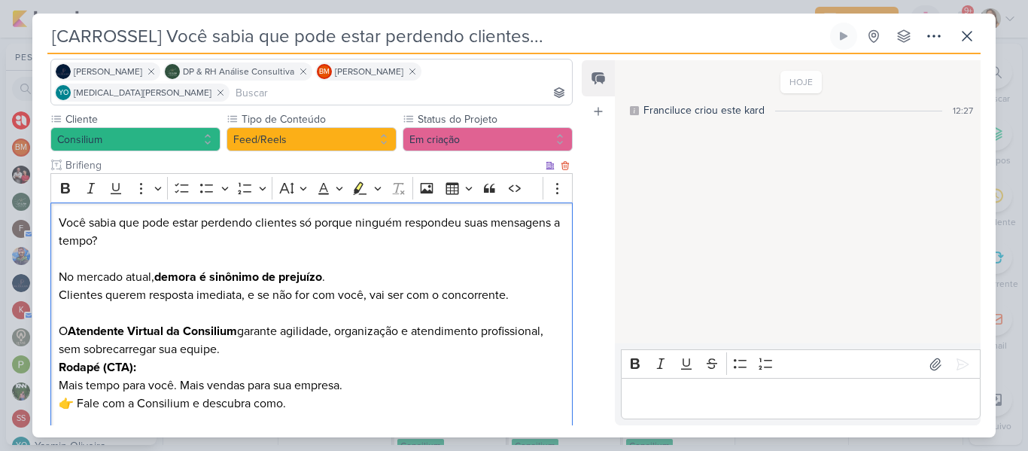
click at [142, 275] on p "Você sabia que pode estar perdendo clientes só porque ninguém respondeu suas me…" at bounding box center [312, 259] width 506 height 90
click at [57, 202] on div "Você sabia que pode estar perdendo clientes só porque ninguém respondeu suas me…" at bounding box center [311, 349] width 522 height 294
click at [61, 252] on p "CARD 1 - Você sabia que pode estar perdendo clientes só porque ninguém responde…" at bounding box center [312, 259] width 506 height 90
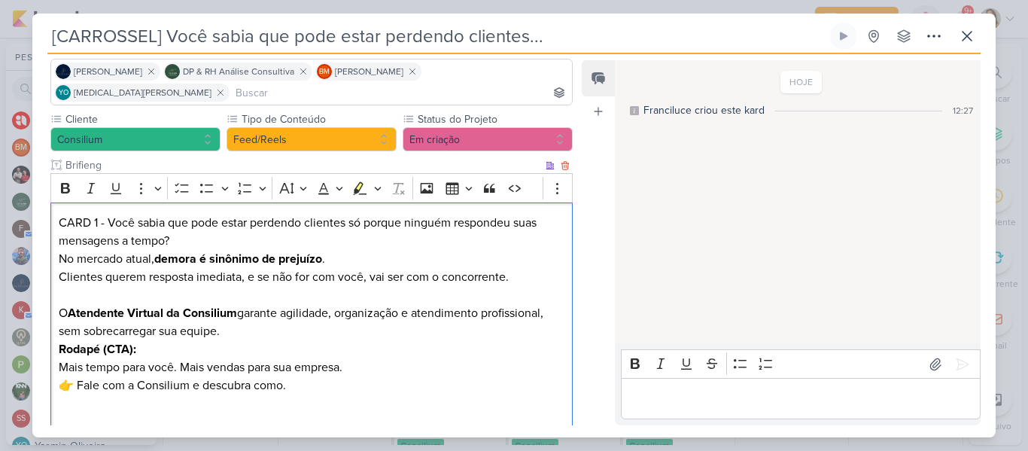
click at [59, 293] on p "O Atendente Virtual da Consilium garante agilidade, organização e atendimento p…" at bounding box center [312, 313] width 506 height 54
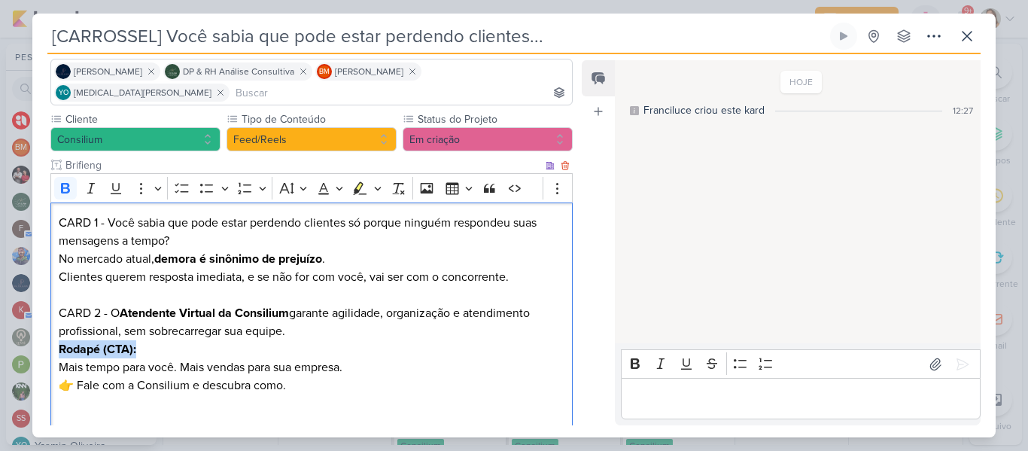
drag, startPoint x: 154, startPoint y: 325, endPoint x: 59, endPoint y: 329, distance: 95.6
click at [59, 340] on p "Rodapé (CTA): Mais tempo para você. Mais vendas para sua empresa. 👉 Fale com a …" at bounding box center [312, 403] width 506 height 126
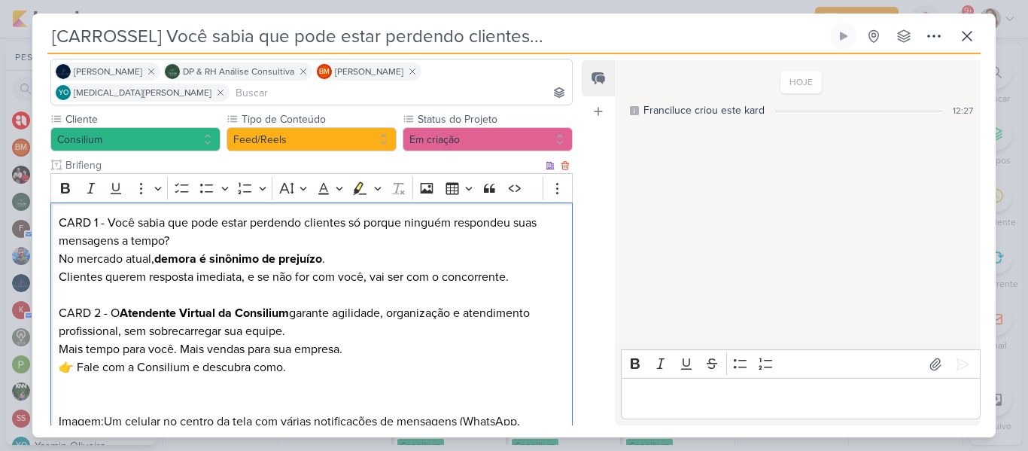
click at [77, 347] on p "CARD 2 - O Atendente Virtual da Consilium garante agilidade, organização e aten…" at bounding box center [312, 367] width 506 height 162
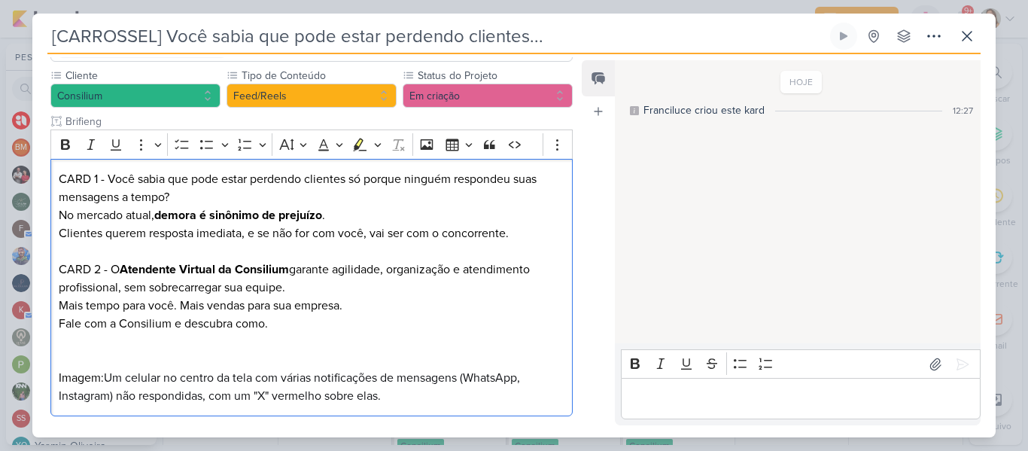
scroll to position [161, 0]
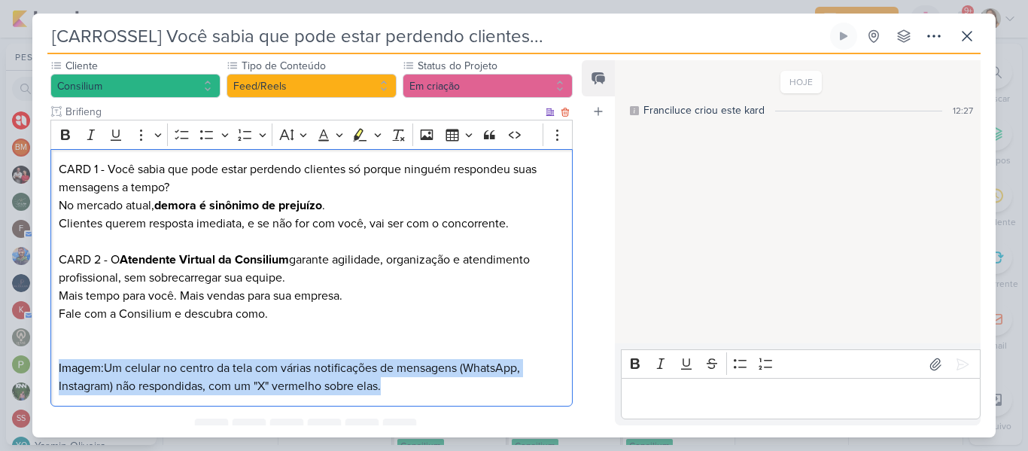
drag, startPoint x: 57, startPoint y: 344, endPoint x: 436, endPoint y: 363, distance: 378.9
click at [436, 363] on div "CARD 1 - Você sabia que pode estar perdendo clientes só porque ninguém responde…" at bounding box center [311, 278] width 522 height 258
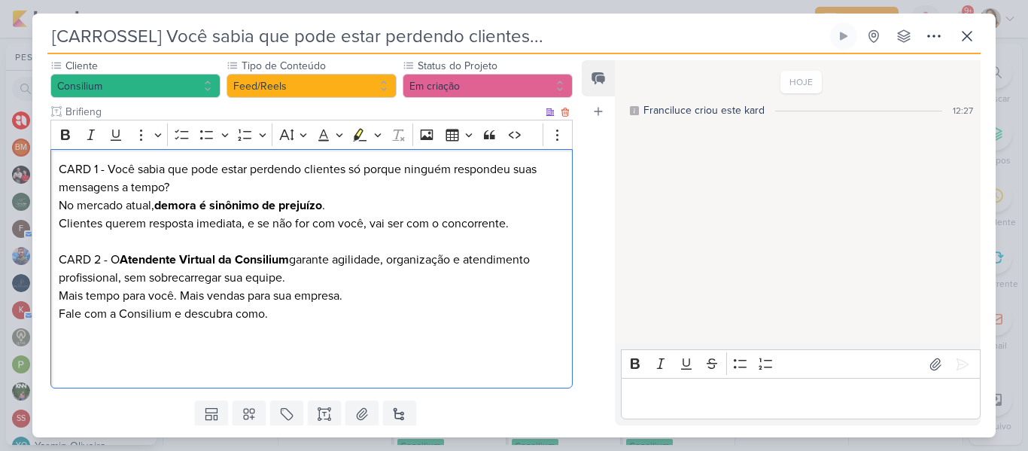
click at [524, 201] on p "CARD 1 - Você sabia que pode estar perdendo clientes só porque ninguém responde…" at bounding box center [312, 196] width 506 height 72
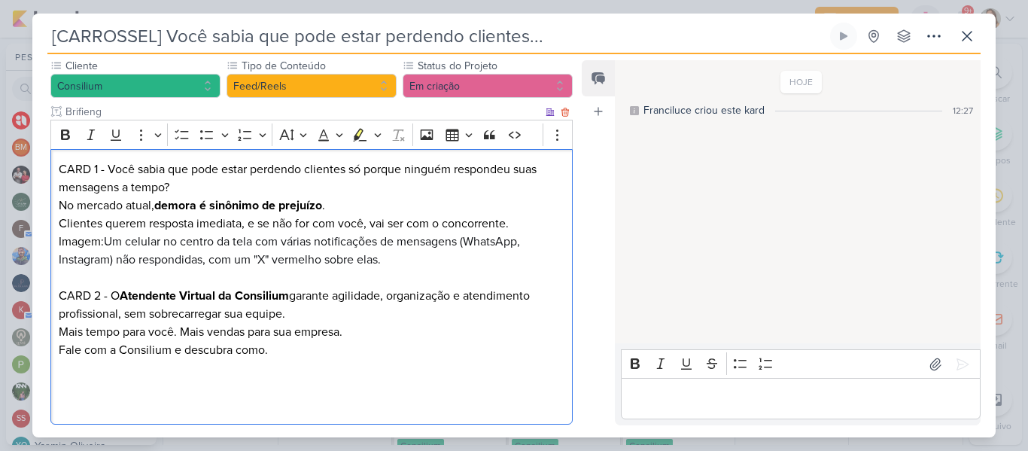
click at [300, 394] on div "CARD 1 - Você sabia que pode estar perdendo clientes só porque ninguém responde…" at bounding box center [311, 287] width 522 height 276
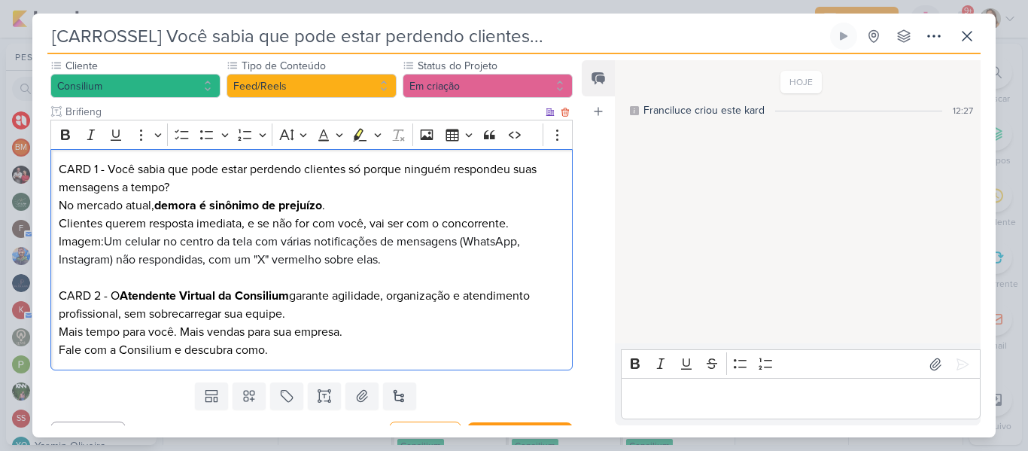
click at [296, 338] on p "CARD 2 - O Atendente Virtual da Consilium garante agilidade, organização e aten…" at bounding box center [312, 314] width 506 height 90
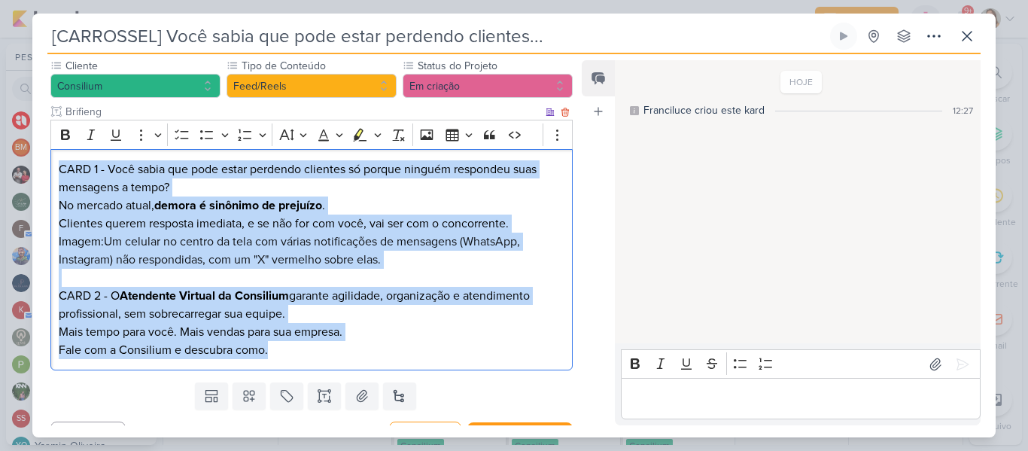
drag, startPoint x: 57, startPoint y: 145, endPoint x: 290, endPoint y: 329, distance: 296.6
click at [290, 329] on div "CARD 1 - Você sabia que pode estar perdendo clientes só porque ninguém responde…" at bounding box center [311, 260] width 522 height 222
click at [68, 129] on icon "Editor toolbar" at bounding box center [65, 134] width 9 height 11
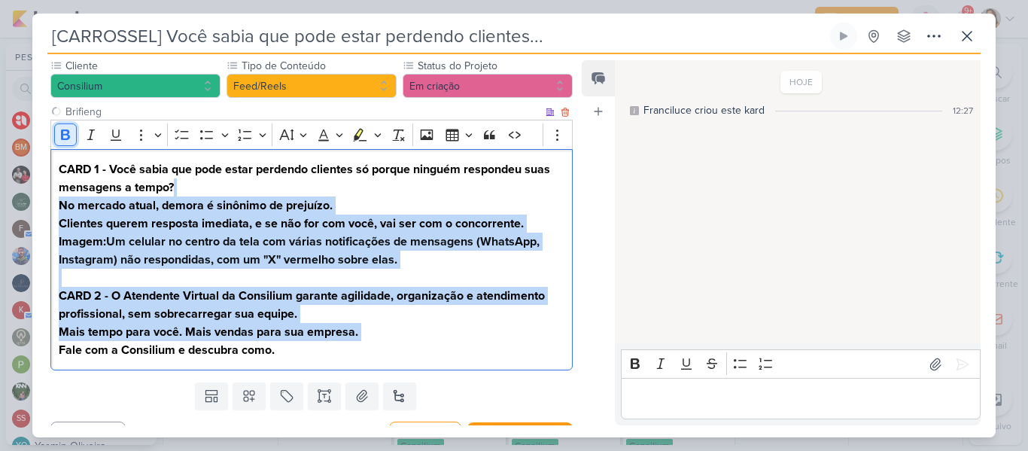
click at [68, 129] on icon "Editor toolbar" at bounding box center [65, 134] width 9 height 11
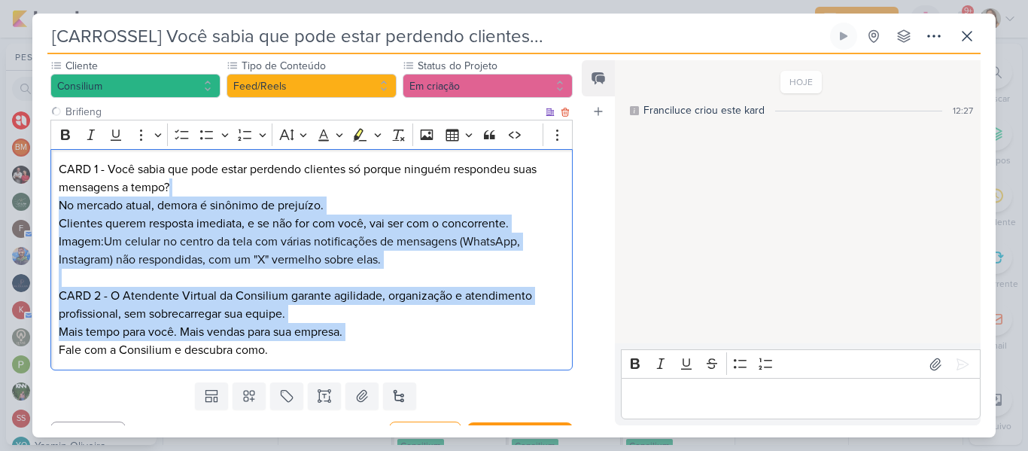
click at [255, 269] on p "CARD 2 - O Atendente Virtual da Consilium garante agilidade, organização e aten…" at bounding box center [312, 314] width 506 height 90
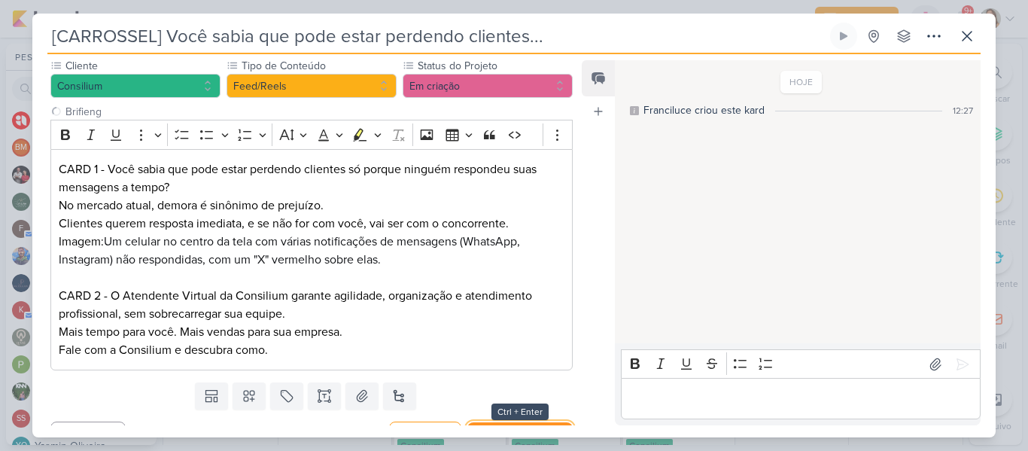
click at [547, 422] on button "Salvar e Fechar" at bounding box center [519, 436] width 105 height 28
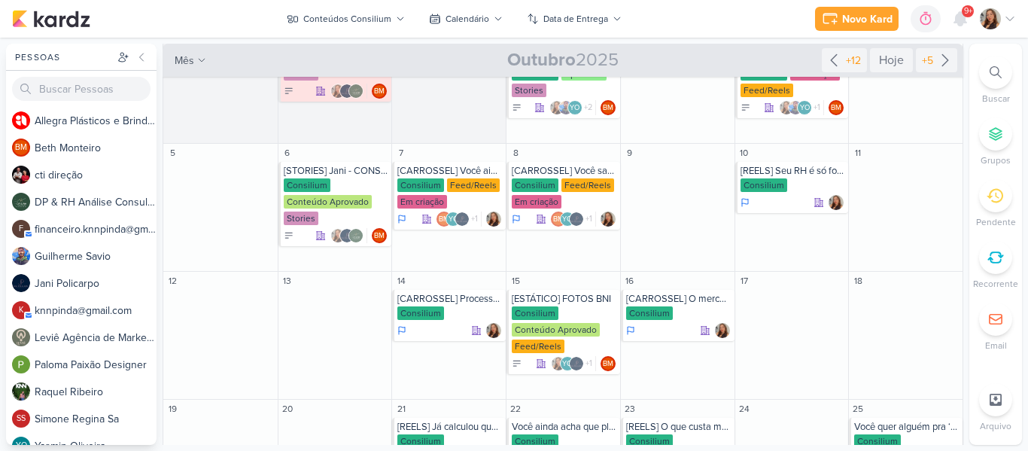
scroll to position [133, 0]
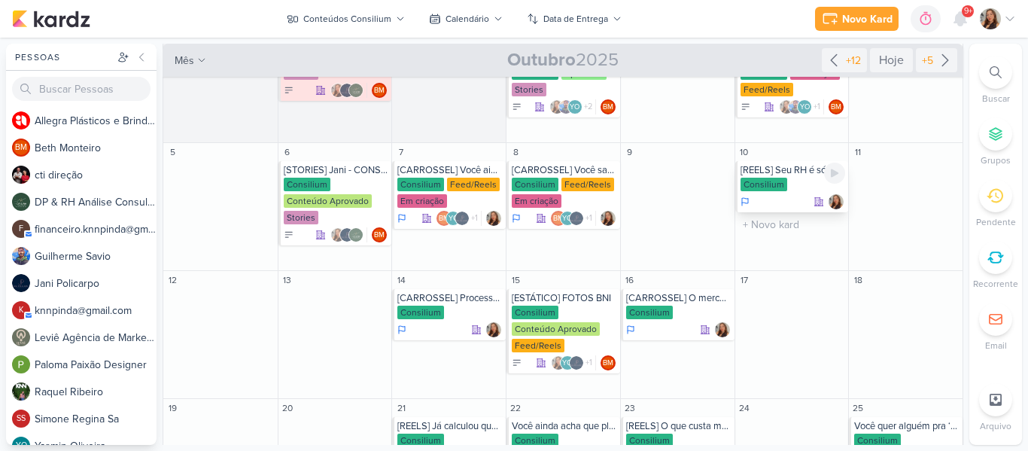
click at [766, 170] on div "[REELS] Seu RH é só folha de pagamento? Então você não tem RH de verdade" at bounding box center [792, 170] width 105 height 12
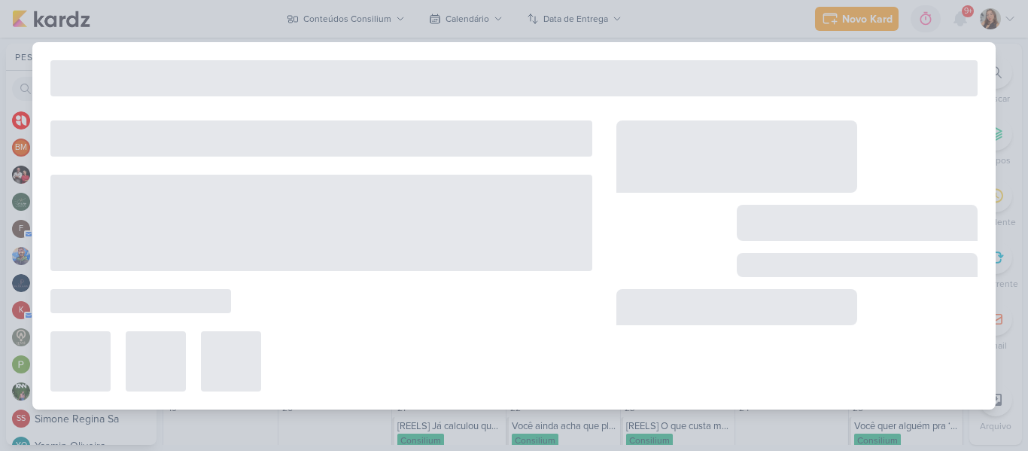
type input "[REELS] Seu RH é só folha de pagamento? Então você não tem RH de verdade"
type input "[DATE] 23:59"
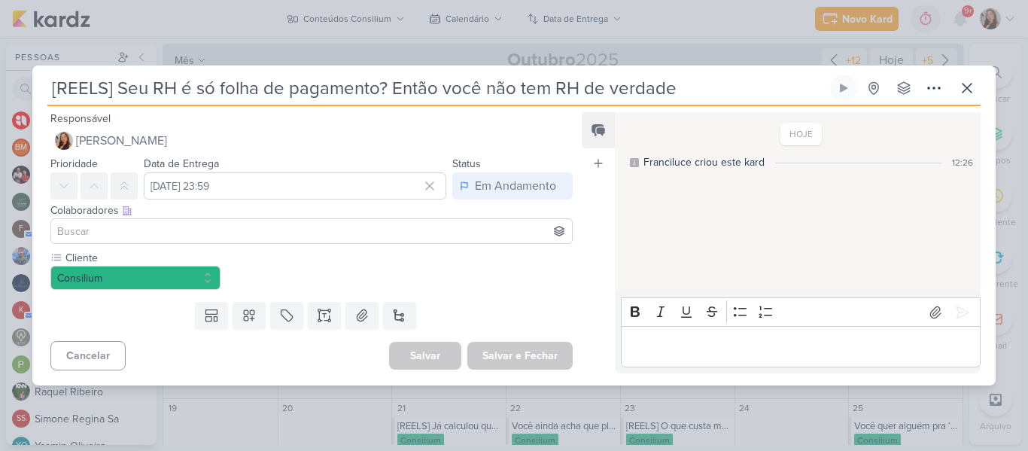
click at [471, 234] on input at bounding box center [311, 231] width 515 height 18
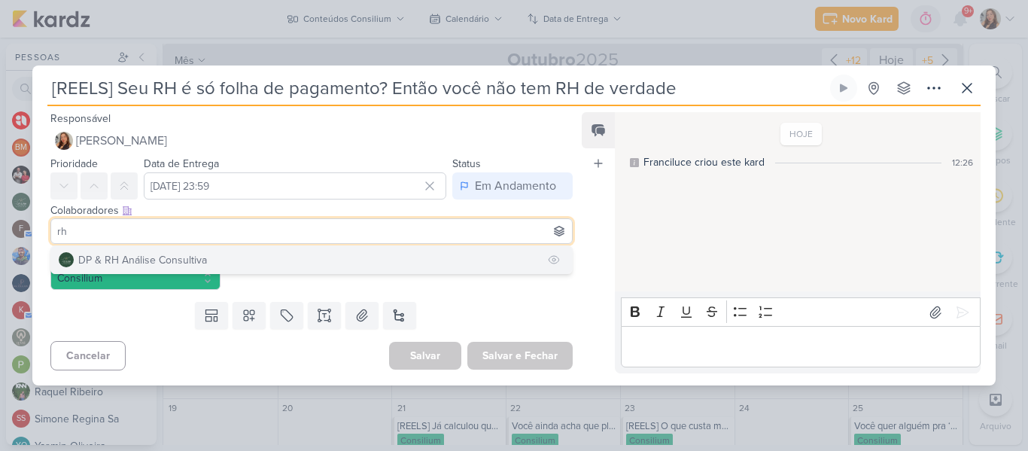
type input "rh"
click at [431, 257] on button "DP & RH Análise Consultiva" at bounding box center [311, 259] width 521 height 27
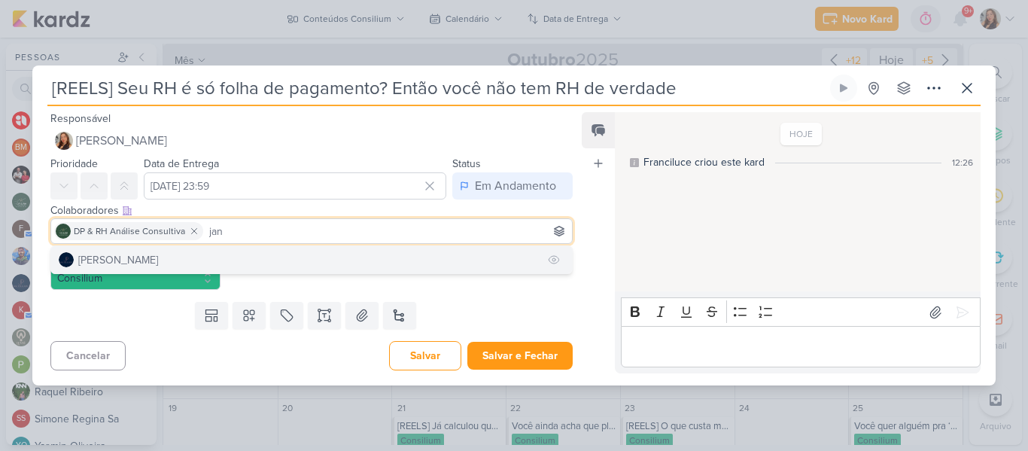
type input "jan"
click at [423, 258] on button "[PERSON_NAME]" at bounding box center [311, 259] width 521 height 27
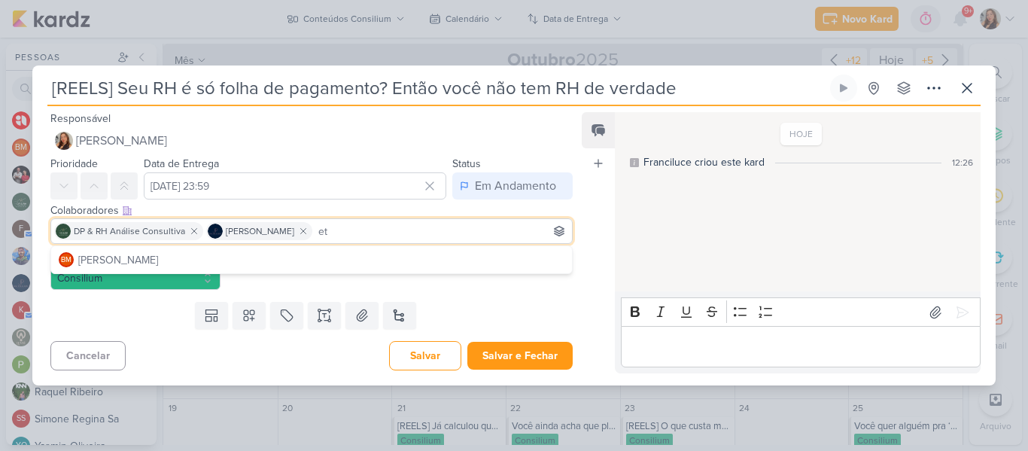
type input "e"
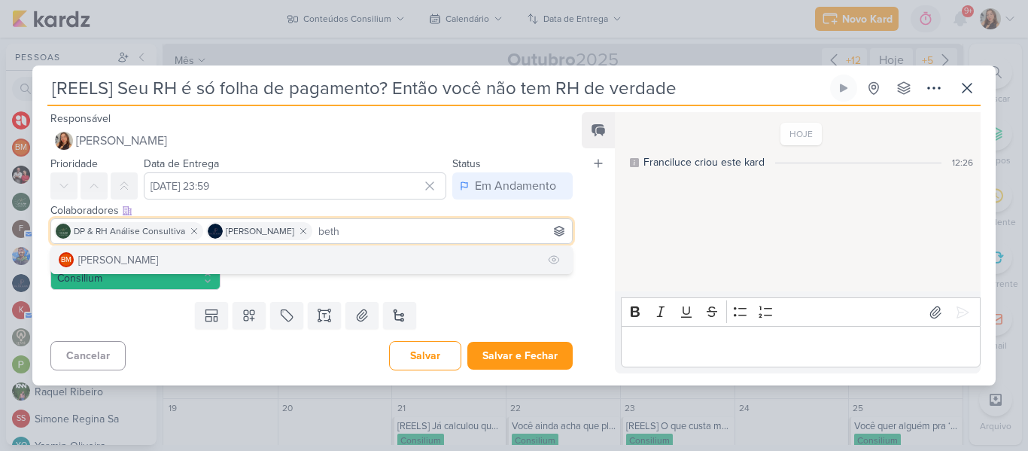
type input "beth"
click at [372, 258] on button "BM [GEOGRAPHIC_DATA]" at bounding box center [311, 259] width 521 height 27
type input "yasm"
click at [352, 258] on button "YO [MEDICAL_DATA][PERSON_NAME]" at bounding box center [311, 259] width 521 height 27
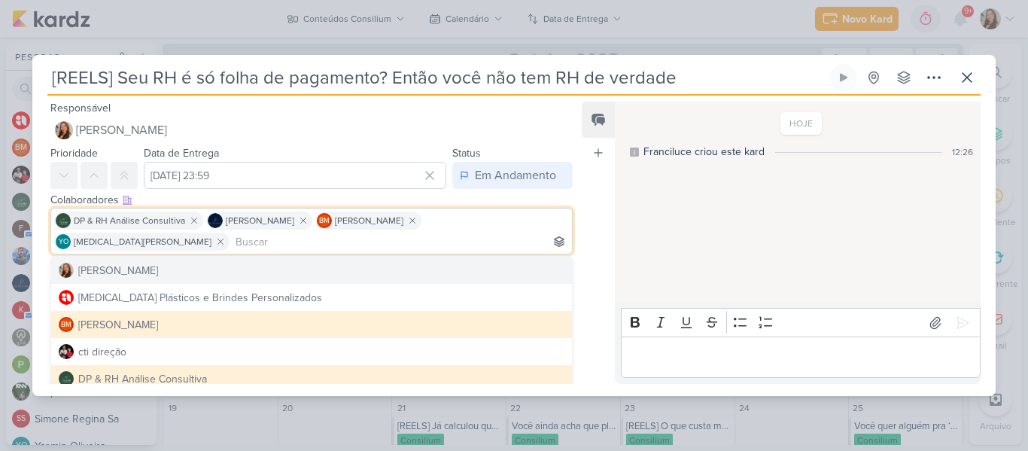
click at [581, 248] on div "Feed Atrelar email Solte o email para atrelar ao kard" at bounding box center [597, 243] width 33 height 282
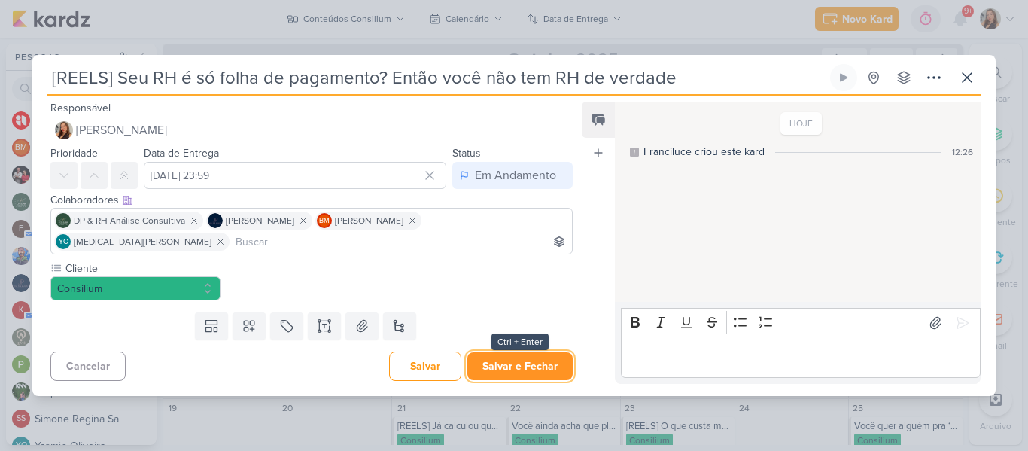
click at [541, 352] on button "Salvar e Fechar" at bounding box center [519, 366] width 105 height 28
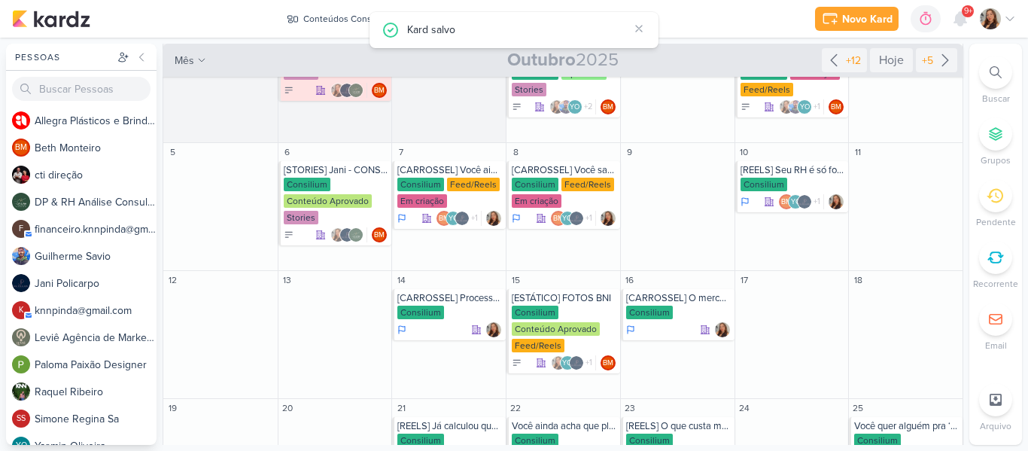
drag, startPoint x: 964, startPoint y: 178, endPoint x: 966, endPoint y: 98, distance: 80.5
click at [966, 98] on div "Pessoas [GEOGRAPHIC_DATA] A l l e g r a P l á s t i c o s e B r i n d e s P e r…" at bounding box center [514, 244] width 1028 height 401
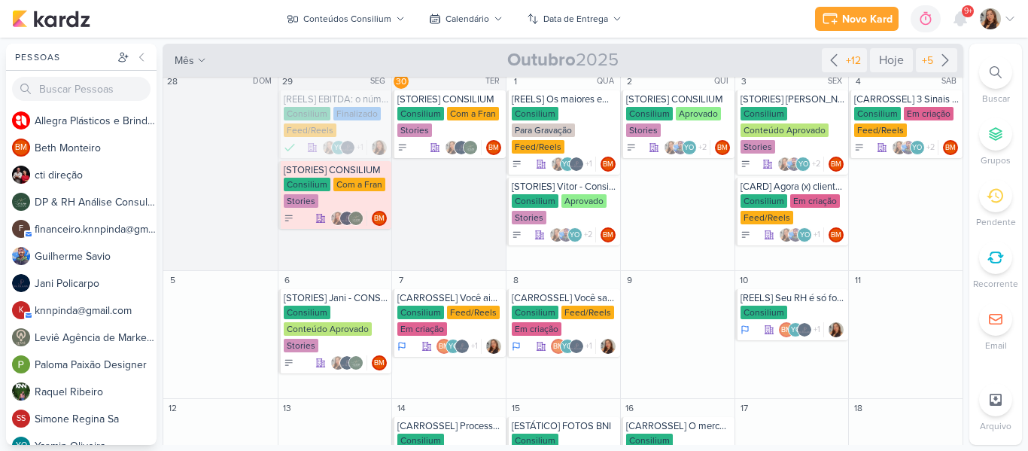
scroll to position [0, 0]
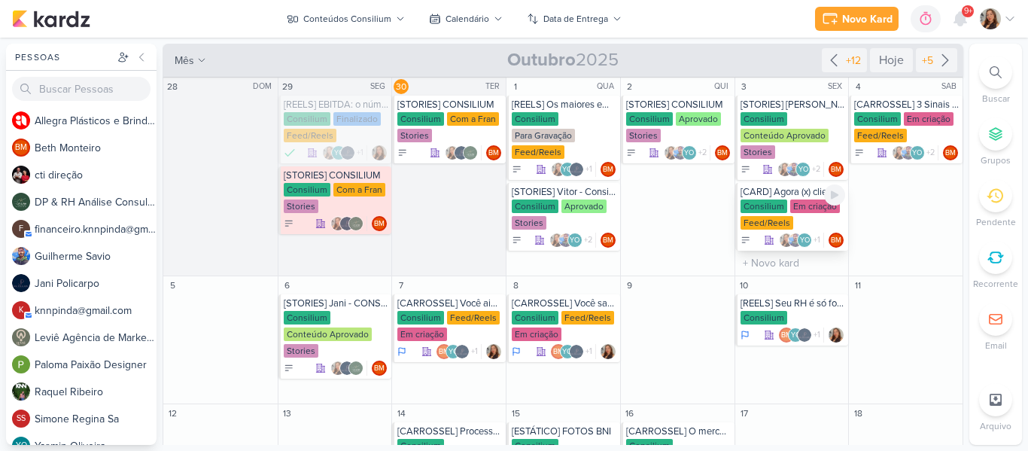
click at [788, 226] on div "Consilium Em criação Feed/Reels" at bounding box center [792, 215] width 105 height 32
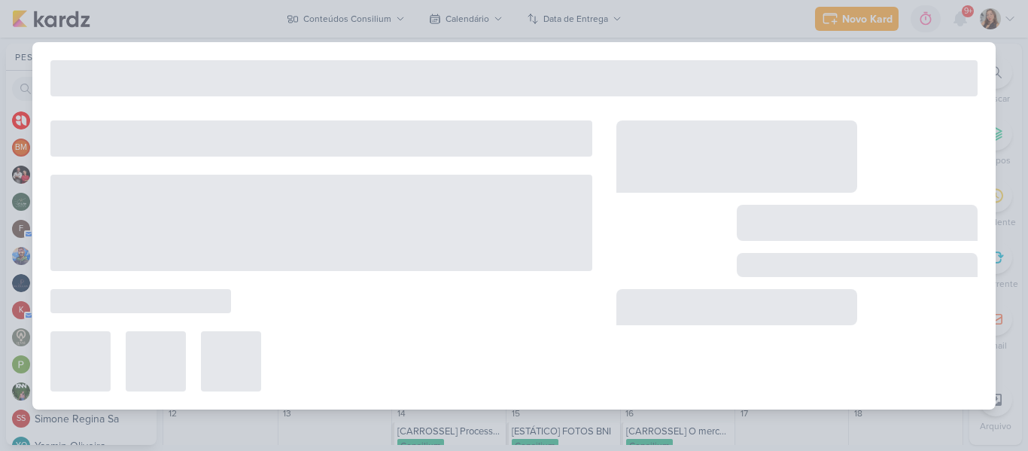
type input "[CARD] Agora (x) cliente faz parte da Consilium"
type input "[DATE] 23:59"
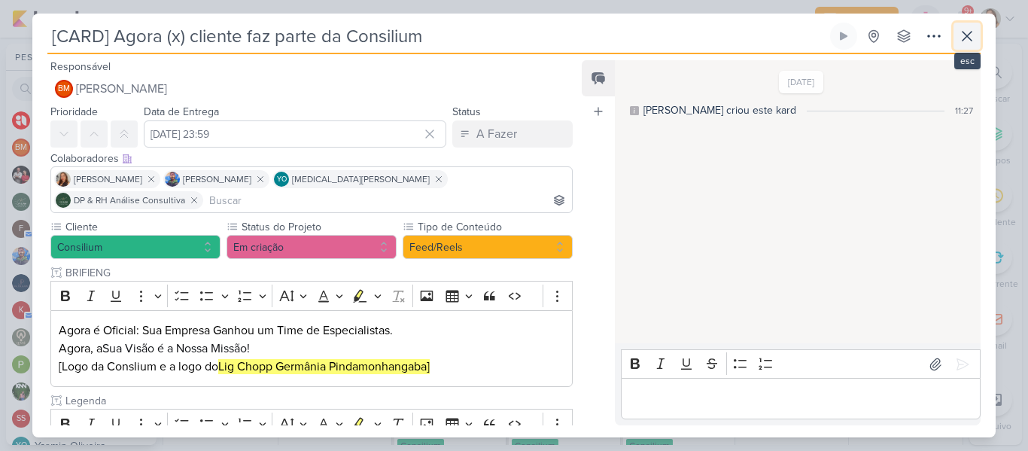
click at [972, 45] on button at bounding box center [966, 36] width 27 height 27
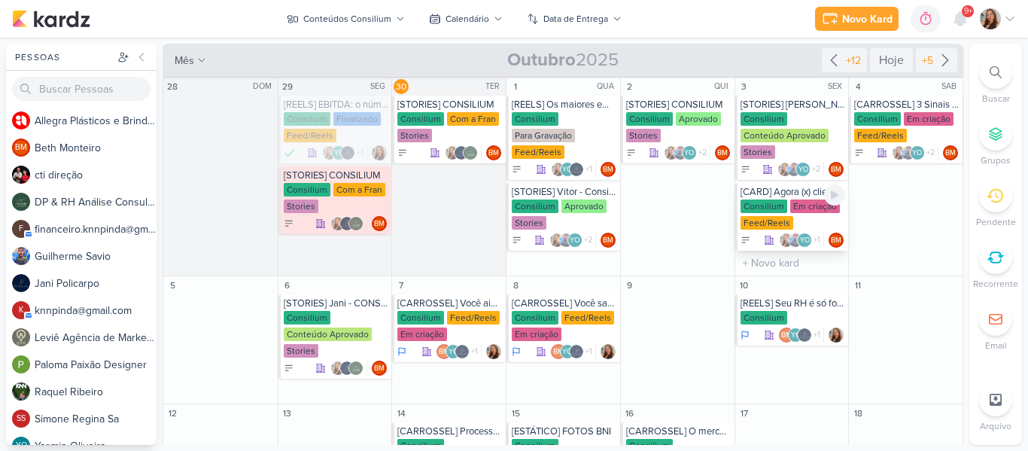
click at [797, 239] on div "YO" at bounding box center [804, 239] width 15 height 15
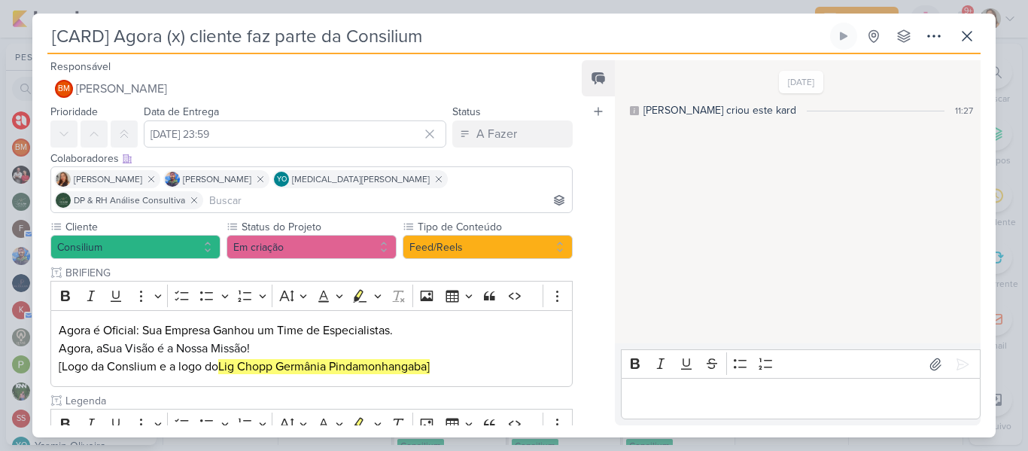
click at [533, 191] on input at bounding box center [387, 200] width 363 height 18
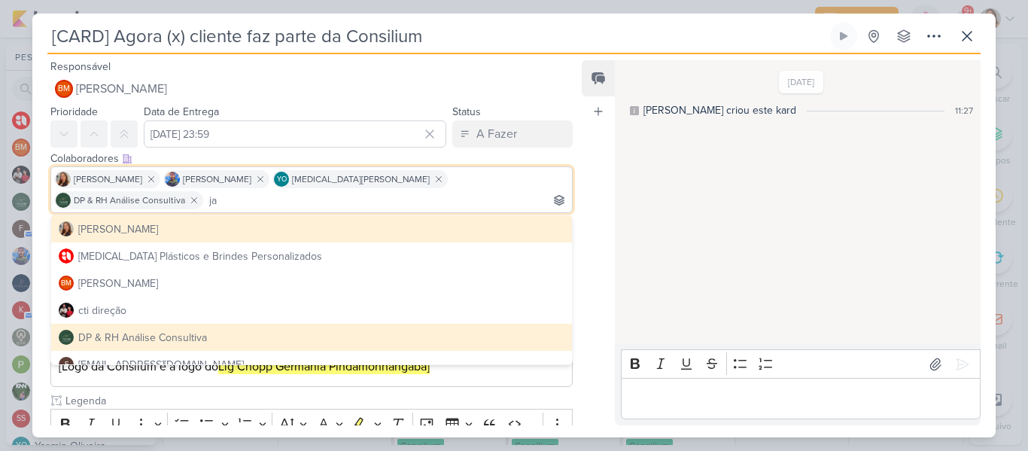
scroll to position [0, 8]
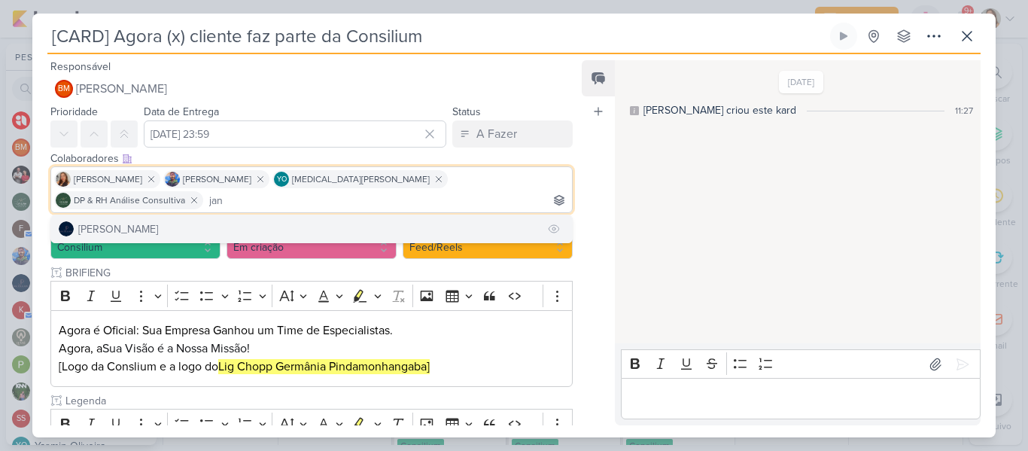
type input "jan"
click at [483, 215] on button "[PERSON_NAME]" at bounding box center [311, 228] width 521 height 27
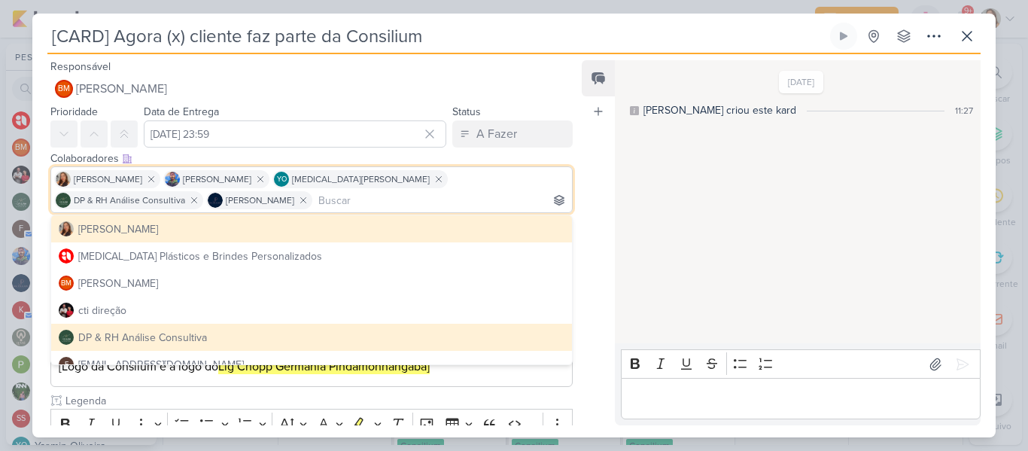
scroll to position [264, 0]
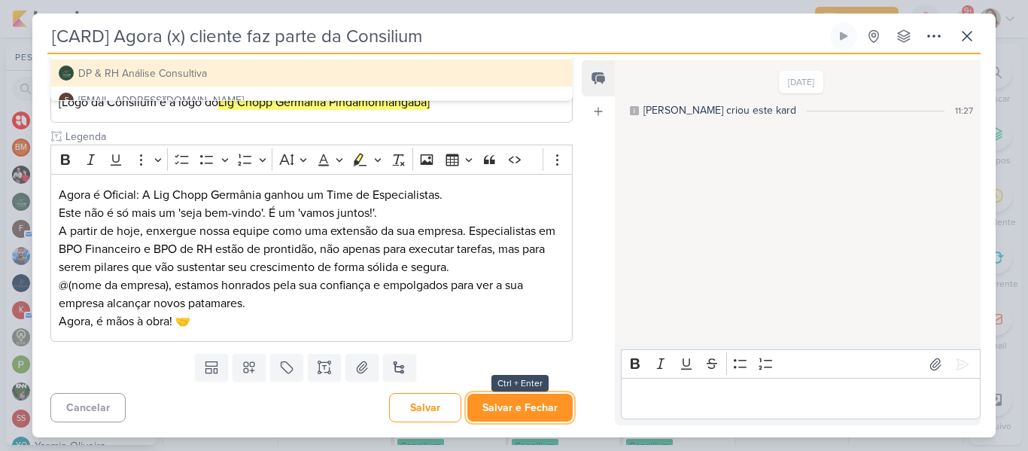
click at [548, 402] on button "Salvar e Fechar" at bounding box center [519, 407] width 105 height 28
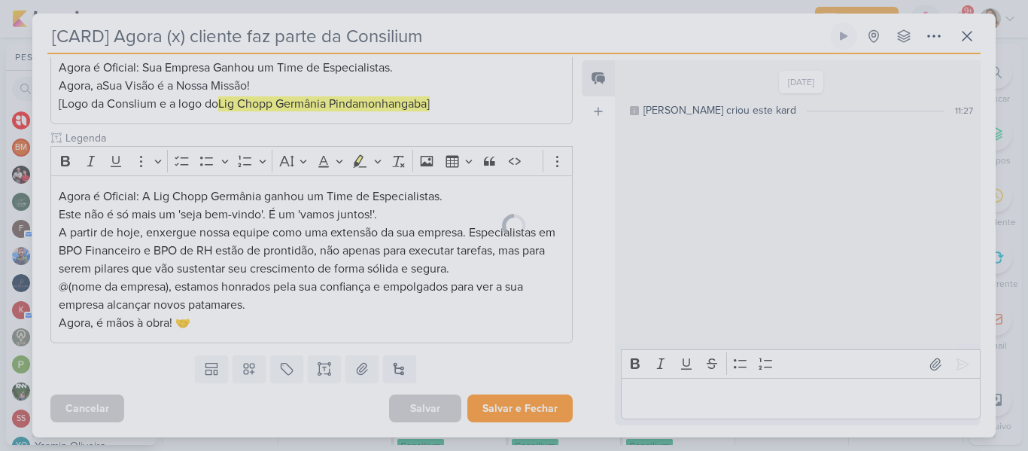
scroll to position [263, 0]
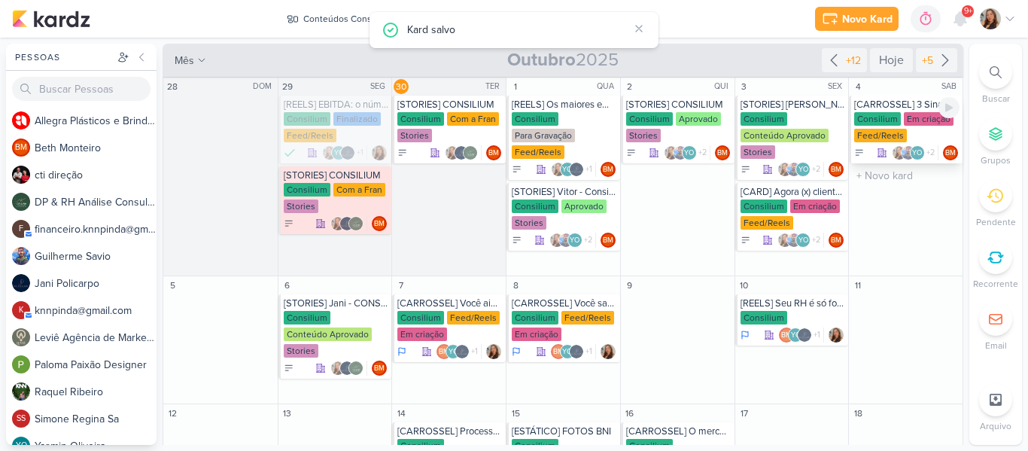
click at [903, 117] on div "Em criação" at bounding box center [928, 119] width 50 height 14
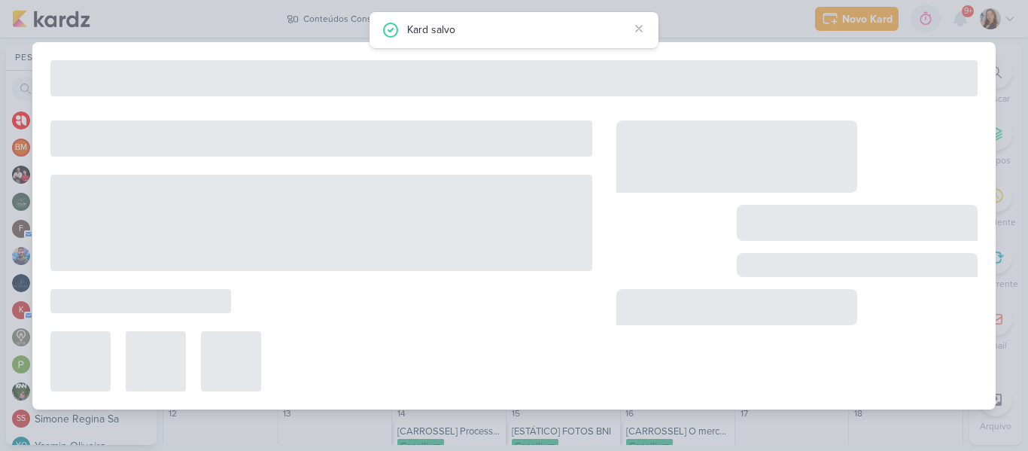
type input "[CARROSSEL] 3 Sinais que sua empresa precisa de um BPO financeiro"
type input "[DATE] 23:59"
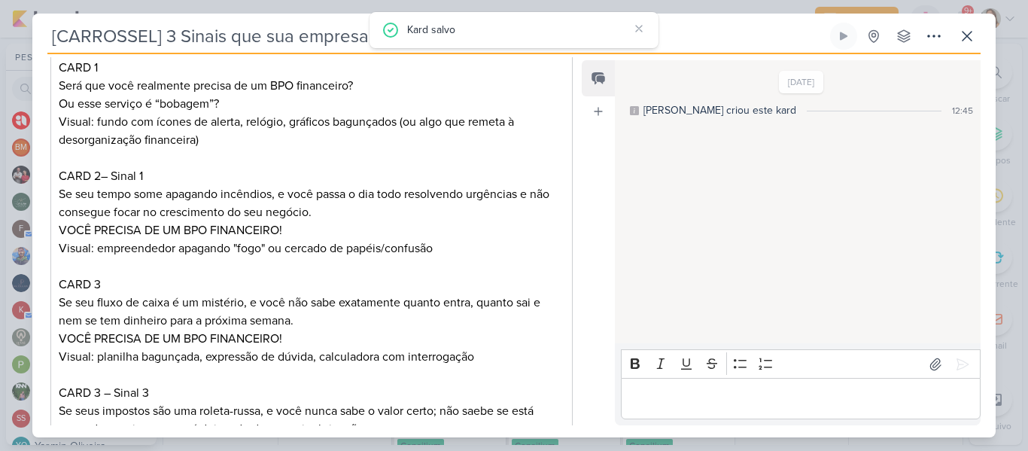
scroll to position [0, 0]
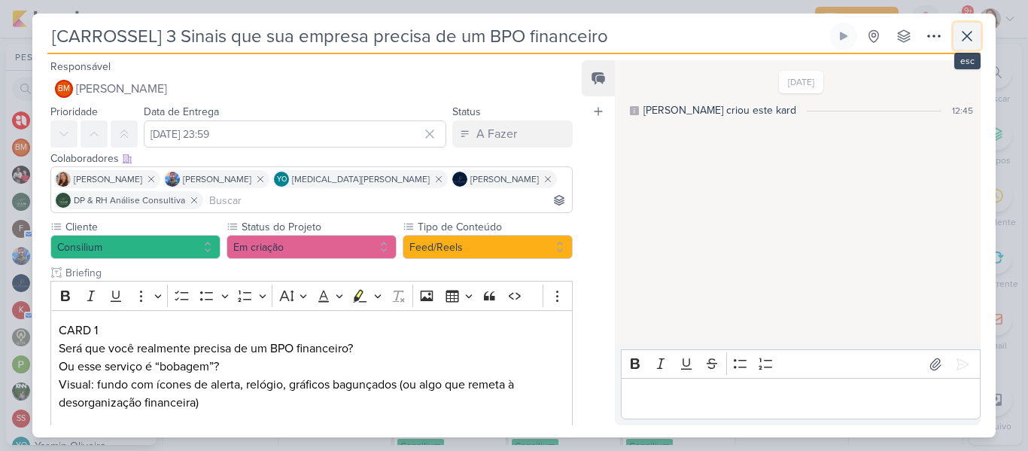
click at [953, 41] on button at bounding box center [966, 36] width 27 height 27
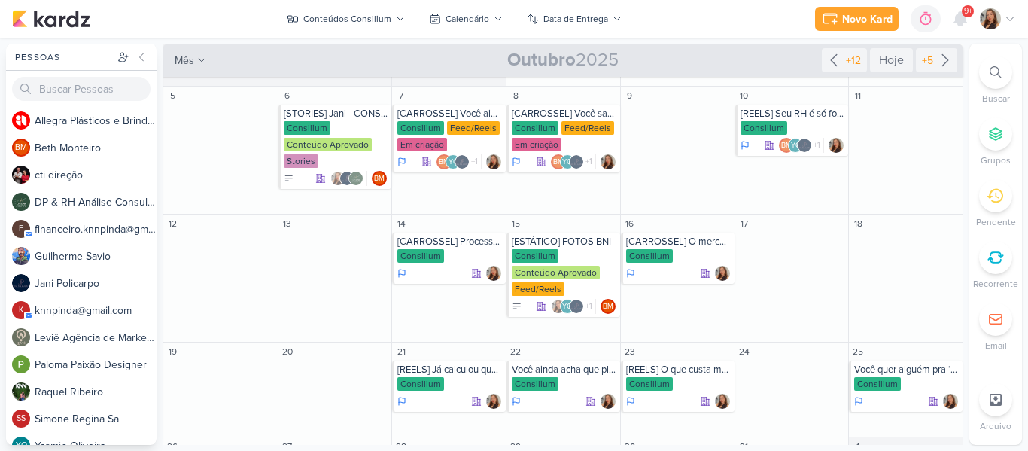
scroll to position [193, 0]
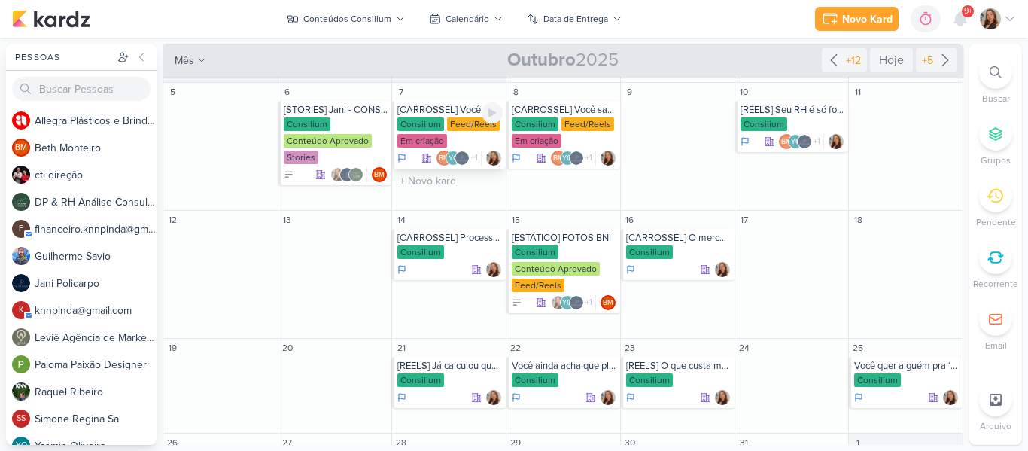
click at [443, 114] on div "[CARROSSEL] Você ainda acha que consultoria é custo? Então olha esse case." at bounding box center [449, 110] width 105 height 12
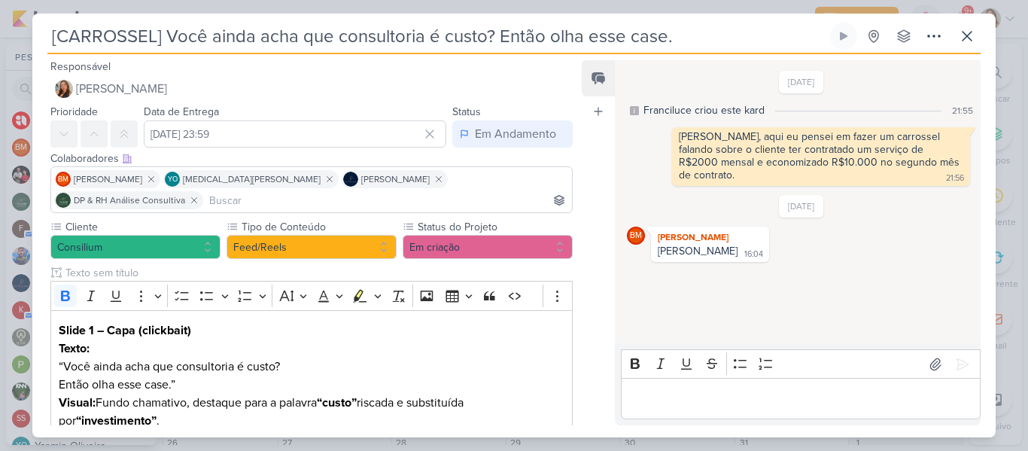
click at [501, 191] on input at bounding box center [387, 200] width 363 height 18
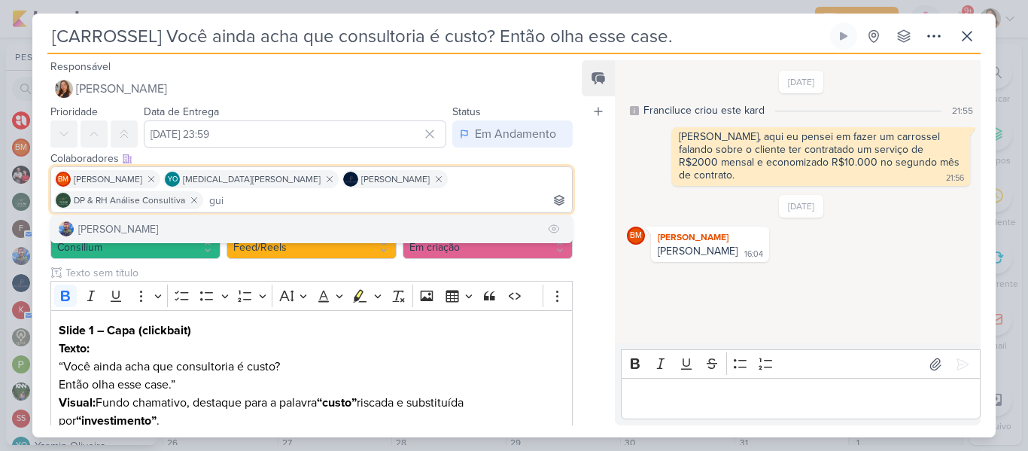
type input "gui"
click at [445, 215] on button "[PERSON_NAME]" at bounding box center [311, 228] width 521 height 27
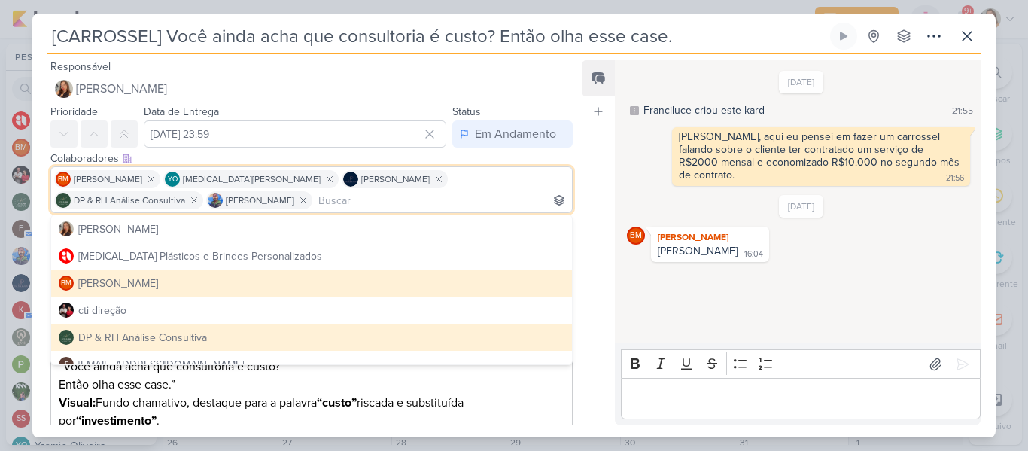
click at [597, 167] on div "Feed Atrelar email Solte o email para atrelar ao kard" at bounding box center [597, 242] width 33 height 365
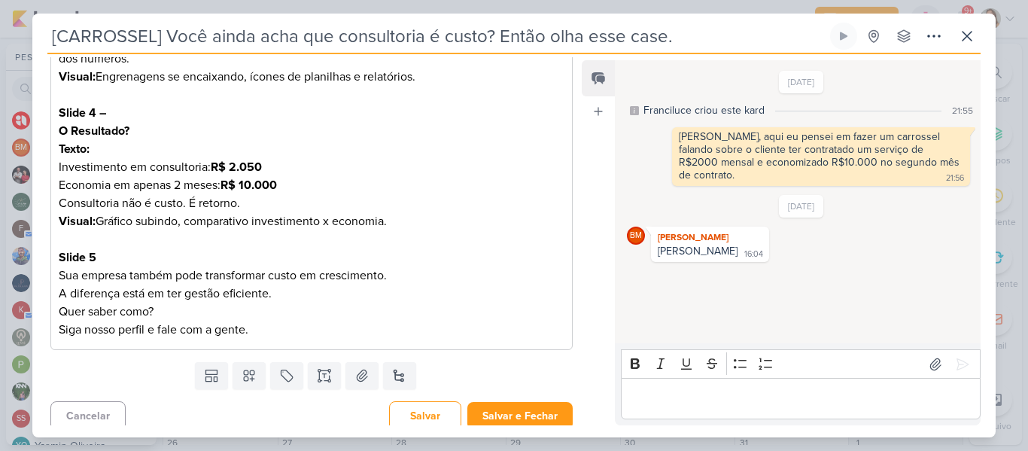
scroll to position [618, 0]
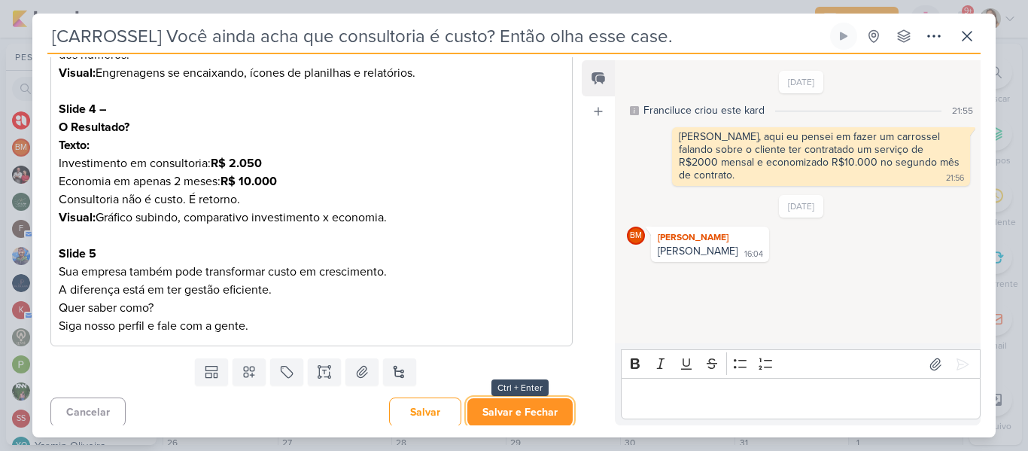
click at [535, 408] on button "Salvar e Fechar" at bounding box center [519, 412] width 105 height 28
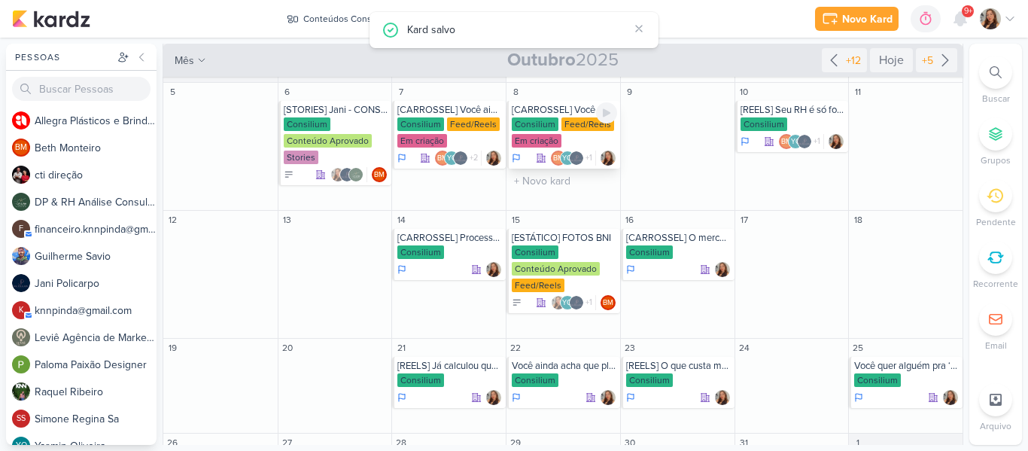
click at [539, 140] on div "Em criação" at bounding box center [537, 141] width 50 height 14
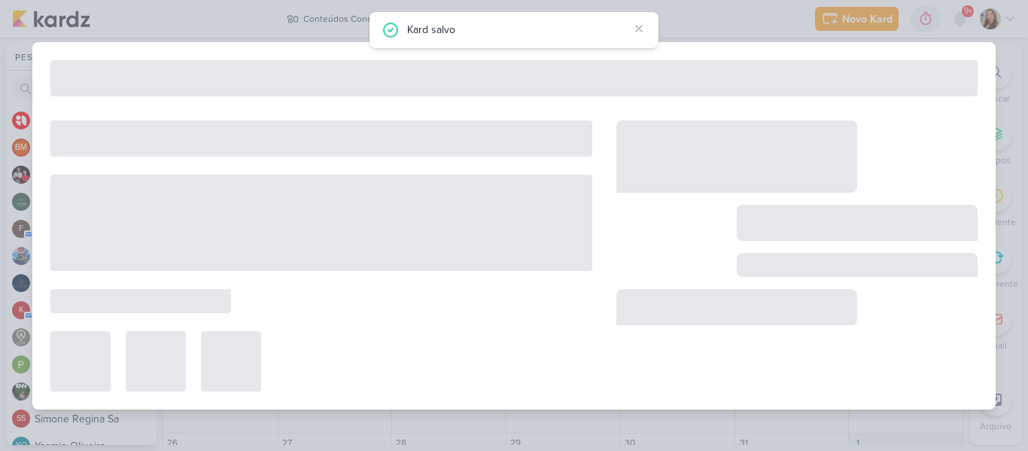
type input "[CARROSSEL] Você sabia que pode estar perdendo clientes..."
type input "[DATE] 23:59"
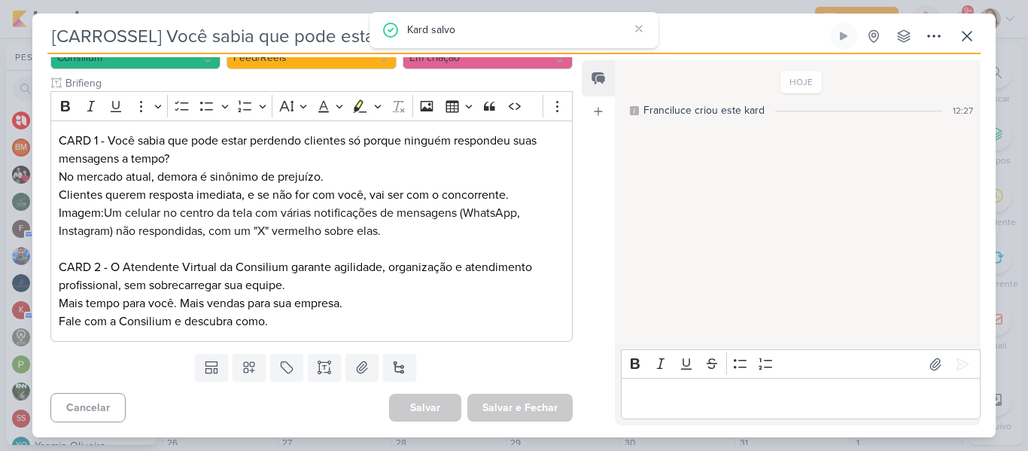
scroll to position [0, 0]
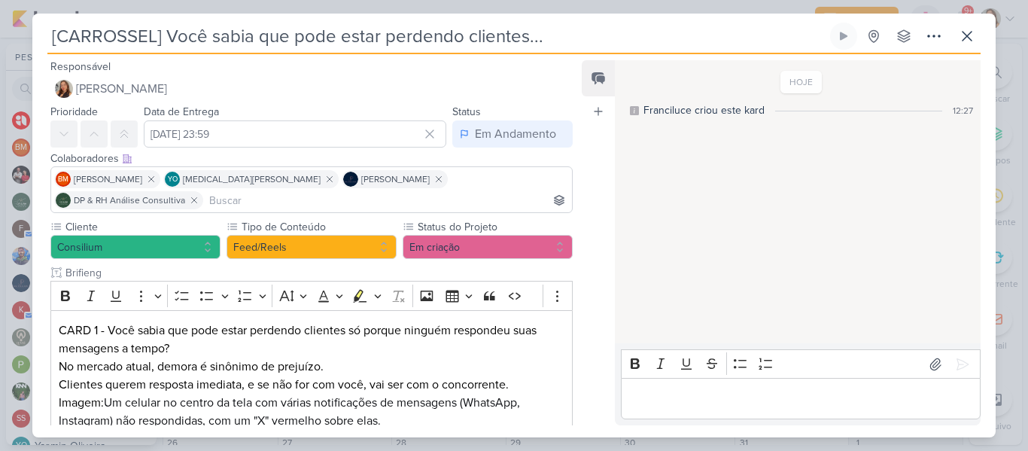
click at [502, 191] on input at bounding box center [387, 200] width 363 height 18
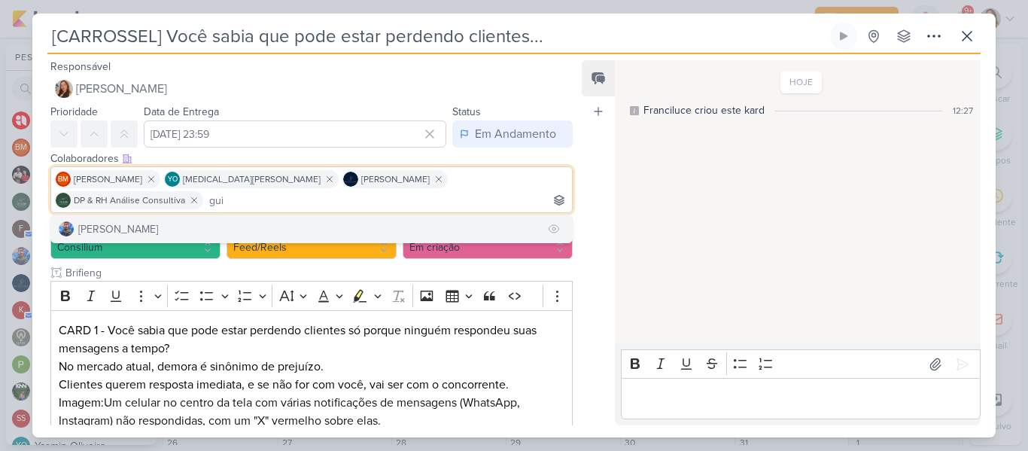
type input "gui"
click at [445, 215] on button "[PERSON_NAME]" at bounding box center [311, 228] width 521 height 27
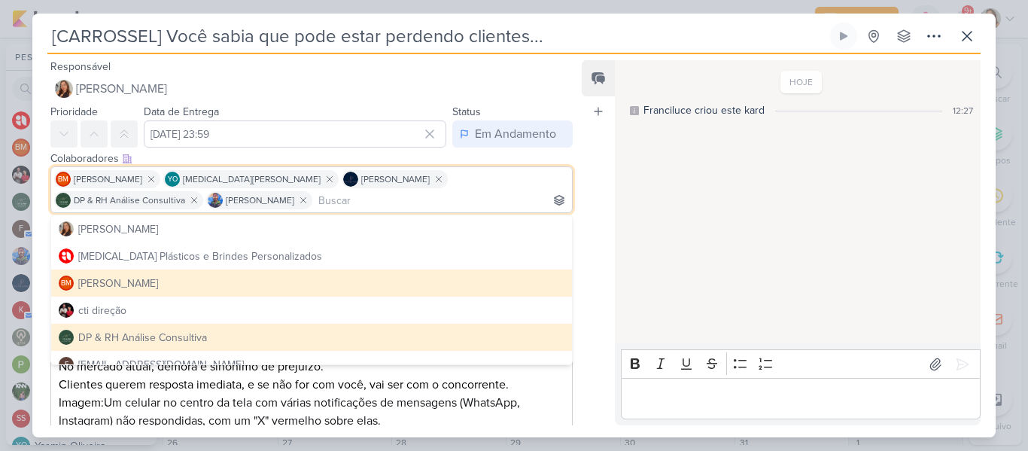
click at [579, 168] on div "Responsável [PERSON_NAME] Nenhum contato encontrado create new contact Novo Con…" at bounding box center [513, 245] width 963 height 383
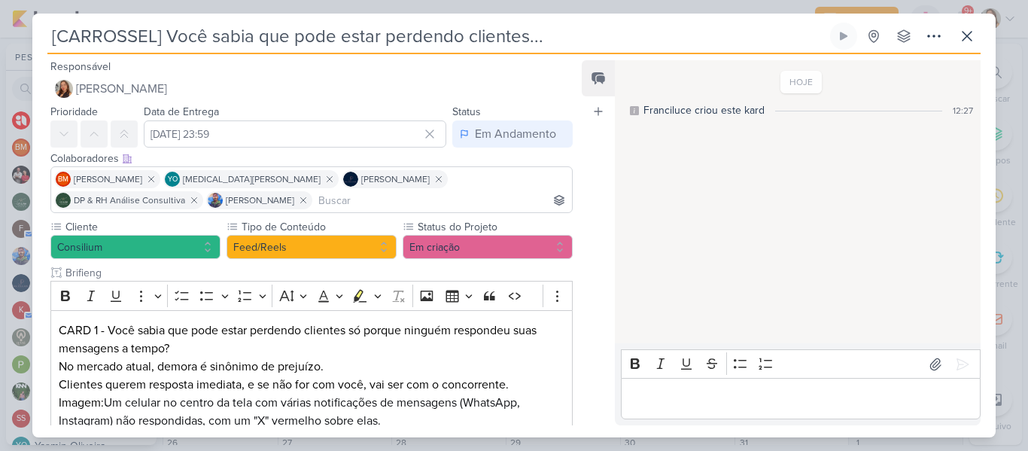
scroll to position [190, 0]
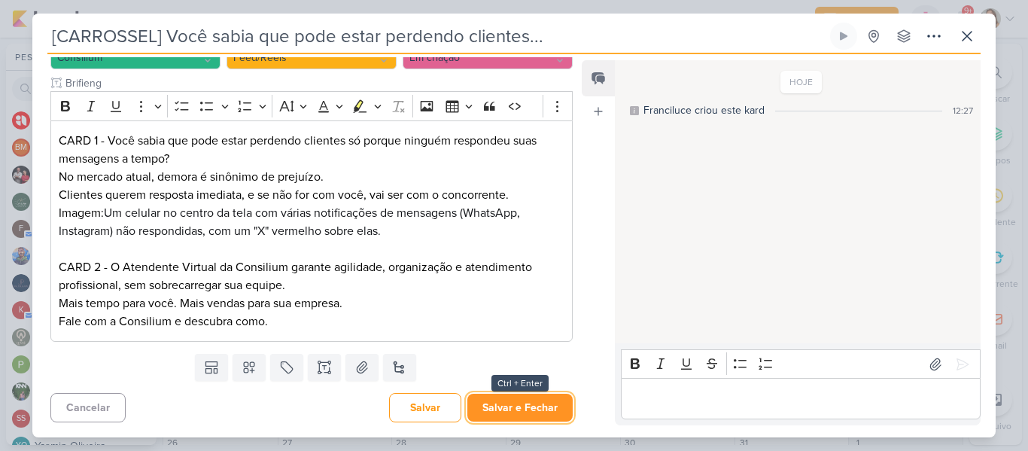
click at [536, 399] on button "Salvar e Fechar" at bounding box center [519, 407] width 105 height 28
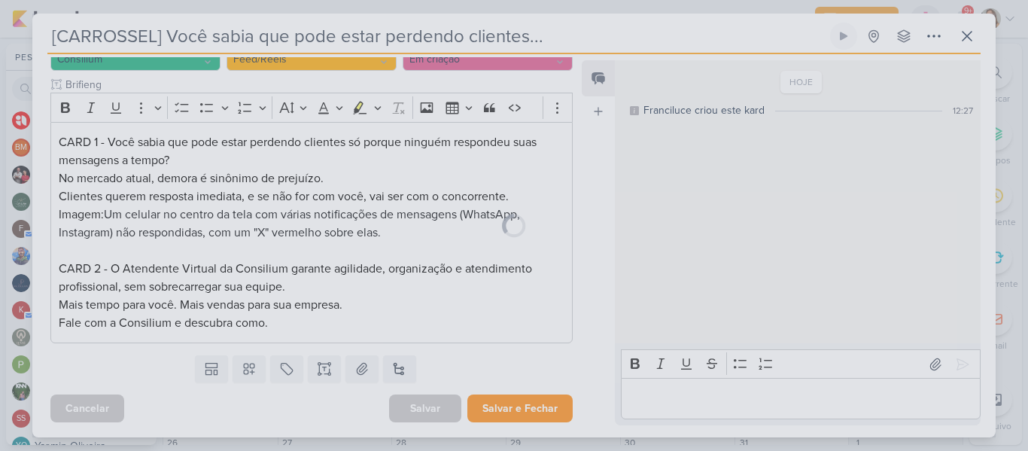
scroll to position [188, 0]
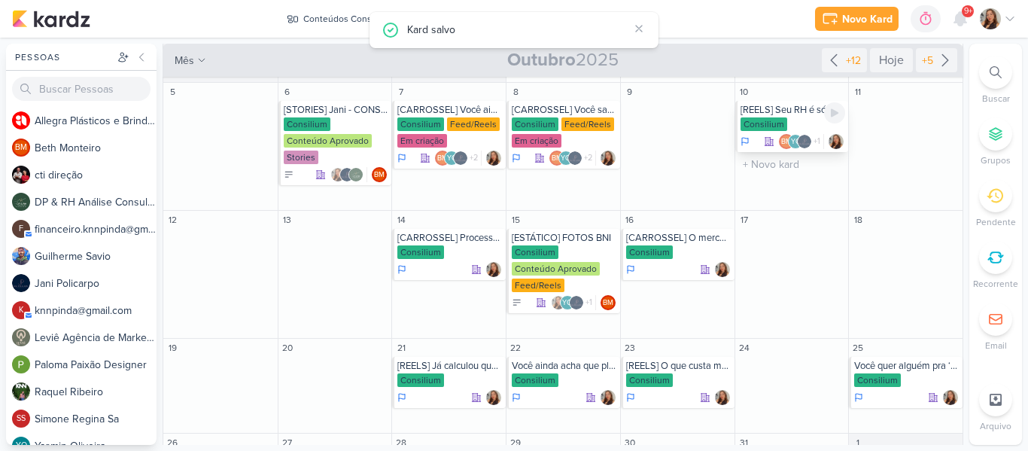
click at [782, 126] on div "Consilium" at bounding box center [792, 124] width 105 height 15
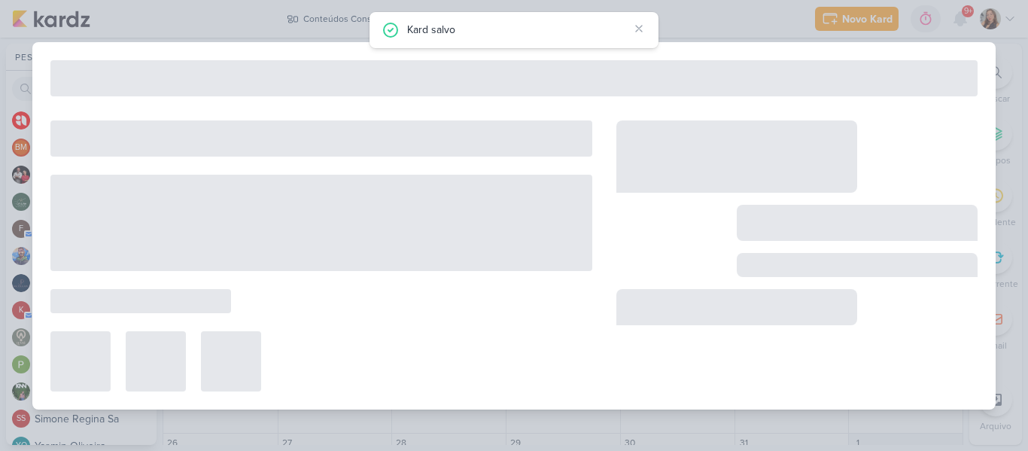
type input "[REELS] Seu RH é só folha de pagamento? Então você não tem RH de verdade"
type input "[DATE] 23:59"
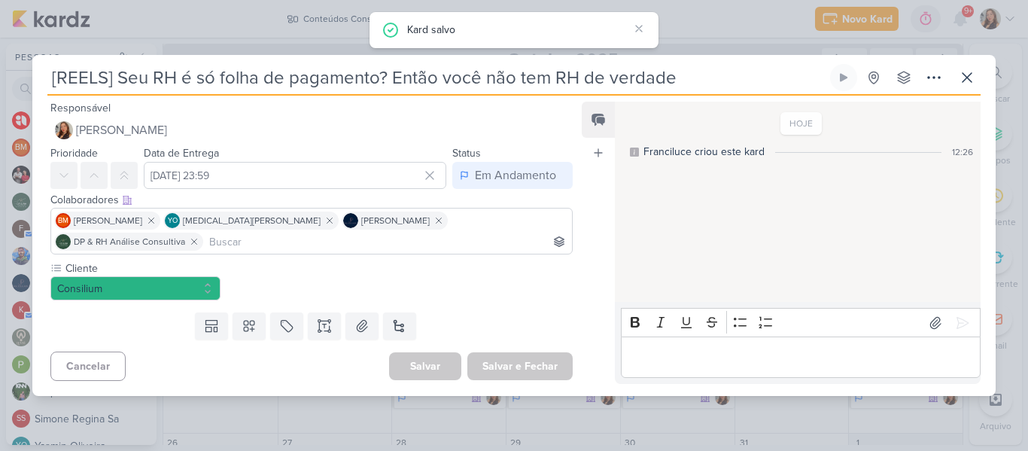
click at [459, 91] on input "[REELS] Seu RH é só folha de pagamento? Então você não tem RH de verdade" at bounding box center [436, 77] width 779 height 27
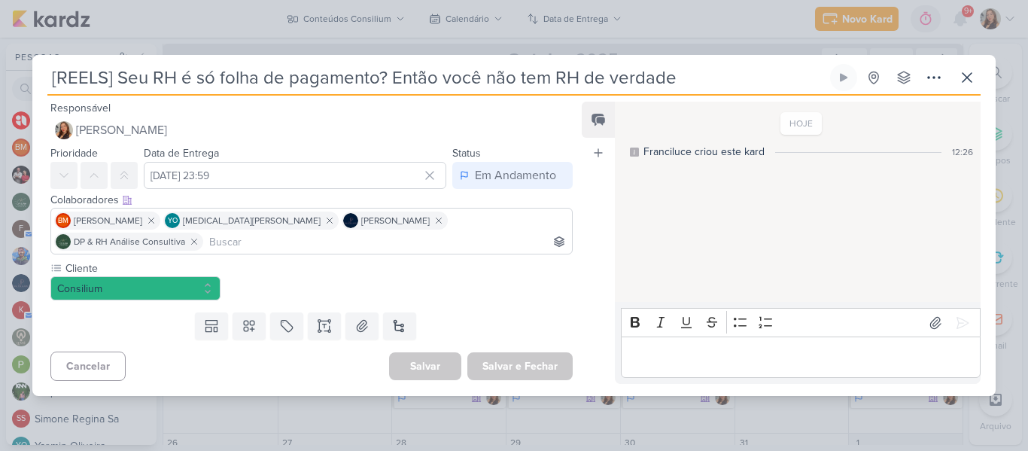
drag, startPoint x: 681, startPoint y: 88, endPoint x: 58, endPoint y: 103, distance: 623.1
click at [58, 96] on div "[REELS] Seu RH é só folha de pagamento? Então você não tem RH de verdade Criado…" at bounding box center [513, 80] width 933 height 32
click at [237, 326] on button at bounding box center [248, 325] width 33 height 27
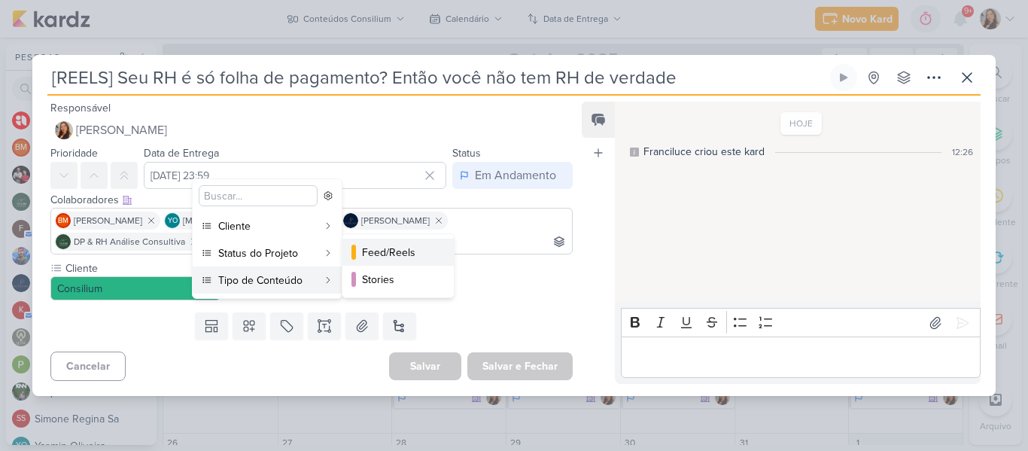
click at [360, 261] on button "Feed/Reels" at bounding box center [397, 251] width 111 height 27
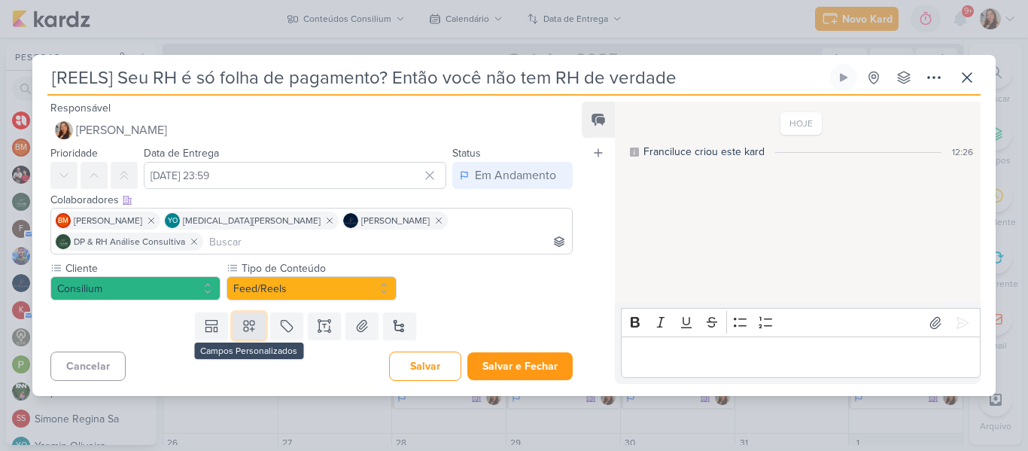
click at [249, 320] on icon at bounding box center [249, 325] width 11 height 11
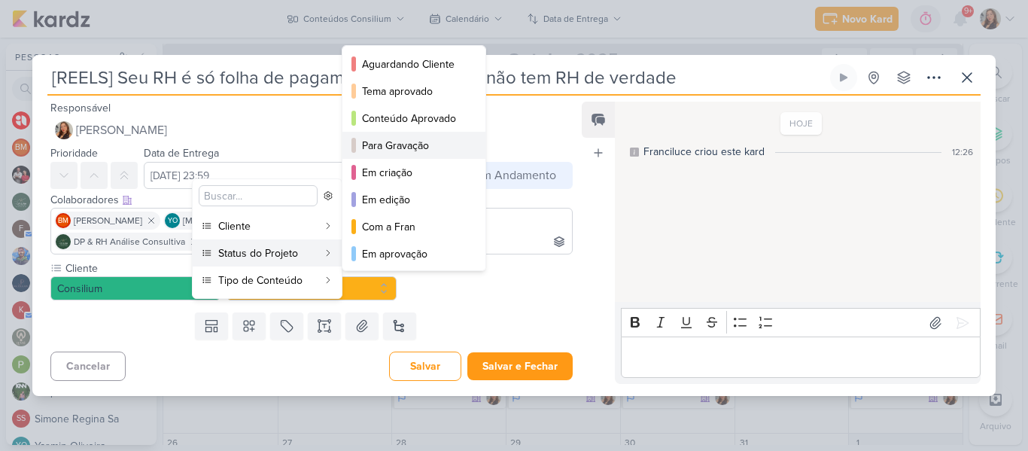
click at [387, 148] on div "Para Gravação" at bounding box center [414, 146] width 105 height 16
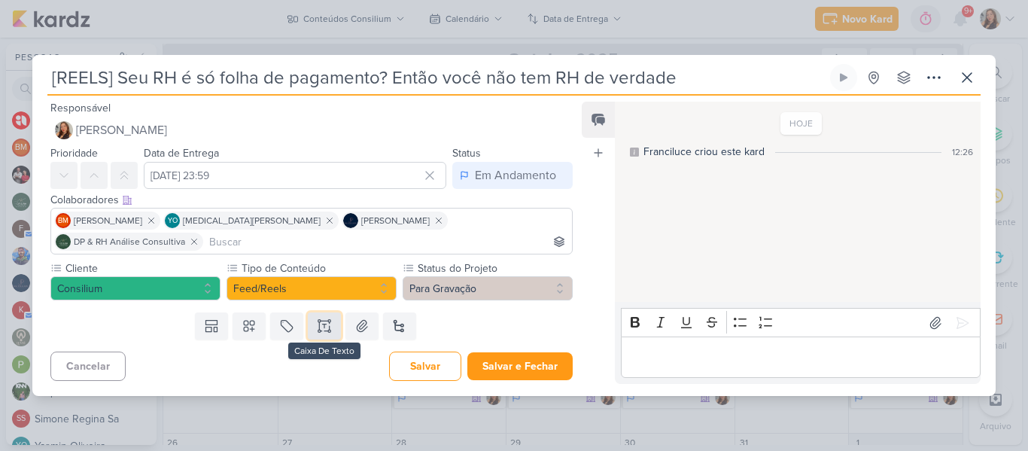
click at [317, 320] on icon at bounding box center [324, 325] width 15 height 15
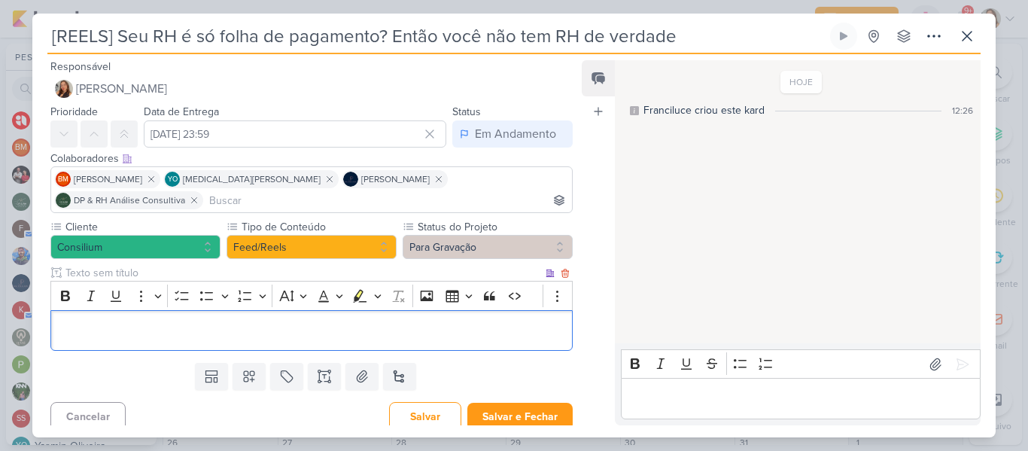
click at [292, 321] on p "Editor editing area: main" at bounding box center [312, 330] width 506 height 18
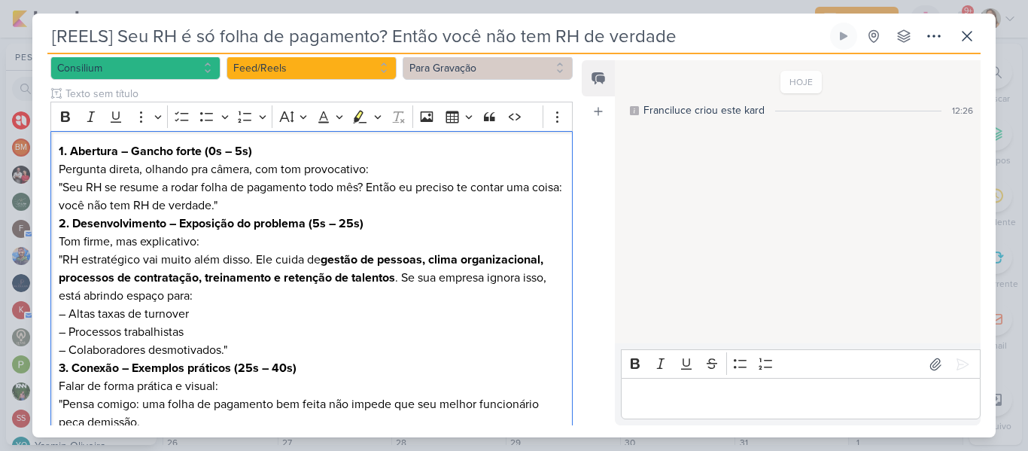
scroll to position [165, 0]
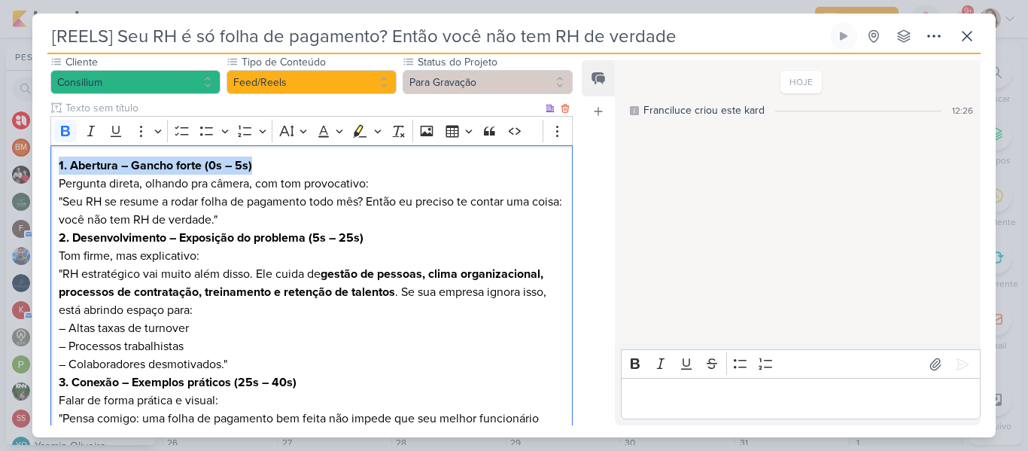
drag, startPoint x: 59, startPoint y: 142, endPoint x: 365, endPoint y: 135, distance: 306.3
click at [365, 145] on div "1. Abertura – Gancho forte (0s – 5s) Pergunta direta, olhando pra câmera, com t…" at bounding box center [311, 385] width 522 height 481
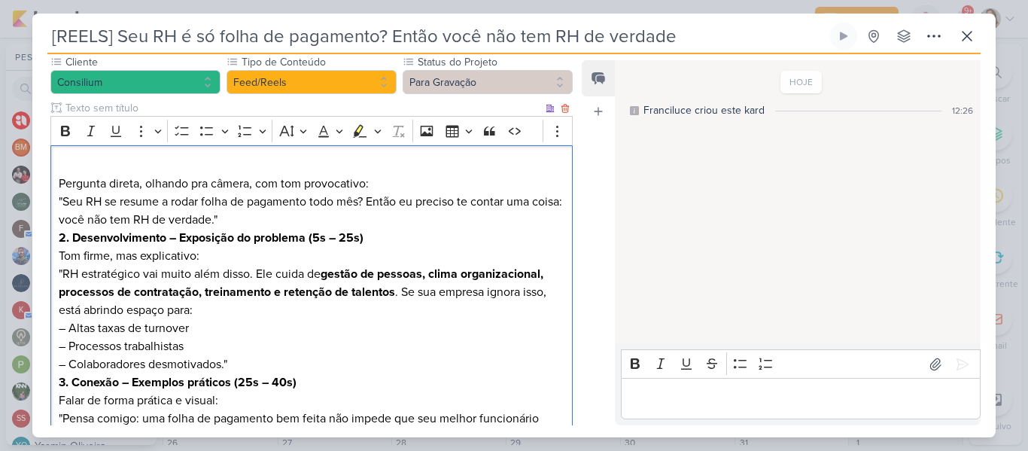
click at [60, 166] on p "⁠⁠⁠⁠⁠⁠⁠ Pergunta direta, olhando pra câmera, com tom provocativo: "Seu RH se re…" at bounding box center [312, 192] width 506 height 72
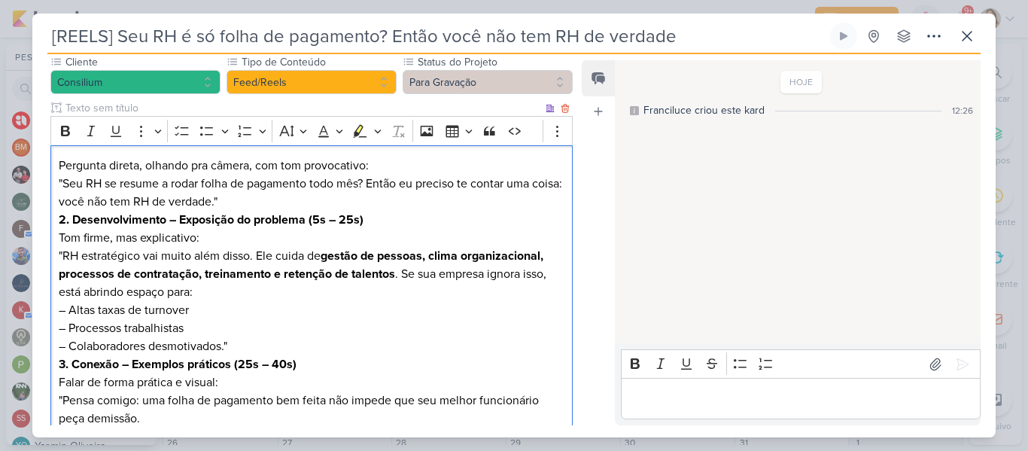
click at [64, 166] on p "Pergunta direta, olhando pra câmera, com tom provocativo: "Seu RH se resume a r…" at bounding box center [312, 183] width 506 height 54
click at [293, 184] on p "Pergunta direta, olhando pra câmera, com tom provocativo: Seu RH se resume a ro…" at bounding box center [312, 183] width 506 height 54
click at [175, 212] on strong "2. Desenvolvimento – Exposição do problema (5s – 25s)" at bounding box center [211, 219] width 305 height 15
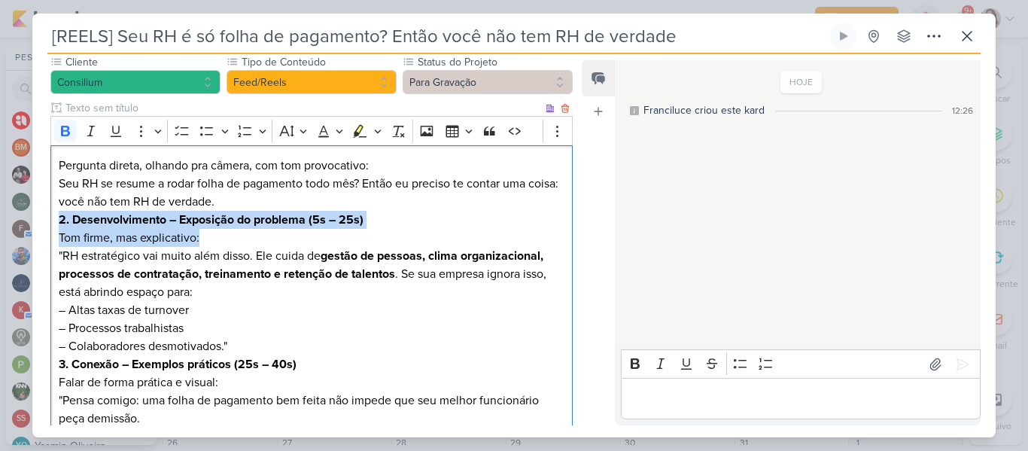
drag, startPoint x: 61, startPoint y: 196, endPoint x: 230, endPoint y: 216, distance: 170.4
click at [230, 216] on p "2. Desenvolvimento – Exposição do problema (5s – 25s) [PERSON_NAME] firme, mas …" at bounding box center [312, 283] width 506 height 144
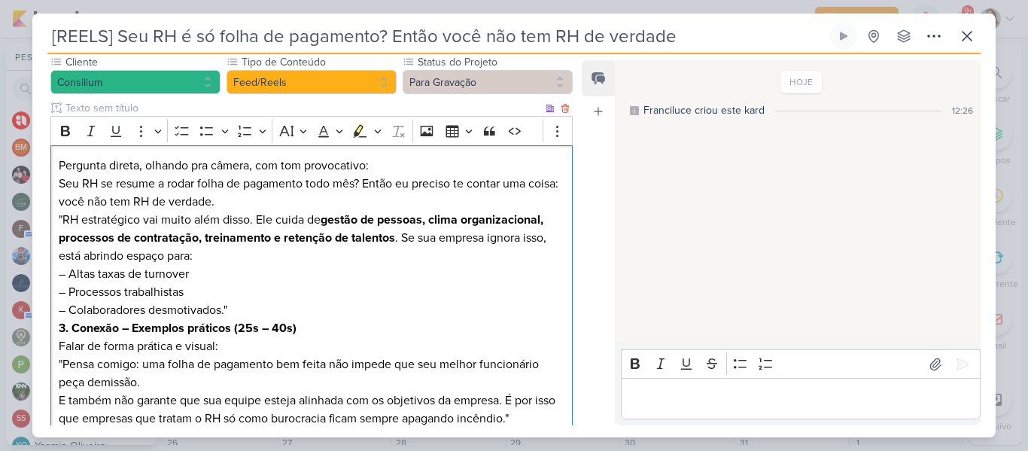
click at [62, 193] on p "Pergunta direta, olhando pra câmera, com tom provocativo: Seu RH se resume a ro…" at bounding box center [312, 237] width 506 height 162
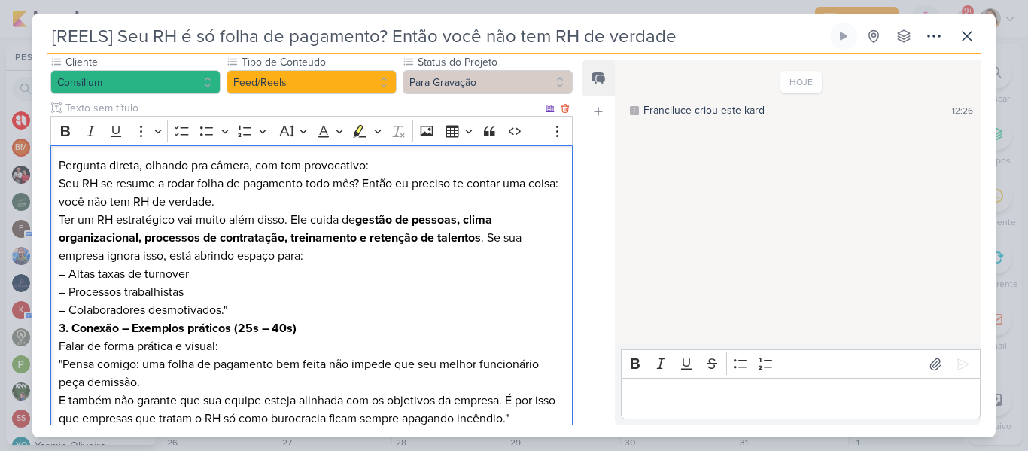
click at [231, 290] on p "Pergunta direta, olhando pra câmera, com tom provocativo: Seu RH se resume a ro…" at bounding box center [312, 237] width 506 height 162
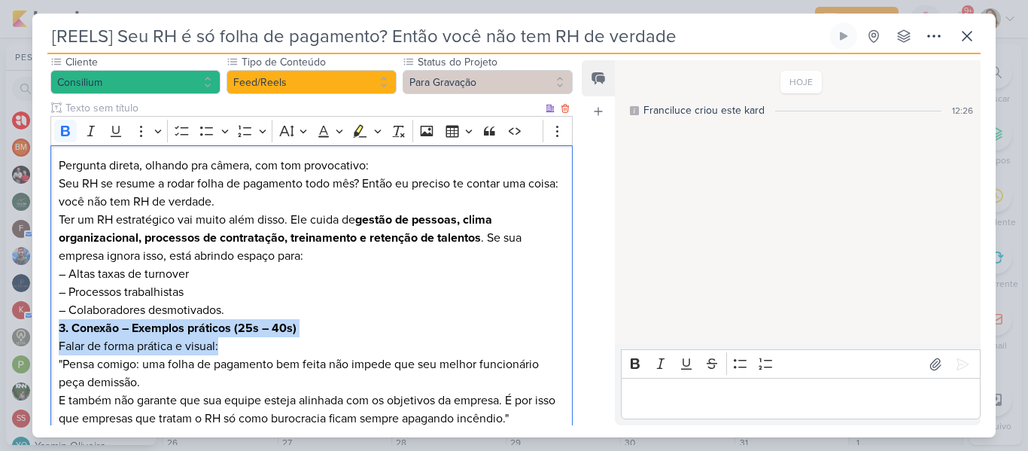
drag, startPoint x: 59, startPoint y: 307, endPoint x: 250, endPoint y: 326, distance: 192.1
click at [250, 326] on p "3. Conexão – Exemplos práticos (25s – 40s) Falar de forma prática e visual: "Pe…" at bounding box center [312, 373] width 506 height 108
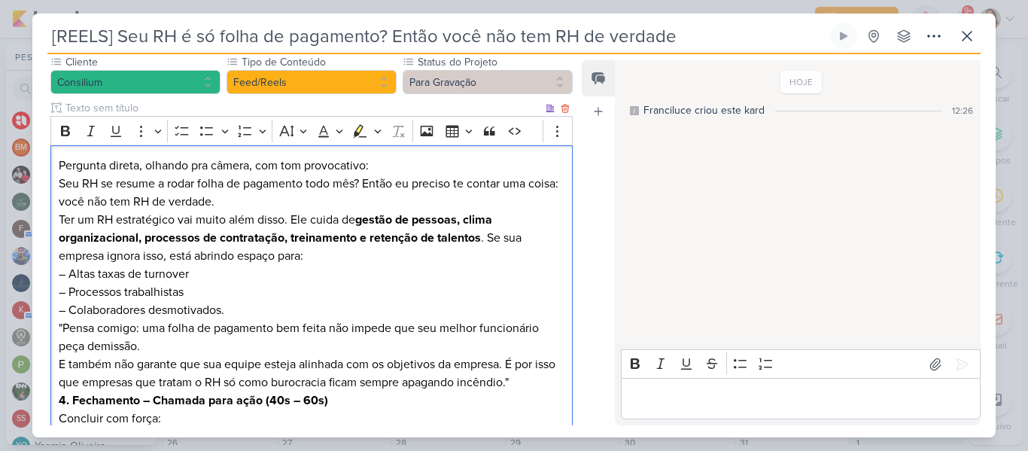
click at [63, 306] on p "Pergunta direta, olhando pra câmera, com tom provocativo: Seu RH se resume a ro…" at bounding box center [312, 273] width 506 height 235
click at [169, 324] on p "Pergunta direta, olhando pra câmera, com tom provocativo: Seu RH se resume a ro…" at bounding box center [312, 273] width 506 height 235
click at [59, 342] on p "Pergunta direta, olhando pra câmera, com tom provocativo: Seu RH se resume a ro…" at bounding box center [312, 273] width 506 height 235
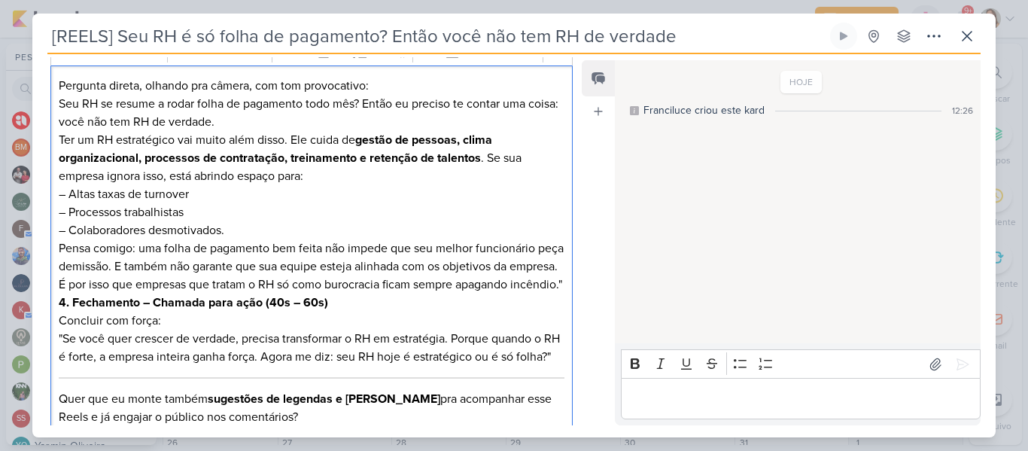
scroll to position [254, 0]
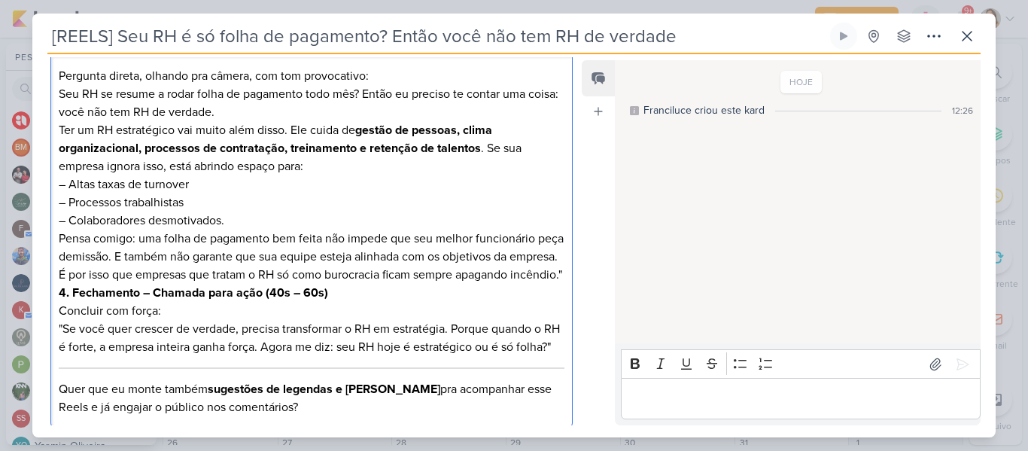
click at [419, 269] on p "Pergunta direta, olhando pra câmera, com tom provocativo: Seu RH se resume a ro…" at bounding box center [312, 175] width 506 height 217
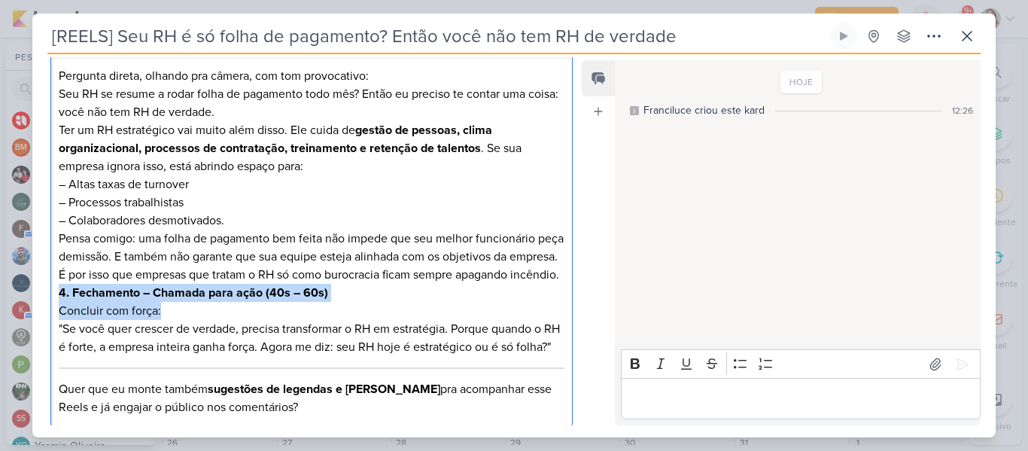
drag, startPoint x: 56, startPoint y: 287, endPoint x: 205, endPoint y: 308, distance: 150.4
click at [205, 308] on div "Pergunta direta, olhando pra câmera, com tom provocativo: Seu RH se resume a ro…" at bounding box center [311, 242] width 522 height 372
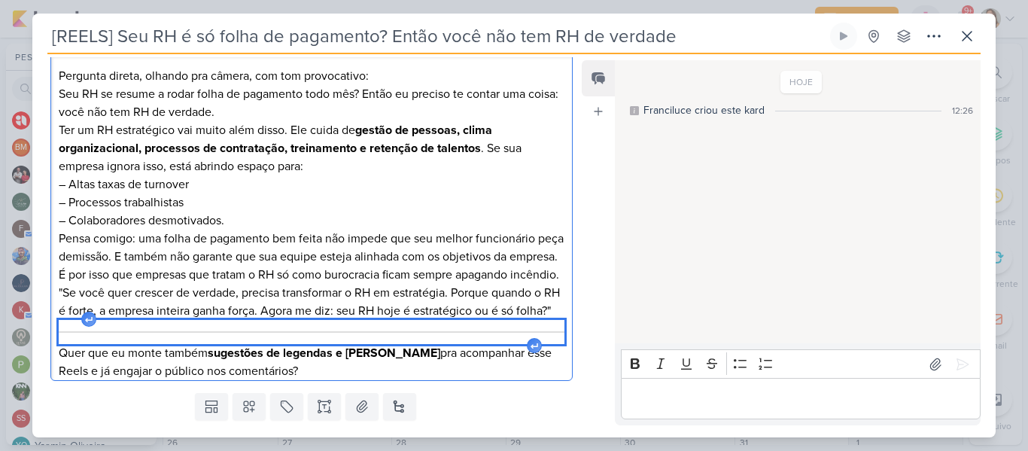
click at [175, 344] on div "Editor editing area: main" at bounding box center [312, 332] width 506 height 24
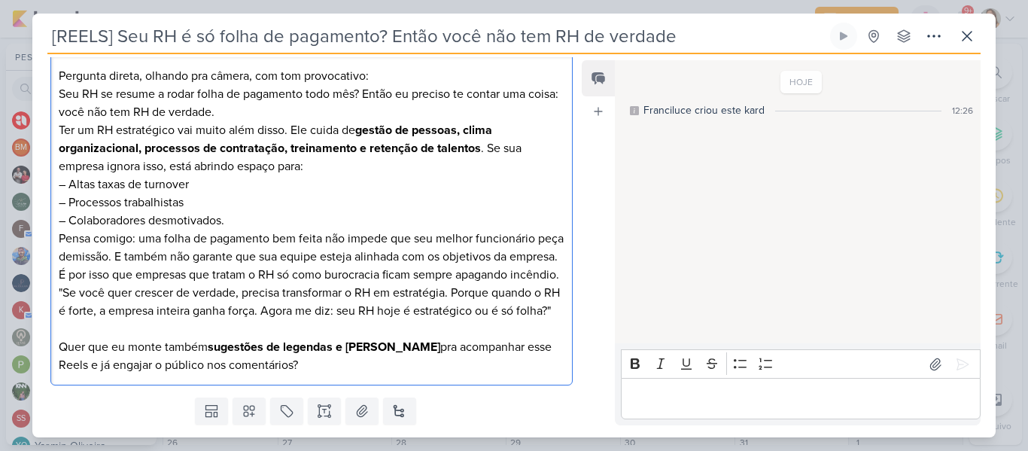
click at [163, 320] on p "Pergunta direta, olhando pra câmera, com tom provocativo: Seu RH se resume a ro…" at bounding box center [312, 193] width 506 height 253
drag, startPoint x: 276, startPoint y: 390, endPoint x: 59, endPoint y: 351, distance: 220.0
click at [59, 351] on div "Pergunta direta, olhando pra câmera, com tom provocativo: Seu RH se resume a ro…" at bounding box center [311, 221] width 522 height 330
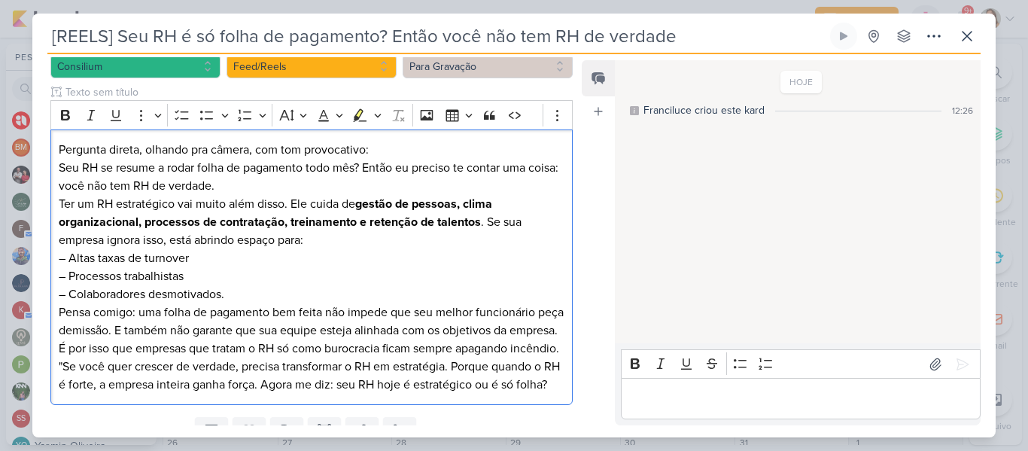
scroll to position [183, 0]
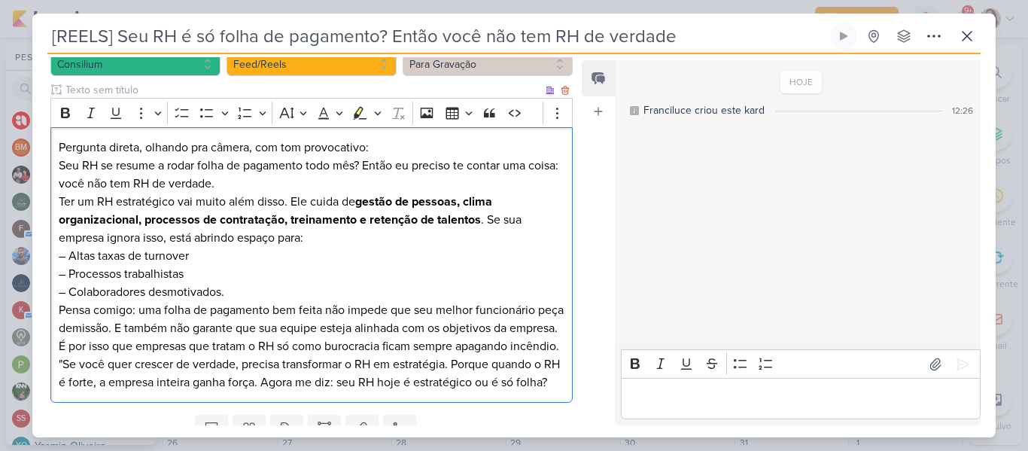
click at [238, 196] on strong "gestão de pessoas, clima organizacional, processos de contratação, treinamento …" at bounding box center [275, 210] width 433 height 33
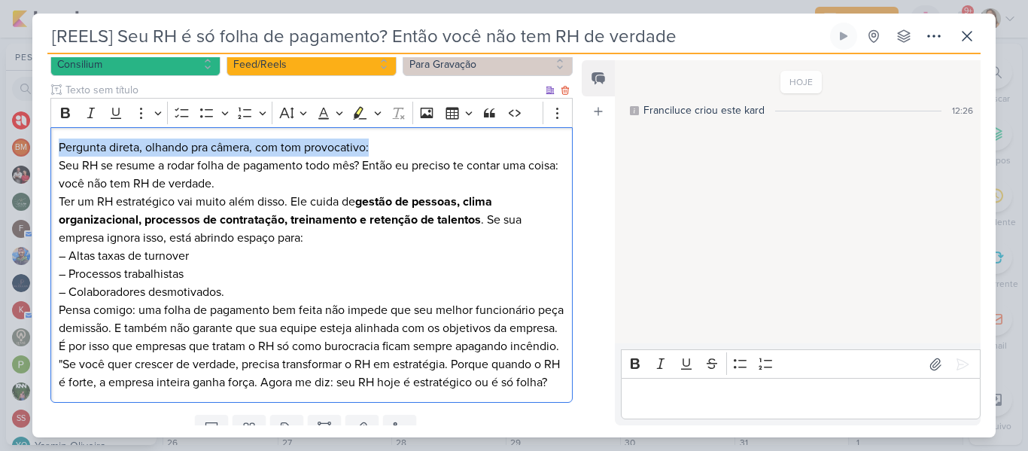
drag, startPoint x: 59, startPoint y: 126, endPoint x: 393, endPoint y: 118, distance: 334.1
click at [393, 138] on p "Pergunta direta, olhando pra câmera, com tom provocativo: Seu RH se resume a ro…" at bounding box center [312, 264] width 506 height 253
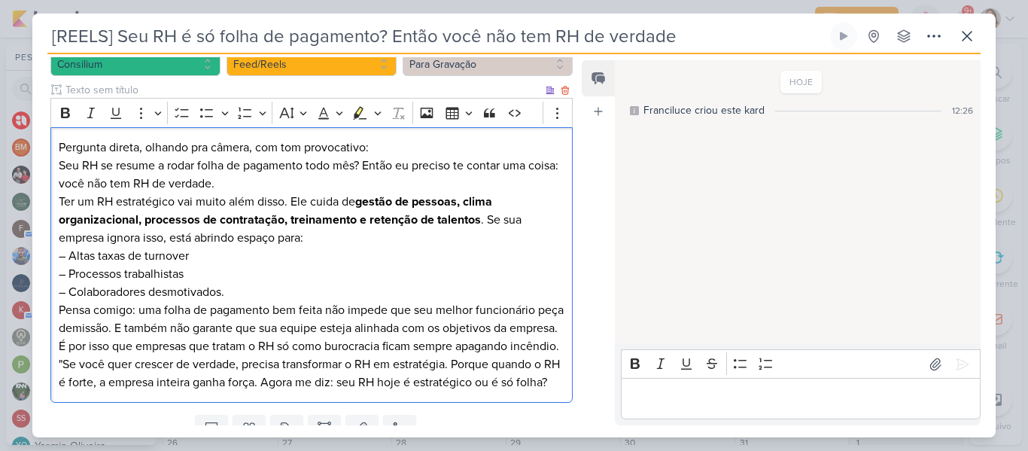
click at [489, 199] on p "Pergunta direta, olhando pra câmera, com tom provocativo: Seu RH se resume a ro…" at bounding box center [312, 264] width 506 height 253
click at [471, 229] on p "Pergunta direta, olhando pra câmera, com tom provocativo: Seu RH se resume a ro…" at bounding box center [312, 264] width 506 height 253
click at [386, 220] on p "Pergunta direta, olhando pra câmera, com tom provocativo: Seu RH se resume a ro…" at bounding box center [312, 264] width 506 height 253
click at [71, 235] on p "Pergunta direta, olhando pra câmera, com tom provocativo: Seu RH se resume a ro…" at bounding box center [312, 264] width 506 height 253
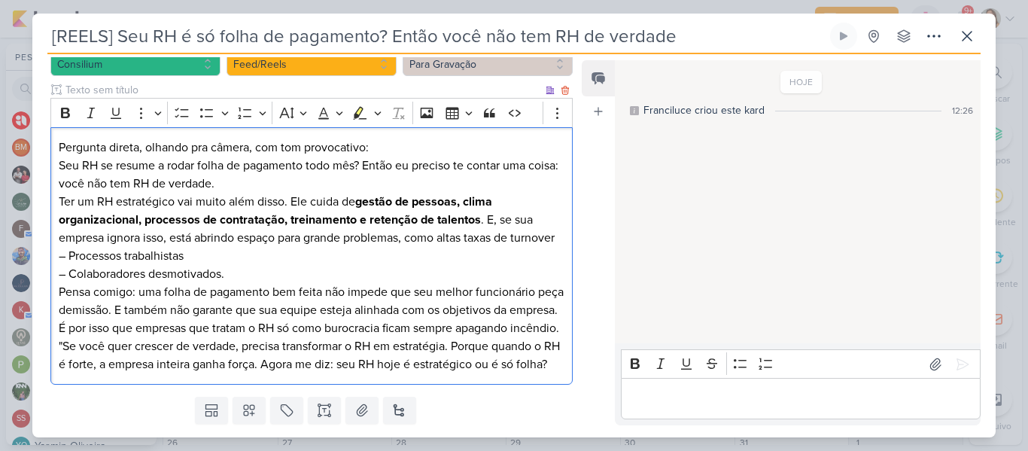
click at [68, 254] on p "Pergunta direta, olhando pra câmera, com tom provocativo: Seu RH se resume a ro…" at bounding box center [312, 255] width 506 height 235
click at [70, 254] on p "Pergunta direta, olhando pra câmera, com tom provocativo: Seu RH se resume a ro…" at bounding box center [312, 255] width 506 height 235
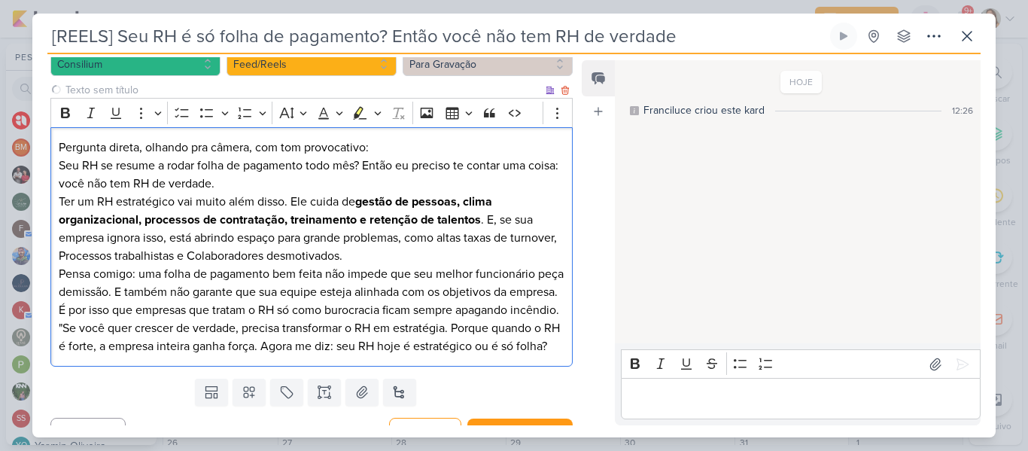
click at [189, 259] on p "Pergunta direta, olhando pra câmera, com tom provocativo: Seu RH se resume a ro…" at bounding box center [312, 246] width 506 height 217
click at [217, 305] on p "Pergunta direta, olhando pra câmera, com tom provocativo: Seu RH se resume a ro…" at bounding box center [312, 246] width 506 height 217
click at [63, 324] on p "Pergunta direta, olhando pra câmera, com tom provocativo: Seu RH se resume a ro…" at bounding box center [312, 246] width 506 height 217
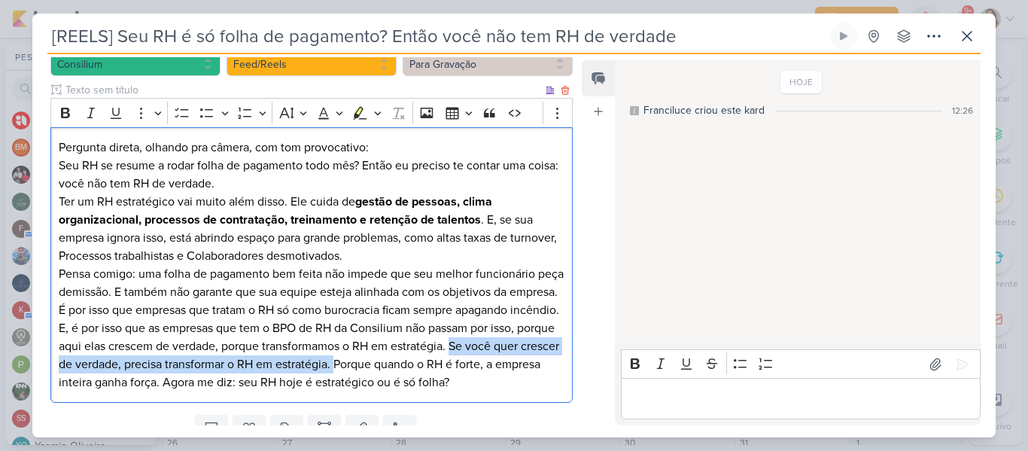
drag, startPoint x: 494, startPoint y: 344, endPoint x: 409, endPoint y: 365, distance: 87.6
click at [409, 365] on p "Pergunta direta, olhando pra câmera, com tom provocativo: Seu RH se resume a ro…" at bounding box center [312, 264] width 506 height 253
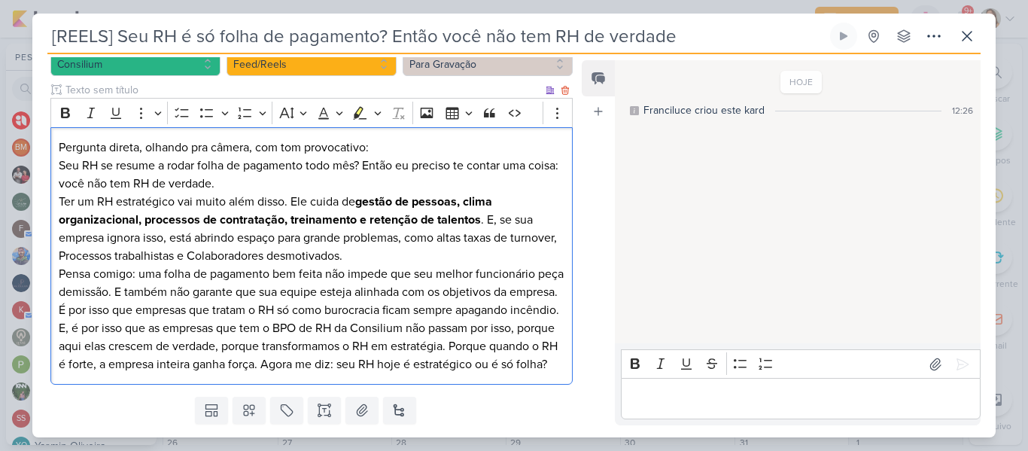
click at [338, 372] on p "Pergunta direta, olhando pra câmera, com tom provocativo: Seu RH se resume a ro…" at bounding box center [312, 255] width 506 height 235
click at [332, 365] on p "Pergunta direta, olhando pra câmera, com tom provocativo: Seu RH se resume a ro…" at bounding box center [312, 255] width 506 height 235
click at [332, 373] on p "Pergunta direta, olhando pra câmera, com tom provocativo: Seu RH se resume a ro…" at bounding box center [312, 255] width 506 height 235
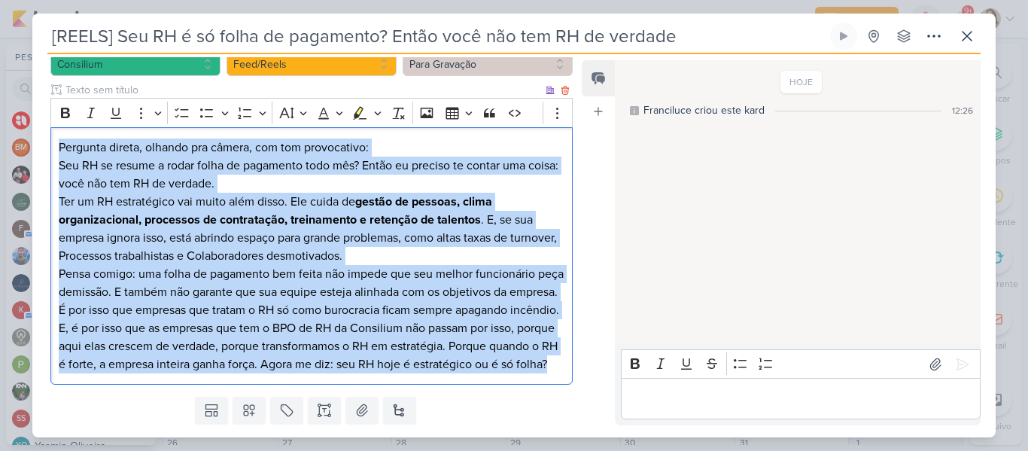
drag, startPoint x: 58, startPoint y: 123, endPoint x: 200, endPoint y: 381, distance: 293.9
click at [200, 373] on p "Pergunta direta, olhando pra câmera, com tom provocativo: Seu RH se resume a ro…" at bounding box center [312, 255] width 506 height 235
click at [71, 105] on icon "Editor toolbar" at bounding box center [65, 112] width 15 height 15
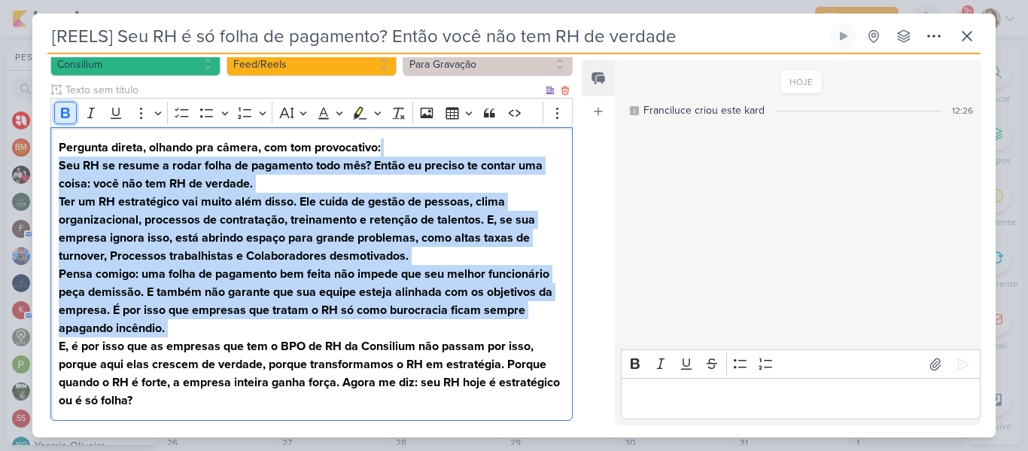
click at [67, 105] on icon "Editor toolbar" at bounding box center [65, 112] width 15 height 15
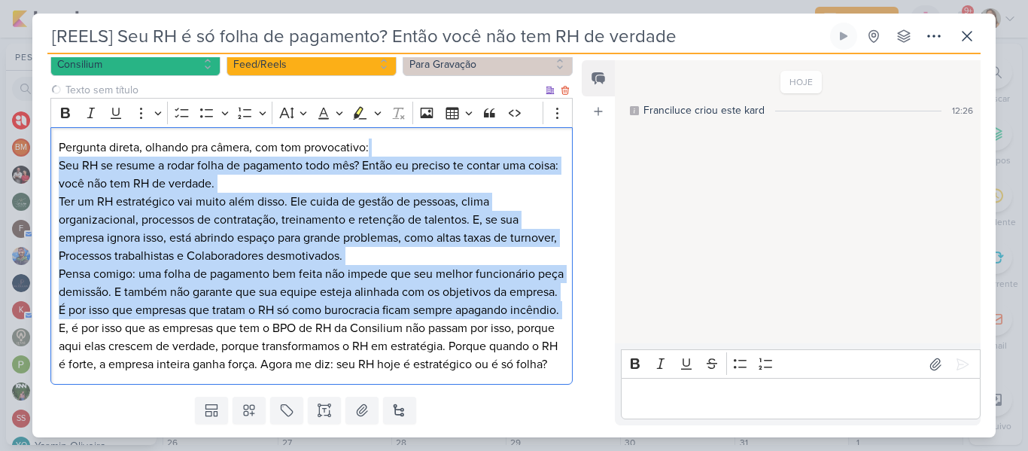
click at [241, 275] on p "Pergunta direta, olhando pra câmera, com tom provocativo: Seu RH se resume a ro…" at bounding box center [312, 255] width 506 height 235
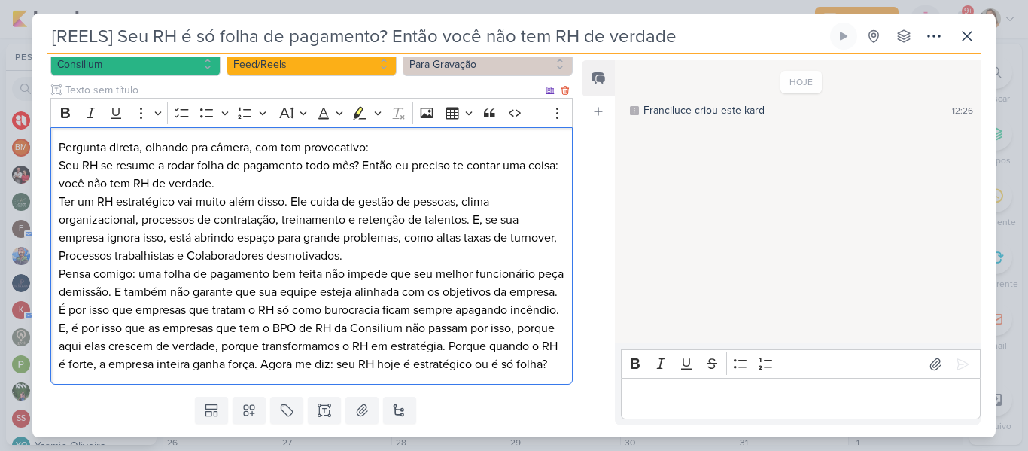
click at [301, 345] on p "Pergunta direta, olhando pra câmera, com tom provocativo: Seu RH se resume a ro…" at bounding box center [312, 255] width 506 height 235
click at [490, 343] on p "Pergunta direta, olhando pra câmera, com tom provocativo: Seu RH se resume a ro…" at bounding box center [312, 255] width 506 height 235
click at [478, 344] on p "Pergunta direta, olhando pra câmera, com tom provocativo: Seu RH se resume a ro…" at bounding box center [312, 255] width 506 height 235
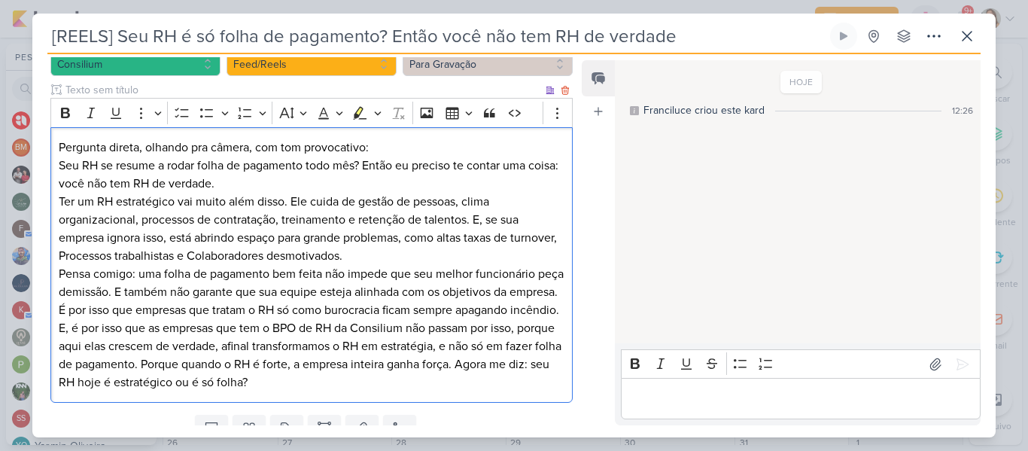
click at [246, 360] on p "Pergunta direta, olhando pra câmera, com tom provocativo: Seu RH se resume a ro…" at bounding box center [312, 264] width 506 height 253
click at [278, 372] on p "Pergunta direta, olhando pra câmera, com tom provocativo: Seu RH se resume a ro…" at bounding box center [312, 264] width 506 height 253
click at [294, 376] on p "Pergunta direta, olhando pra câmera, com tom provocativo: Seu RH se resume a ro…" at bounding box center [312, 264] width 506 height 253
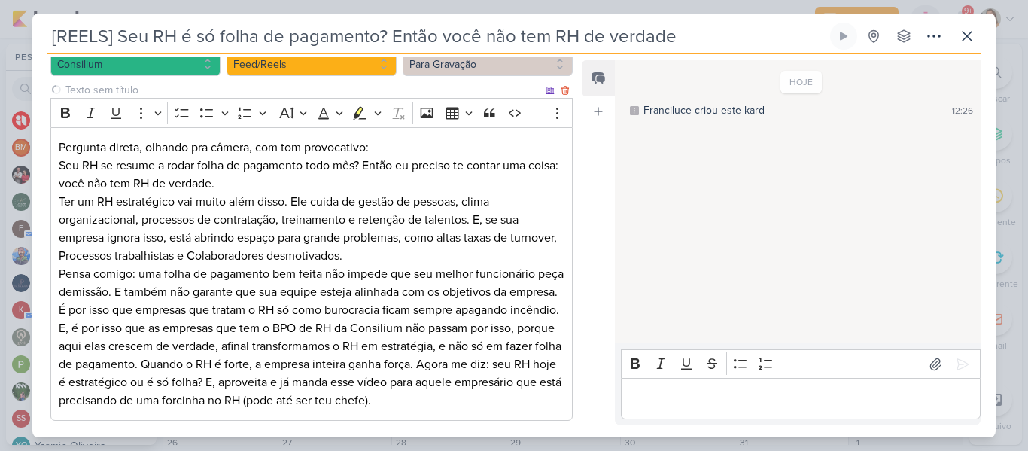
click at [219, 82] on input "text" at bounding box center [302, 90] width 480 height 16
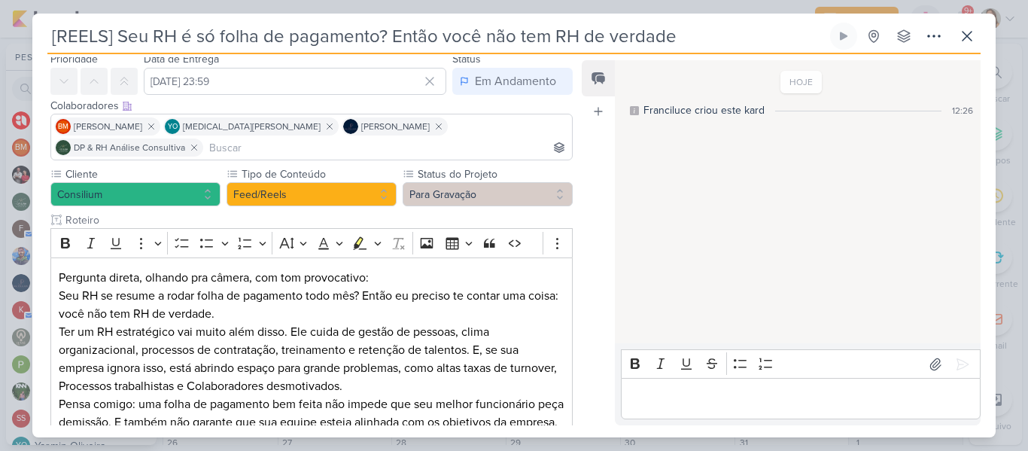
scroll to position [259, 0]
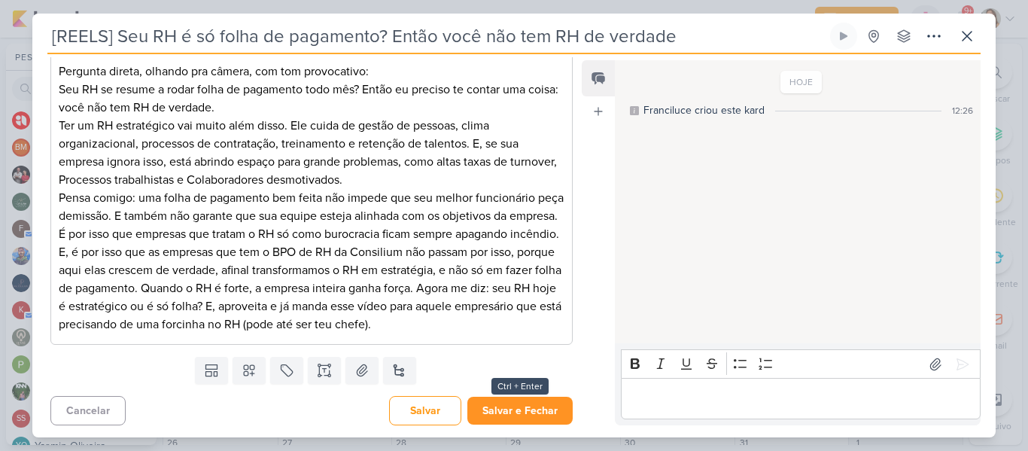
type input "Roteiro"
click at [540, 407] on button "Salvar e Fechar" at bounding box center [519, 410] width 105 height 28
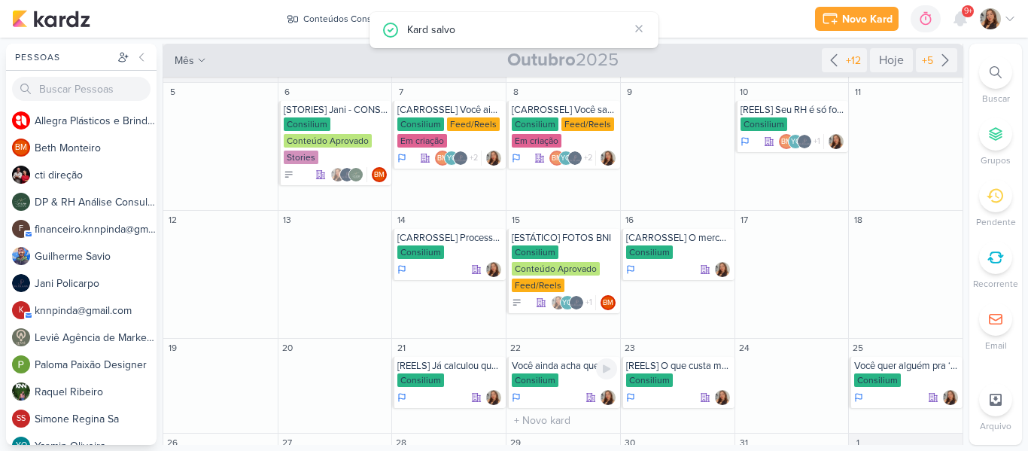
scroll to position [0, 0]
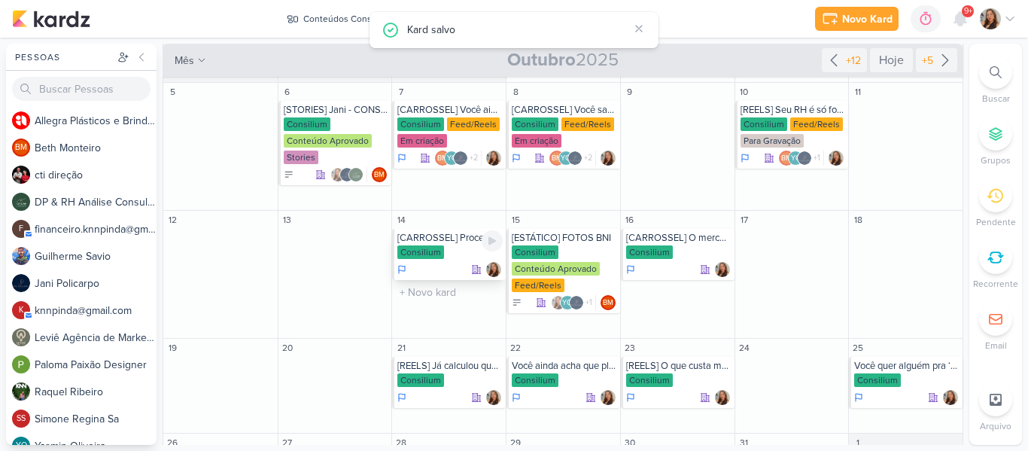
click at [442, 254] on div "Consilium" at bounding box center [449, 252] width 105 height 15
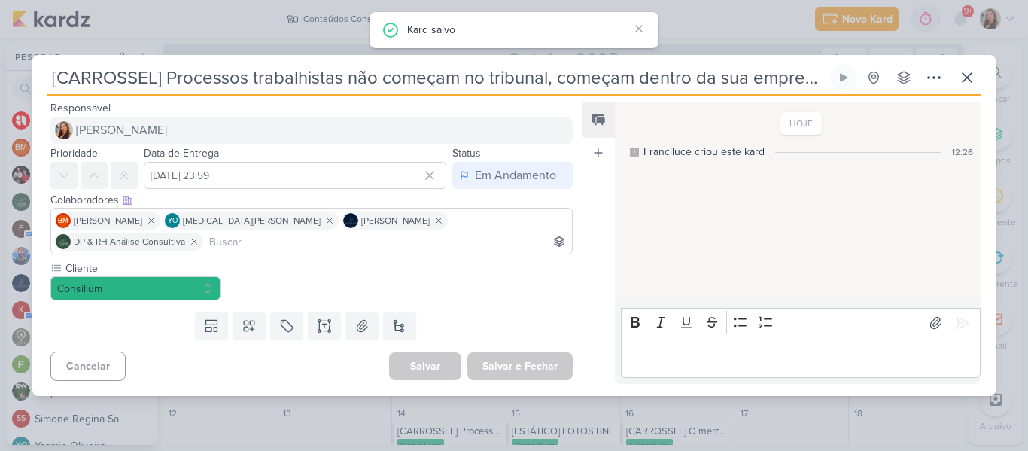
scroll to position [193, 0]
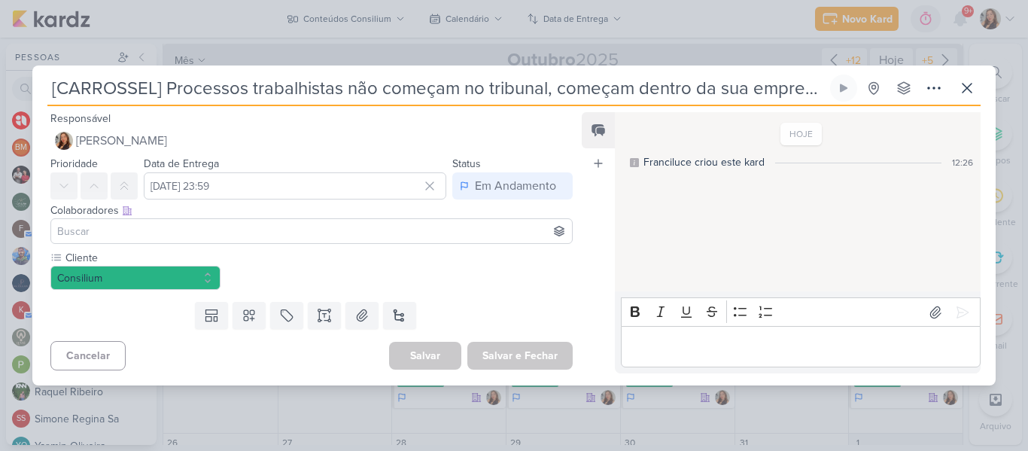
click at [326, 93] on input "[CARROSSEL] Processos trabalhistas não começam no tribunal, começam dentro da s…" at bounding box center [436, 87] width 779 height 27
click at [676, 87] on input "[CARROSSEL] Processos trabalhistas não começam no tribunal, começam dentro da s…" at bounding box center [436, 87] width 779 height 27
drag, startPoint x: 50, startPoint y: 90, endPoint x: 874, endPoint y: 95, distance: 823.7
click at [874, 95] on div "[CARROSSEL] Processos trabalhistas não começam no tribunal, começam dentro da s…" at bounding box center [513, 90] width 933 height 32
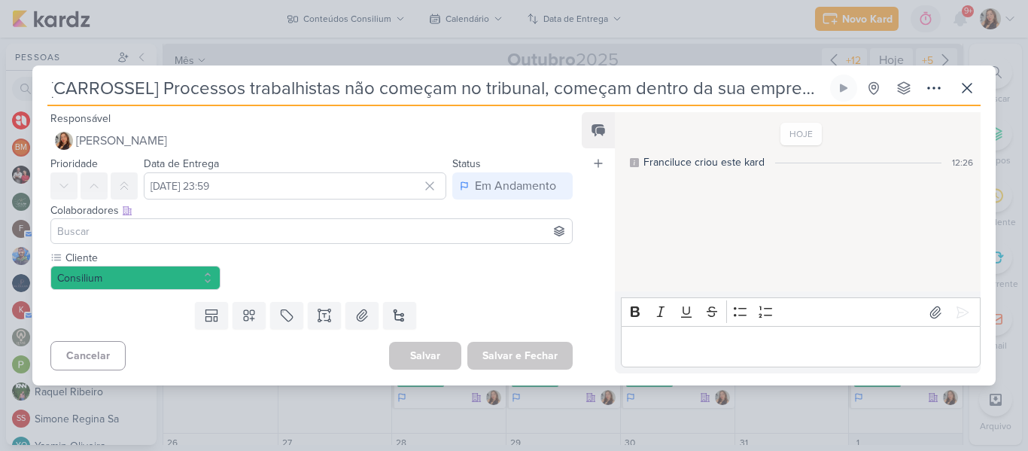
scroll to position [0, 0]
click at [289, 229] on input at bounding box center [311, 231] width 515 height 18
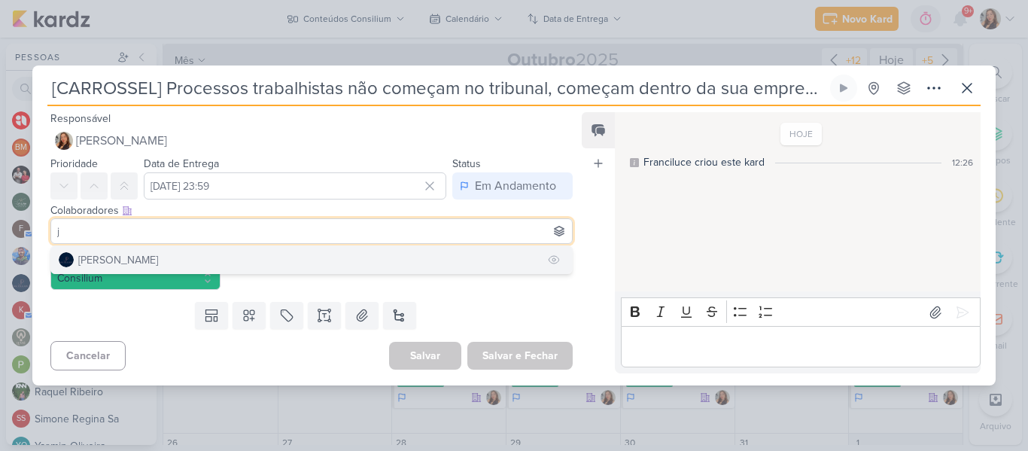
type input "j"
click at [287, 254] on button "[PERSON_NAME]" at bounding box center [311, 259] width 521 height 27
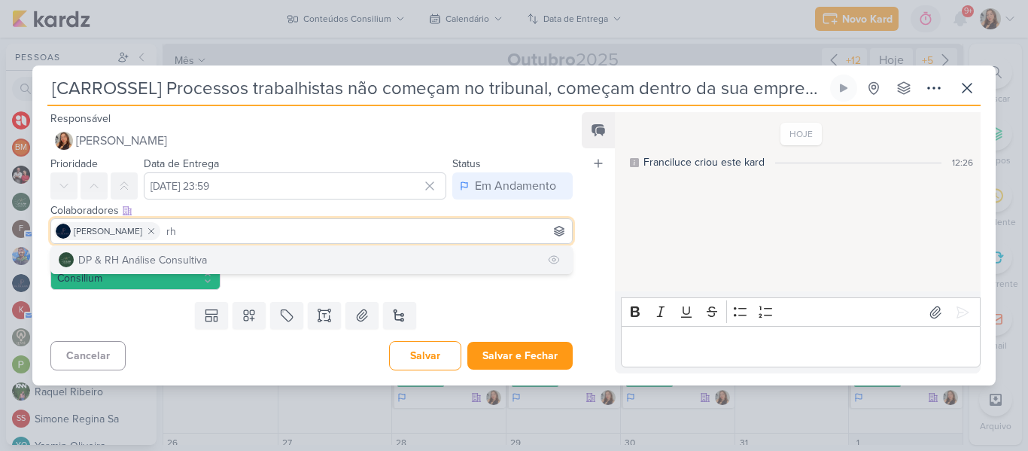
type input "rh"
click at [283, 258] on button "DP & RH Análise Consultiva" at bounding box center [311, 259] width 521 height 27
type input "gui"
click at [263, 260] on button "[PERSON_NAME]" at bounding box center [311, 259] width 521 height 27
type input "yasm"
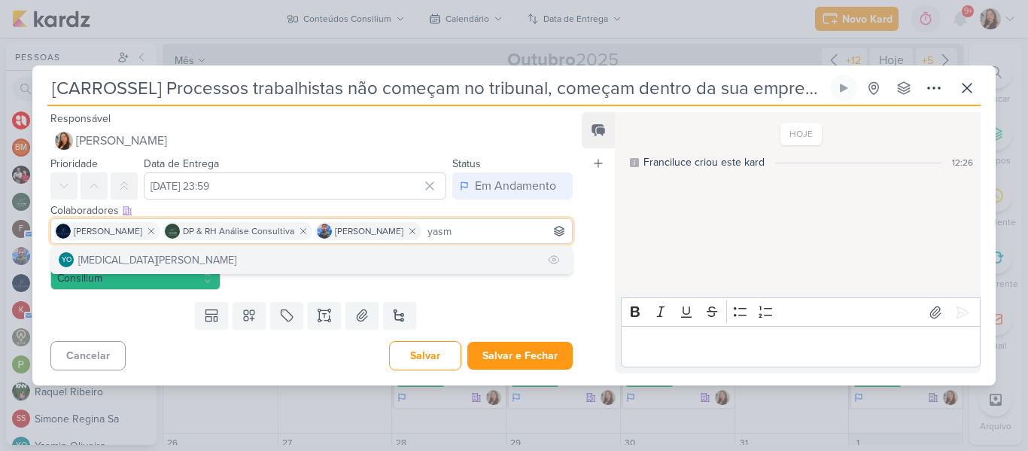
click at [243, 265] on button "YO [MEDICAL_DATA][PERSON_NAME]" at bounding box center [311, 259] width 521 height 27
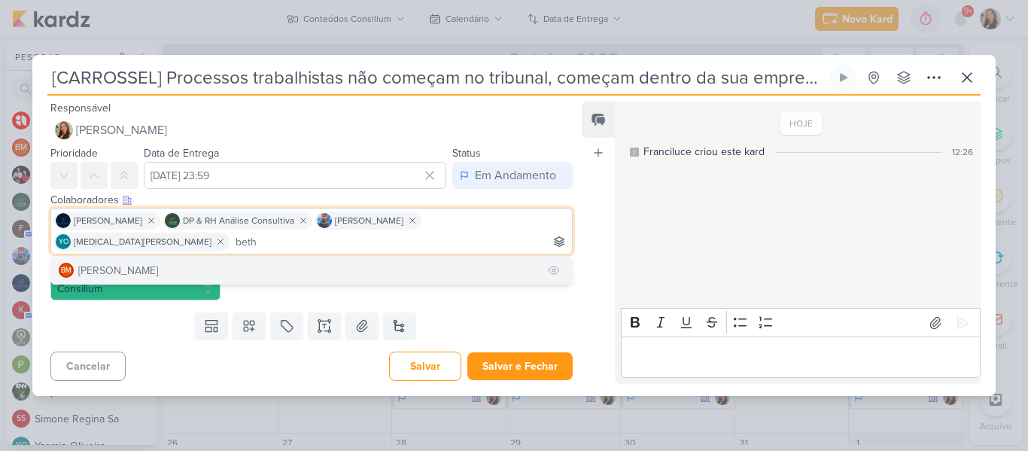
type input "beth"
click at [222, 264] on button "BM [GEOGRAPHIC_DATA]" at bounding box center [311, 270] width 521 height 27
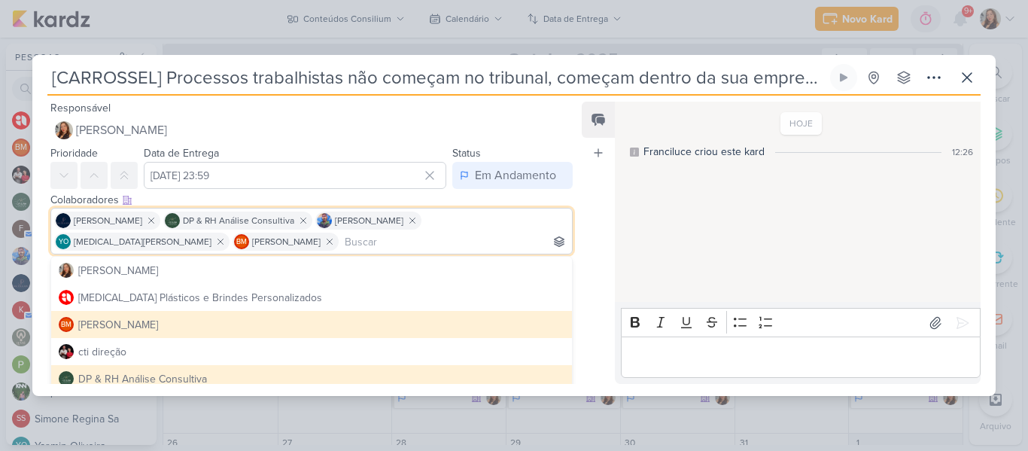
click at [610, 217] on div "Feed Atrelar email Solte o email para atrelar ao kard" at bounding box center [597, 243] width 33 height 282
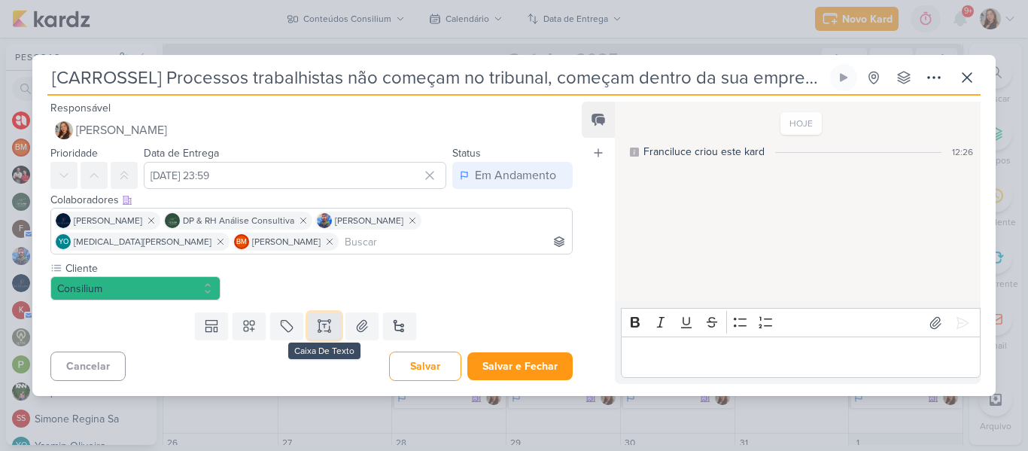
click at [327, 326] on icon at bounding box center [324, 325] width 15 height 15
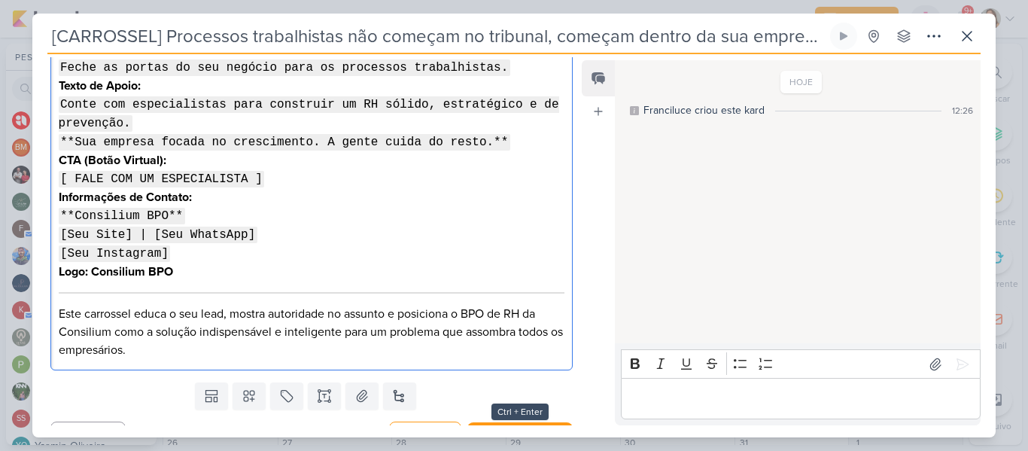
scroll to position [1562, 0]
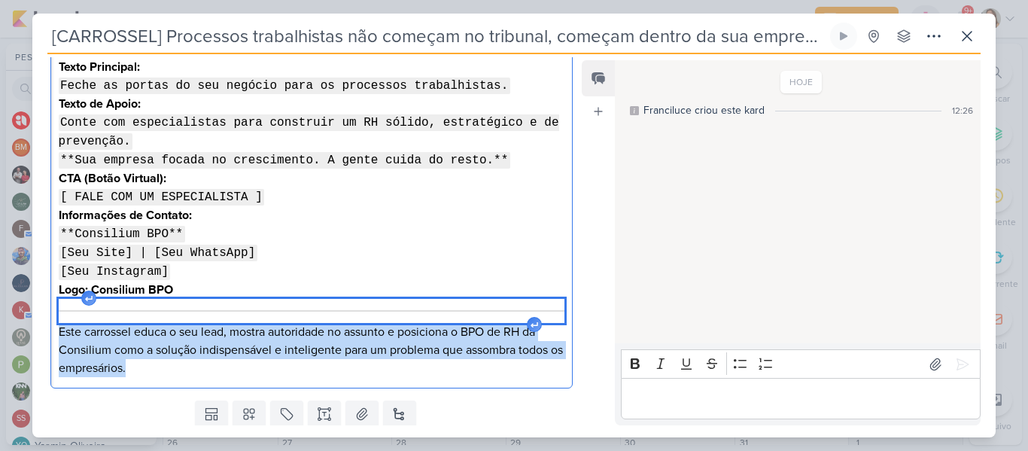
drag, startPoint x: 155, startPoint y: 320, endPoint x: 59, endPoint y: 268, distance: 109.7
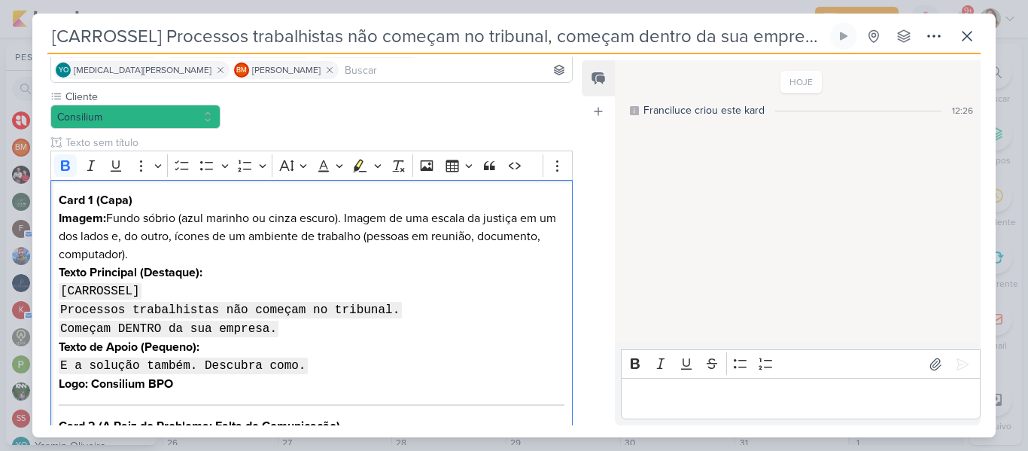
scroll to position [156, 0]
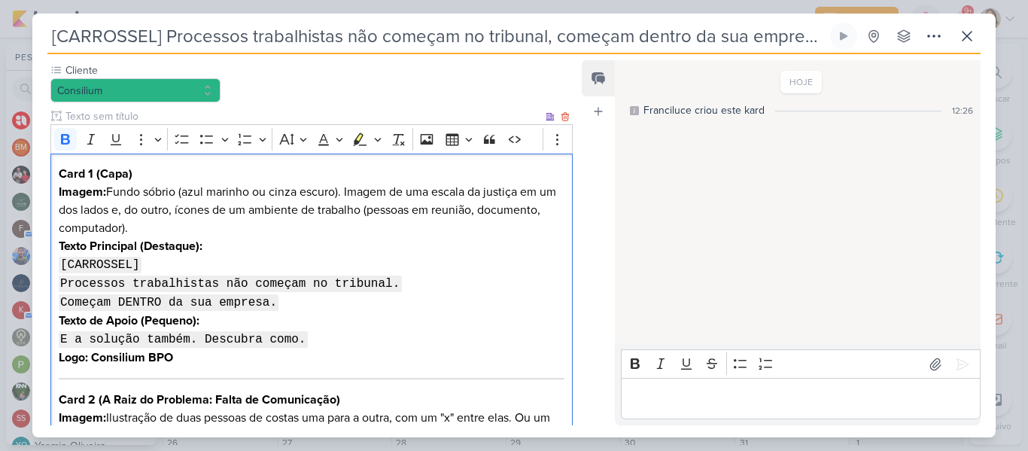
click at [65, 189] on strong "Imagem:" at bounding box center [82, 191] width 47 height 15
drag, startPoint x: 136, startPoint y: 173, endPoint x: 97, endPoint y: 175, distance: 39.1
click at [97, 175] on h3 "Card 1 (Capa)" at bounding box center [312, 174] width 506 height 18
click at [124, 190] on p "Imagem: Fundo sóbrio (azul marinho ou cinza escuro). Imagem de uma escala da ju…" at bounding box center [312, 210] width 506 height 54
click at [357, 188] on p "Imagem: Fundo sóbrio (azul marinho ou cinza escuro). Imagem de uma escala da ju…" at bounding box center [312, 210] width 506 height 54
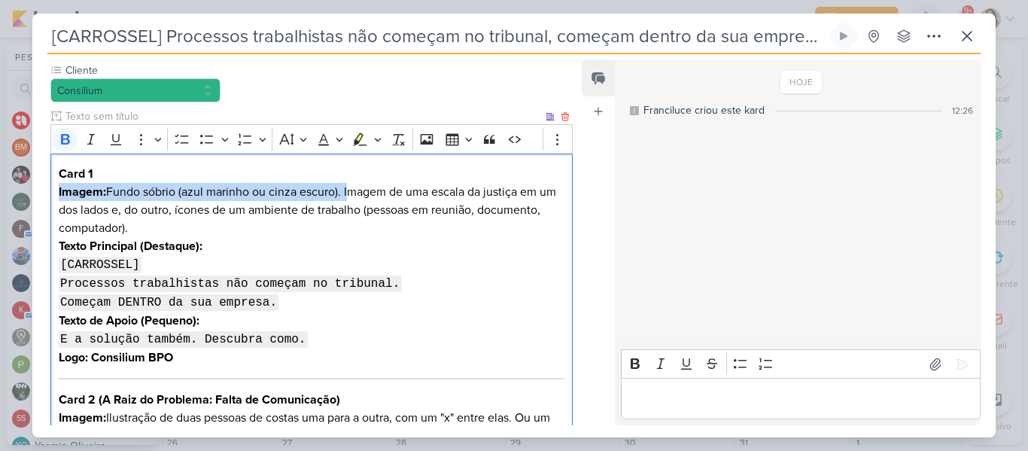
drag, startPoint x: 57, startPoint y: 191, endPoint x: 347, endPoint y: 193, distance: 289.6
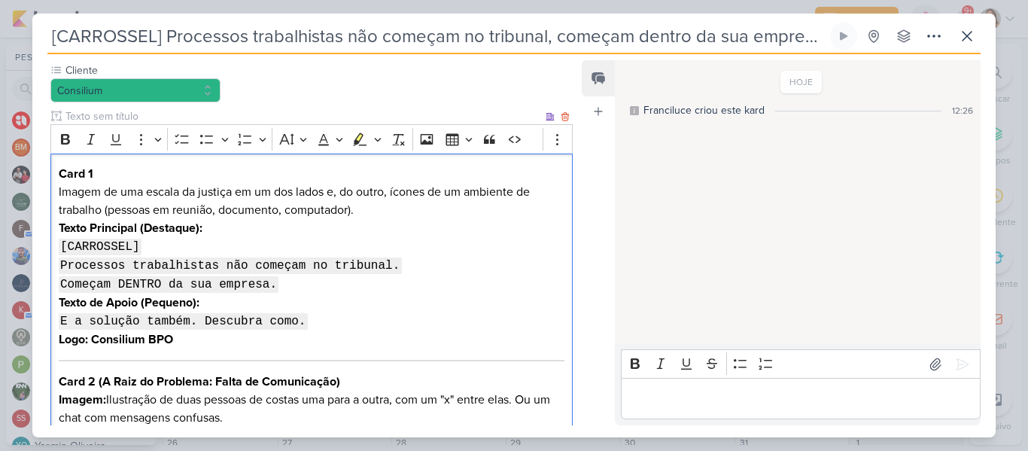
click at [390, 205] on p "Imagem de uma escala da justiça em um dos lados e, do outro, ícones de um ambie…" at bounding box center [312, 201] width 506 height 36
drag, startPoint x: 208, startPoint y: 230, endPoint x: 162, endPoint y: 228, distance: 46.7
click at [162, 228] on p "Texto Principal (Destaque): [CARROSSEL] Processos trabalhistas não começam no t…" at bounding box center [312, 256] width 506 height 74
click at [162, 228] on strong "Texto Principal (Destaque):" at bounding box center [131, 227] width 144 height 15
drag, startPoint x: 62, startPoint y: 243, endPoint x: 161, endPoint y: 246, distance: 98.6
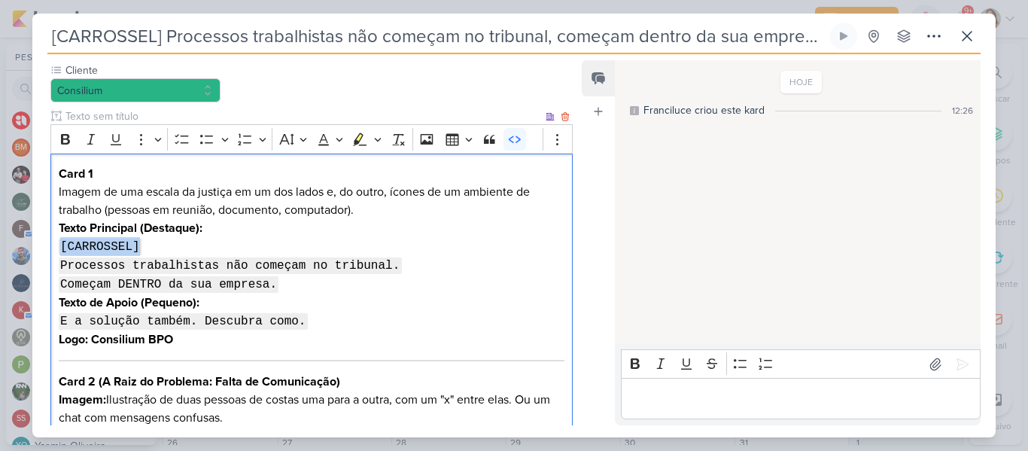
click at [161, 246] on p "Texto Principal (Destaque): [CARROSSEL] Processos trabalhistas não começam no t…" at bounding box center [312, 256] width 506 height 74
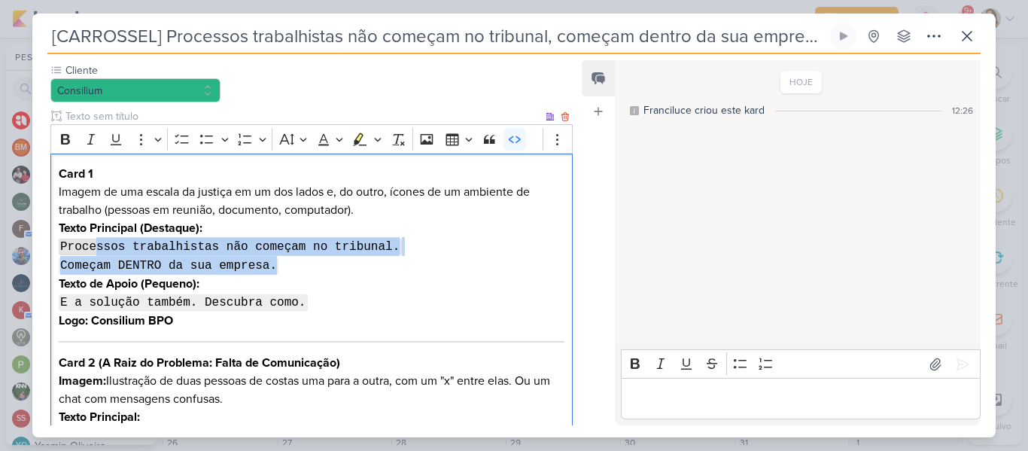
drag, startPoint x: 314, startPoint y: 264, endPoint x: 94, endPoint y: 244, distance: 220.5
click at [94, 244] on p "Texto Principal (Destaque): Processos trabalhistas não começam no tribunal. Com…" at bounding box center [312, 247] width 506 height 56
click at [504, 143] on button "Code" at bounding box center [514, 139] width 23 height 23
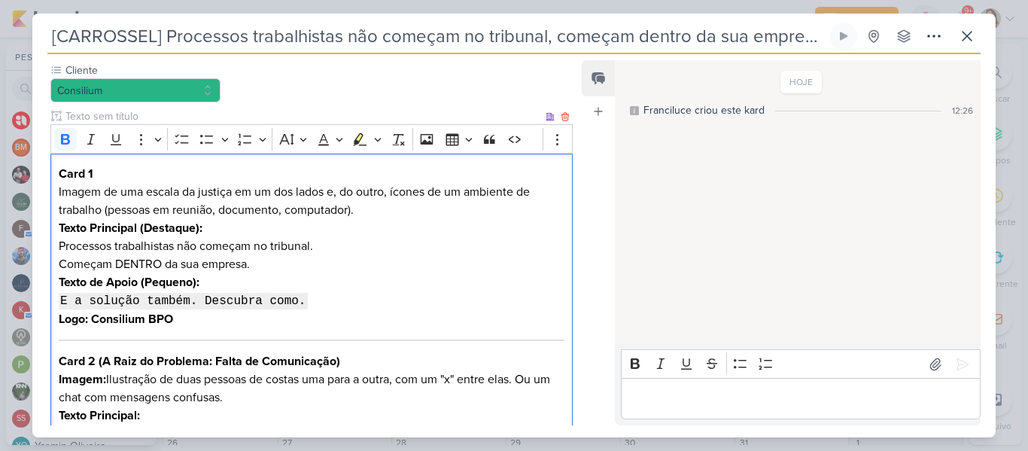
click at [257, 228] on p "Texto Principal (Destaque): Processos trabalhistas não começam no tribunal. Com…" at bounding box center [312, 246] width 506 height 54
click at [303, 269] on p "Texto Principal (Destaque): Processos trabalhistas não começam no tribunal. Com…" at bounding box center [312, 246] width 506 height 54
drag, startPoint x: 59, startPoint y: 279, endPoint x: 238, endPoint y: 283, distance: 178.3
click at [238, 283] on p "Texto de Apoio (Pequeno): E a solução também. Descubra como. Logo: Consilium BPO" at bounding box center [312, 300] width 506 height 55
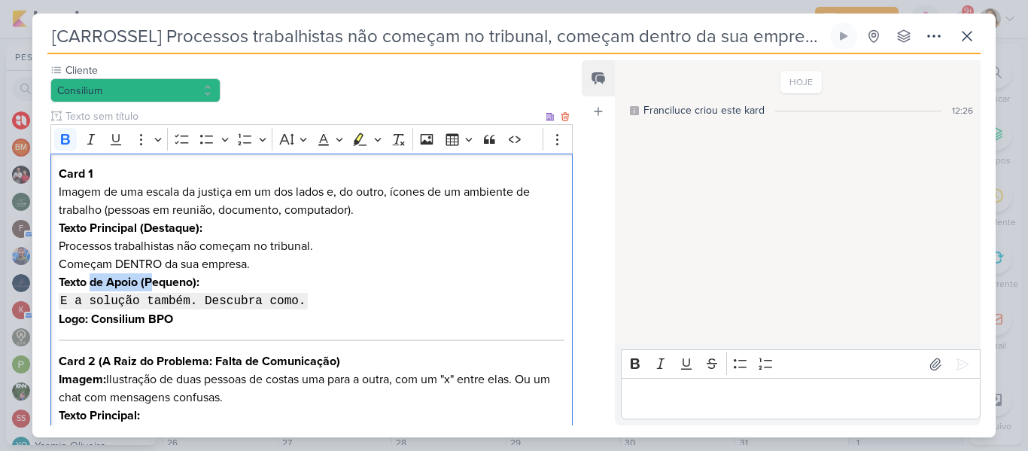
drag, startPoint x: 92, startPoint y: 283, endPoint x: 150, endPoint y: 283, distance: 58.7
click at [150, 283] on strong "Texto de Apoio (Pequeno):" at bounding box center [129, 282] width 141 height 15
click at [148, 284] on strong "Texto de Apoio (Pequeno):" at bounding box center [129, 282] width 141 height 15
click at [148, 284] on p "Texto Pequeno): E a solução também. Descubra como. Logo: Consilium BPO" at bounding box center [312, 300] width 506 height 55
click at [141, 281] on strong "Texto Pequeno):" at bounding box center [102, 282] width 86 height 15
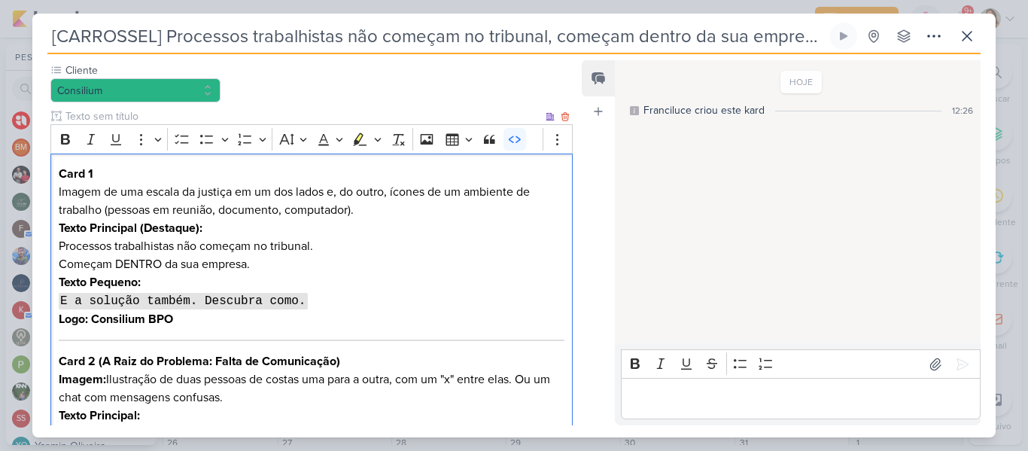
click at [150, 296] on code "E a solução também. Descubra como." at bounding box center [183, 301] width 249 height 17
drag, startPoint x: 305, startPoint y: 303, endPoint x: 58, endPoint y: 302, distance: 247.5
click at [59, 302] on p "Texto Pequeno: E a solução também. Descubra como. Logo: Consilium BPO" at bounding box center [312, 300] width 506 height 55
click at [517, 137] on icon "Editor toolbar" at bounding box center [515, 138] width 12 height 7
click at [366, 316] on p "Texto Pequeno: E a solução também. Descubra como. Logo: Consilium BPO" at bounding box center [312, 300] width 506 height 54
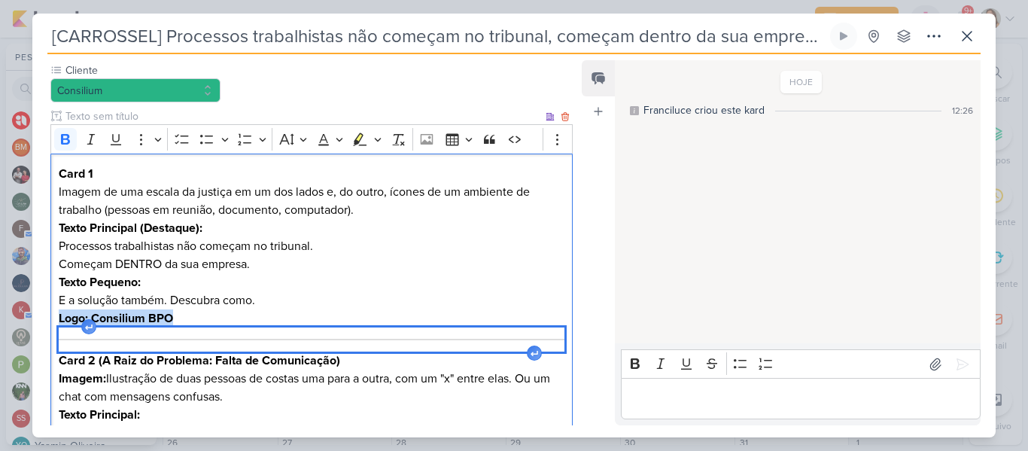
drag, startPoint x: 58, startPoint y: 318, endPoint x: 179, endPoint y: 339, distance: 122.8
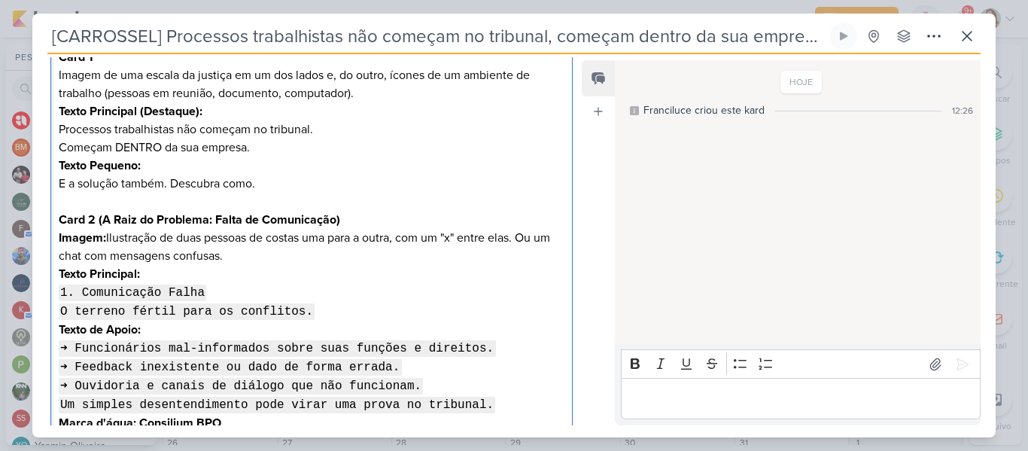
scroll to position [278, 0]
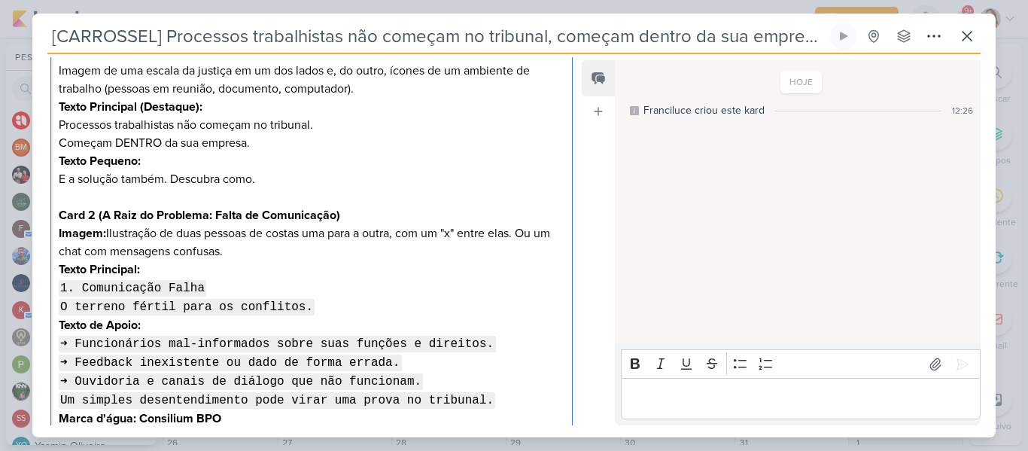
click at [94, 203] on p "Texto Pequeno: E a solução também. Descubra como." at bounding box center [312, 179] width 506 height 54
click at [281, 263] on p "Texto Principal: 1. Comunicação Falha O terreno fértil para os conflitos." at bounding box center [312, 288] width 506 height 56
click at [273, 247] on p "Imagem: Ilustração de duas pessoas de costas uma para a outra, com um "x" entre…" at bounding box center [312, 242] width 506 height 36
click at [99, 213] on strong "Card 2 (A Raiz do Problema: Falta de Comunicação)" at bounding box center [199, 215] width 281 height 15
click at [187, 280] on code "1. Comunicação Falha" at bounding box center [133, 288] width 148 height 17
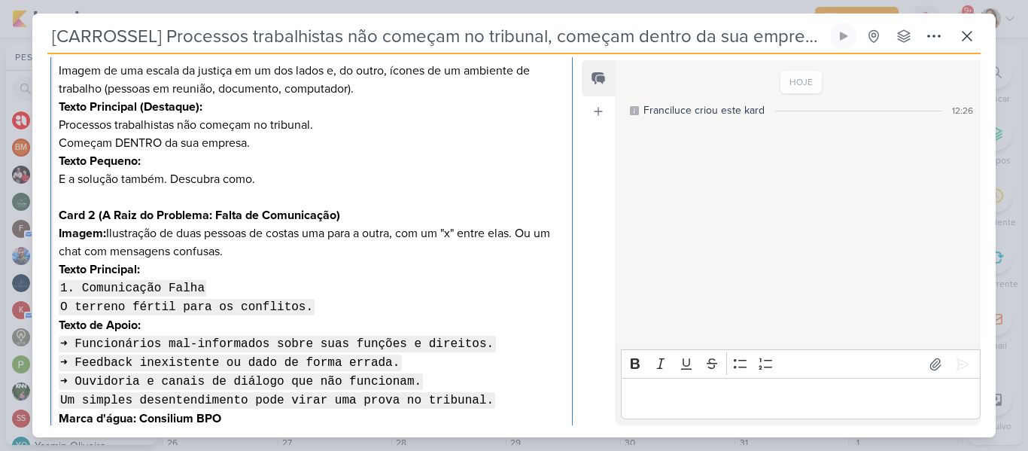
click at [150, 273] on p "Texto Principal: 1. Comunicação Falha O terreno fértil para os conflitos." at bounding box center [312, 288] width 506 height 56
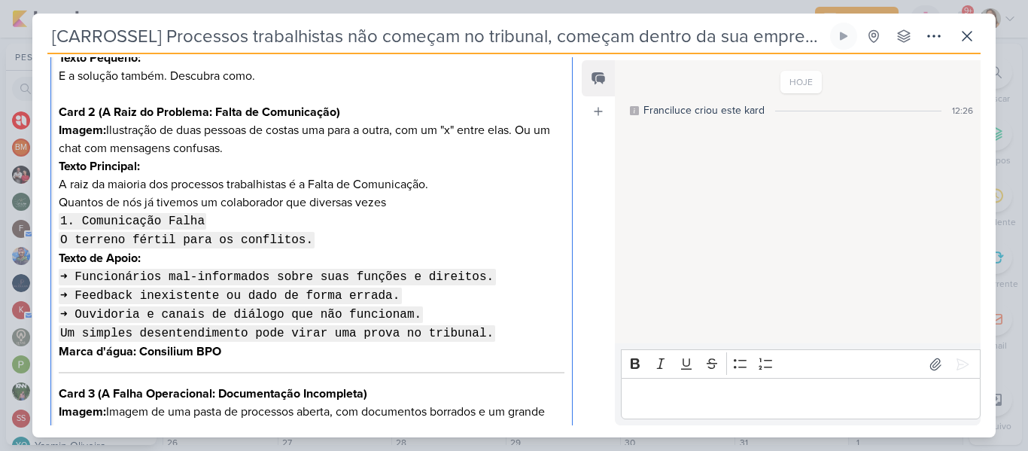
scroll to position [373, 0]
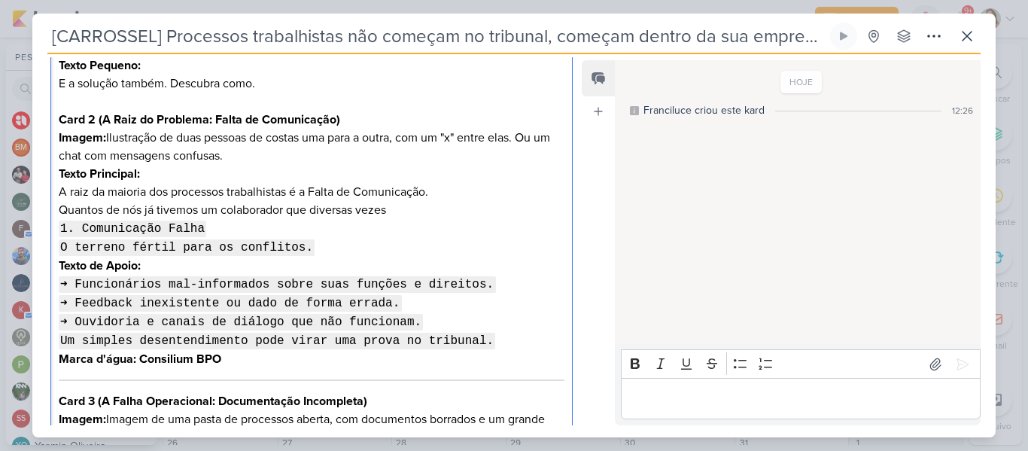
click at [445, 213] on p "A raiz da maioria dos processos trabalhistas é a Falta de Comunicação. ⁠⁠⁠⁠⁠⁠⁠Q…" at bounding box center [312, 220] width 506 height 74
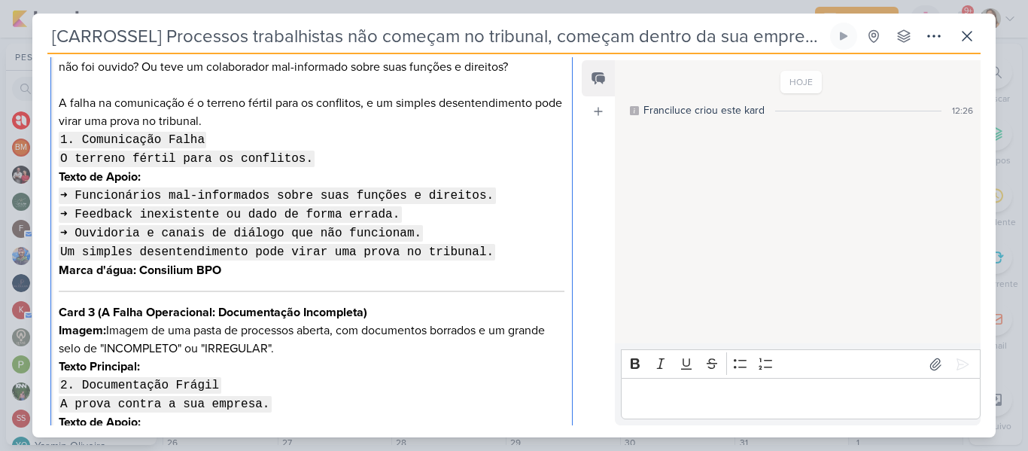
scroll to position [545, 0]
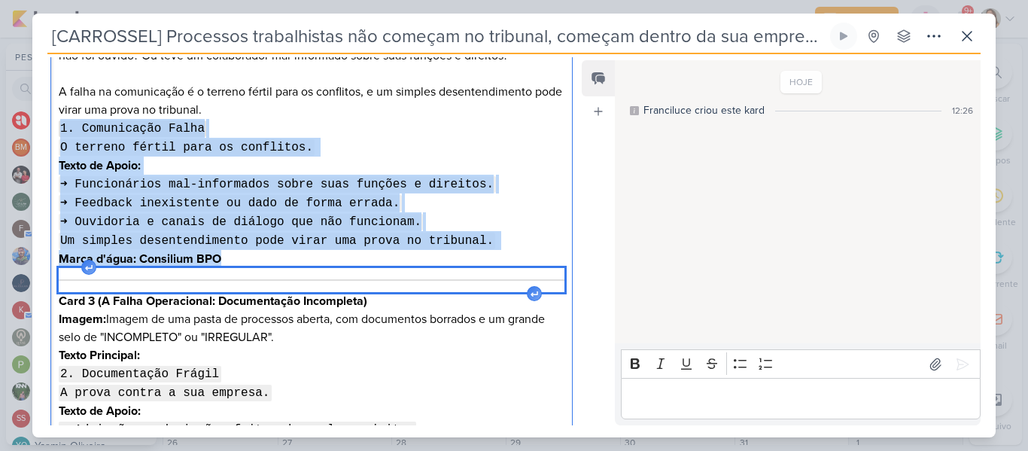
drag, startPoint x: 57, startPoint y: 128, endPoint x: 469, endPoint y: 281, distance: 438.9
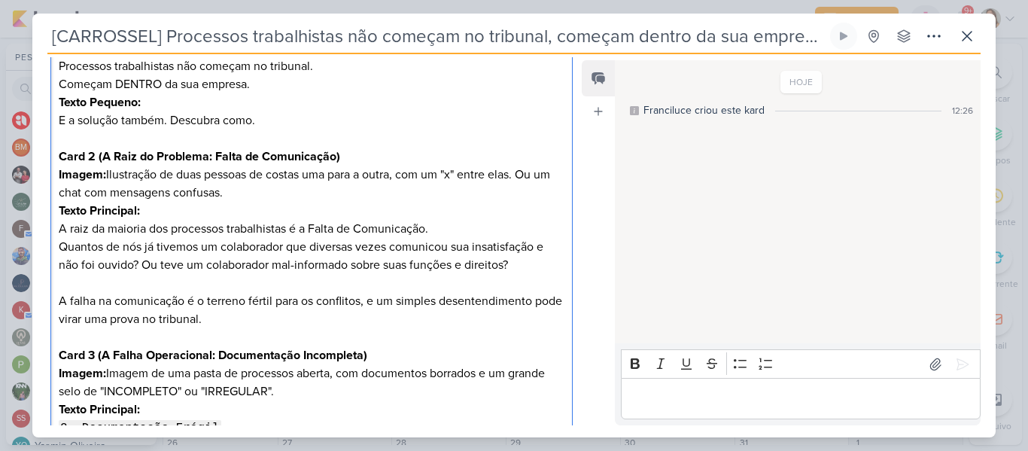
scroll to position [332, 0]
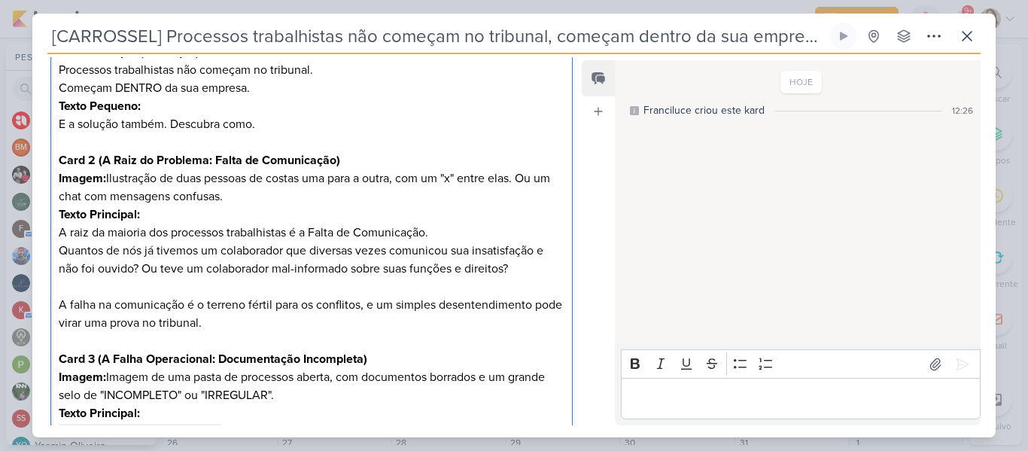
click at [60, 305] on p "A raiz da maioria dos processos trabalhistas é a Falta de Comunicação. Quantos …" at bounding box center [312, 286] width 506 height 126
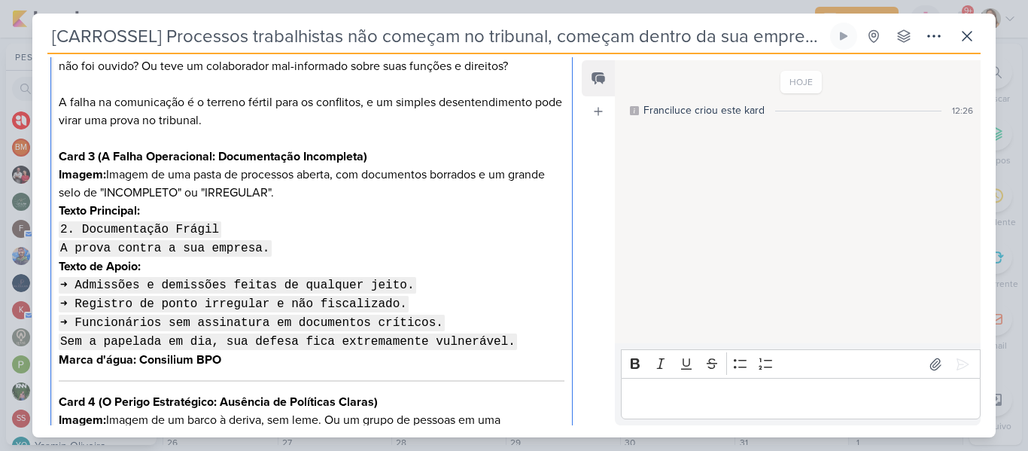
scroll to position [564, 0]
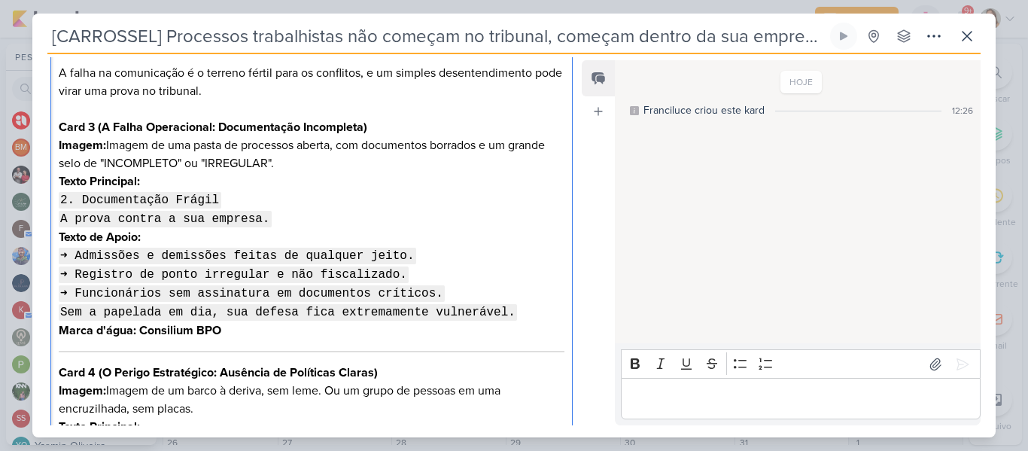
click at [407, 144] on p "Imagem: Imagem de uma pasta de processos aberta, com documentos borrados e um g…" at bounding box center [312, 154] width 506 height 36
click at [424, 190] on p "Texto Principal: 2. Documentação Frágil A prova contra a sua empresa." at bounding box center [312, 200] width 506 height 56
click at [317, 164] on p "Imagem: Imagem de uma pasta de processos aberta, com documentos borrados e um g…" at bounding box center [312, 154] width 506 height 36
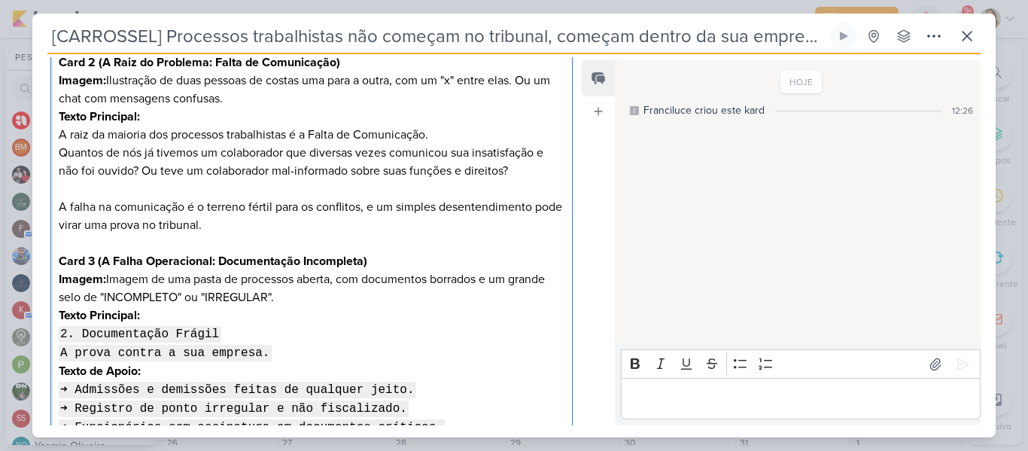
scroll to position [433, 0]
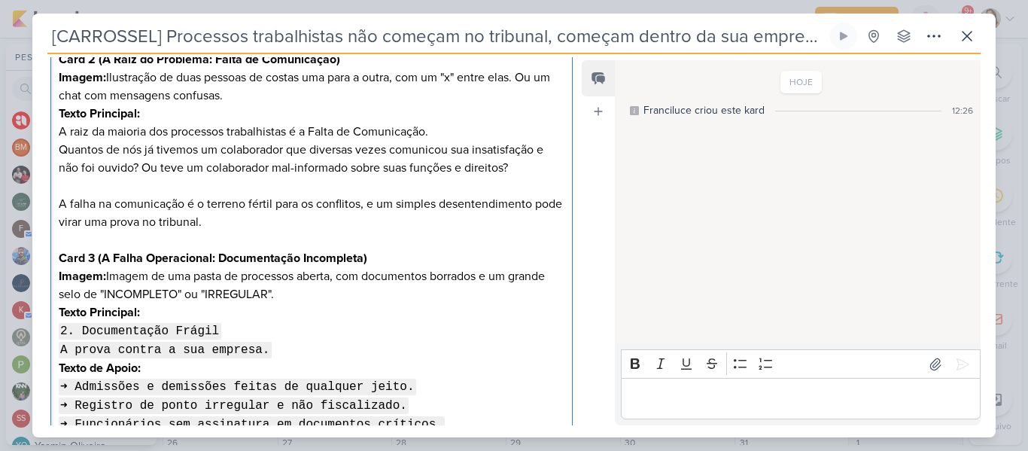
click at [187, 167] on p "A raiz da maioria dos processos trabalhistas é a Falta de Comunicação. Quantos …" at bounding box center [312, 186] width 506 height 126
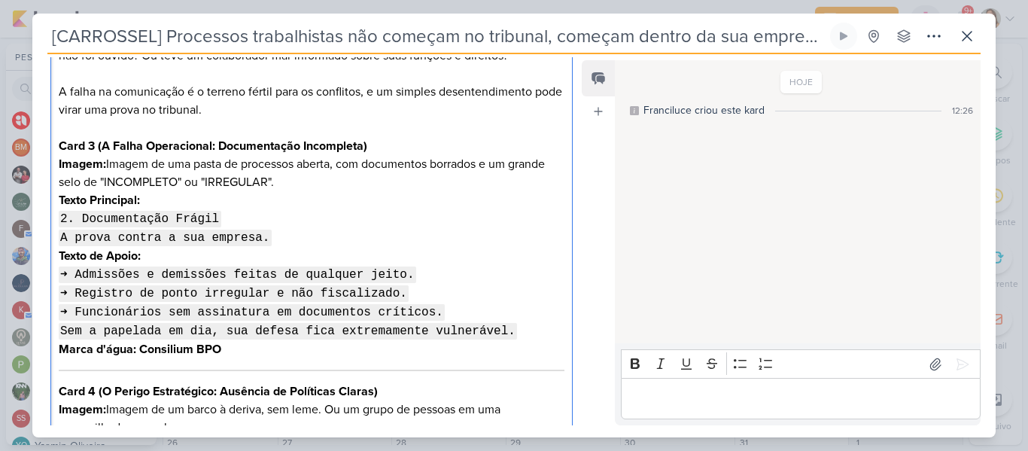
scroll to position [553, 0]
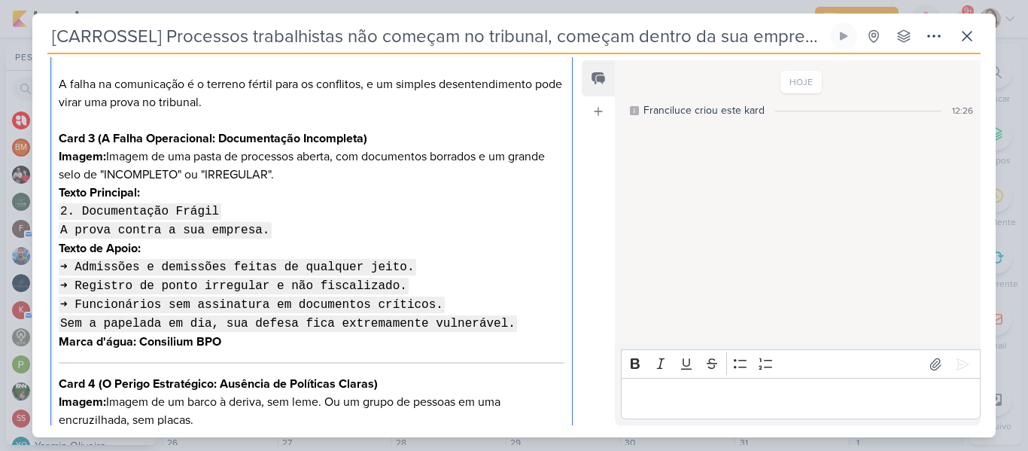
click at [229, 145] on strong "Card 3 (A Falha Operacional: Documentação Incompleta)" at bounding box center [213, 138] width 308 height 15
click at [156, 190] on p "Texto Principal: 2. Documentação Frágil A prova contra a sua empresa." at bounding box center [312, 212] width 506 height 56
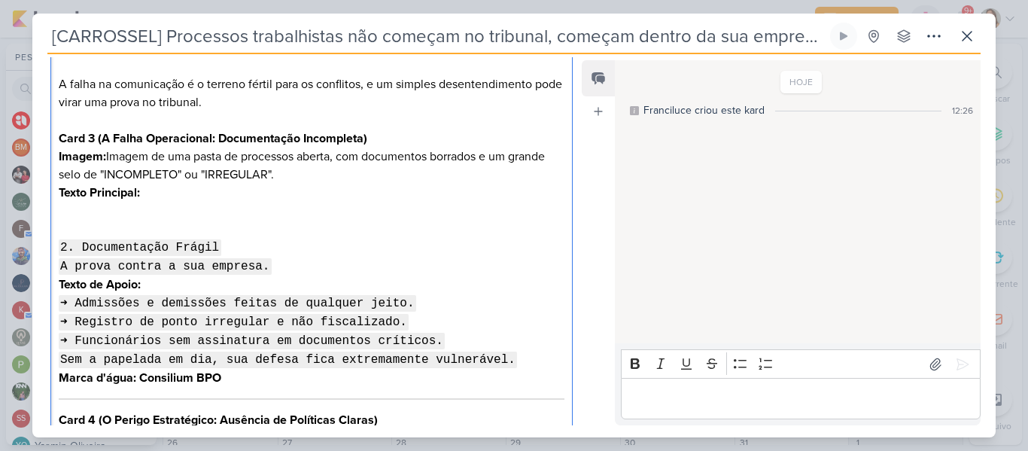
click at [146, 199] on p "Texto Principal:" at bounding box center [312, 193] width 506 height 18
click at [147, 209] on p "Editor editing area: main" at bounding box center [312, 211] width 506 height 18
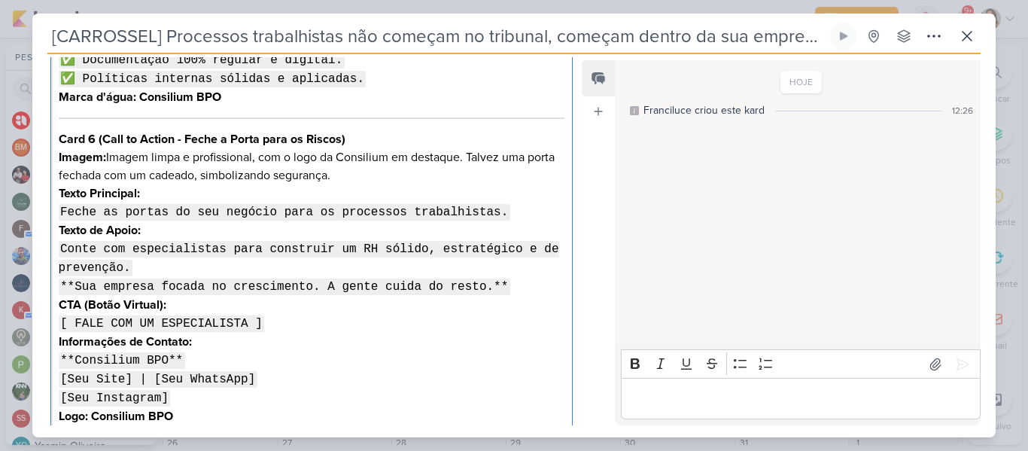
scroll to position [1435, 0]
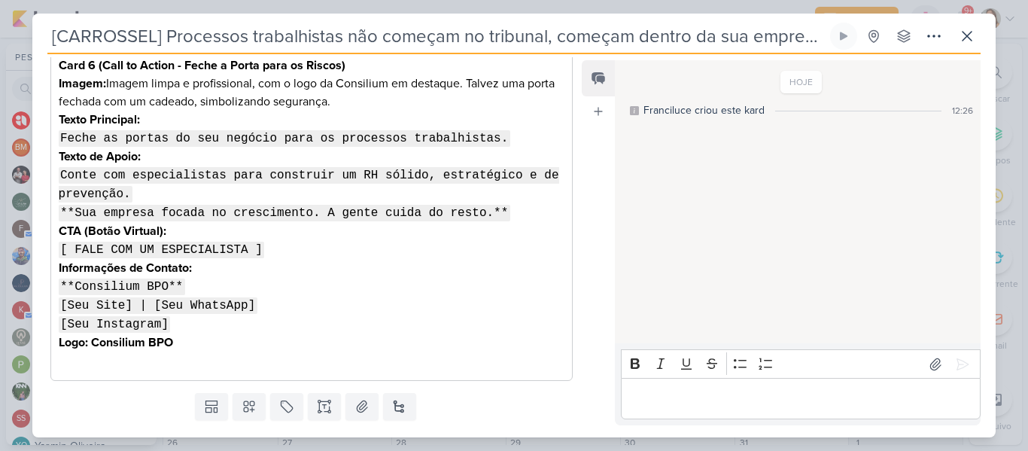
click at [440, 432] on button "Salvar" at bounding box center [425, 446] width 72 height 29
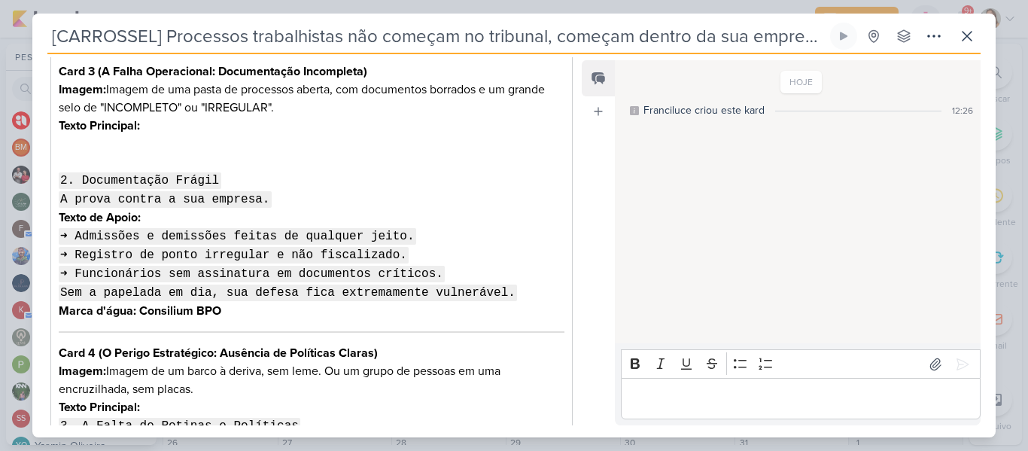
scroll to position [627, 0]
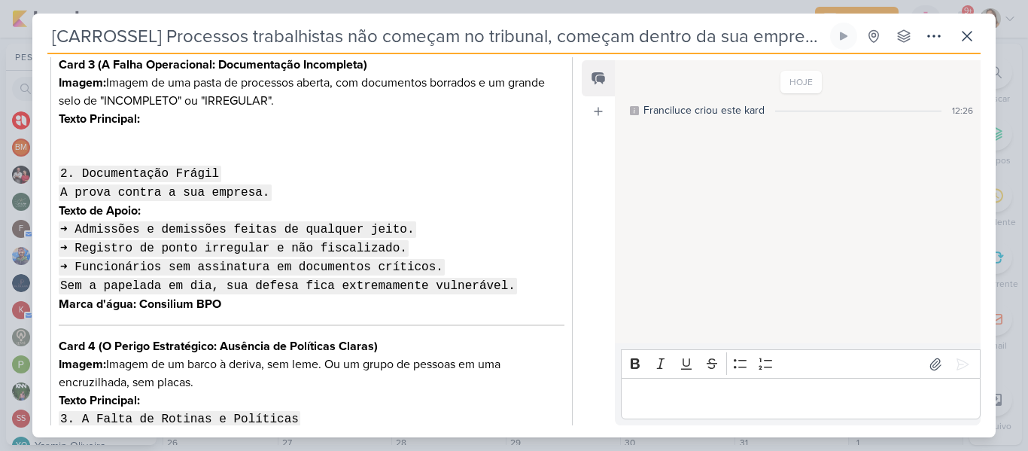
click at [123, 150] on p "2. Documentação Frágil A prova contra a sua empresa." at bounding box center [312, 174] width 506 height 56
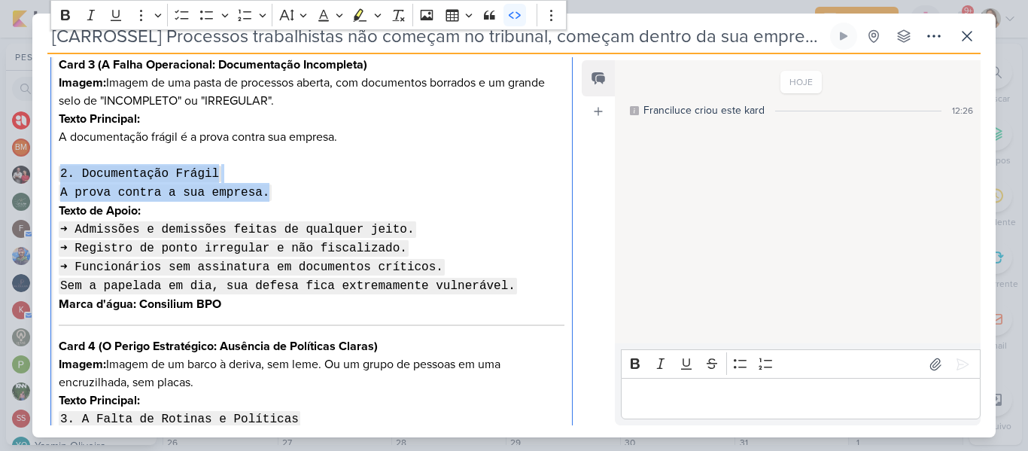
drag, startPoint x: 61, startPoint y: 169, endPoint x: 260, endPoint y: 193, distance: 200.1
click at [260, 193] on p "⁠⁠⁠⁠⁠⁠⁠ 2. Documentação Frágil A prova contra a sua empresa." at bounding box center [312, 174] width 506 height 56
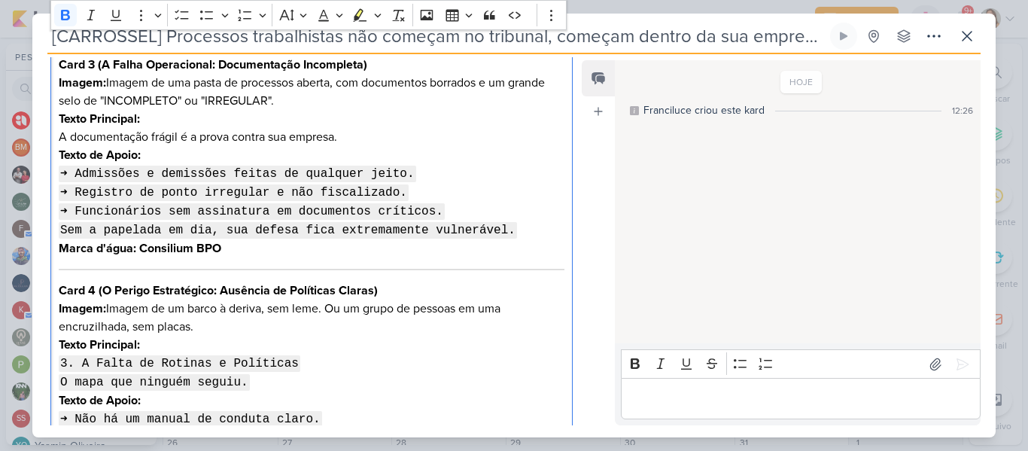
click at [168, 161] on p "Texto de Apoio: ➜ Admissões e demissões feitas de qualquer jeito. ➜ Registro de…" at bounding box center [312, 192] width 506 height 93
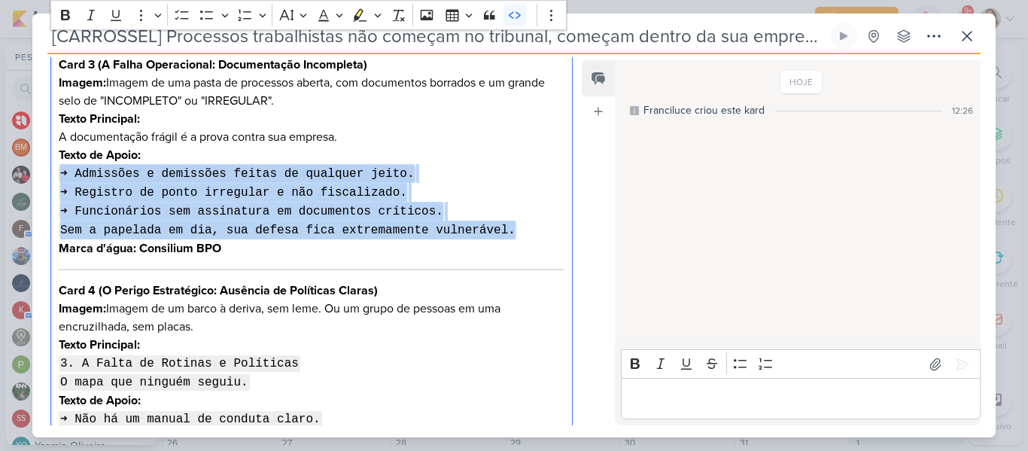
drag, startPoint x: 526, startPoint y: 232, endPoint x: 5, endPoint y: 173, distance: 524.6
click at [5, 173] on div "[CARROSSEL] Processos trabalhistas não começam no tribunal, começam dentro da s…" at bounding box center [514, 225] width 1028 height 451
click at [517, 14] on icon "Editor toolbar" at bounding box center [515, 14] width 12 height 7
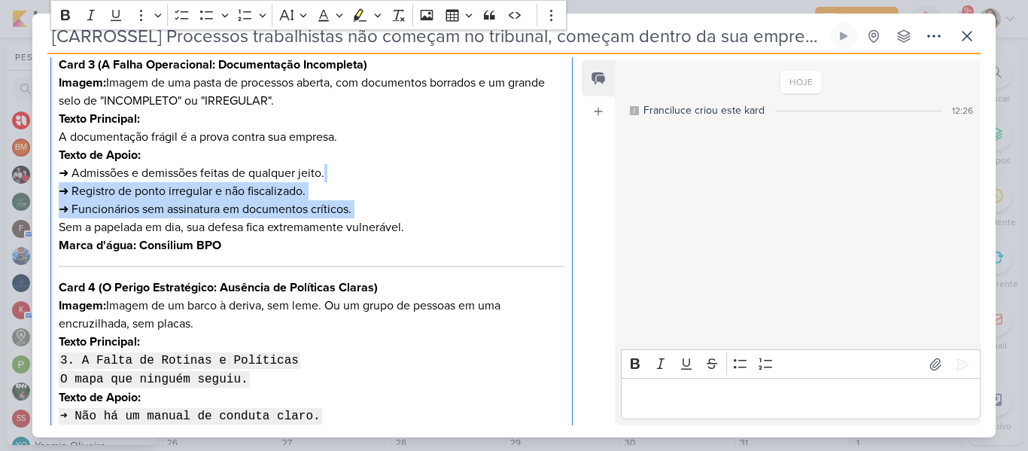
click at [350, 223] on p "Texto de Apoio: ➜ Admissões e demissões feitas de qualquer jeito. ➜ Registro de…" at bounding box center [312, 191] width 506 height 90
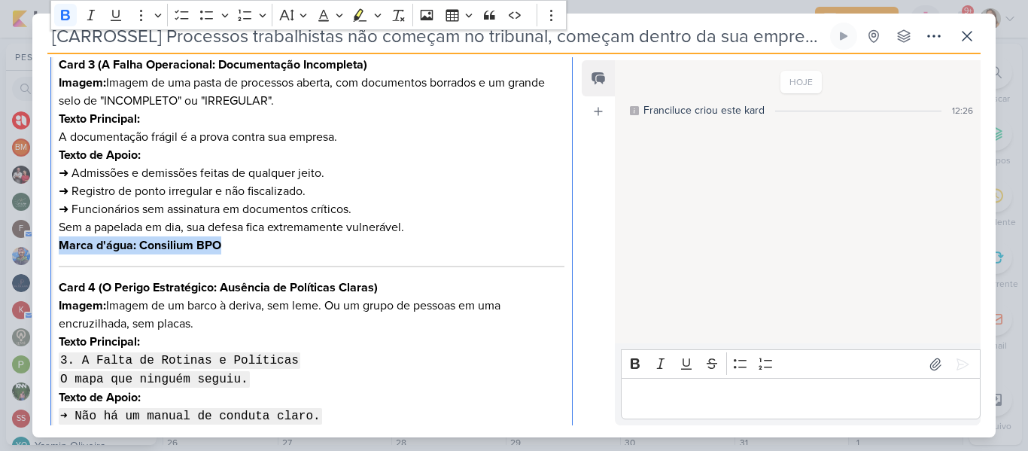
drag, startPoint x: 272, startPoint y: 245, endPoint x: 49, endPoint y: 241, distance: 223.5
click at [49, 241] on div "Cliente Consilium" at bounding box center [305, 364] width 546 height 1544
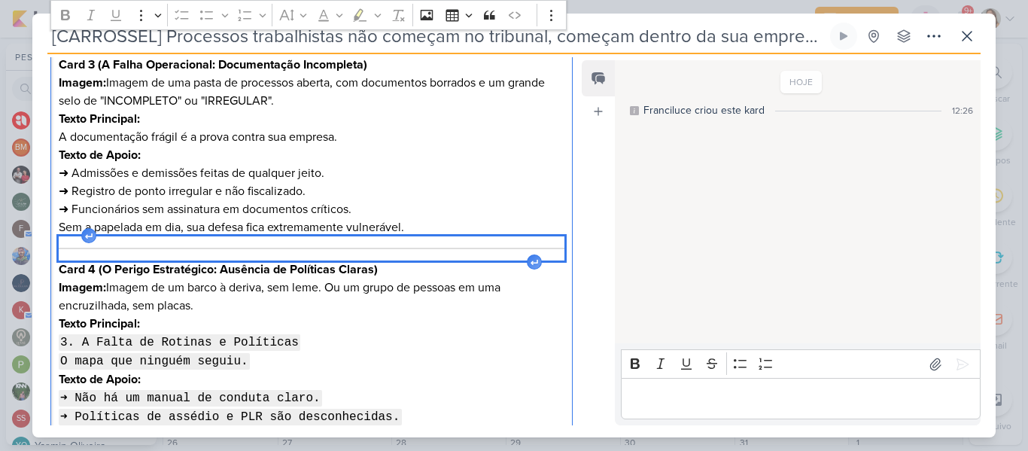
click at [61, 246] on div "Editor editing area: main" at bounding box center [312, 248] width 506 height 24
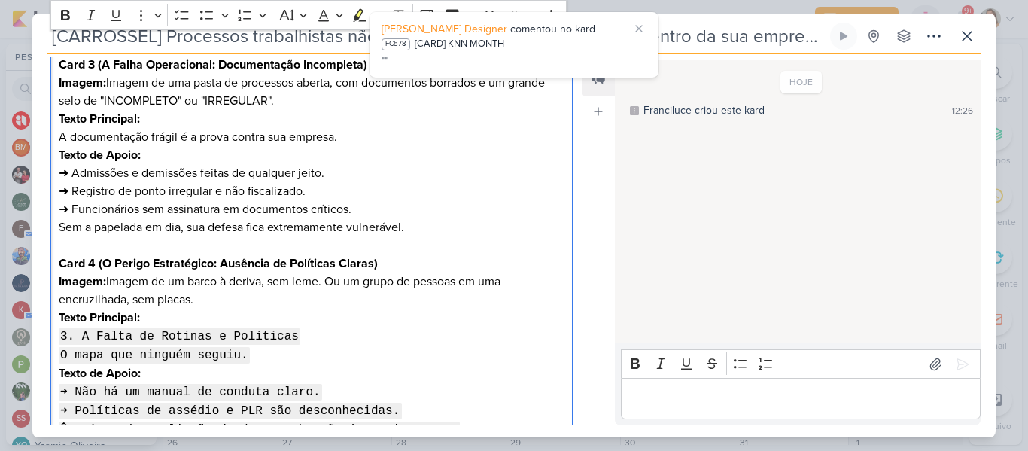
click at [99, 264] on strong "Card 4 (O Perigo Estratégico: Ausência de Políticas Claras)" at bounding box center [218, 263] width 319 height 15
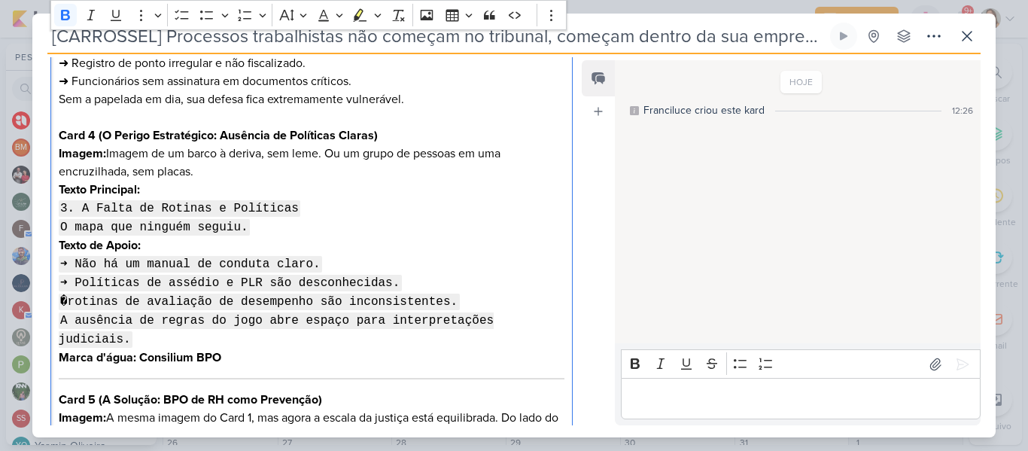
scroll to position [751, 0]
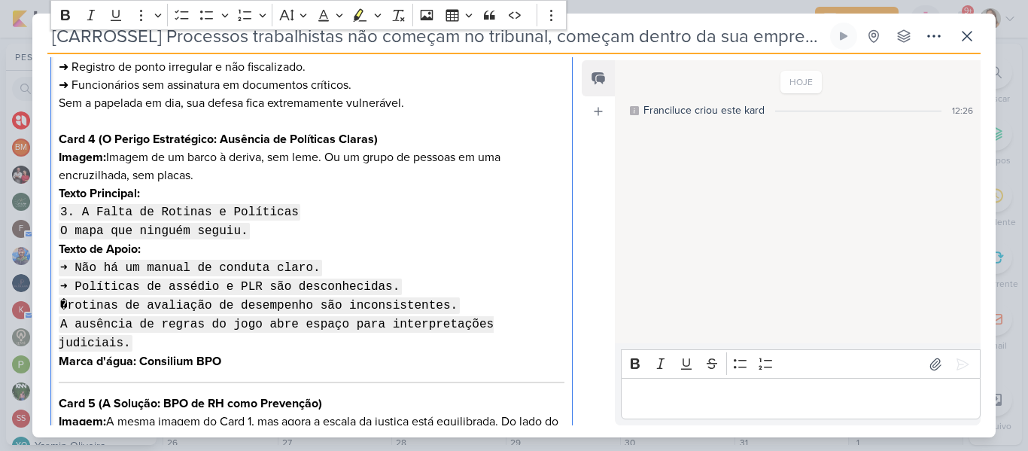
click at [359, 167] on p "Imagem: Imagem de um barco à deriva, sem leme. Ou um grupo de pessoas em uma en…" at bounding box center [312, 166] width 506 height 36
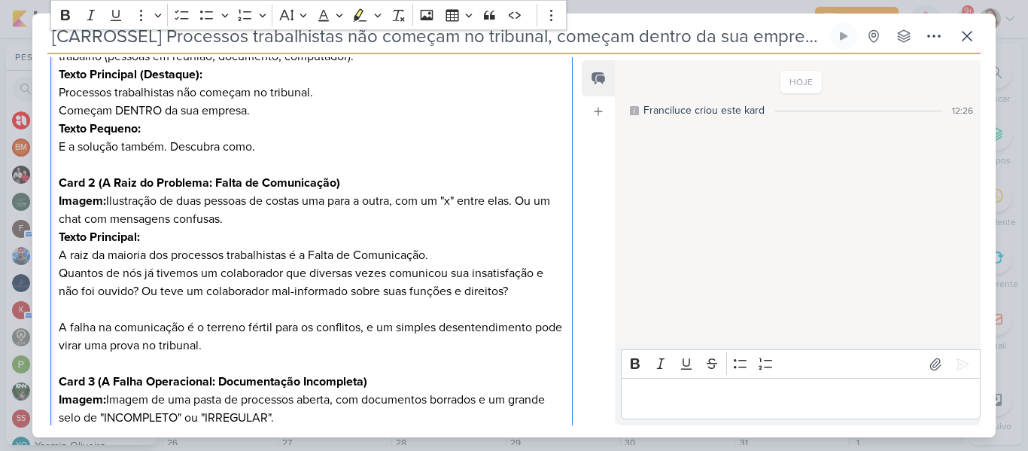
scroll to position [278, 0]
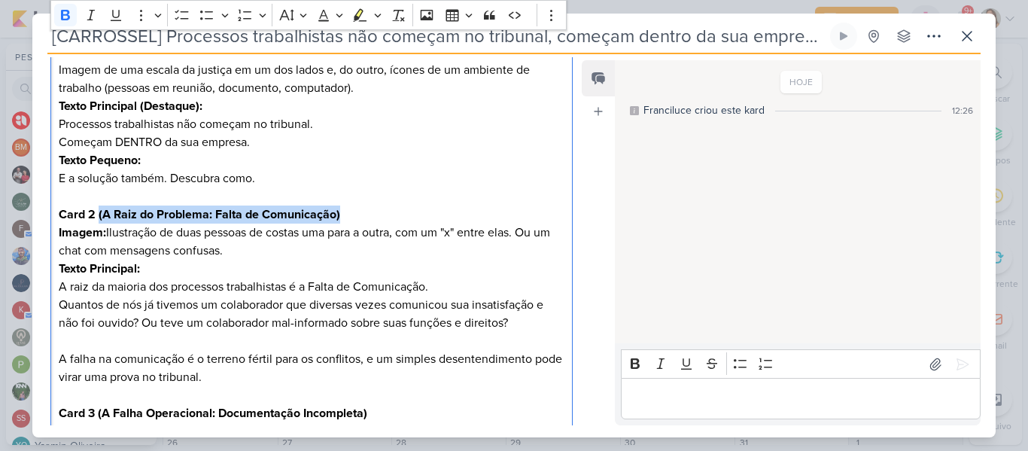
drag, startPoint x: 99, startPoint y: 213, endPoint x: 369, endPoint y: 208, distance: 270.1
click at [369, 208] on h3 "Card 2 (A Raiz do Problema: Falta de Comunicação)" at bounding box center [312, 214] width 506 height 18
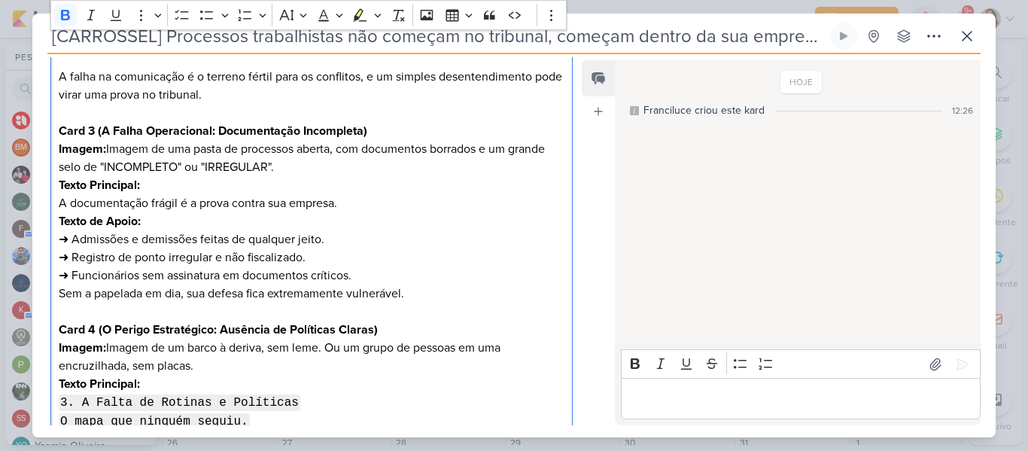
scroll to position [585, 0]
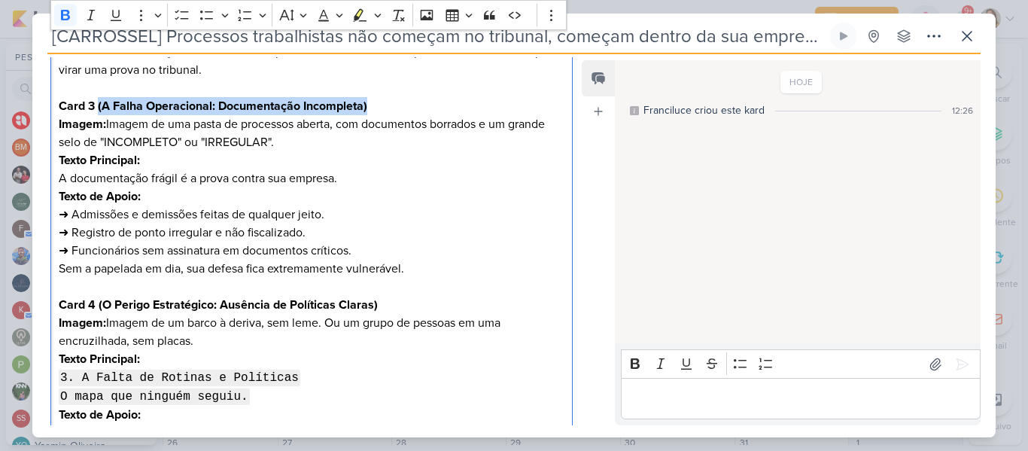
drag, startPoint x: 99, startPoint y: 104, endPoint x: 403, endPoint y: 108, distance: 304.7
click at [403, 108] on h3 "Card 3 (A Falha Operacional: Documentação Incompleta)" at bounding box center [312, 106] width 506 height 18
click at [366, 227] on p "Texto de Apoio: ➜ Admissões e demissões feitas de qualquer jeito. ➜ Registro de…" at bounding box center [312, 232] width 506 height 90
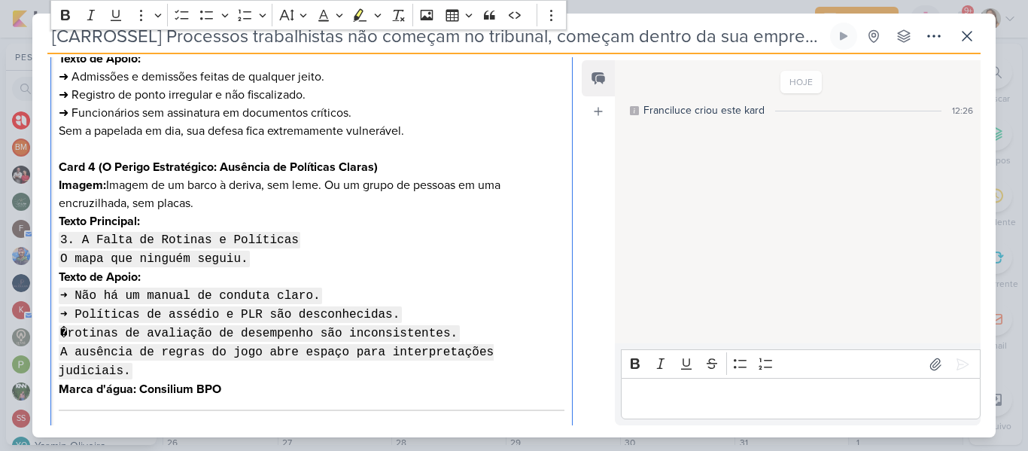
scroll to position [733, 0]
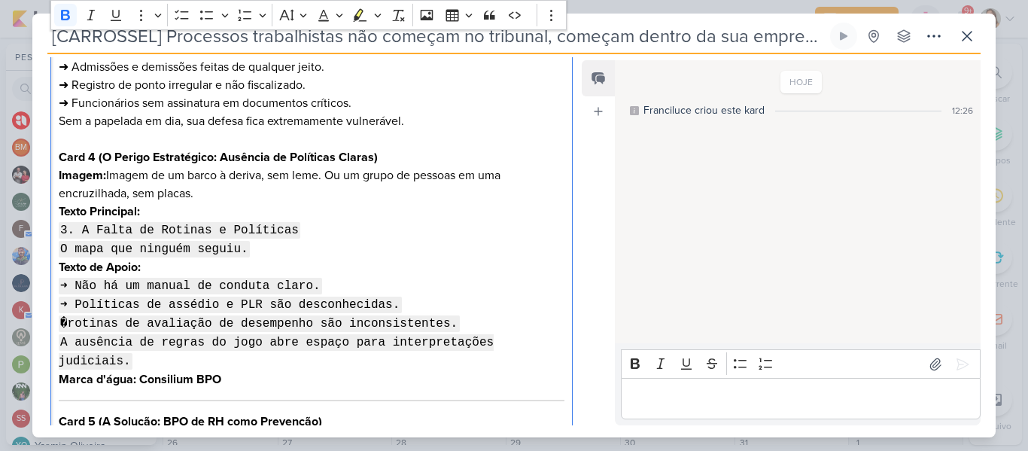
click at [254, 204] on p "Texto Principal: 3. A Falta de Rotinas e Políticas O mapa que ninguém seguiu." at bounding box center [312, 230] width 506 height 56
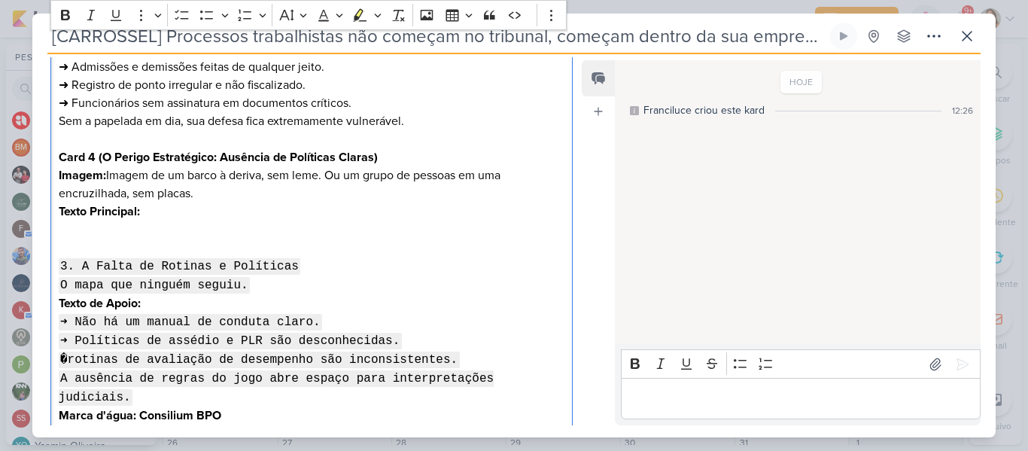
click at [253, 224] on p "Editor editing area: main" at bounding box center [312, 229] width 506 height 18
click at [317, 200] on p "Imagem: Imagem de um barco à deriva, sem leme. Ou um grupo de pessoas em uma en…" at bounding box center [312, 184] width 506 height 36
click at [126, 226] on p "E," at bounding box center [312, 229] width 506 height 18
drag, startPoint x: 222, startPoint y: 159, endPoint x: 374, endPoint y: 163, distance: 152.0
click at [374, 163] on strong "Card 4 (O Perigo Estratégico: Ausência de Políticas Claras)" at bounding box center [218, 157] width 319 height 15
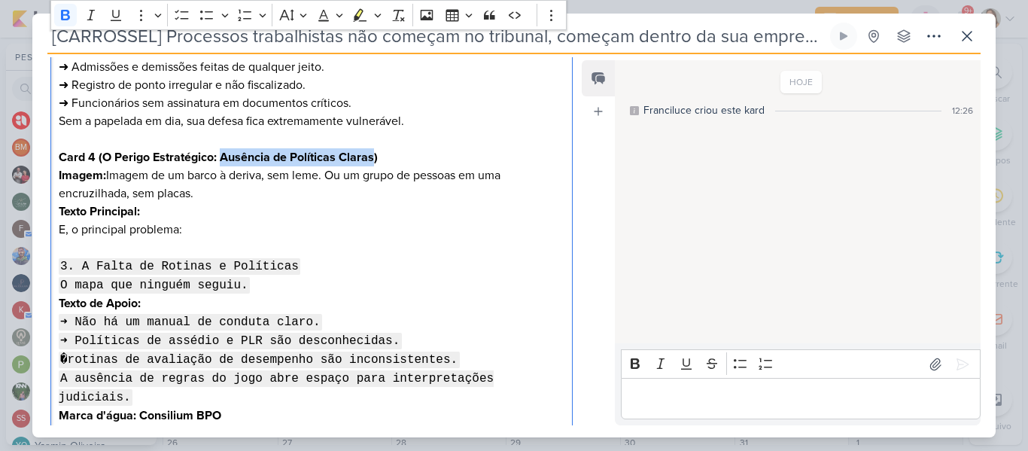
copy strong "Ausência de Políticas Claras"
click at [254, 231] on p "E, o principal problema:" at bounding box center [312, 229] width 506 height 18
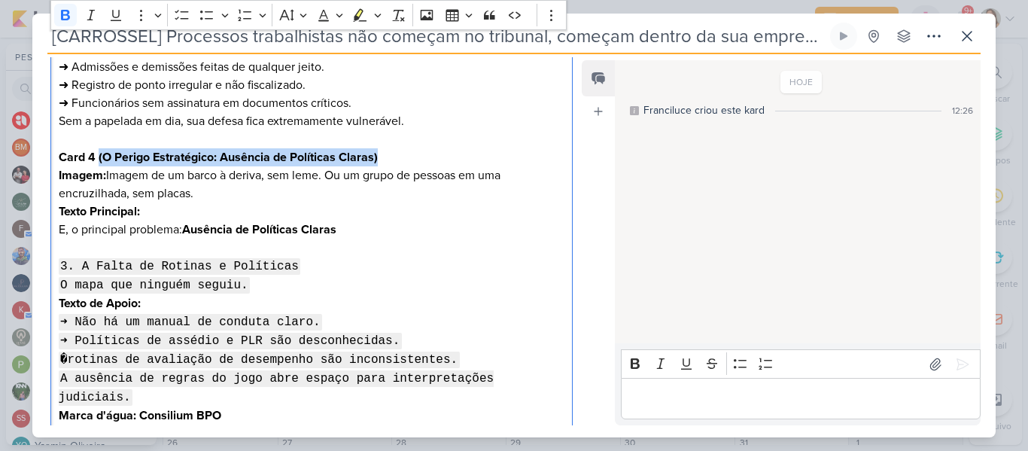
drag, startPoint x: 99, startPoint y: 156, endPoint x: 414, endPoint y: 148, distance: 315.3
click at [414, 148] on h3 "Card 4 (O Perigo Estratégico: Ausência de Políticas Claras)" at bounding box center [312, 157] width 506 height 18
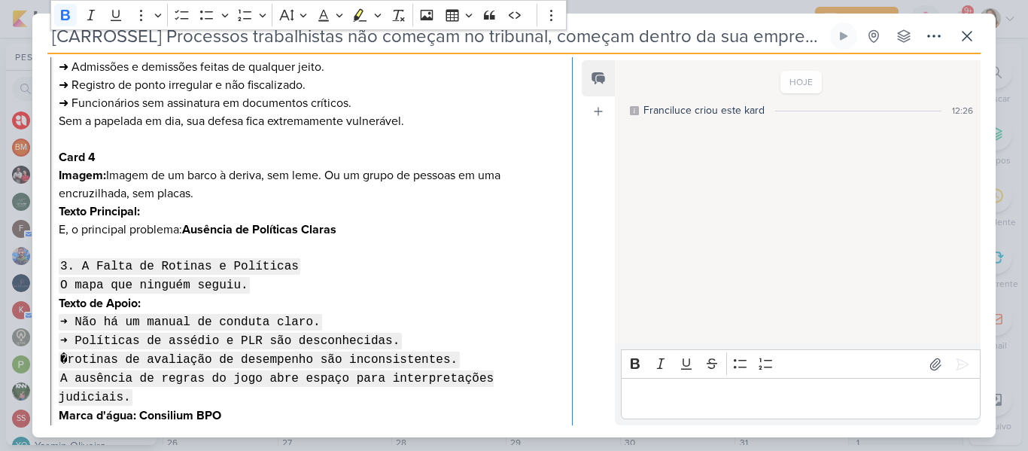
click at [406, 241] on p "3. A Falta de Rotinas e Políticas O mapa que ninguém seguiu." at bounding box center [312, 266] width 506 height 56
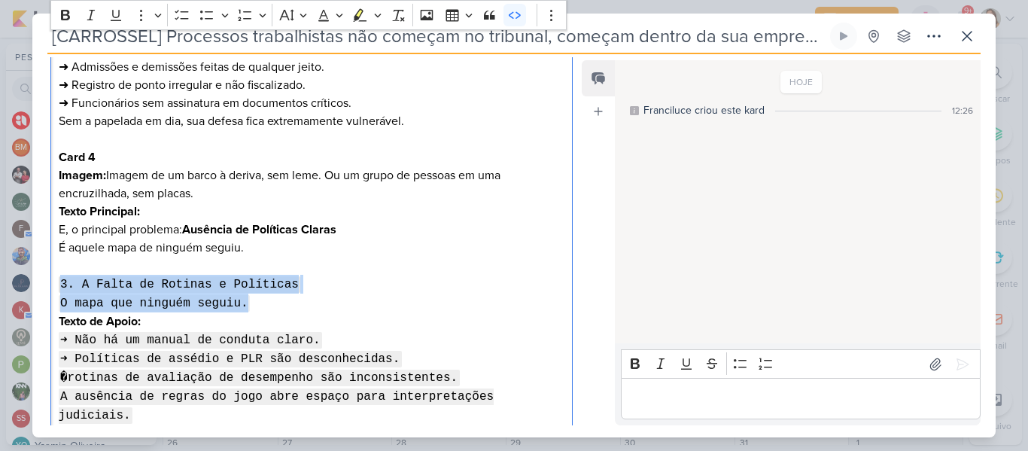
drag, startPoint x: 60, startPoint y: 279, endPoint x: 250, endPoint y: 309, distance: 191.9
click at [250, 309] on p "⁠⁠⁠⁠⁠⁠⁠ 3. A Falta de Rotinas e Políticas O mapa que ninguém seguiu." at bounding box center [312, 285] width 506 height 56
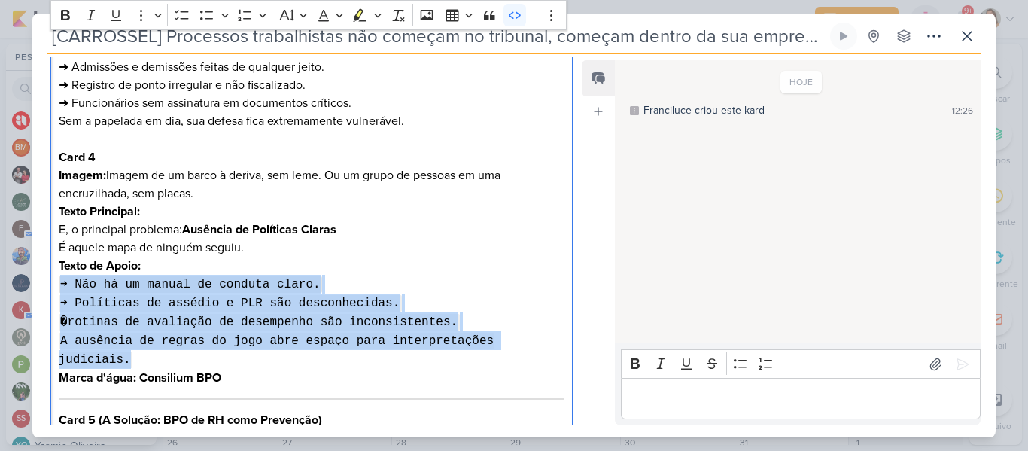
drag, startPoint x: 60, startPoint y: 281, endPoint x: 567, endPoint y: 344, distance: 510.9
click at [567, 344] on div "Cliente Consilium" at bounding box center [305, 245] width 546 height 1519
click at [521, 15] on icon "Editor toolbar" at bounding box center [514, 15] width 15 height 15
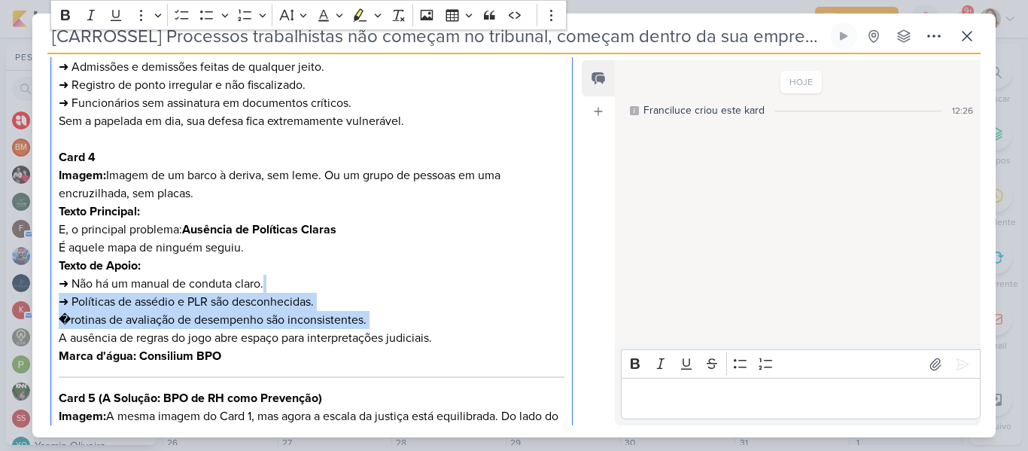
click at [285, 275] on p "Texto de Apoio: ➜ Não há um manual de conduta claro. ➜ Políticas de assédio e P…" at bounding box center [312, 302] width 506 height 90
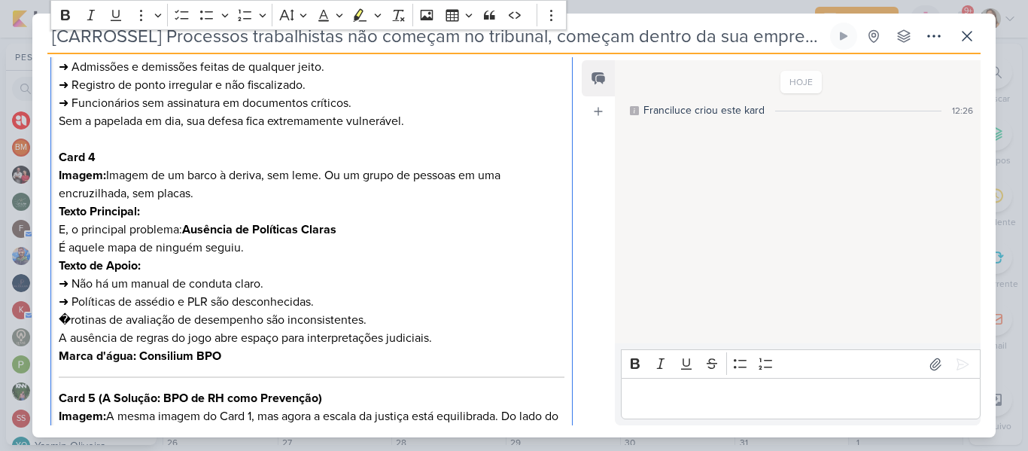
click at [71, 317] on p "Texto de Apoio: ➜ Não há um manual de conduta claro. ➜ Políticas de assédio e P…" at bounding box center [312, 302] width 506 height 90
drag, startPoint x: 70, startPoint y: 304, endPoint x: 60, endPoint y: 304, distance: 9.8
click at [60, 304] on p "Texto de Apoio: ➜ Não há um manual de conduta claro. ➜ Políticas de assédio e P…" at bounding box center [312, 302] width 506 height 90
copy p "➜"
click at [59, 319] on p "Texto de Apoio: ➜ Não há um manual de conduta claro. ➜ Políticas de assédio e P…" at bounding box center [312, 302] width 506 height 90
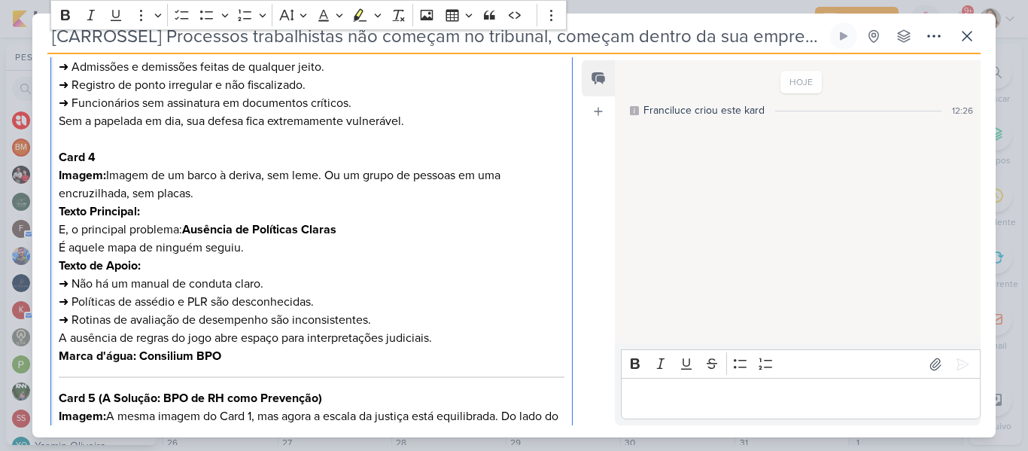
click at [143, 272] on p "Texto de Apoio: ➜ Não há um manual de conduta claro. ➜ Políticas de assédio e P…" at bounding box center [312, 302] width 506 height 90
drag, startPoint x: 230, startPoint y: 363, endPoint x: 55, endPoint y: 353, distance: 175.5
click at [55, 353] on div "Card 1 Imagem de uma escala da justiça em um dos lados e, do outro, ícones de u…" at bounding box center [311, 277] width 522 height 1401
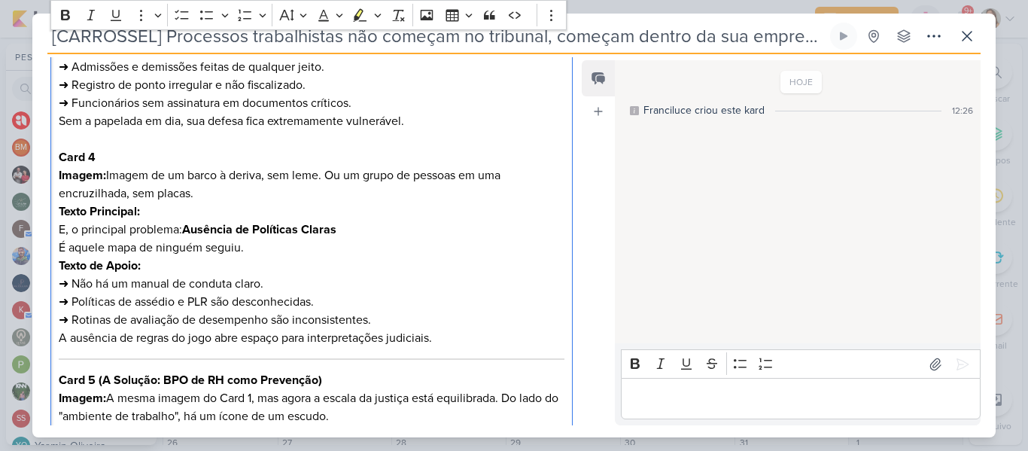
click at [55, 353] on div "Card 1 Imagem de uma escala da justiça em um dos lados e, do outro, ícones de u…" at bounding box center [311, 268] width 522 height 1383
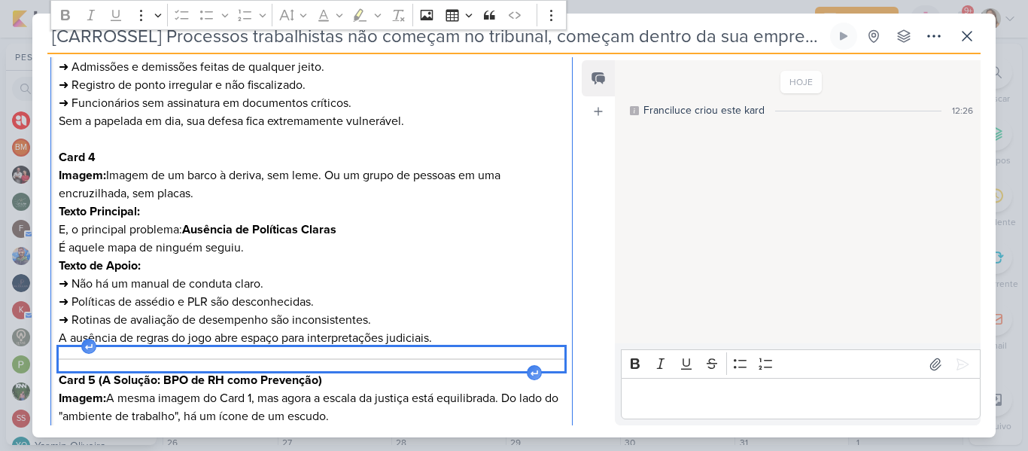
click at [72, 357] on div "Editor editing area: main" at bounding box center [312, 359] width 506 height 24
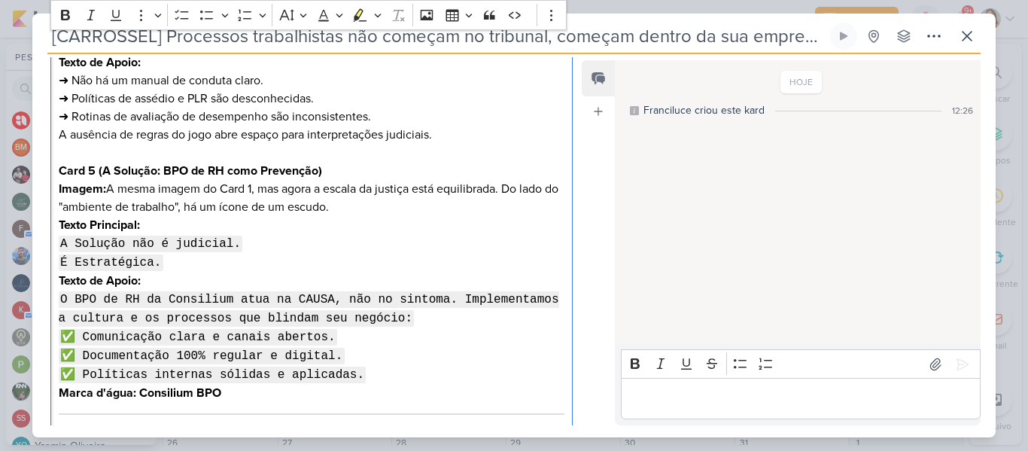
scroll to position [940, 0]
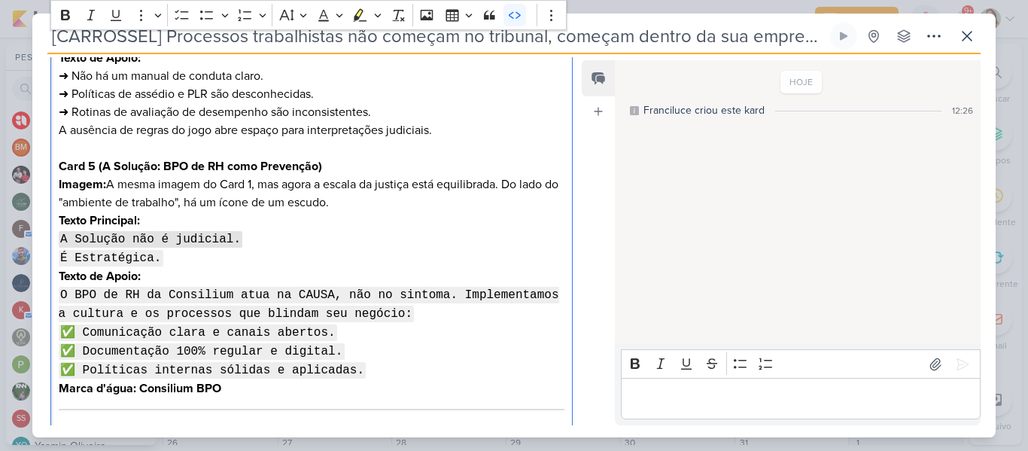
click at [296, 237] on p "Texto Principal: A Solução não é judicial. É Estratégica." at bounding box center [312, 239] width 506 height 56
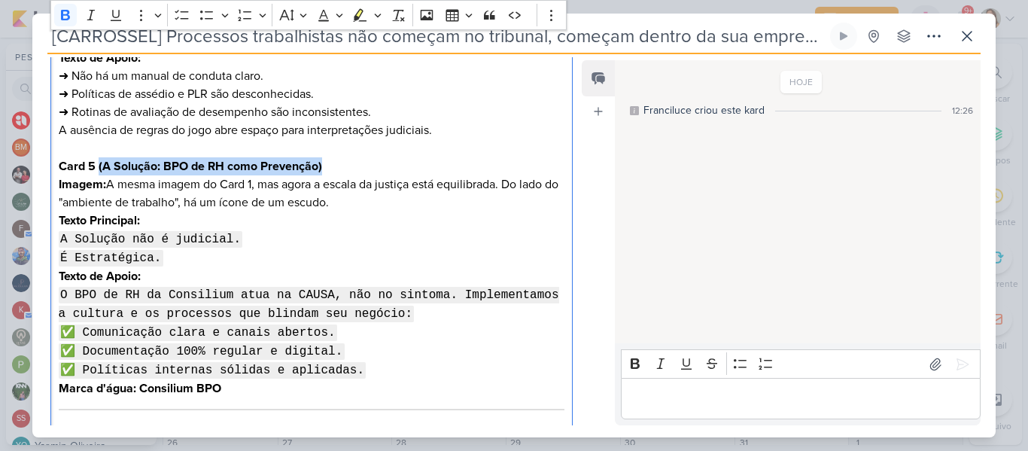
drag, startPoint x: 97, startPoint y: 165, endPoint x: 326, endPoint y: 165, distance: 228.7
click at [326, 165] on h3 "Card 5 (A Solução: BPO de RH como Prevenção)" at bounding box center [312, 166] width 506 height 18
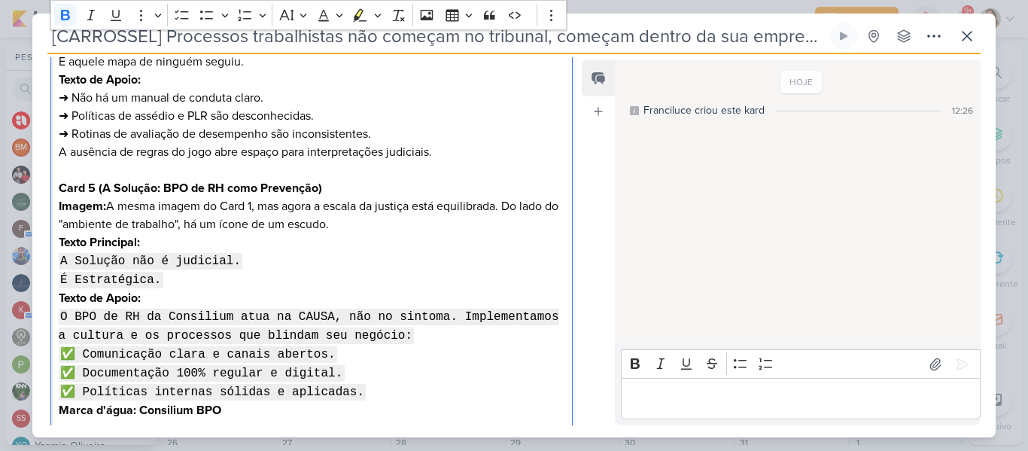
scroll to position [940, 0]
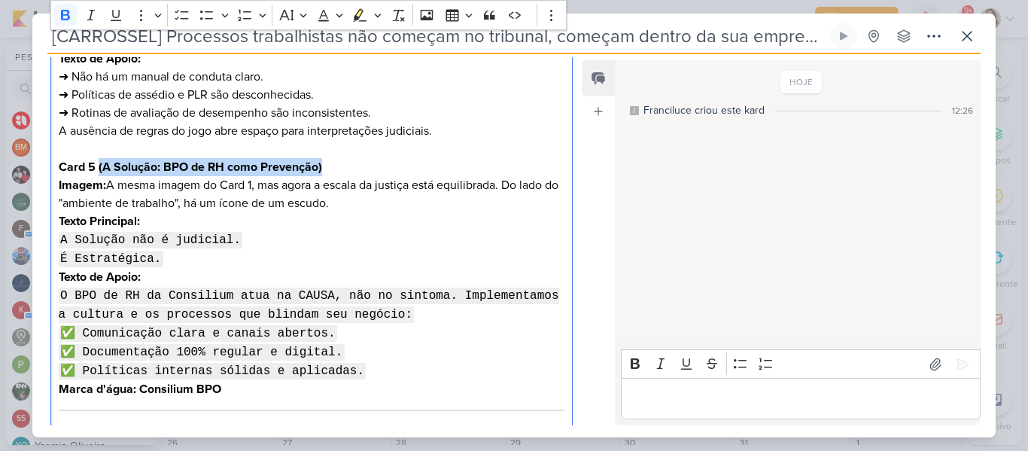
drag, startPoint x: 98, startPoint y: 164, endPoint x: 351, endPoint y: 162, distance: 253.5
click at [351, 162] on h3 "Card 5 (A Solução: BPO de RH como Prevenção)" at bounding box center [312, 167] width 506 height 18
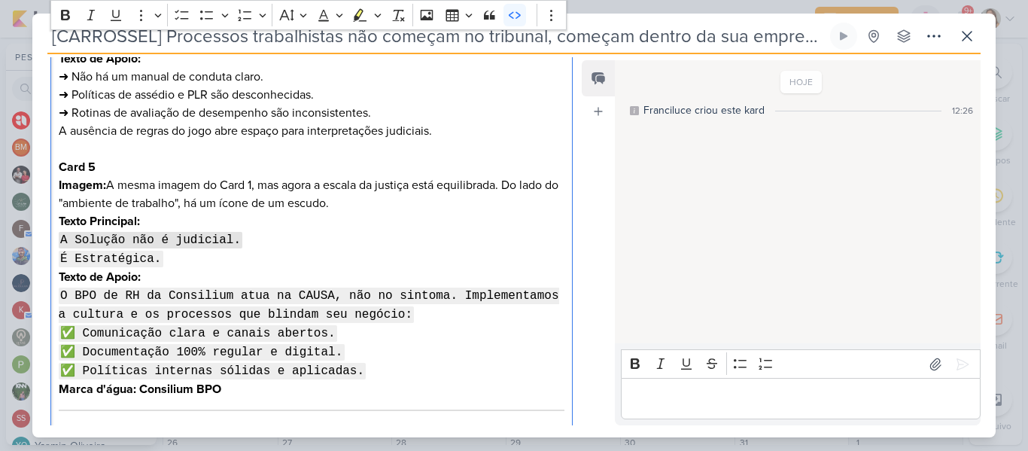
click at [194, 242] on code "A Solução não é judicial." at bounding box center [151, 240] width 184 height 17
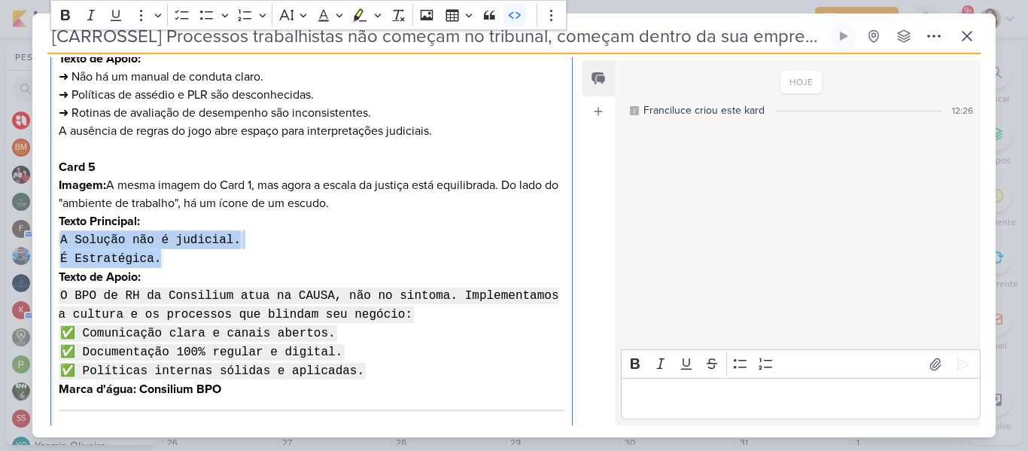
drag, startPoint x: 60, startPoint y: 235, endPoint x: 161, endPoint y: 263, distance: 104.8
click at [161, 263] on p "Texto Principal: A Solução não é judicial. É Estratégica." at bounding box center [312, 240] width 506 height 56
click at [512, 11] on icon "Editor toolbar" at bounding box center [514, 15] width 15 height 15
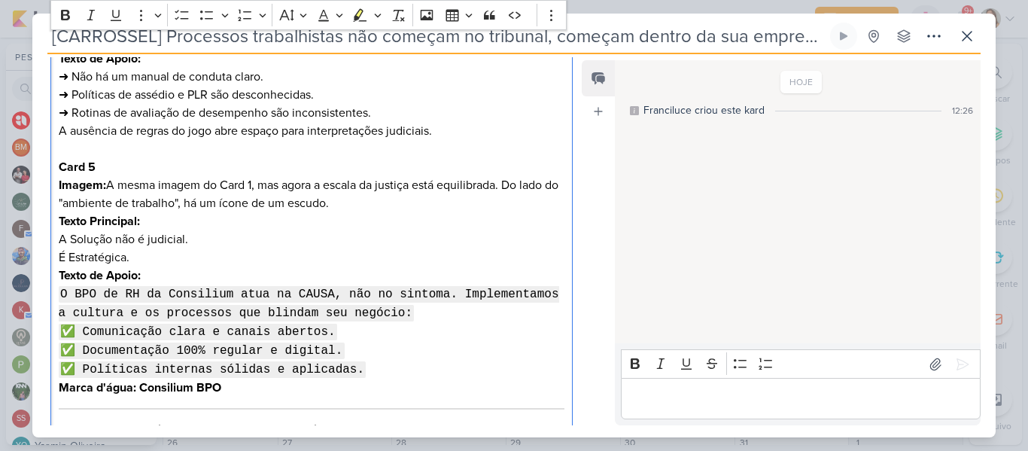
click at [300, 245] on p "Texto Principal: A Solução não é judicial. É Estratégica." at bounding box center [312, 239] width 506 height 54
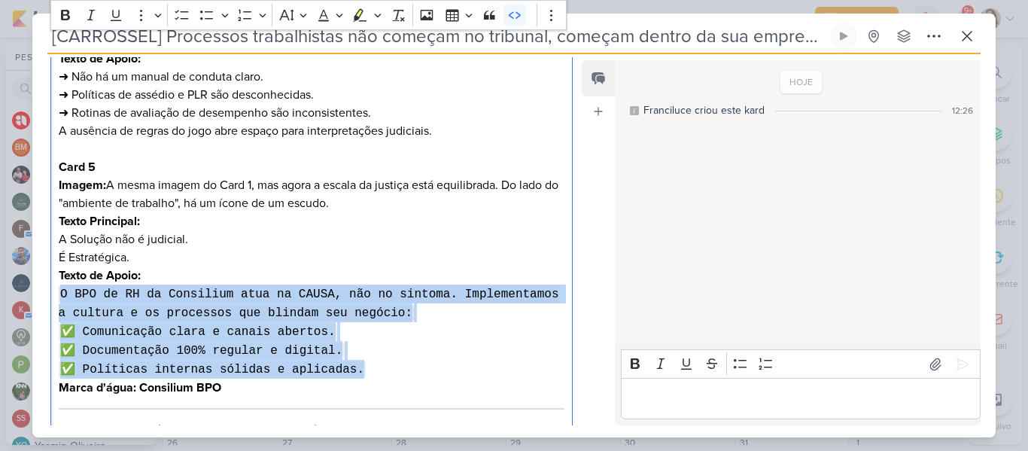
drag, startPoint x: 59, startPoint y: 290, endPoint x: 364, endPoint y: 368, distance: 314.4
click at [364, 368] on p "Texto de Apoio: O BPO de RH da Consilium atua na CAUSA, não no sintoma. Impleme…" at bounding box center [312, 322] width 506 height 112
click at [509, 21] on icon "Editor toolbar" at bounding box center [514, 15] width 15 height 15
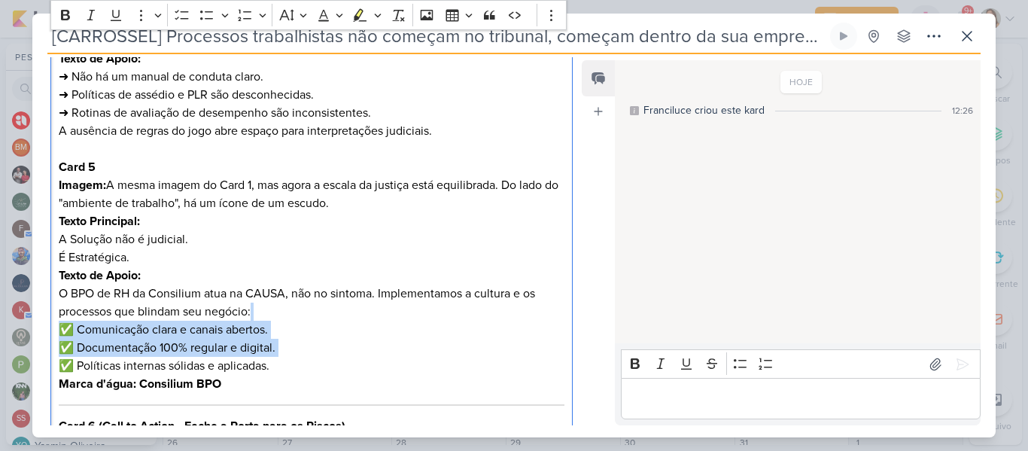
click at [381, 291] on p "Texto de Apoio: O BPO de RH da Consilium atua na CAUSA, não no sintoma. Impleme…" at bounding box center [312, 320] width 506 height 108
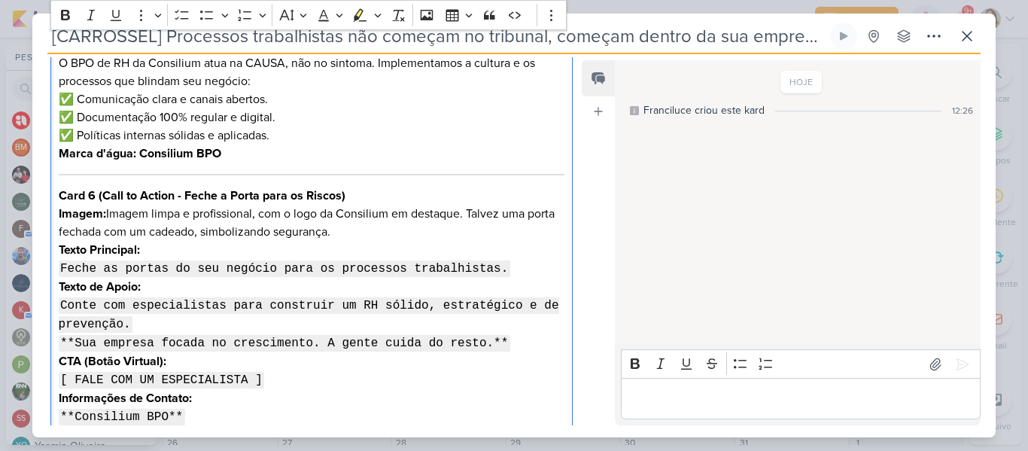
scroll to position [1173, 0]
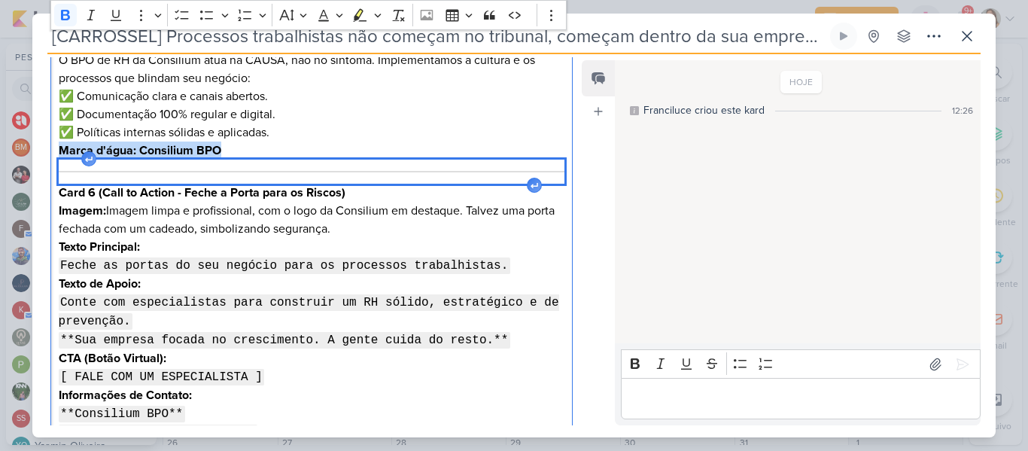
drag, startPoint x: 57, startPoint y: 148, endPoint x: 158, endPoint y: 176, distance: 104.6
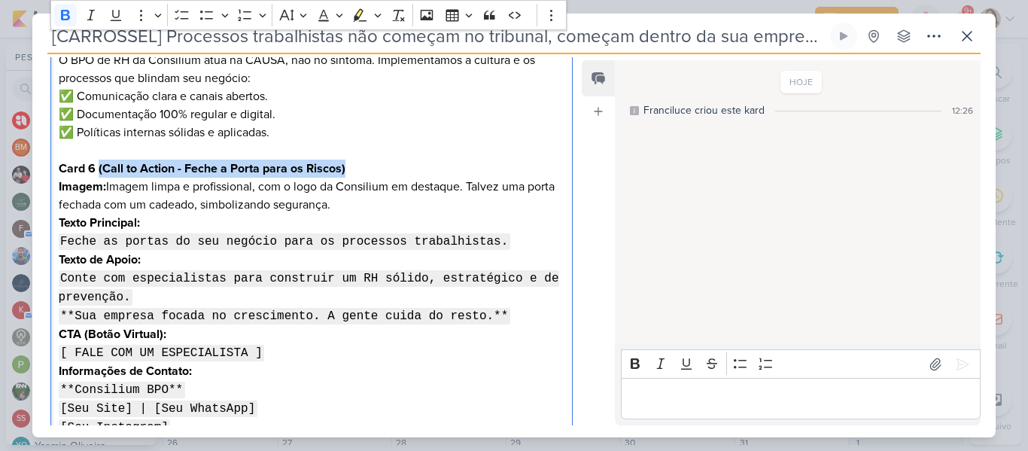
drag, startPoint x: 97, startPoint y: 165, endPoint x: 356, endPoint y: 166, distance: 258.8
click at [356, 166] on h3 "Card 6 (Call to Action - Feche a Porta para os Riscos)" at bounding box center [312, 168] width 506 height 18
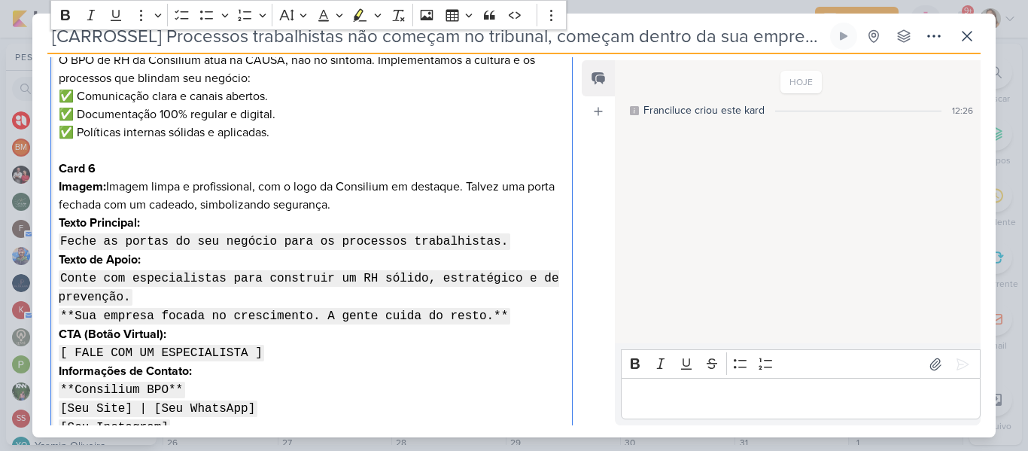
click at [360, 193] on p "Imagem: Imagem limpa e profissional, com o logo da Consilium em destaque. Talve…" at bounding box center [312, 196] width 506 height 36
click at [366, 205] on p "Imagem: Imagem limpa e profissional, com o logo da Consilium em destaque. Talve…" at bounding box center [312, 196] width 506 height 36
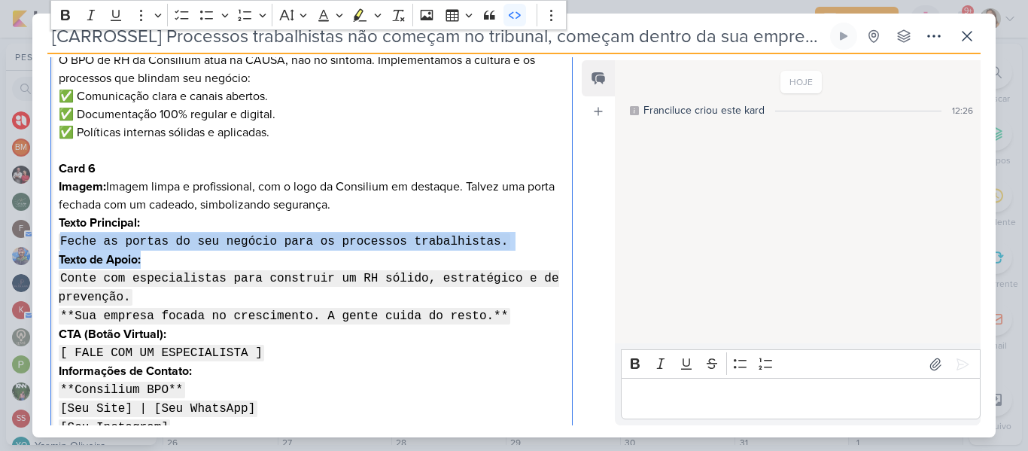
drag, startPoint x: 59, startPoint y: 241, endPoint x: 489, endPoint y: 250, distance: 430.4
click at [511, 19] on icon "Editor toolbar" at bounding box center [514, 15] width 15 height 15
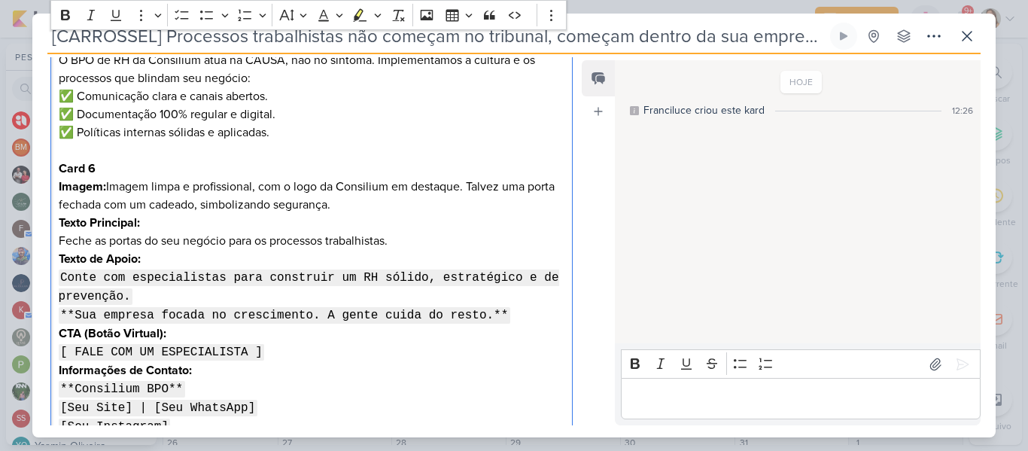
click at [278, 199] on p "Imagem: Imagem limpa e profissional, com o logo da Consilium em destaque. Talve…" at bounding box center [312, 196] width 506 height 36
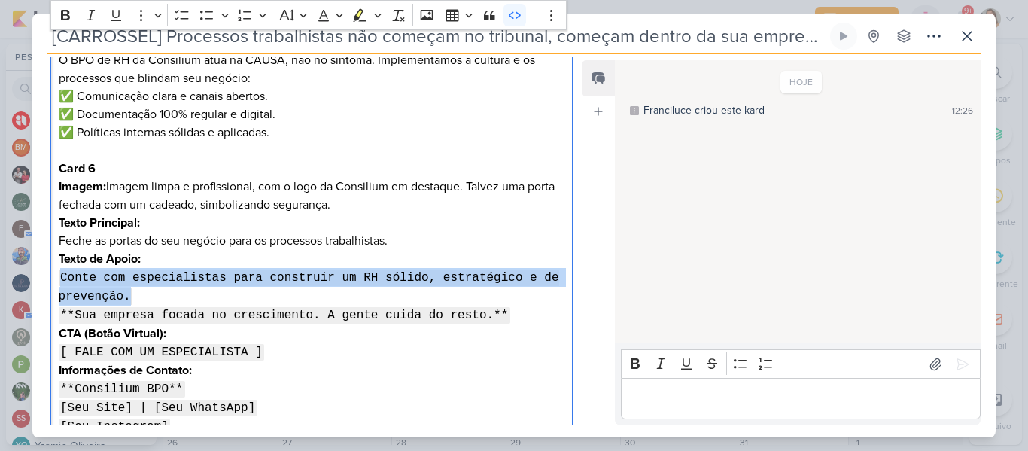
drag, startPoint x: 59, startPoint y: 271, endPoint x: 200, endPoint y: 292, distance: 143.0
click at [200, 292] on p "Texto de Apoio: Conte com especialistas para construir um RH sólido, estratégic…" at bounding box center [312, 287] width 506 height 74
click at [519, 15] on icon "Editor toolbar" at bounding box center [515, 14] width 12 height 7
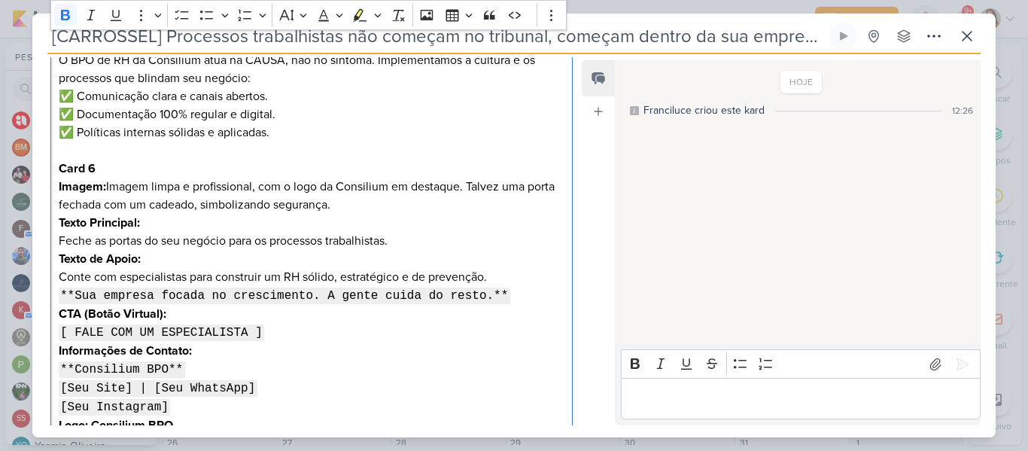
click at [354, 252] on p "Texto de Apoio: Conte com especialistas para construir um RH sólido, estratégic…" at bounding box center [312, 277] width 506 height 55
click at [71, 295] on code "**Sua empresa focada no crescimento. A gente cuida do resto.**" at bounding box center [284, 295] width 451 height 17
click at [489, 291] on p "Texto de Apoio: Conte com especialistas para construir um RH sólido, estratégic…" at bounding box center [312, 277] width 506 height 55
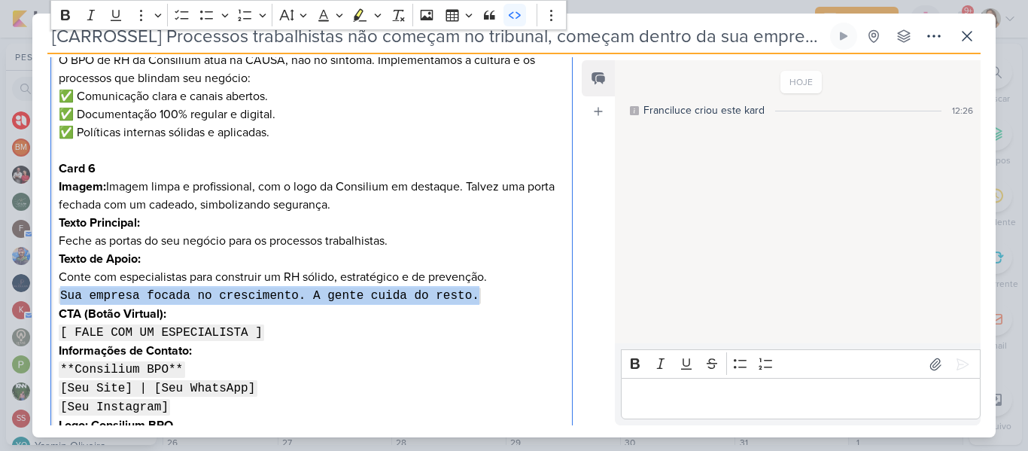
drag, startPoint x: 57, startPoint y: 288, endPoint x: 450, endPoint y: 300, distance: 392.9
click at [520, 17] on icon "Editor toolbar" at bounding box center [514, 15] width 15 height 15
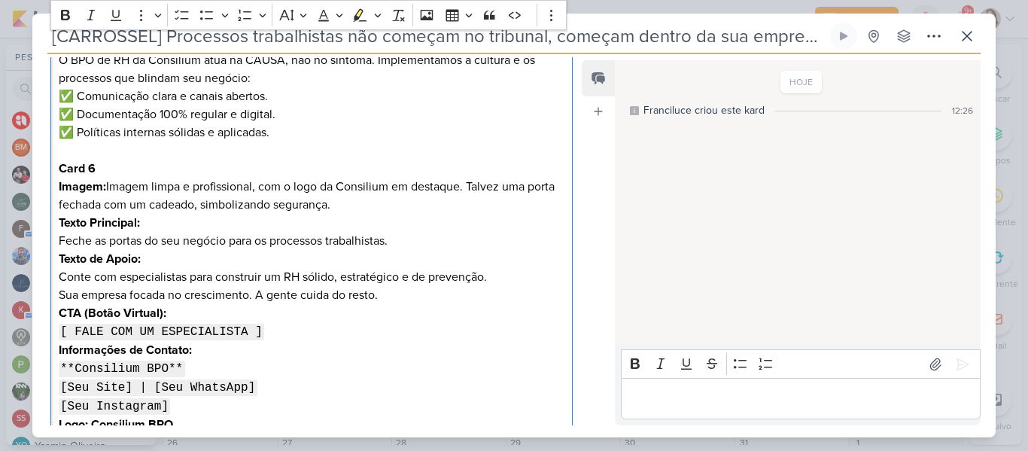
click at [444, 283] on p "Texto de Apoio: Conte com especialistas para construir um RH sólido, estratégic…" at bounding box center [312, 277] width 506 height 54
click at [445, 293] on p "Texto de Apoio: Conte com especialistas para construir um RH sólido, estratégic…" at bounding box center [312, 277] width 506 height 54
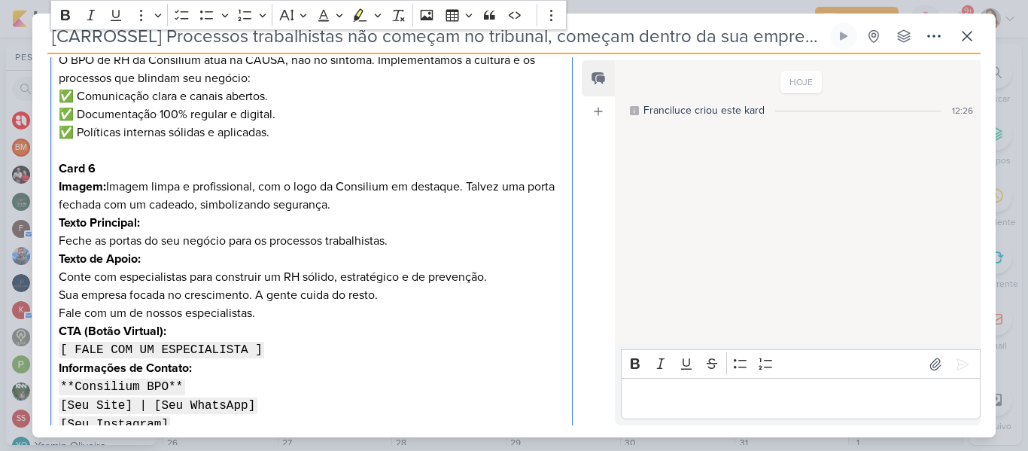
scroll to position [1309, 0]
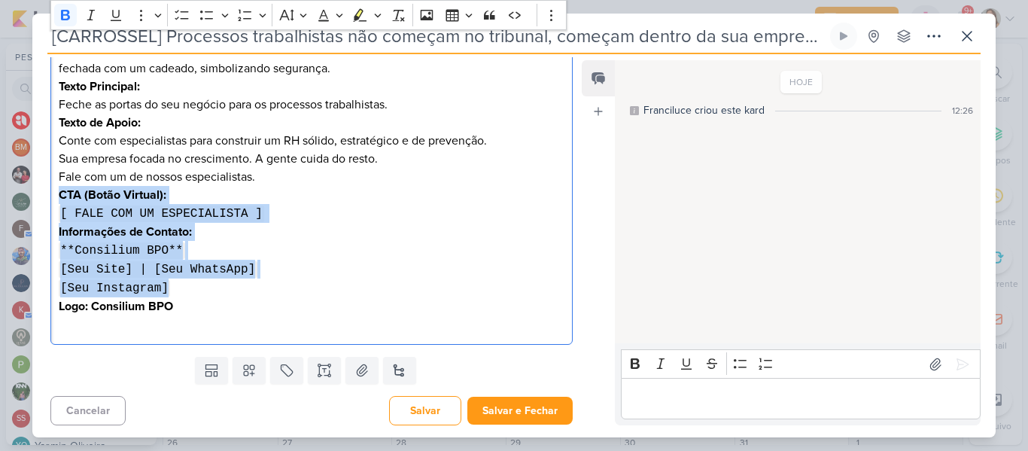
drag, startPoint x: 58, startPoint y: 193, endPoint x: 223, endPoint y: 287, distance: 189.7
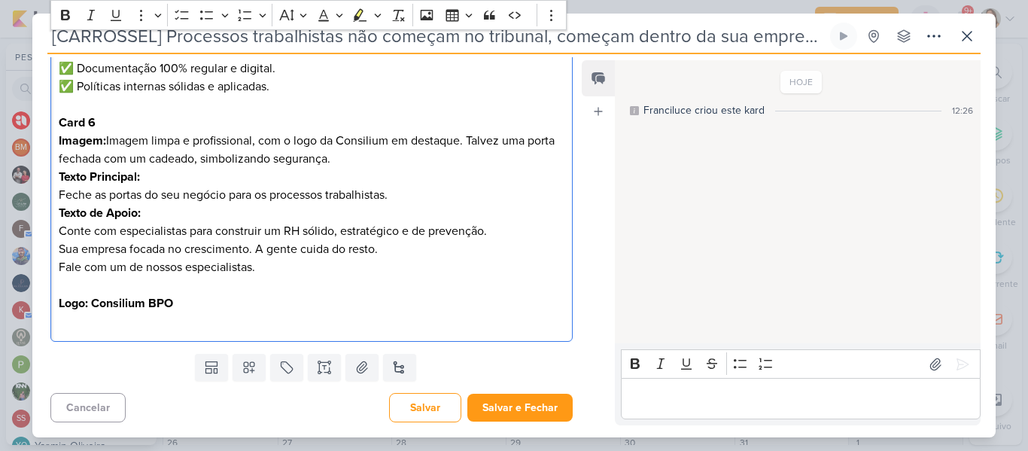
scroll to position [1201, 0]
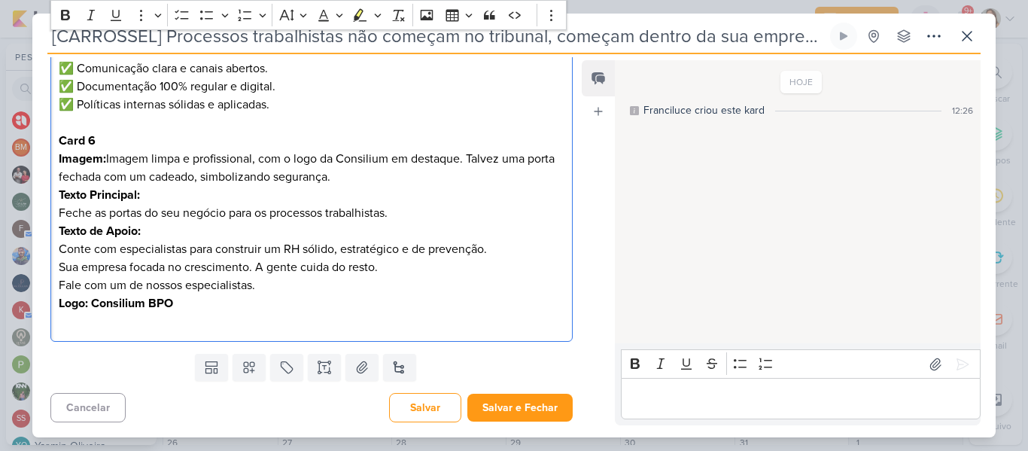
click at [286, 284] on p "Fale com um de nossos especialistas." at bounding box center [312, 285] width 506 height 18
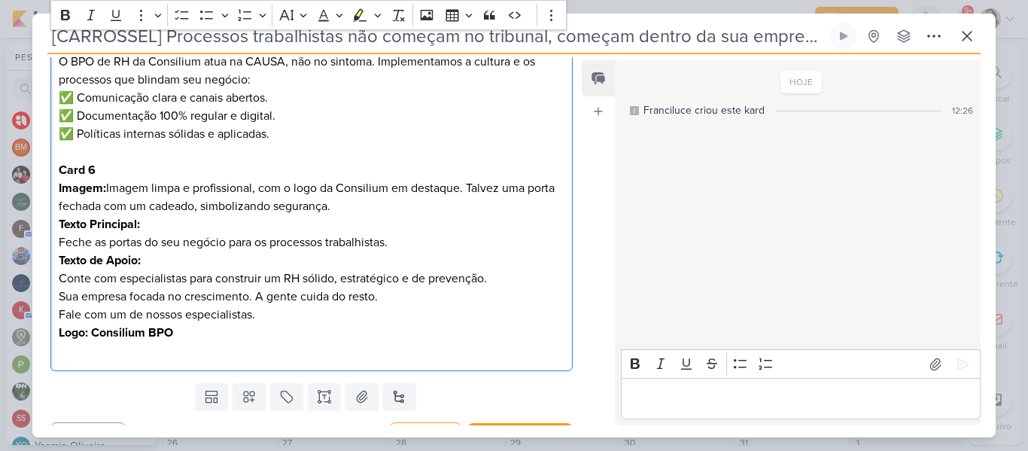
scroll to position [1179, 0]
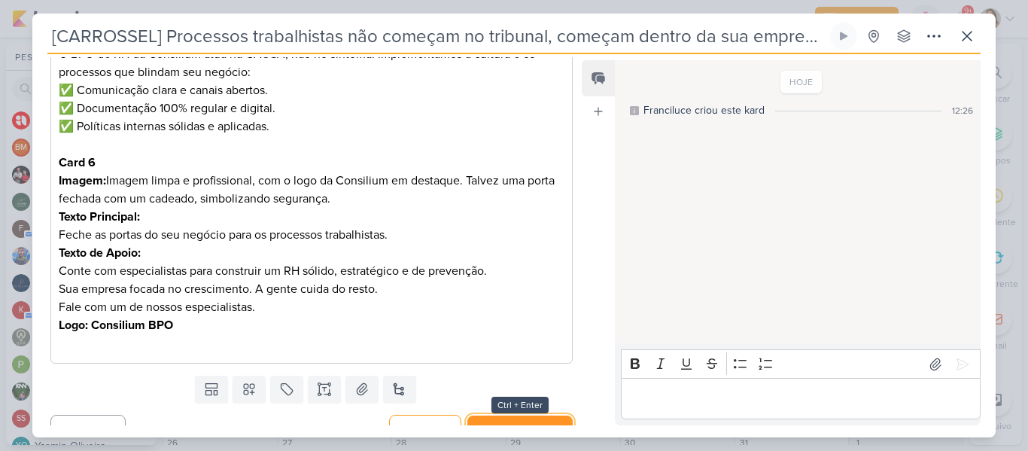
click at [540, 416] on button "Salvar e Fechar" at bounding box center [519, 429] width 105 height 28
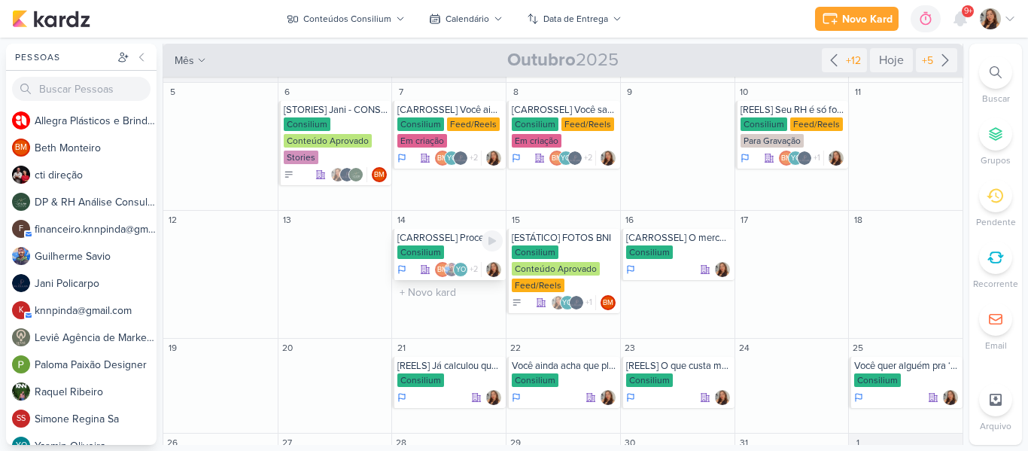
click at [466, 241] on div "[CARROSSEL] Processos trabalhistas não começam no tribunal, começam dentro da s…" at bounding box center [449, 238] width 105 height 12
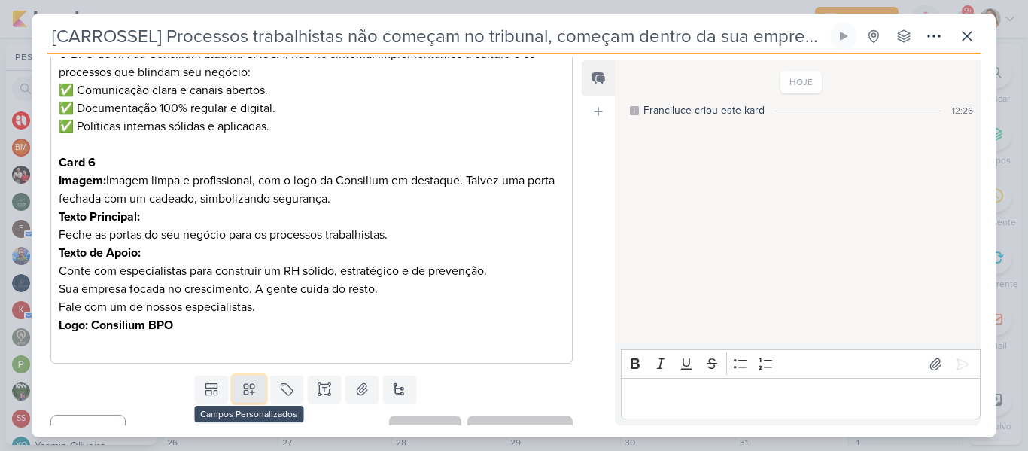
click at [261, 386] on button at bounding box center [248, 388] width 33 height 27
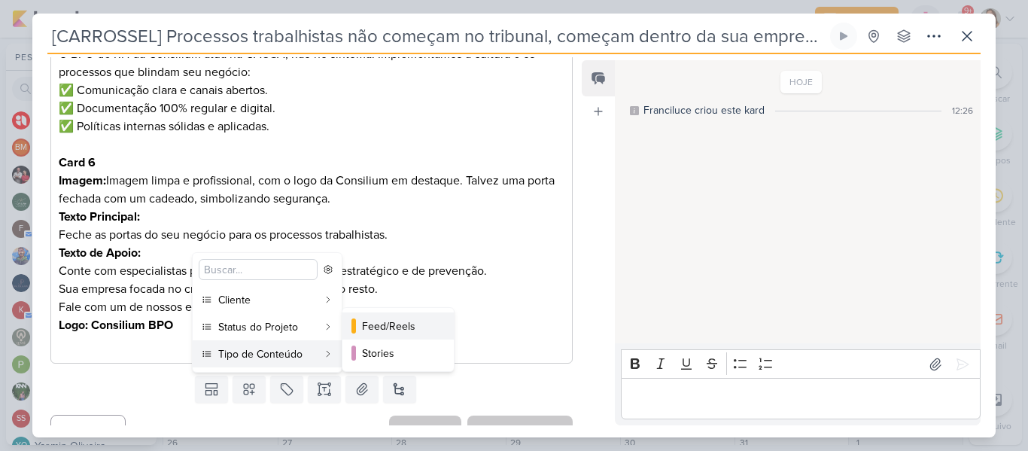
click at [392, 326] on div "Feed/Reels" at bounding box center [399, 326] width 74 height 16
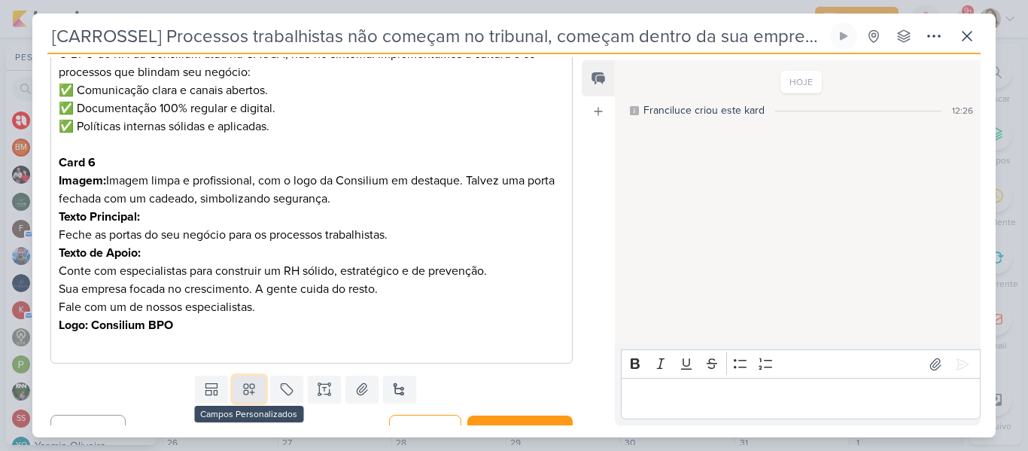
click at [251, 387] on icon at bounding box center [249, 389] width 11 height 11
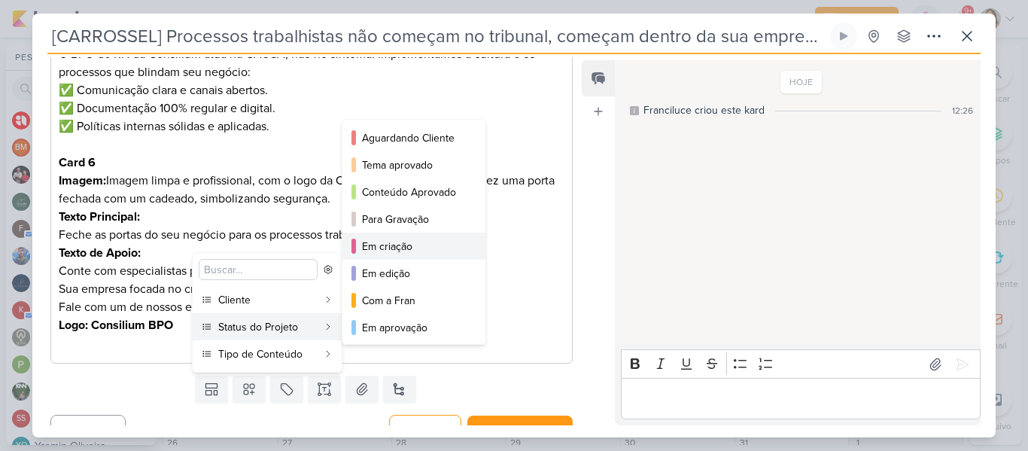
click at [378, 243] on div "Em criação" at bounding box center [414, 246] width 105 height 16
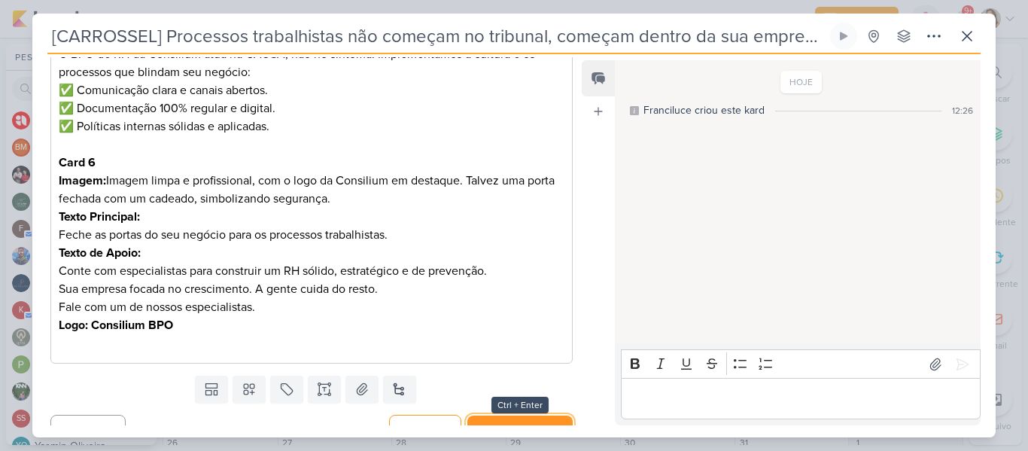
click at [502, 418] on button "Salvar e Fechar" at bounding box center [519, 429] width 105 height 28
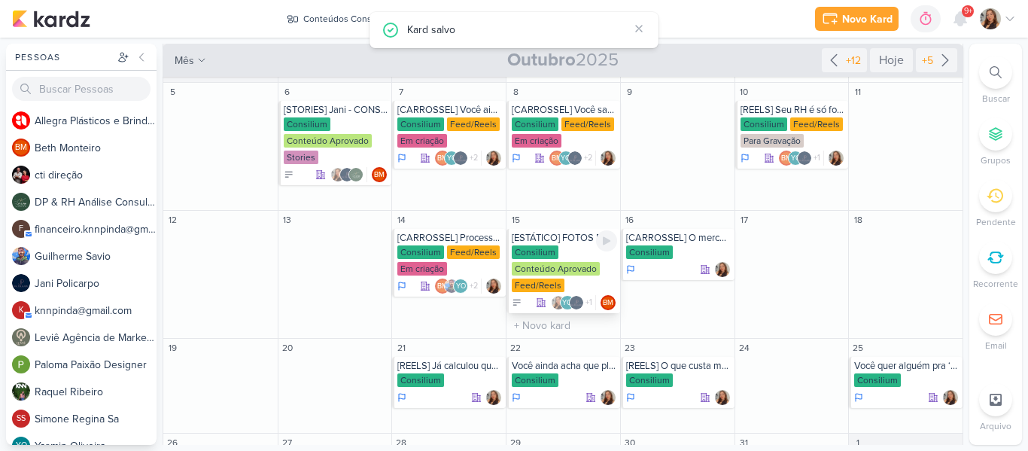
click at [570, 235] on div "[ESTÁTICO] FOTOS BNI" at bounding box center [564, 238] width 105 height 12
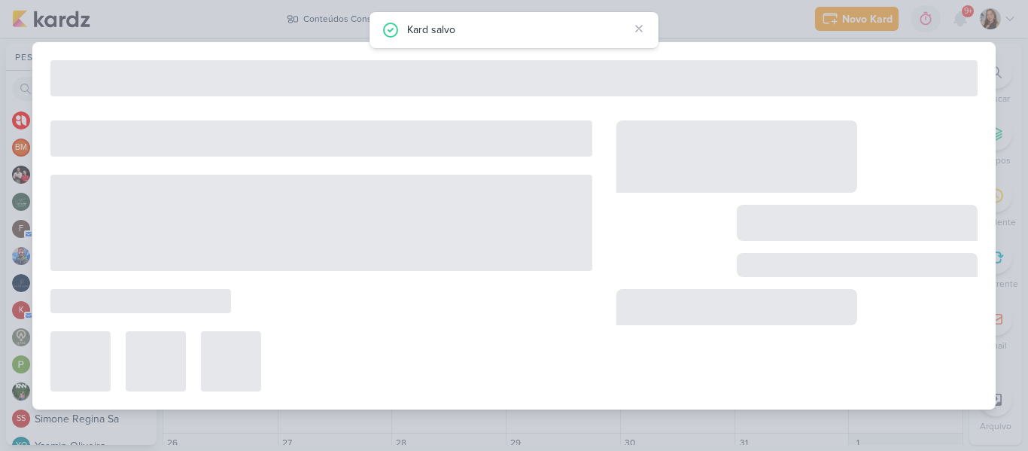
type input "[ESTÁTICO] FOTOS BNI"
type input "15 de outubro de 2025 às 23:59"
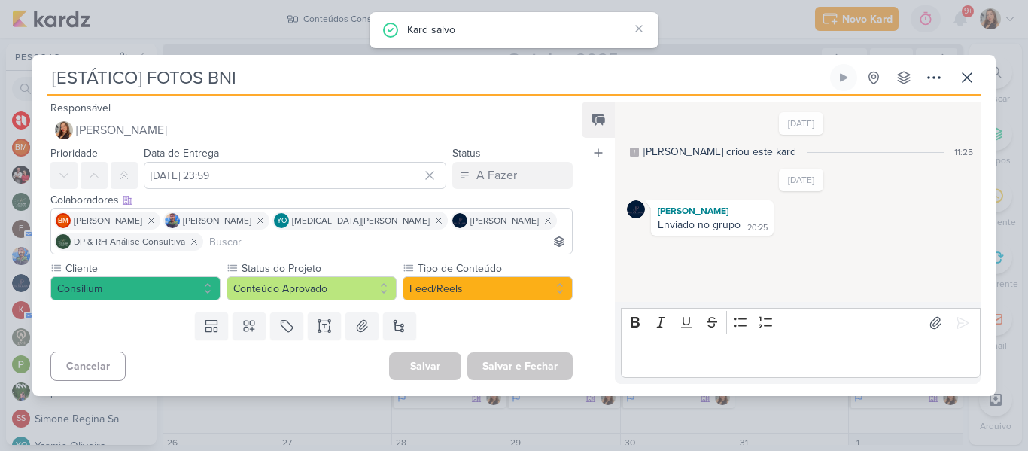
scroll to position [0, 0]
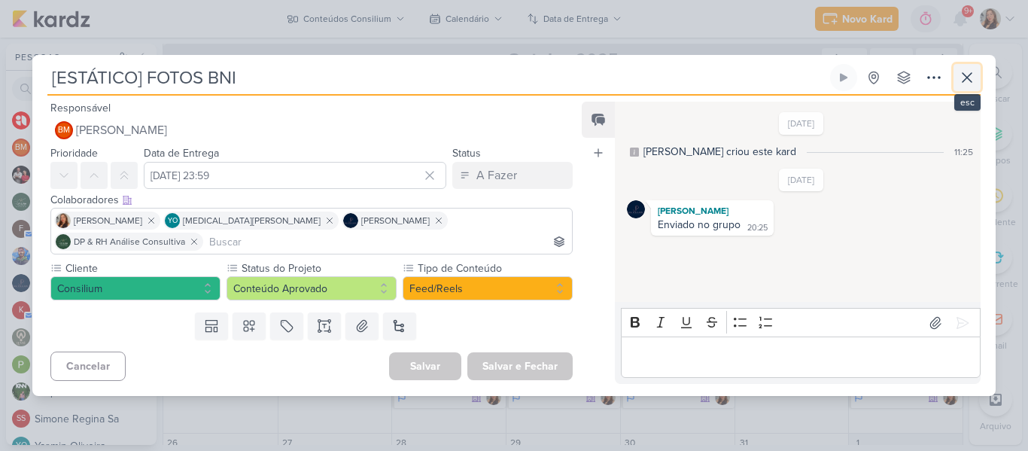
click at [964, 87] on icon at bounding box center [967, 77] width 18 height 18
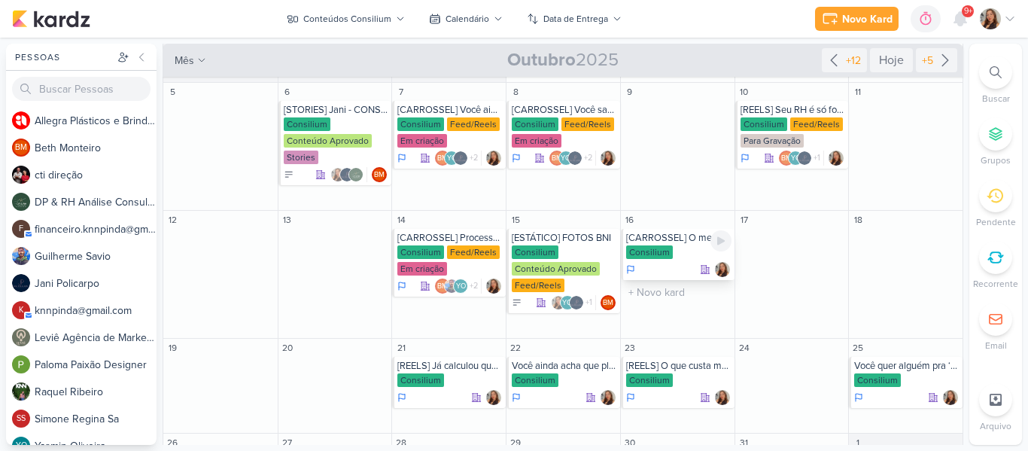
click at [659, 246] on div "Consilium" at bounding box center [649, 252] width 47 height 14
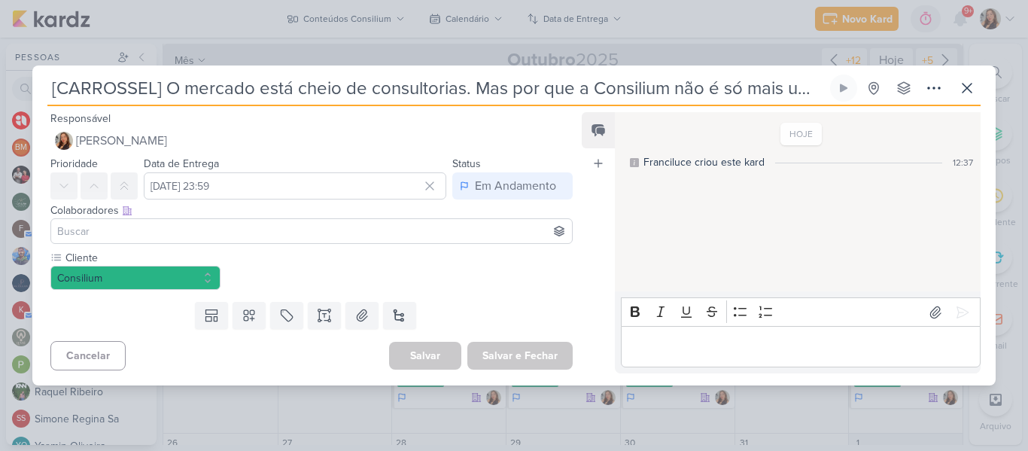
click at [570, 93] on input "[CARROSSEL] O mercado está cheio de consultorias. Mas por que a Consilium não é…" at bounding box center [436, 87] width 779 height 27
drag, startPoint x: 49, startPoint y: 87, endPoint x: 874, endPoint y: 90, distance: 825.2
click at [874, 90] on div "[CARROSSEL] O mercado está cheio de consultorias. Mas por que a Consilium não é…" at bounding box center [513, 90] width 933 height 32
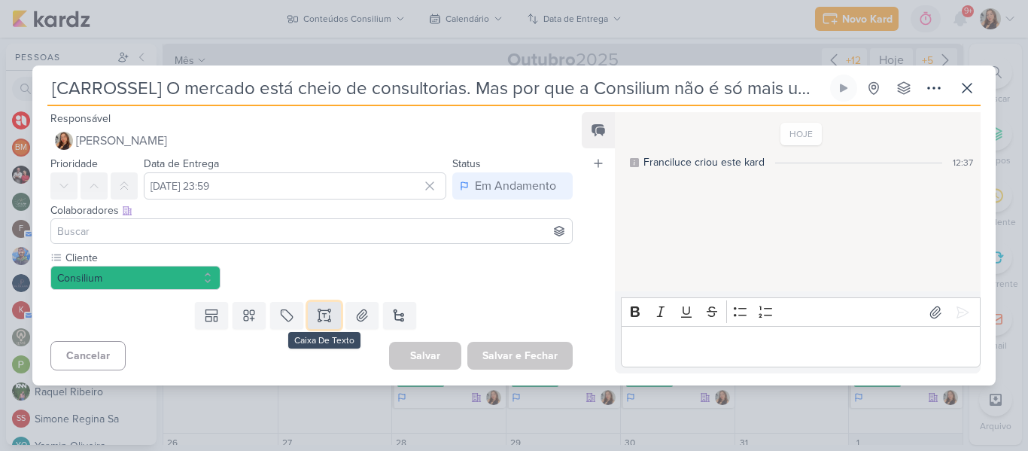
click at [317, 317] on icon at bounding box center [324, 315] width 15 height 15
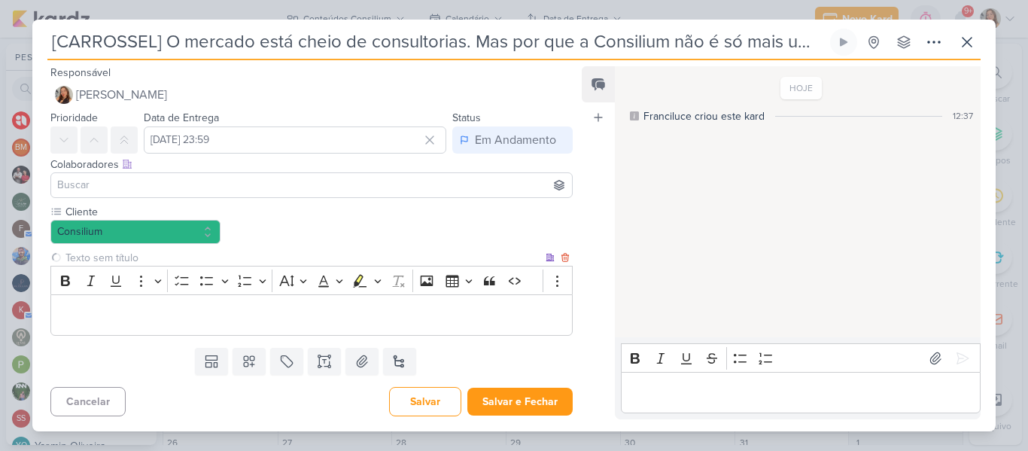
click at [247, 256] on input "text" at bounding box center [302, 258] width 480 height 16
type input "Brifieng"
click at [243, 319] on p "Editor editing area: main" at bounding box center [312, 315] width 506 height 18
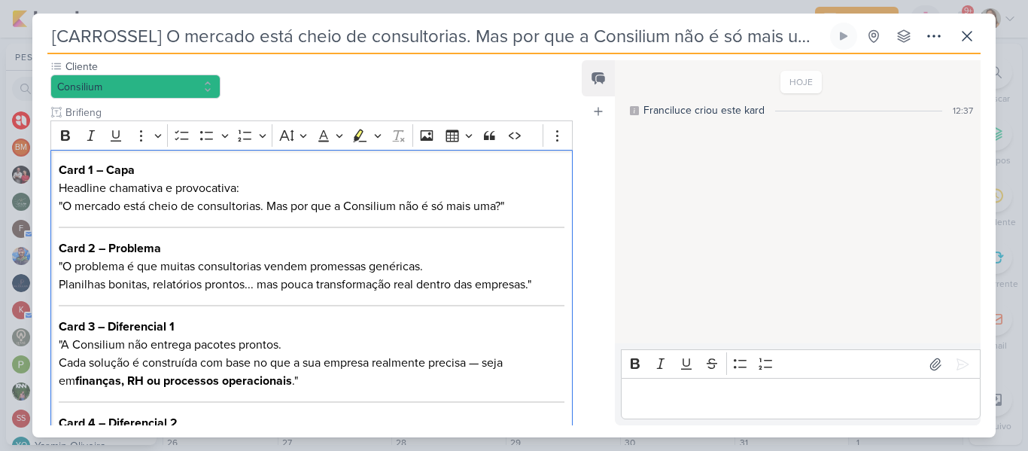
scroll to position [150, 0]
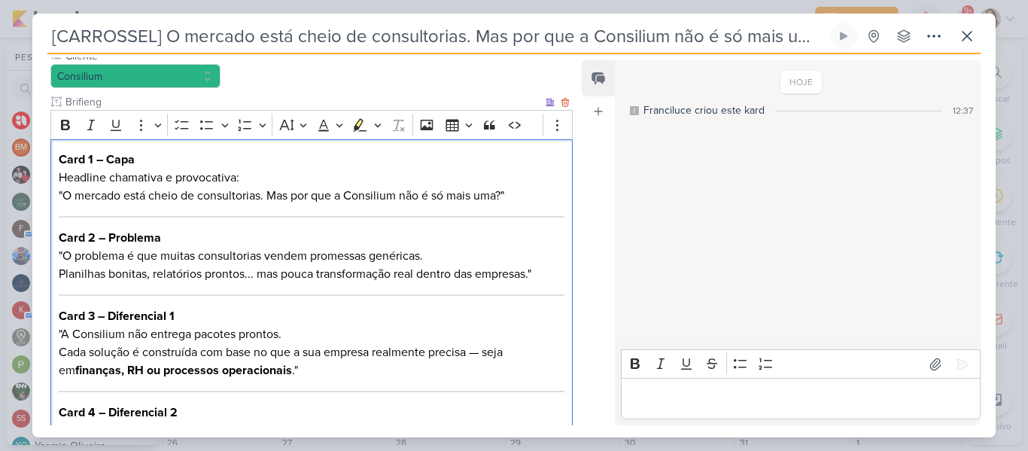
click at [181, 199] on p "Card 1 – Capa Headline chamativa e provocativa: "O mercado está cheio de consul…" at bounding box center [312, 177] width 506 height 54
click at [63, 197] on p "Card 1 – Capa Headline chamativa e provocativa: "O mercado está cheio de consul…" at bounding box center [312, 177] width 506 height 54
click at [513, 196] on p "Card 1 – Capa Headline chamativa e provocativa: O mercado está cheio de consult…" at bounding box center [312, 177] width 506 height 54
drag, startPoint x: 53, startPoint y: 176, endPoint x: 264, endPoint y: 186, distance: 211.6
click at [264, 186] on div "Card 1 – Capa Headline chamativa e provocativa: O mercado está cheio de consult…" at bounding box center [311, 400] width 522 height 523
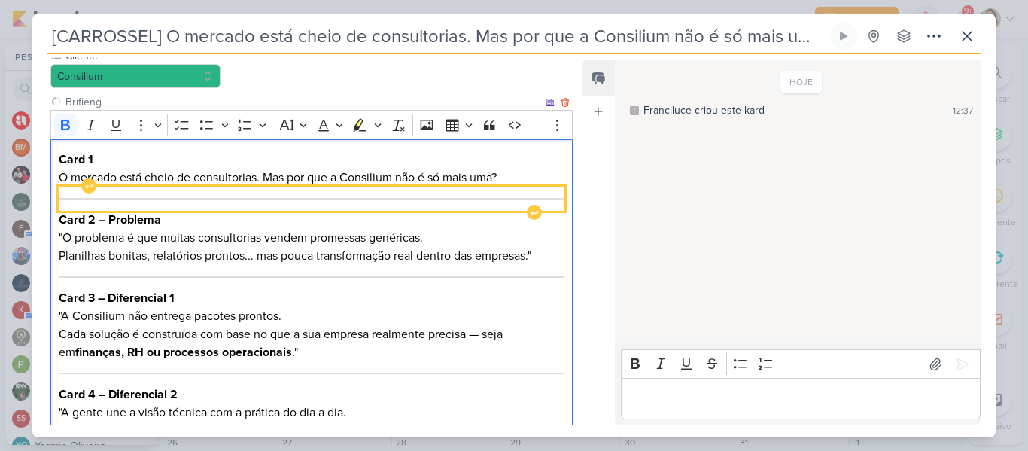
click at [271, 206] on div "Editor editing area: main" at bounding box center [312, 199] width 506 height 24
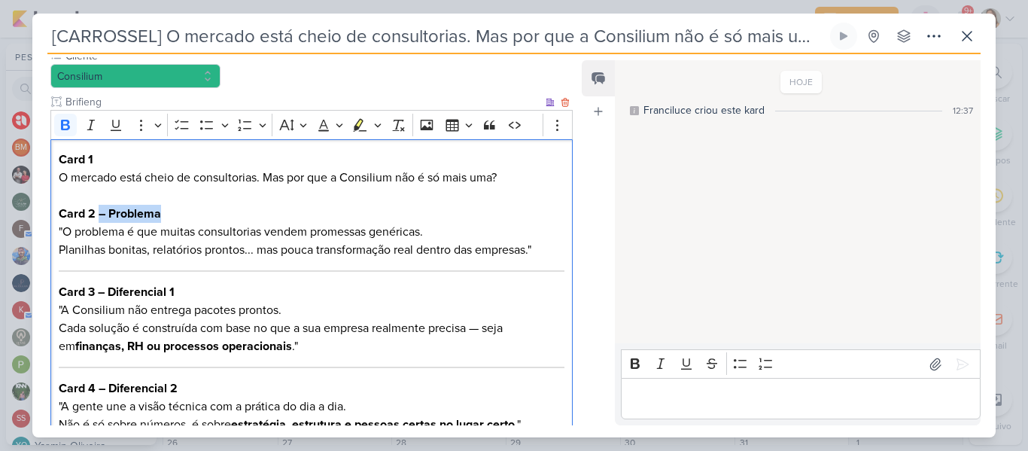
drag, startPoint x: 99, startPoint y: 216, endPoint x: 183, endPoint y: 210, distance: 84.5
click at [183, 210] on p "Card 2 – Problema "O problema é que muitas consultorias vendem promessas genéri…" at bounding box center [312, 232] width 506 height 54
click at [62, 229] on p "Card 2 "O problema é que muitas consultorias vendem promessas genéricas. Planil…" at bounding box center [312, 232] width 506 height 54
click at [549, 248] on p "Card 2 O problema é que muitas consultorias vendem promessas genéricas. Planilh…" at bounding box center [312, 232] width 506 height 54
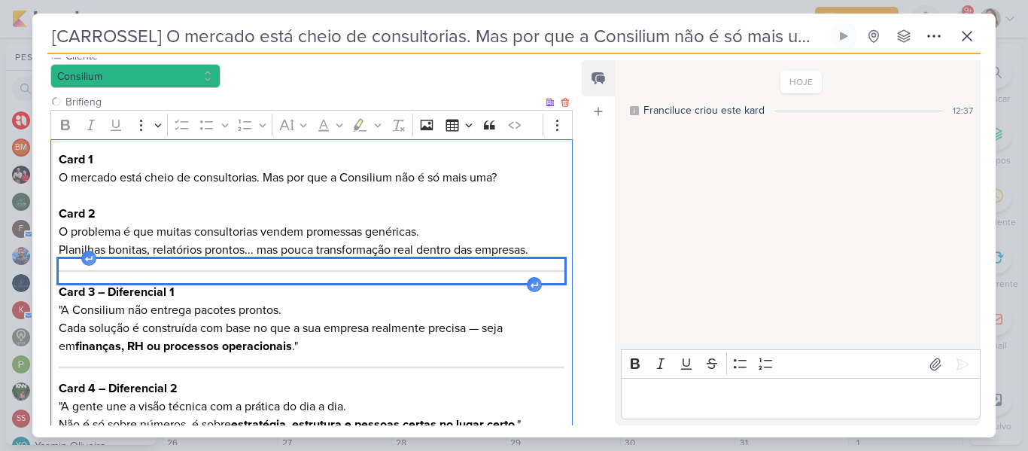
click at [549, 269] on div "Editor editing area: main" at bounding box center [312, 271] width 506 height 24
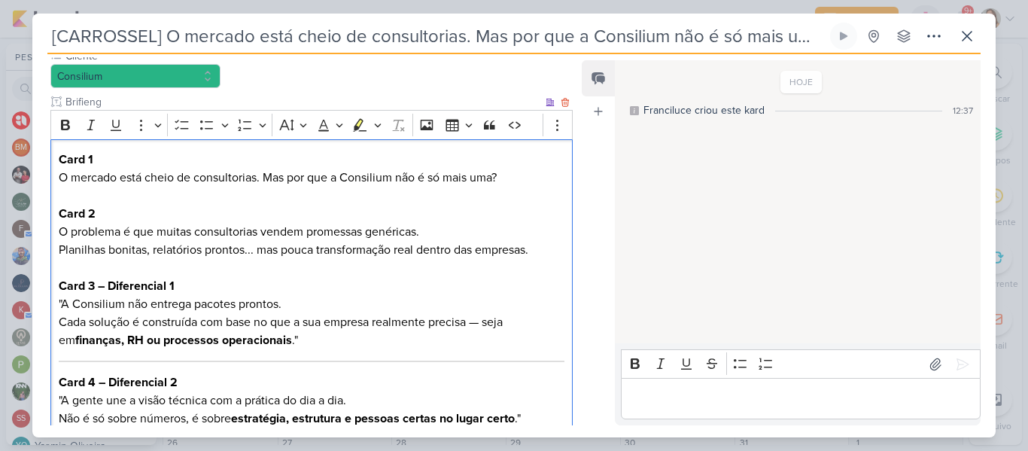
click at [62, 304] on p "Card 3 – Diferencial 1 "A Consilium não entrega pacotes prontos. Cada solução é…" at bounding box center [312, 313] width 506 height 72
drag, startPoint x: 99, startPoint y: 286, endPoint x: 203, endPoint y: 286, distance: 104.6
click at [203, 286] on p "Card 3 – Diferencial 1 A Consilium não entrega pacotes prontos. Cada solução é …" at bounding box center [312, 313] width 506 height 72
click at [284, 307] on p "Card 3 A Consilium não entrega pacotes prontos. Cada solução é construída com b…" at bounding box center [312, 313] width 506 height 72
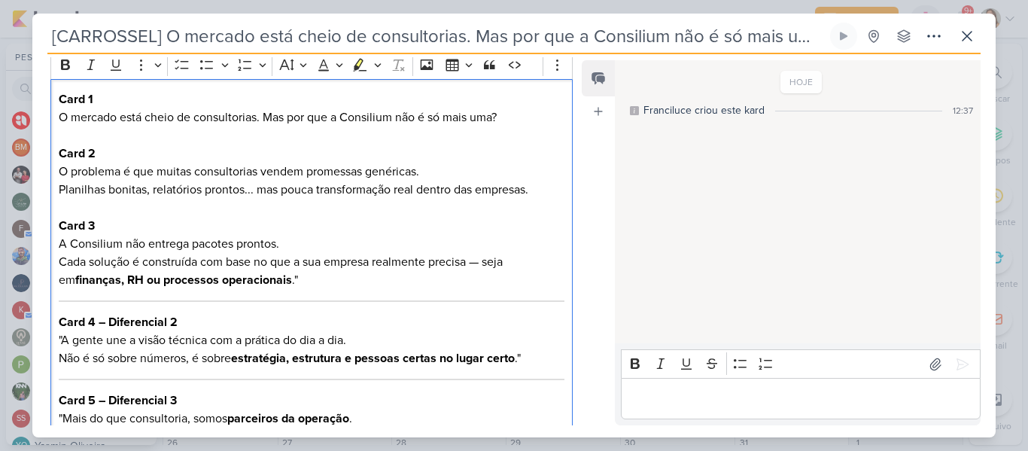
scroll to position [264, 0]
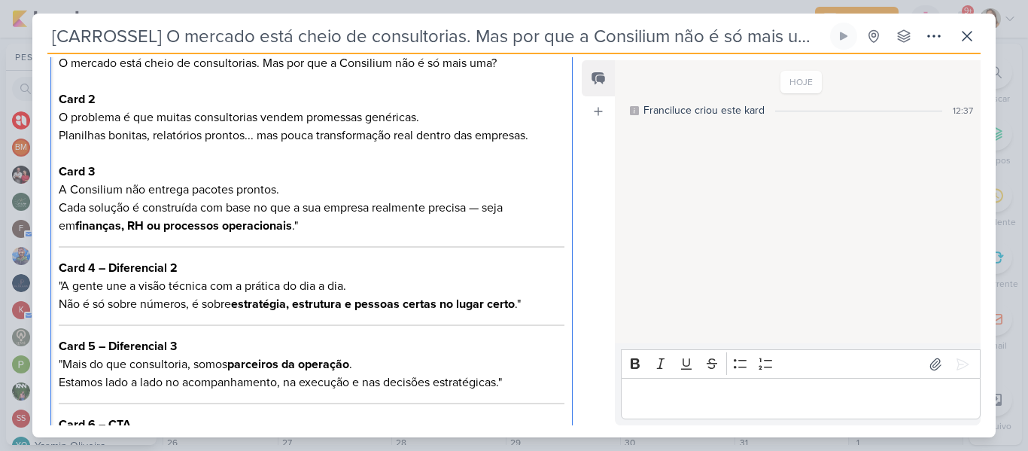
click at [488, 207] on p "Card 3 A Consilium não entrega pacotes prontos. Cada solução é construída com b…" at bounding box center [312, 198] width 506 height 72
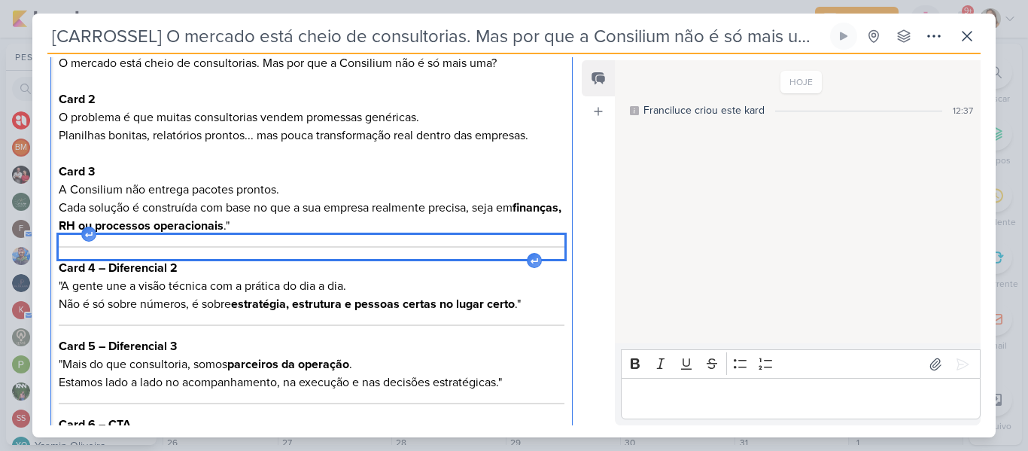
click at [323, 242] on div "Editor editing area: main" at bounding box center [312, 247] width 506 height 24
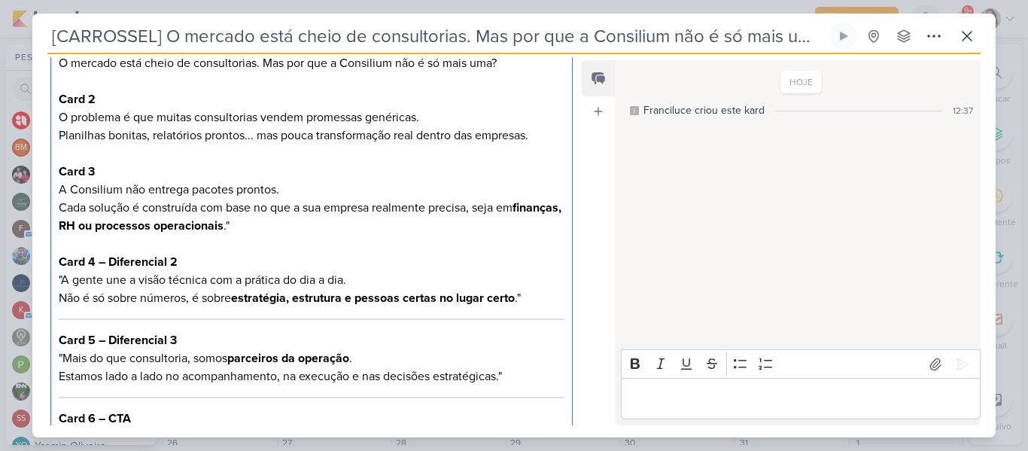
click at [313, 235] on p "Editor editing area: main" at bounding box center [312, 244] width 506 height 18
click at [308, 227] on p "Card 3 A Consilium não entrega pacotes prontos. Cada solução é construída com b…" at bounding box center [312, 198] width 506 height 72
drag, startPoint x: 99, startPoint y: 263, endPoint x: 184, endPoint y: 266, distance: 85.1
click at [184, 266] on p "Card 4 – Diferencial 2 "A gente une a visão técnica com a prática do dia a dia.…" at bounding box center [312, 280] width 506 height 54
click at [63, 279] on p "Card 4 "A gente une a visão técnica com a prática do dia a dia. Não é só sobre …" at bounding box center [312, 280] width 506 height 54
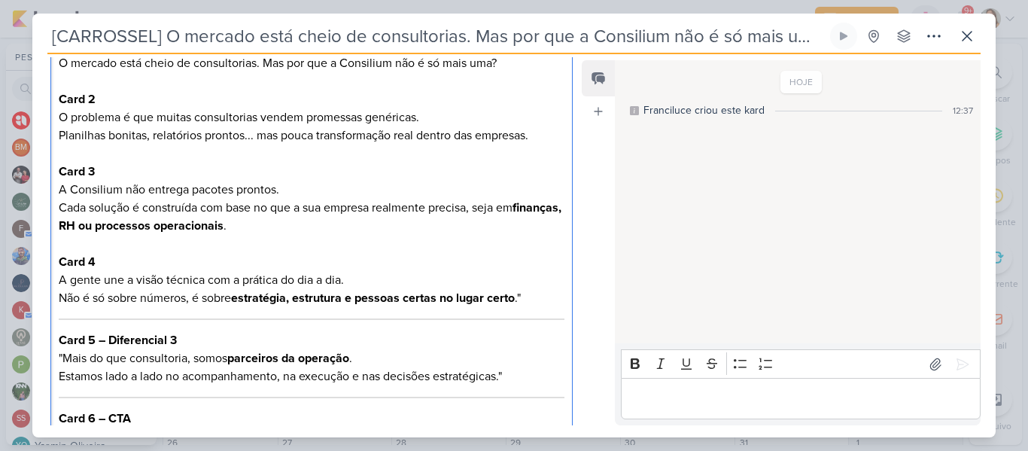
click at [284, 277] on p "Card 4 A gente une a visão técnica com a prática do dia a dia. Não é só sobre n…" at bounding box center [312, 280] width 506 height 54
click at [539, 304] on p "Card 4 A gente une a visão técnica com a prática do dia a dia. Não é só sobre n…" at bounding box center [312, 280] width 506 height 54
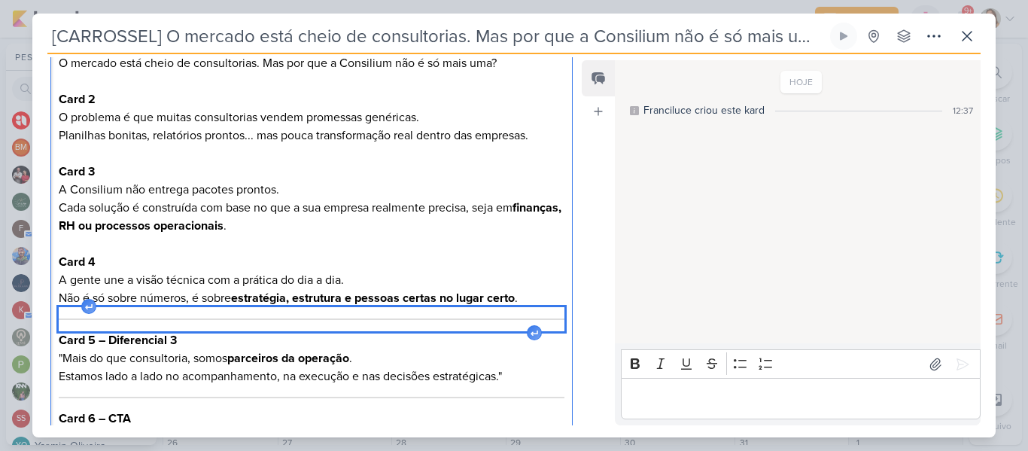
click at [539, 317] on div "Editor editing area: main" at bounding box center [312, 319] width 506 height 24
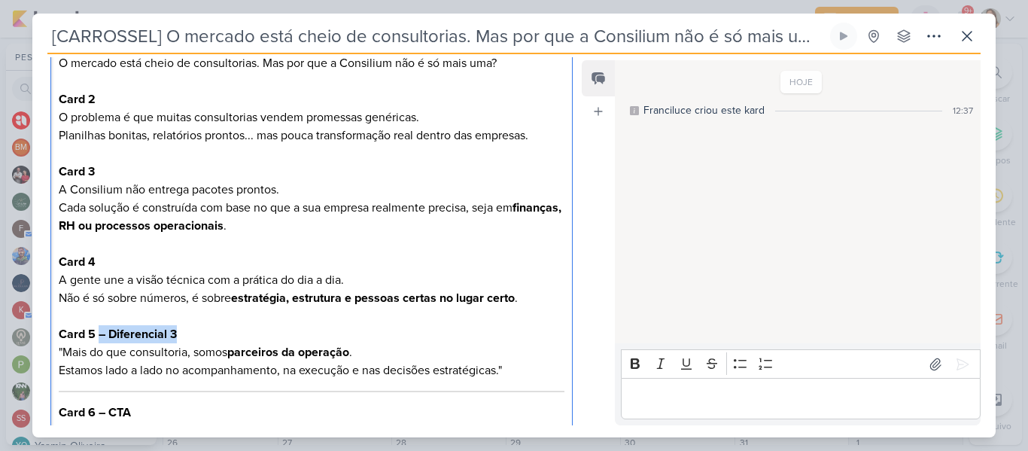
drag, startPoint x: 100, startPoint y: 335, endPoint x: 211, endPoint y: 333, distance: 111.3
click at [211, 333] on p "Card 5 – Diferencial 3 "Mais do que consultoria, somos parceiros da operação . …" at bounding box center [312, 352] width 506 height 54
click at [66, 351] on p "Card 5 "Mais do que consultoria, somos parceiros da operação . Estamos lado a l…" at bounding box center [312, 352] width 506 height 54
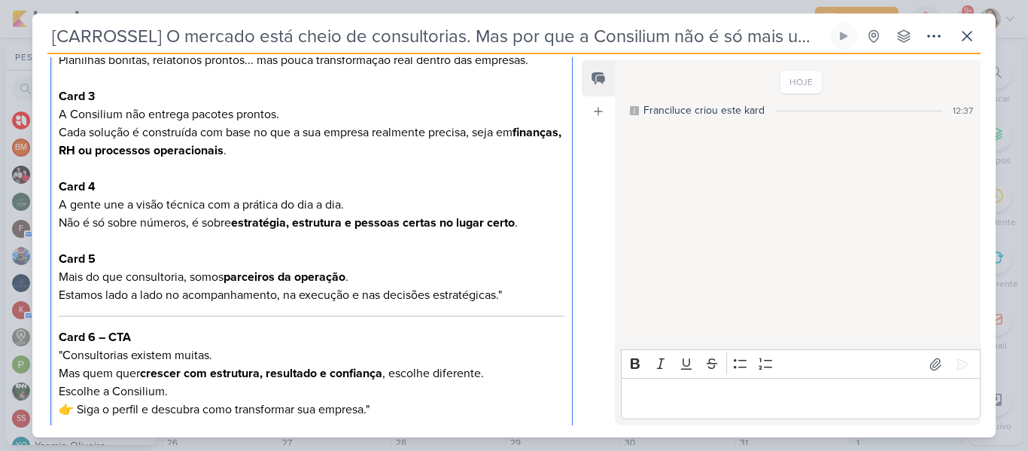
click at [521, 290] on p "Card 5 Mais do que consultoria, somos parceiros da operação . Estamos lado a la…" at bounding box center [312, 277] width 506 height 54
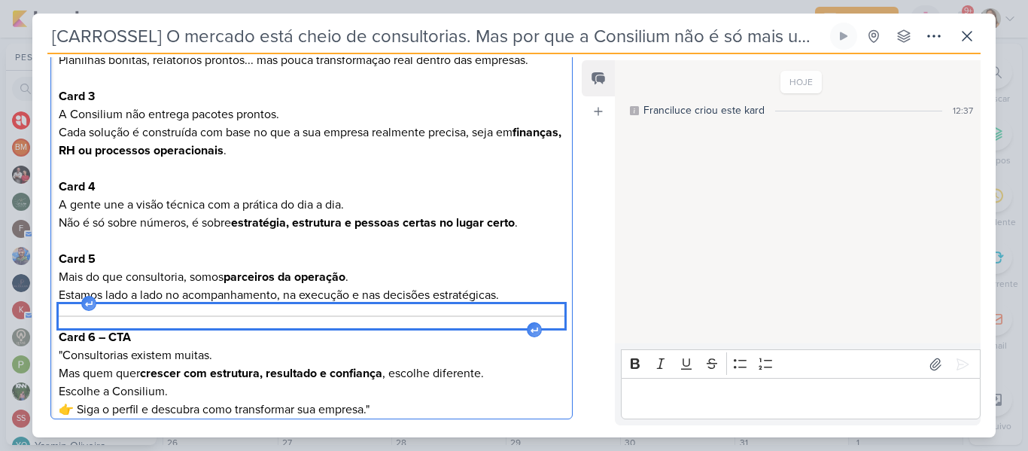
click at [526, 305] on div "Editor editing area: main" at bounding box center [312, 316] width 506 height 24
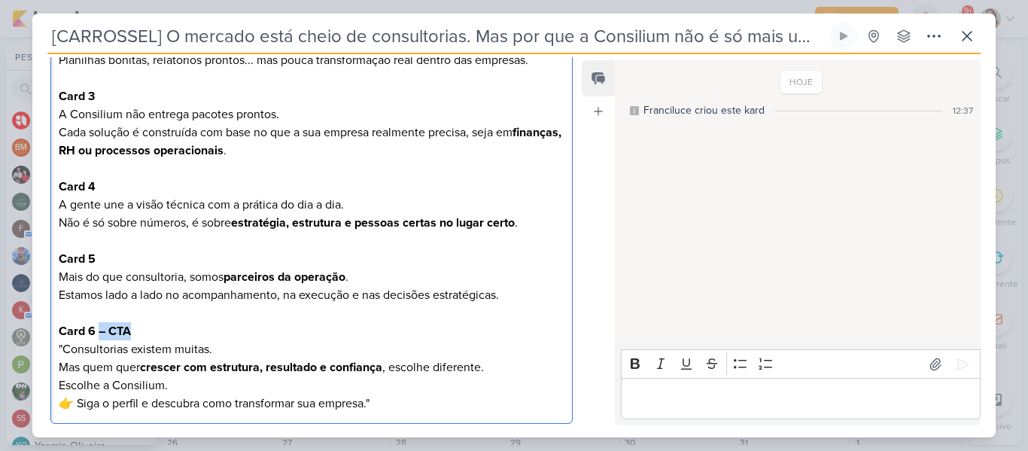
drag, startPoint x: 99, startPoint y: 332, endPoint x: 155, endPoint y: 328, distance: 55.8
click at [155, 328] on p "Card 6 – CTA "Consultorias existem muitas. Mas quem quer crescer com estrutura,…" at bounding box center [312, 358] width 506 height 72
click at [65, 345] on p "Card 6 "Consultorias existem muitas. Mas quem quer crescer com estrutura, resul…" at bounding box center [312, 358] width 506 height 72
click at [268, 385] on p "Card 6 Consultorias existem muitas. Mas quem quer crescer com estrutura, result…" at bounding box center [312, 358] width 506 height 72
click at [79, 402] on p "👉 Siga o perfil e descubra como transformar sua empresa."" at bounding box center [312, 403] width 506 height 18
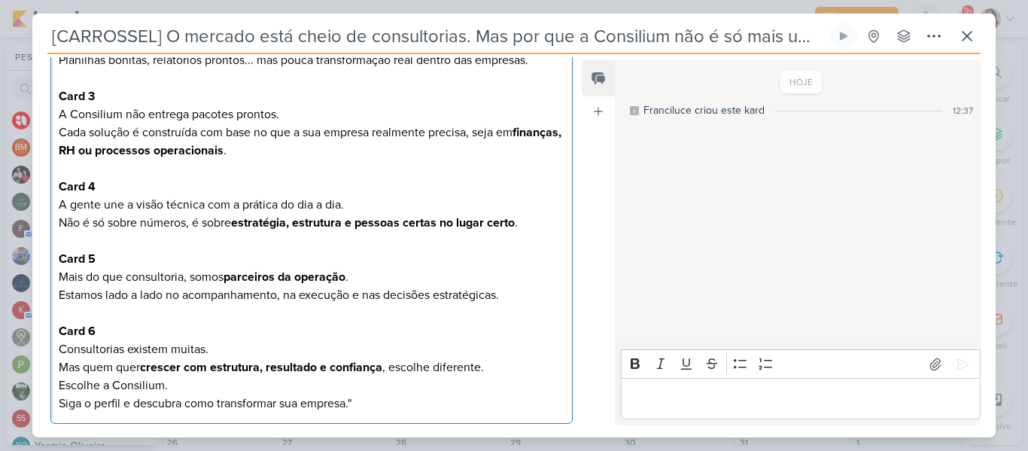
click at [385, 396] on p "Siga o perfil e descubra como transformar sua empresa."" at bounding box center [312, 403] width 506 height 18
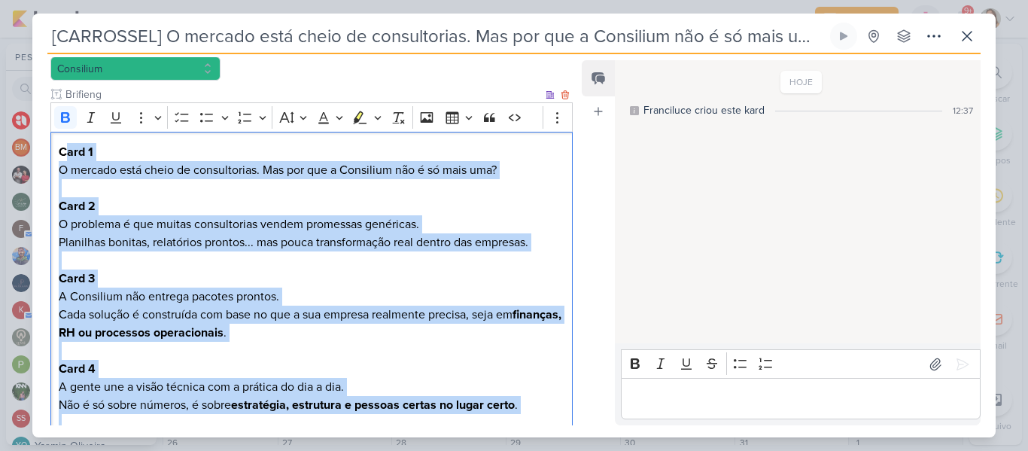
scroll to position [87, 0]
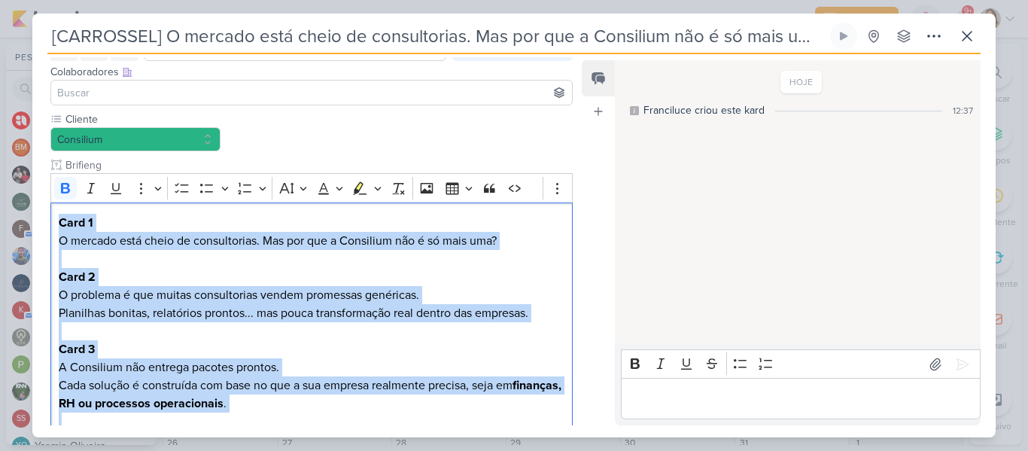
drag, startPoint x: 387, startPoint y: 407, endPoint x: 42, endPoint y: 227, distance: 388.6
click at [42, 227] on div "Cliente Consilium Brifieng" at bounding box center [305, 396] width 546 height 571
click at [58, 190] on icon "Editor toolbar" at bounding box center [65, 188] width 15 height 15
click at [165, 289] on p "Card 2 O problema é que muitas consultorias vendem promessas genéricas. Planilh…" at bounding box center [312, 295] width 506 height 54
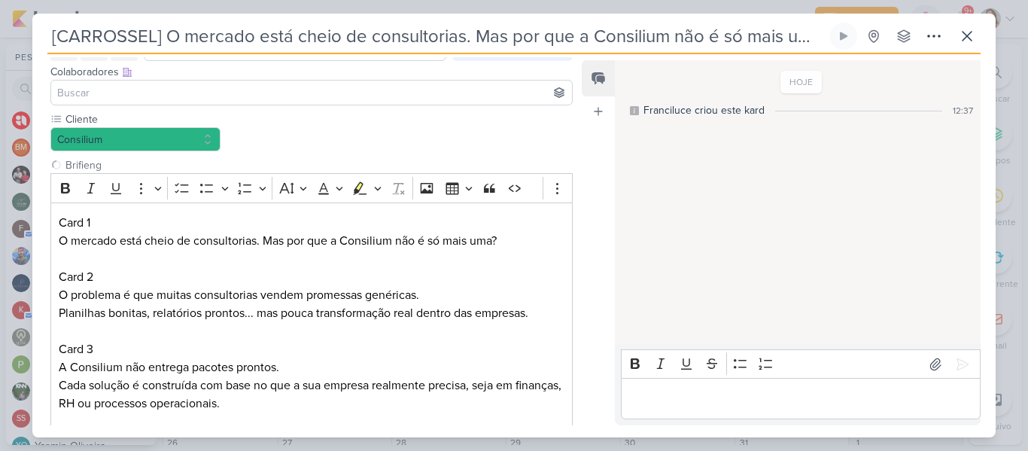
click at [300, 98] on input at bounding box center [311, 93] width 515 height 18
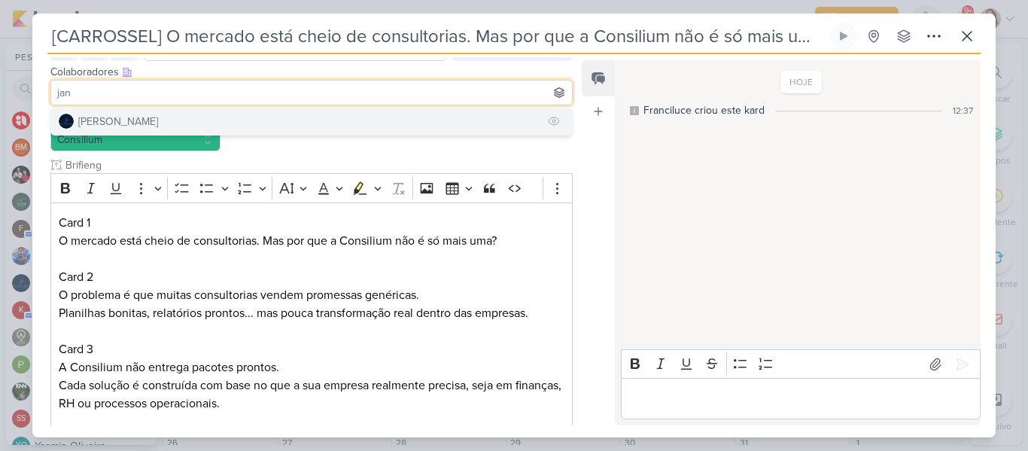
type input "jan"
click at [286, 127] on button "[PERSON_NAME]" at bounding box center [311, 121] width 521 height 27
type input "rh"
click at [261, 122] on button "DP & RH Análise Consultiva" at bounding box center [311, 121] width 521 height 27
type input "beth"
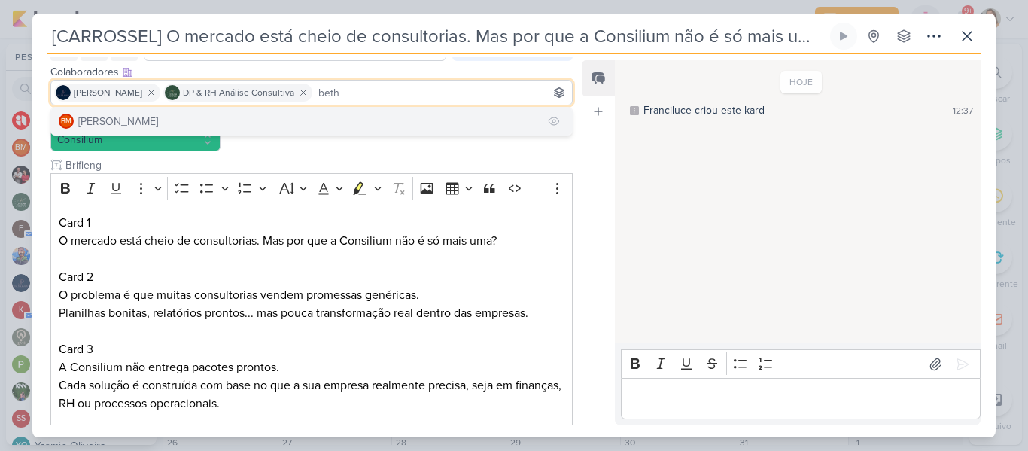
click at [326, 129] on button "BM [GEOGRAPHIC_DATA]" at bounding box center [311, 121] width 521 height 27
type input "yasm"
click at [280, 131] on button "YO [MEDICAL_DATA][PERSON_NAME]" at bounding box center [311, 121] width 521 height 27
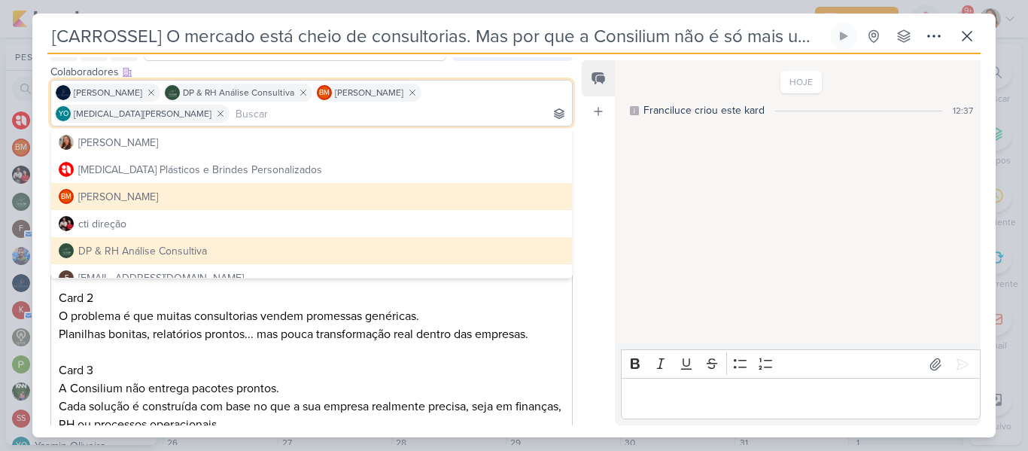
click at [579, 181] on div "Responsável [PERSON_NAME] Nenhum contato encontrado create new contact Novo Con…" at bounding box center [513, 245] width 963 height 383
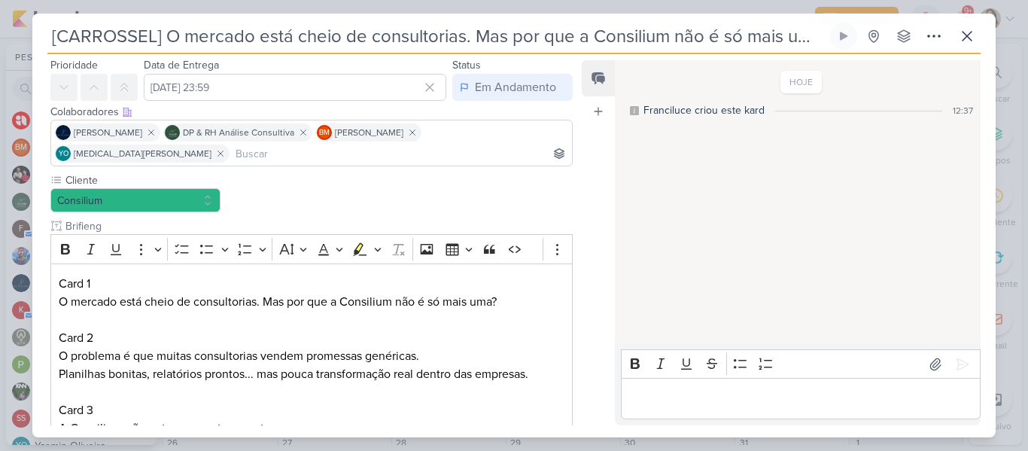
scroll to position [44, 0]
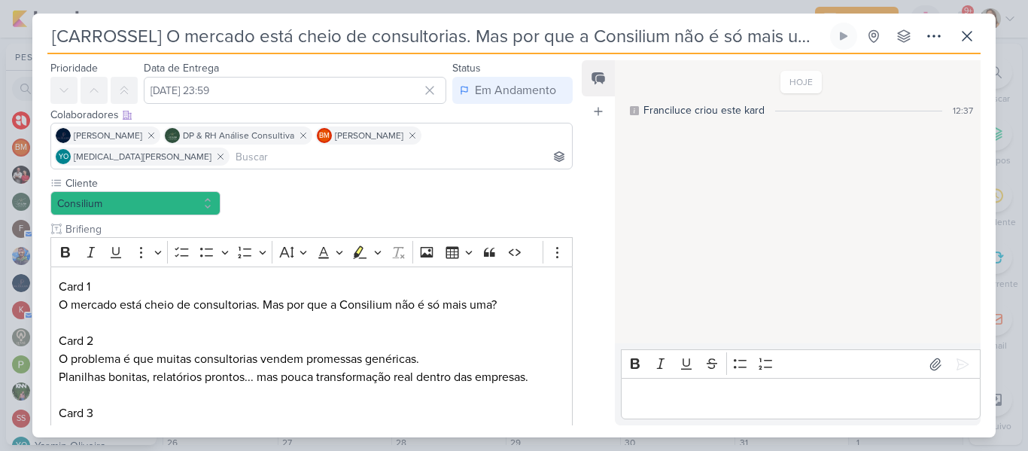
click at [518, 147] on input at bounding box center [400, 156] width 336 height 18
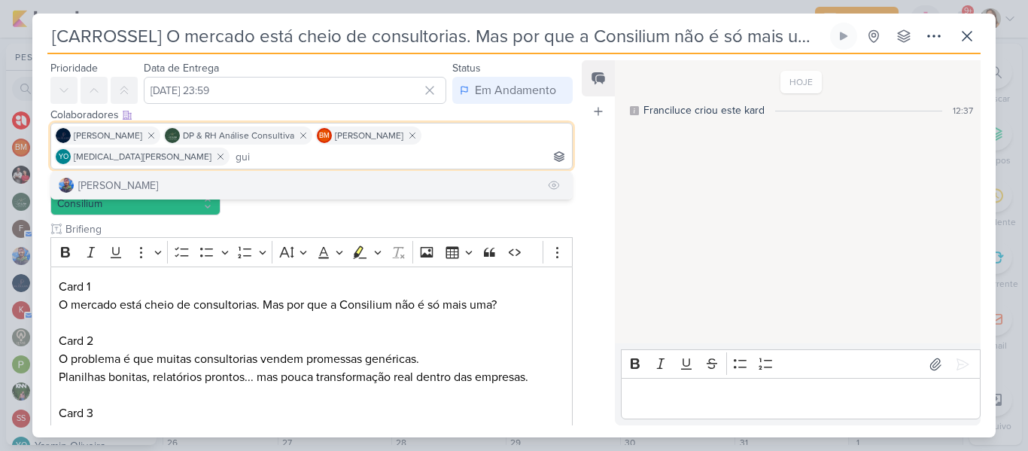
type input "gui"
click at [508, 172] on button "[PERSON_NAME]" at bounding box center [311, 185] width 521 height 27
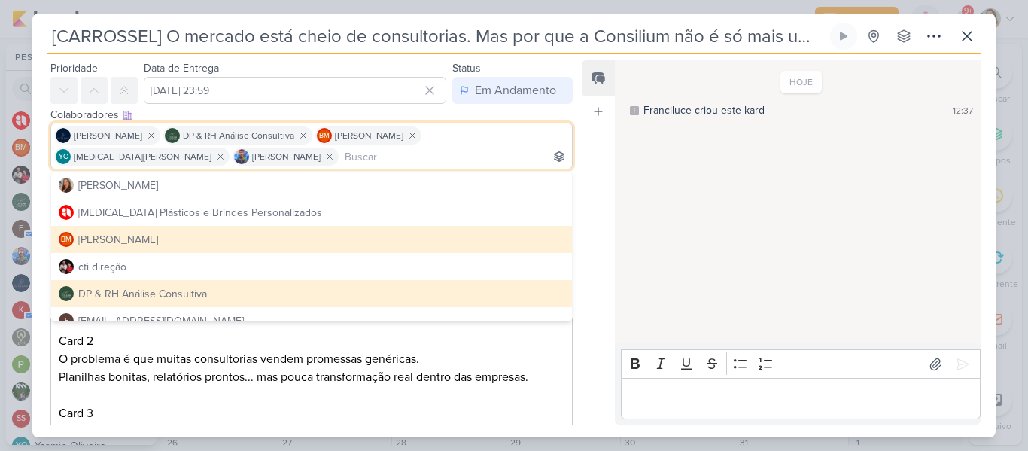
scroll to position [442, 0]
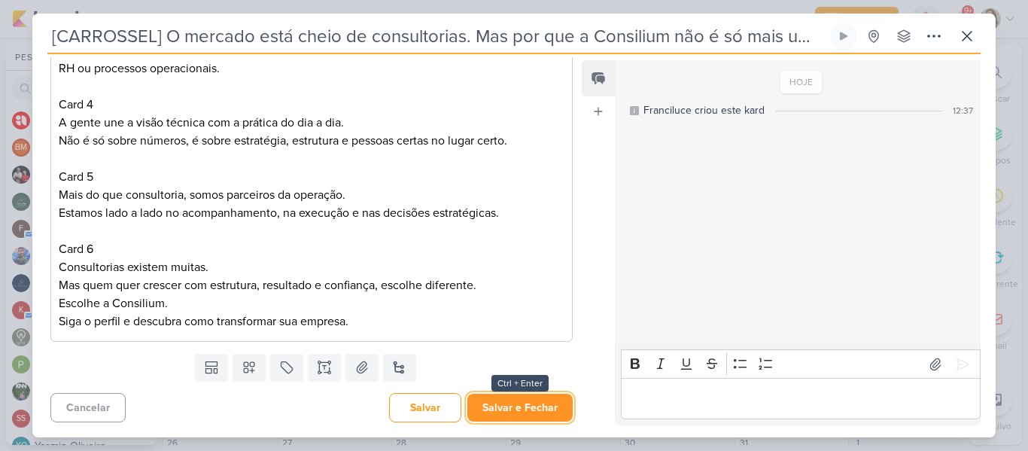
click at [529, 411] on button "Salvar e Fechar" at bounding box center [519, 407] width 105 height 28
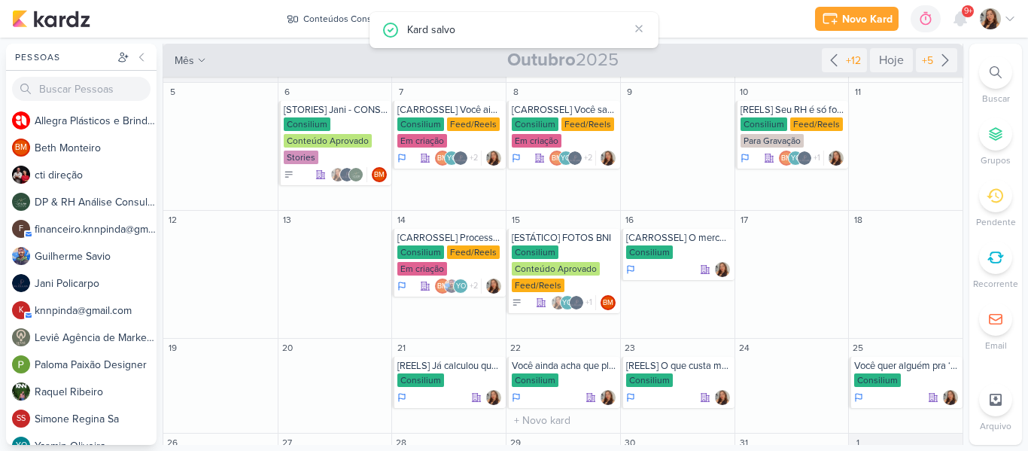
scroll to position [0, 0]
click at [673, 270] on img at bounding box center [680, 269] width 15 height 15
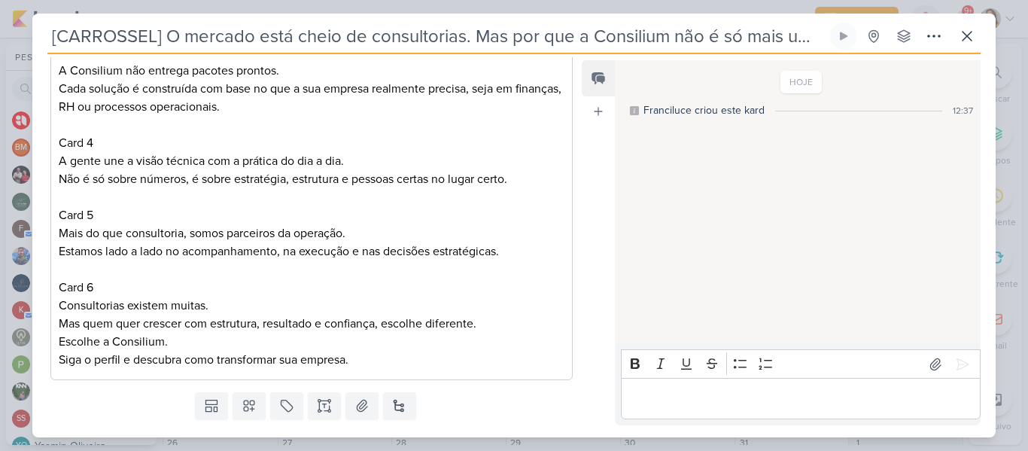
scroll to position [442, 0]
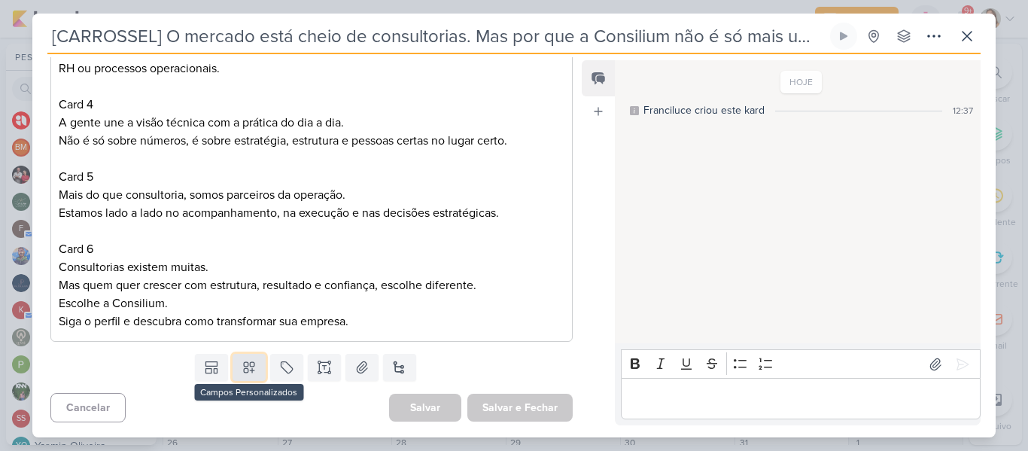
click at [244, 369] on icon at bounding box center [249, 368] width 11 height 11
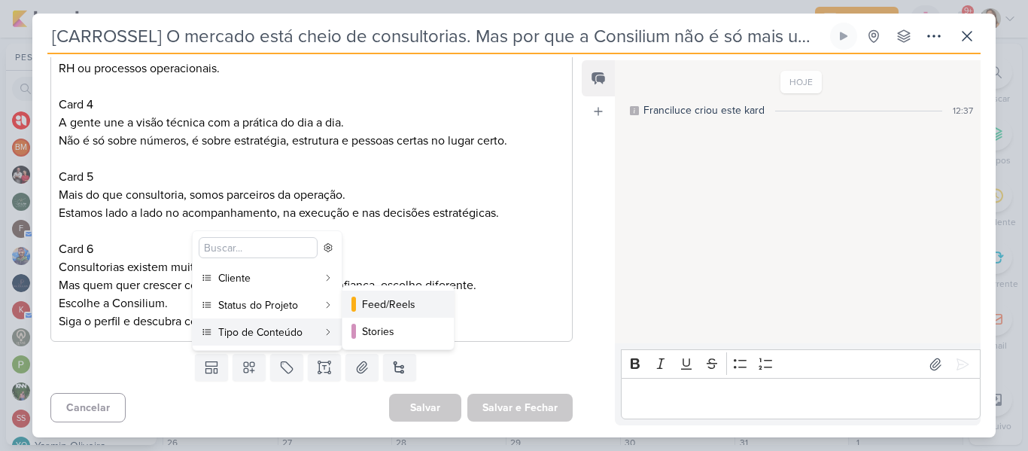
click at [384, 304] on div "Feed/Reels" at bounding box center [399, 304] width 74 height 16
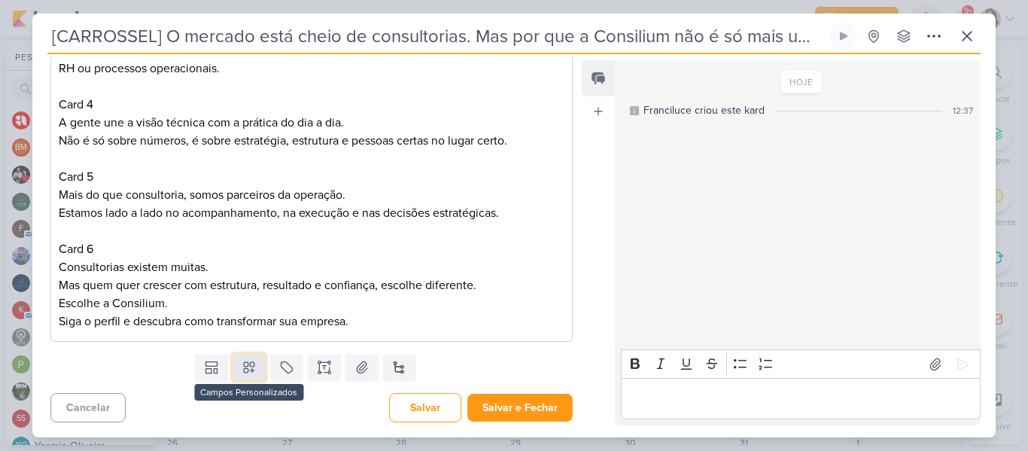
click at [243, 370] on icon at bounding box center [248, 367] width 15 height 15
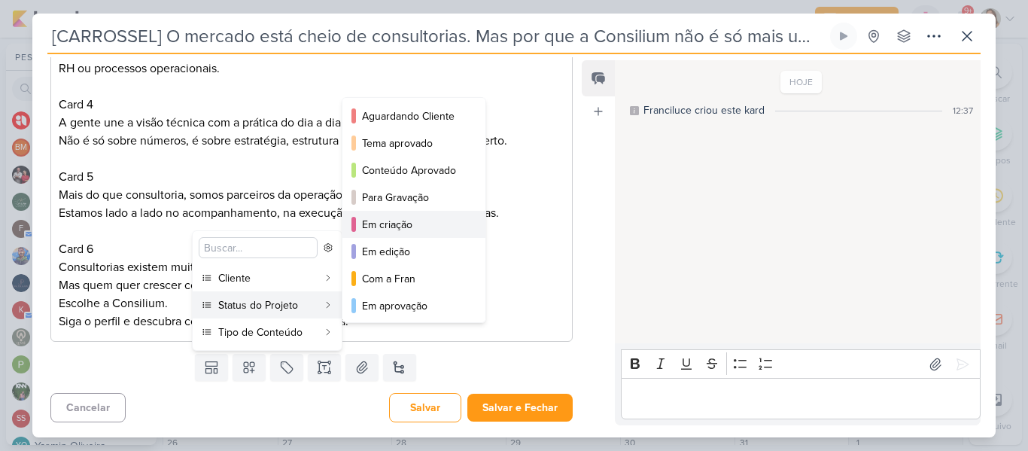
click at [362, 226] on div "Em criação" at bounding box center [414, 225] width 105 height 16
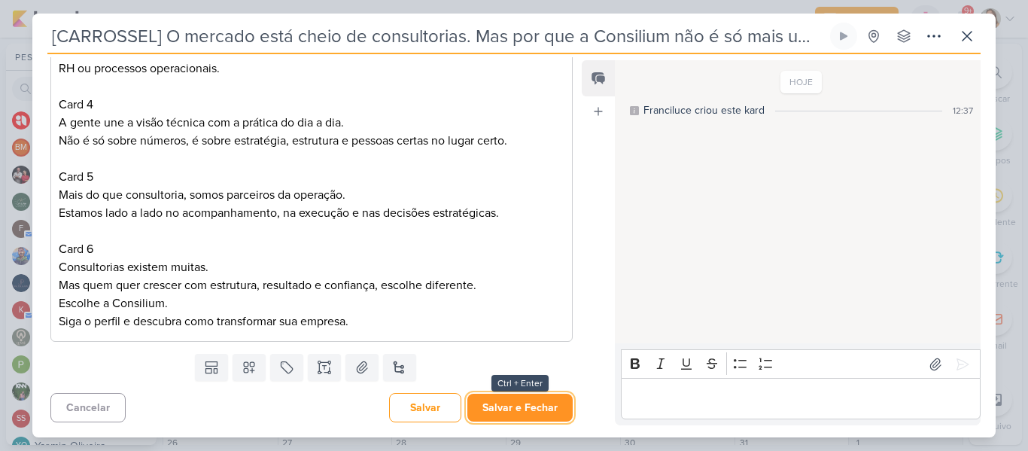
click at [496, 406] on button "Salvar e Fechar" at bounding box center [519, 407] width 105 height 28
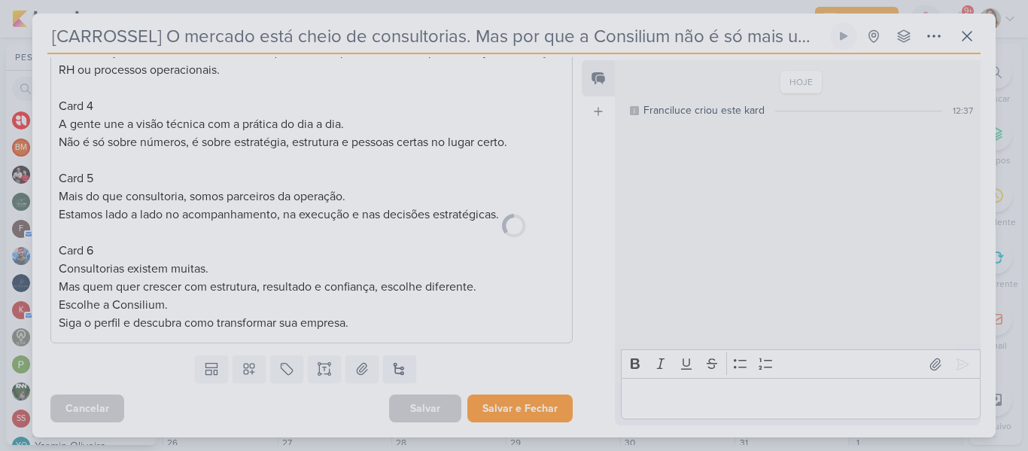
scroll to position [441, 0]
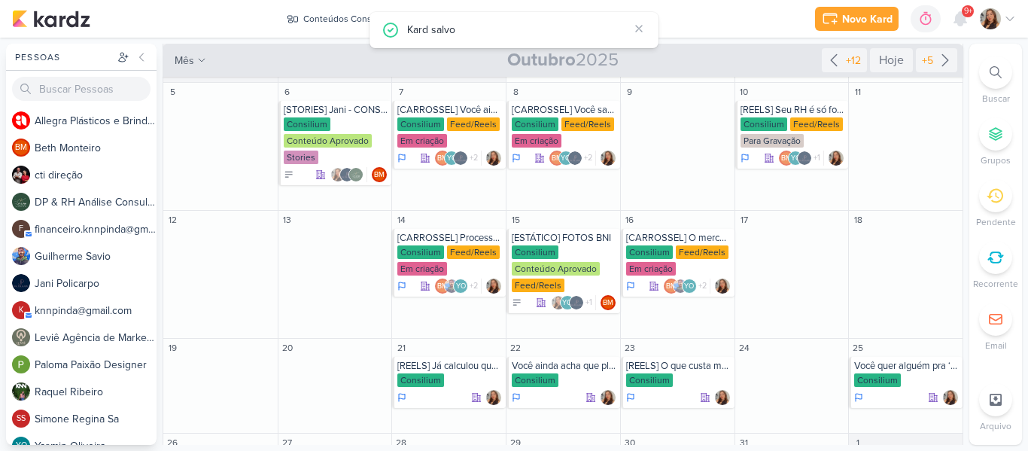
drag, startPoint x: 964, startPoint y: 288, endPoint x: 961, endPoint y: 230, distance: 58.0
click at [961, 230] on div "Pessoas [GEOGRAPHIC_DATA] A l l e g r a P l á s t i c o s e B r i n d e s P e r…" at bounding box center [514, 244] width 1028 height 401
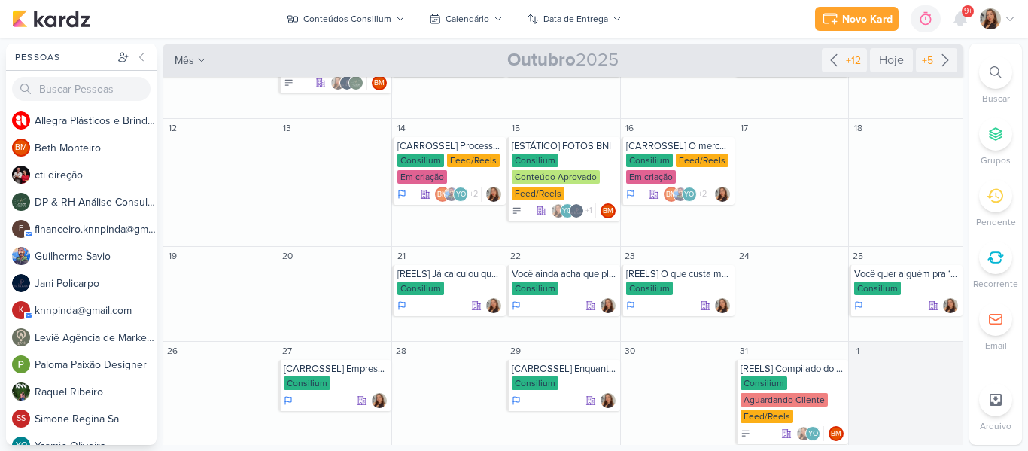
scroll to position [310, 0]
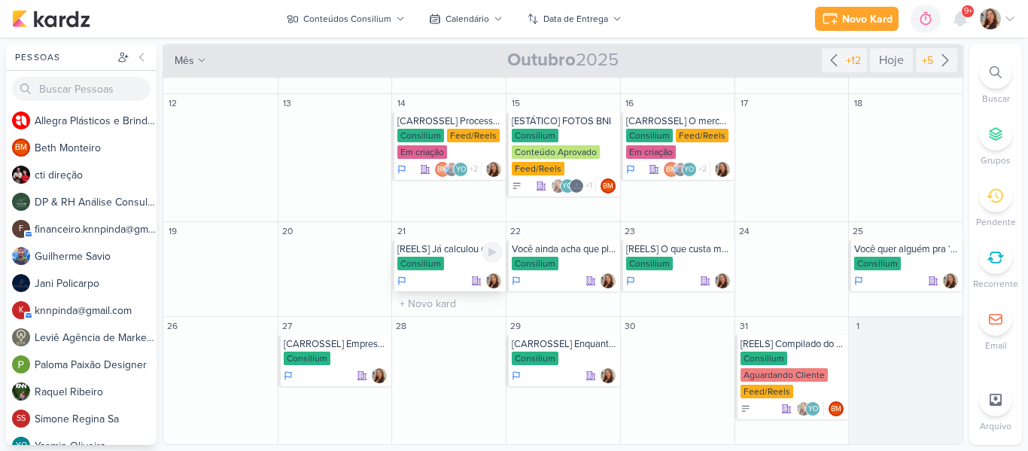
click at [449, 250] on div "[REELS] Já calculou quanto tempo perde" at bounding box center [449, 249] width 105 height 12
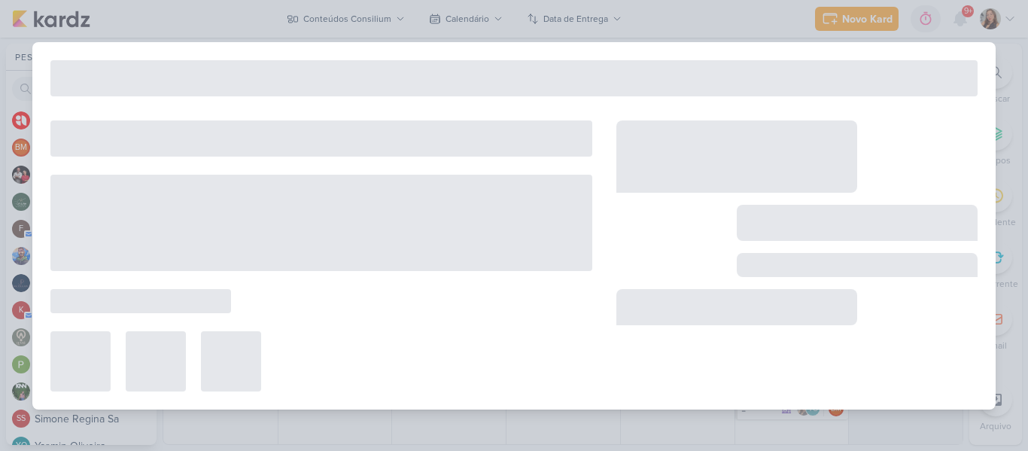
type input "[REELS] Já calculou quanto tempo perde"
type input "21 de outubro de 2025 às 23:59"
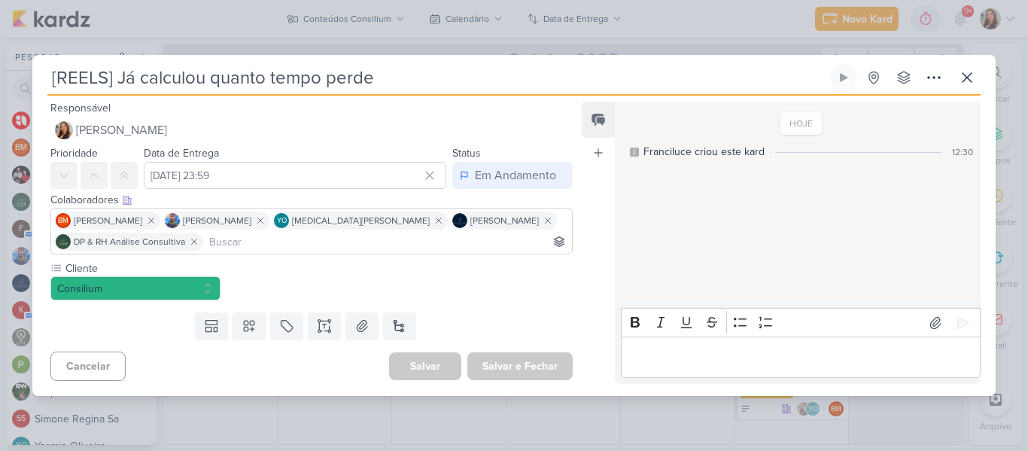
scroll to position [0, 0]
